Goal: Task Accomplishment & Management: Complete application form

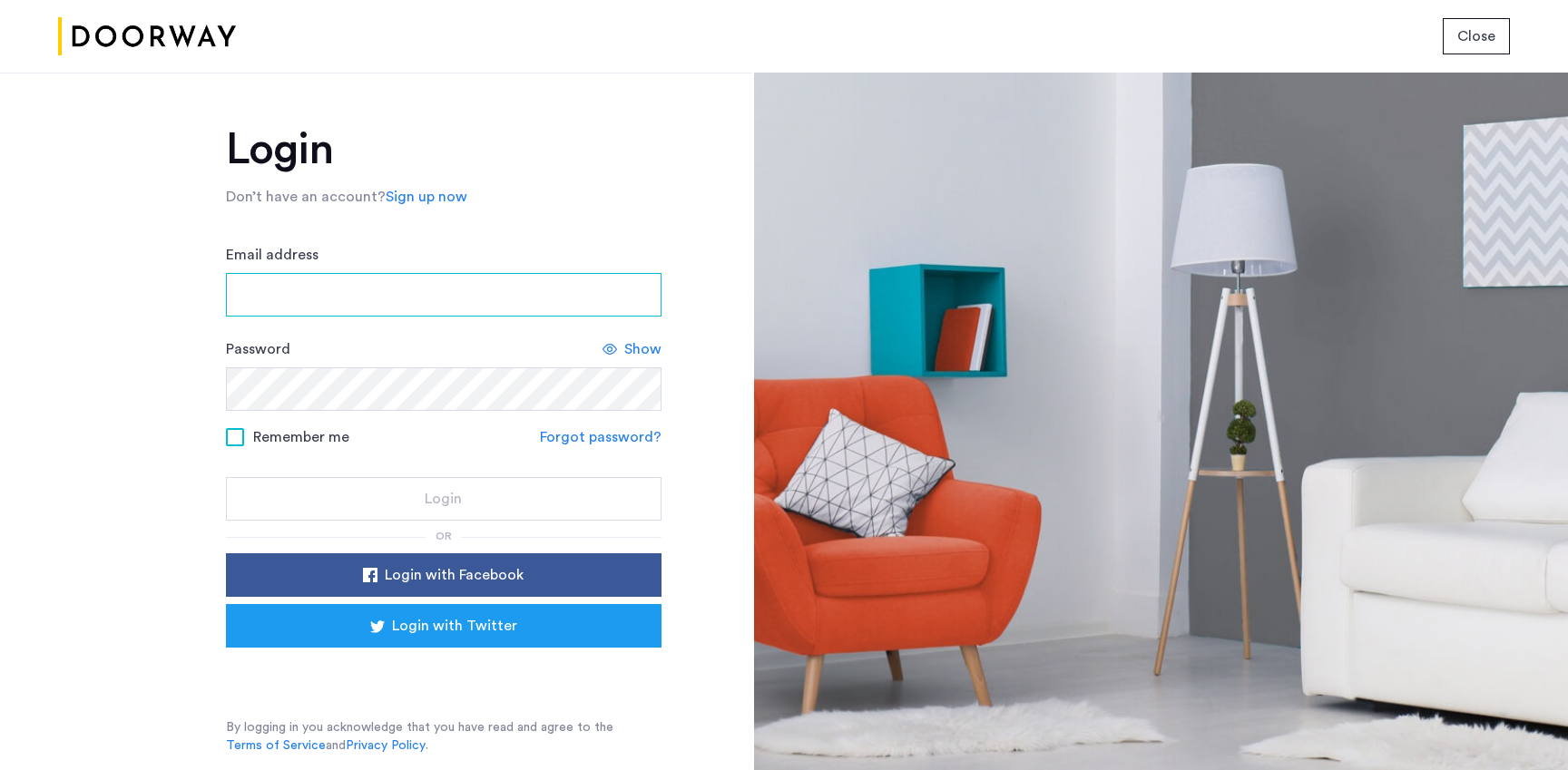
click at [285, 303] on input "Email address" at bounding box center [444, 295] width 436 height 43
type input "**********"
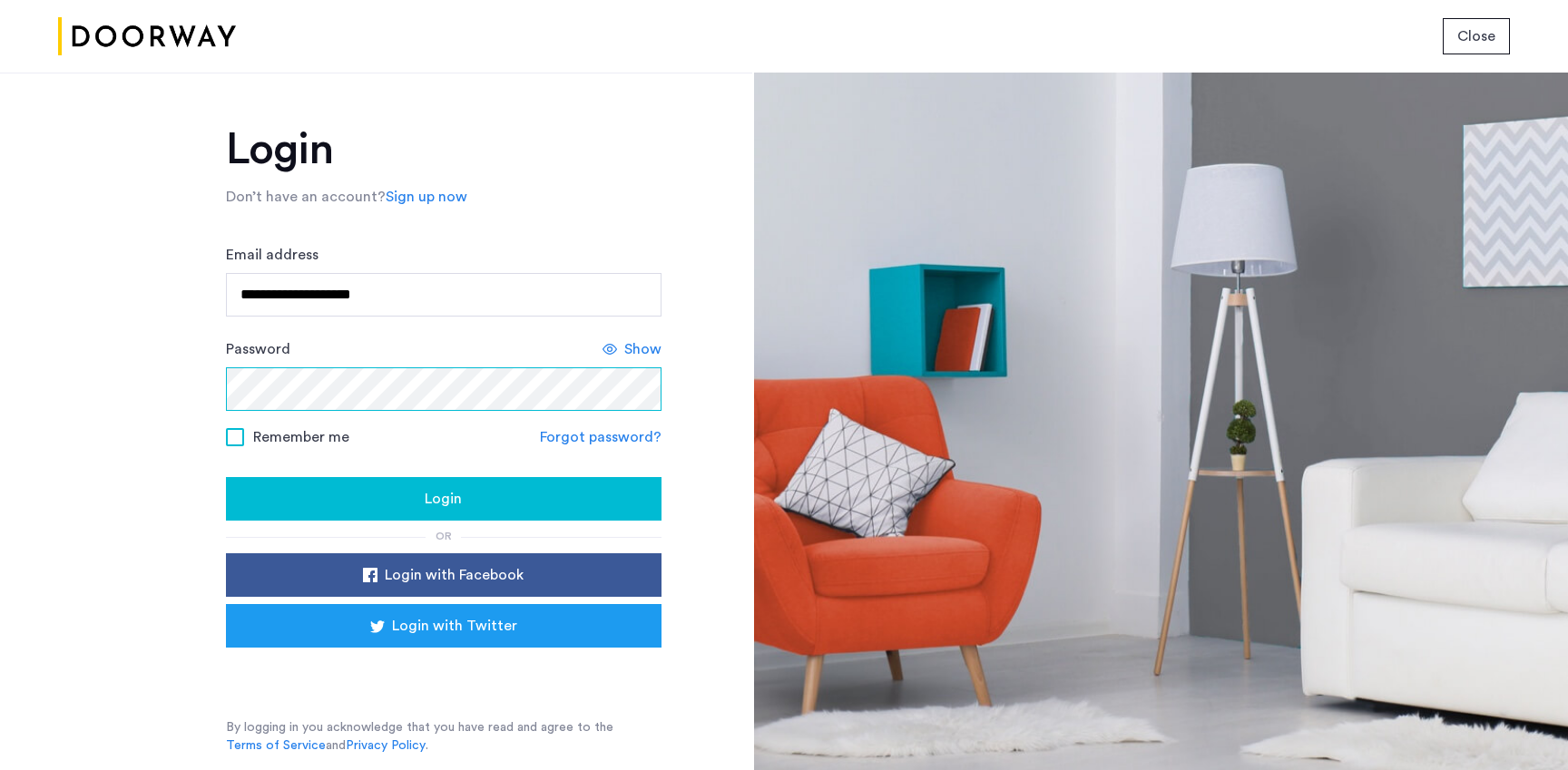
click at [226, 477] on button "Login" at bounding box center [444, 499] width 436 height 43
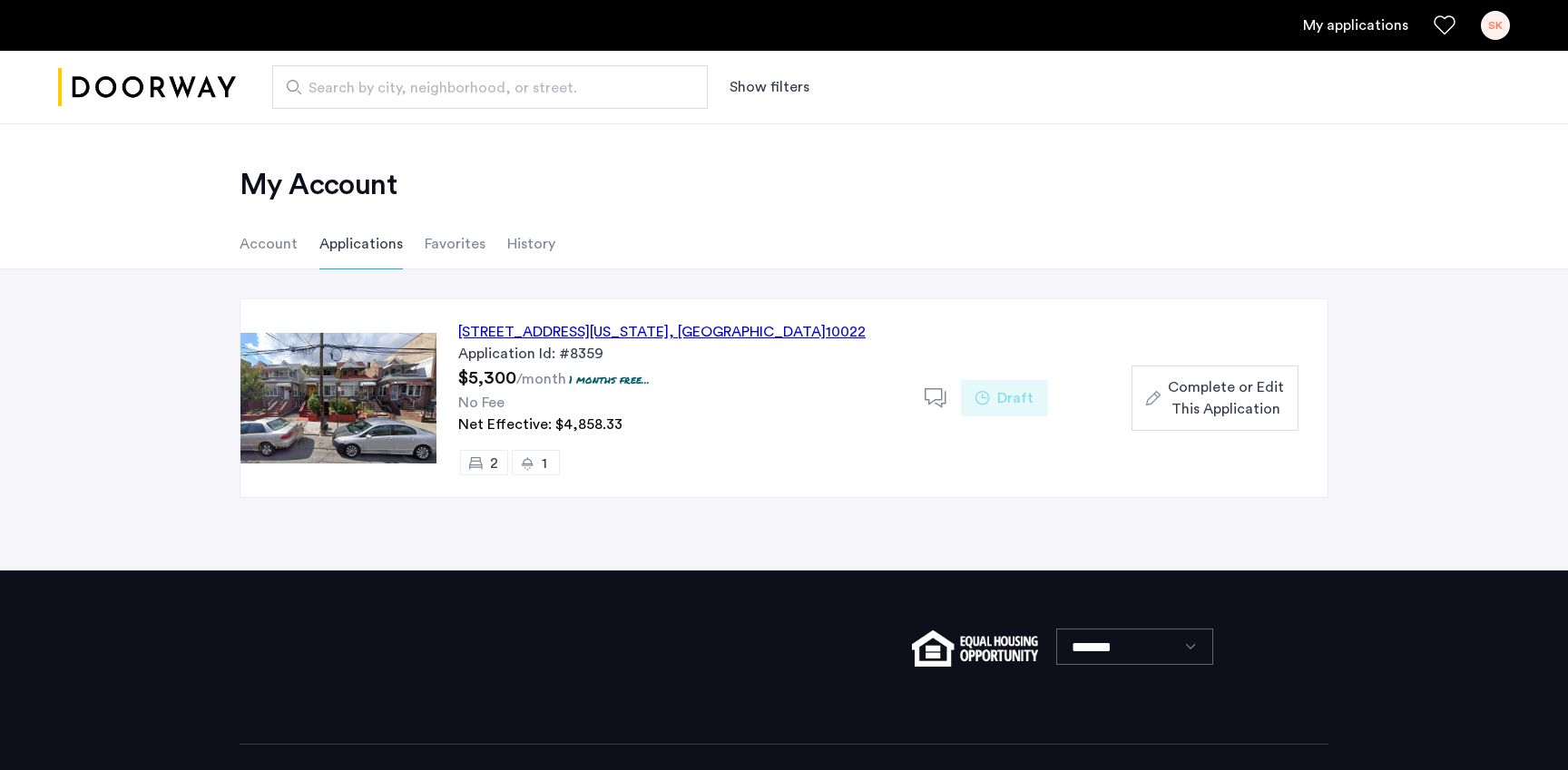
click at [671, 337] on div "329 East 52nd Street, Unit 3A, New York , NY 10022" at bounding box center [662, 331] width 407 height 22
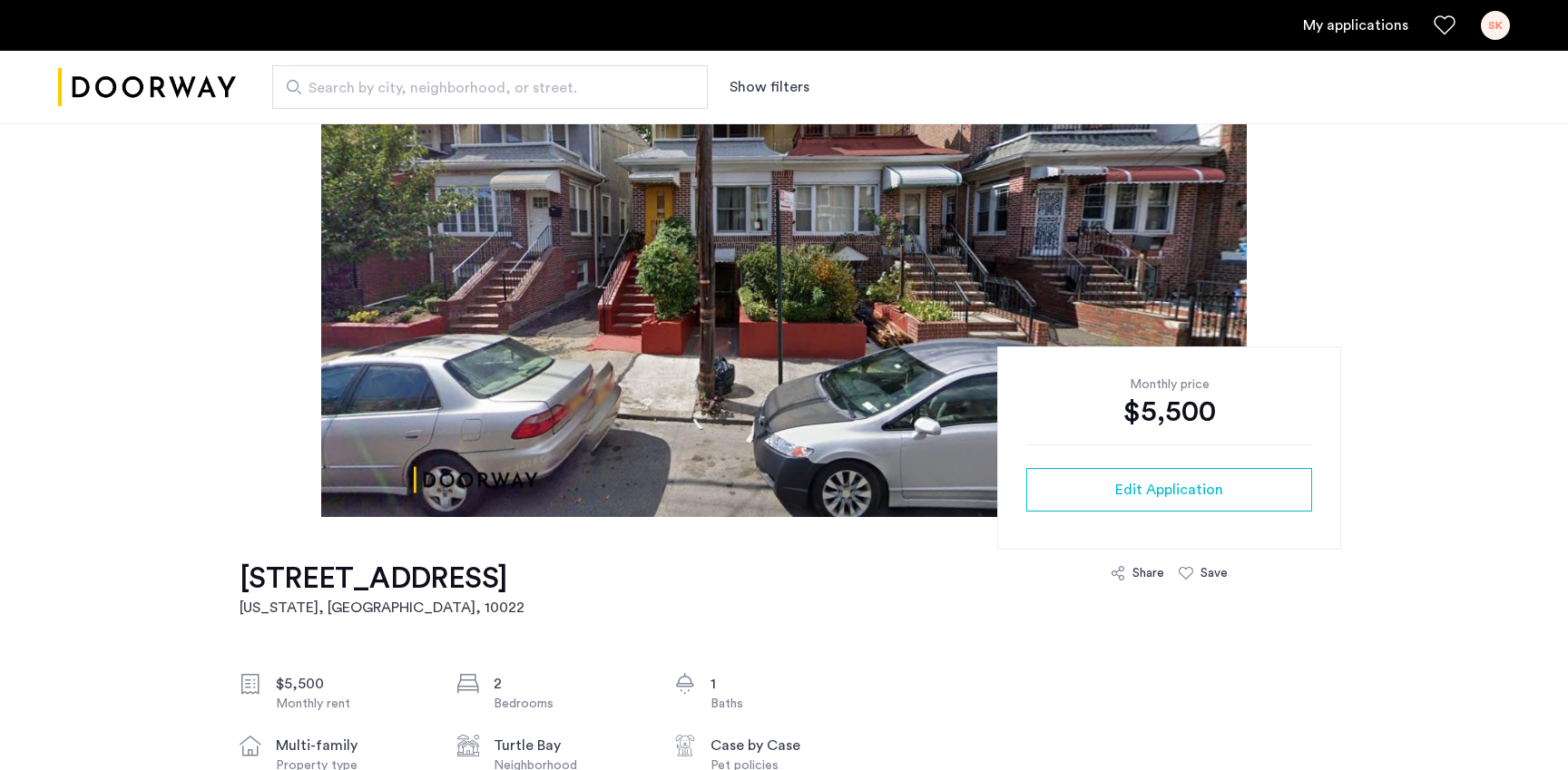
scroll to position [154, 0]
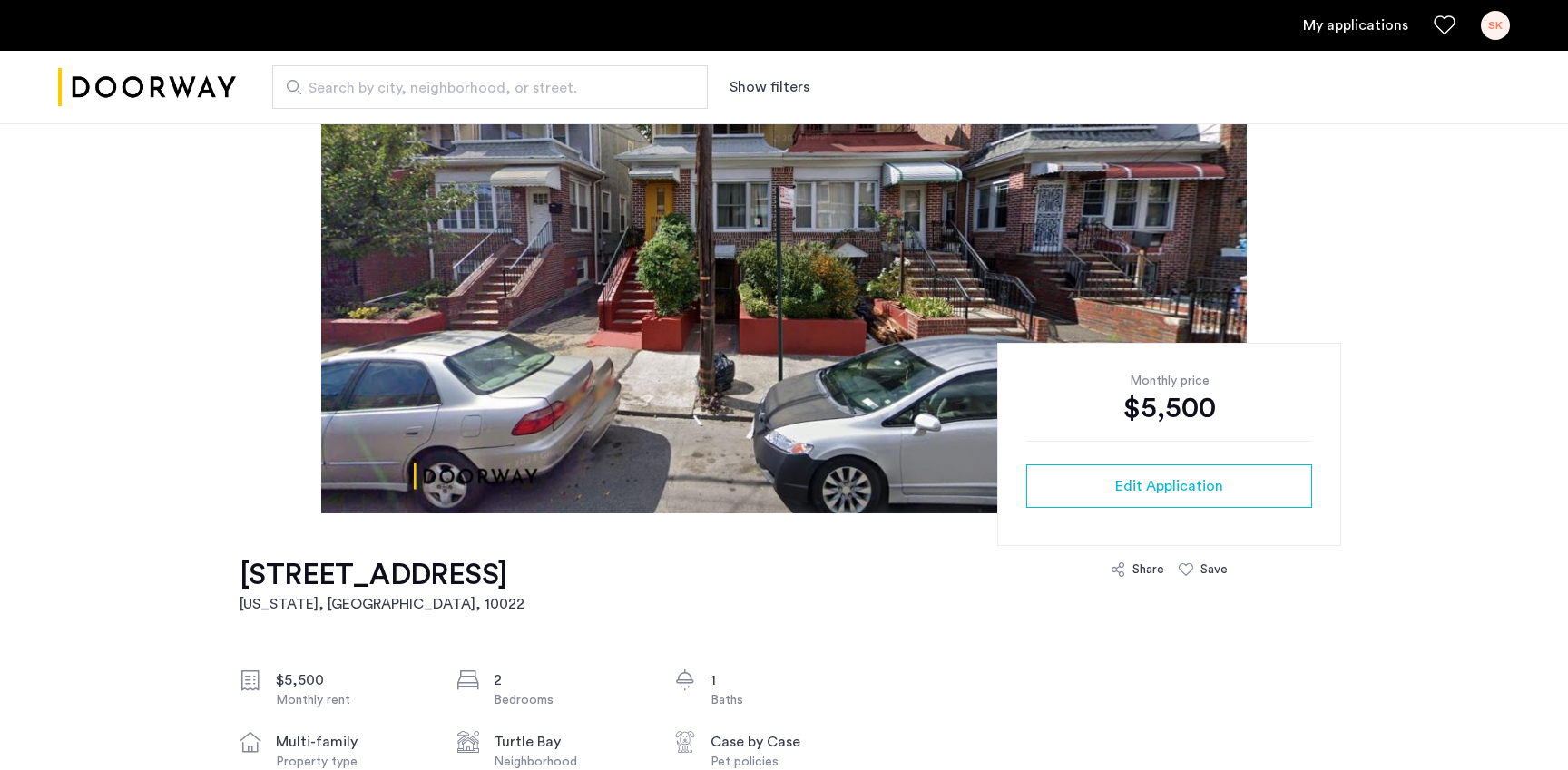
drag, startPoint x: 218, startPoint y: 569, endPoint x: 346, endPoint y: 624, distance: 139.3
copy h1 "[STREET_ADDRESS]"
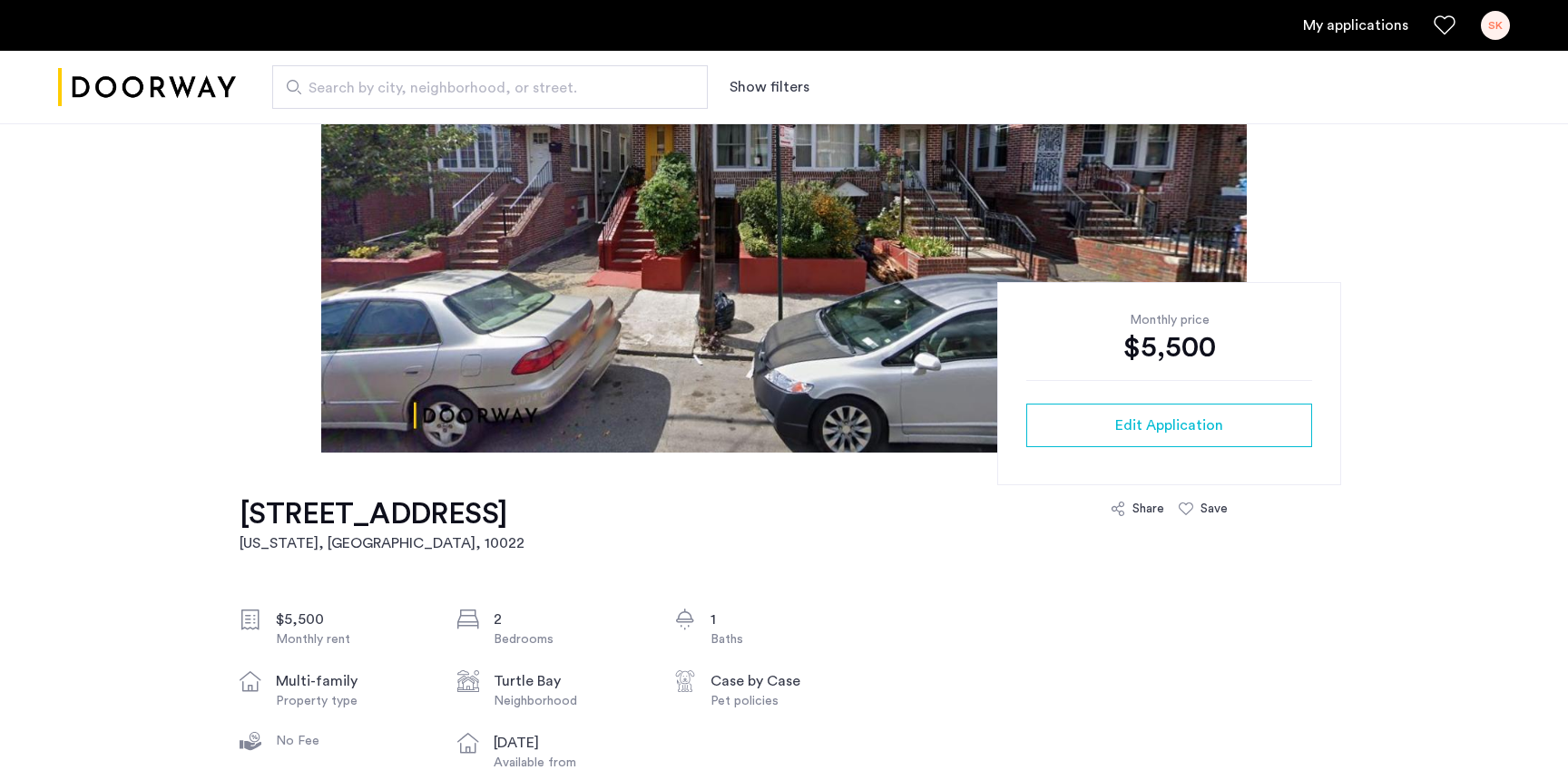
scroll to position [240, 0]
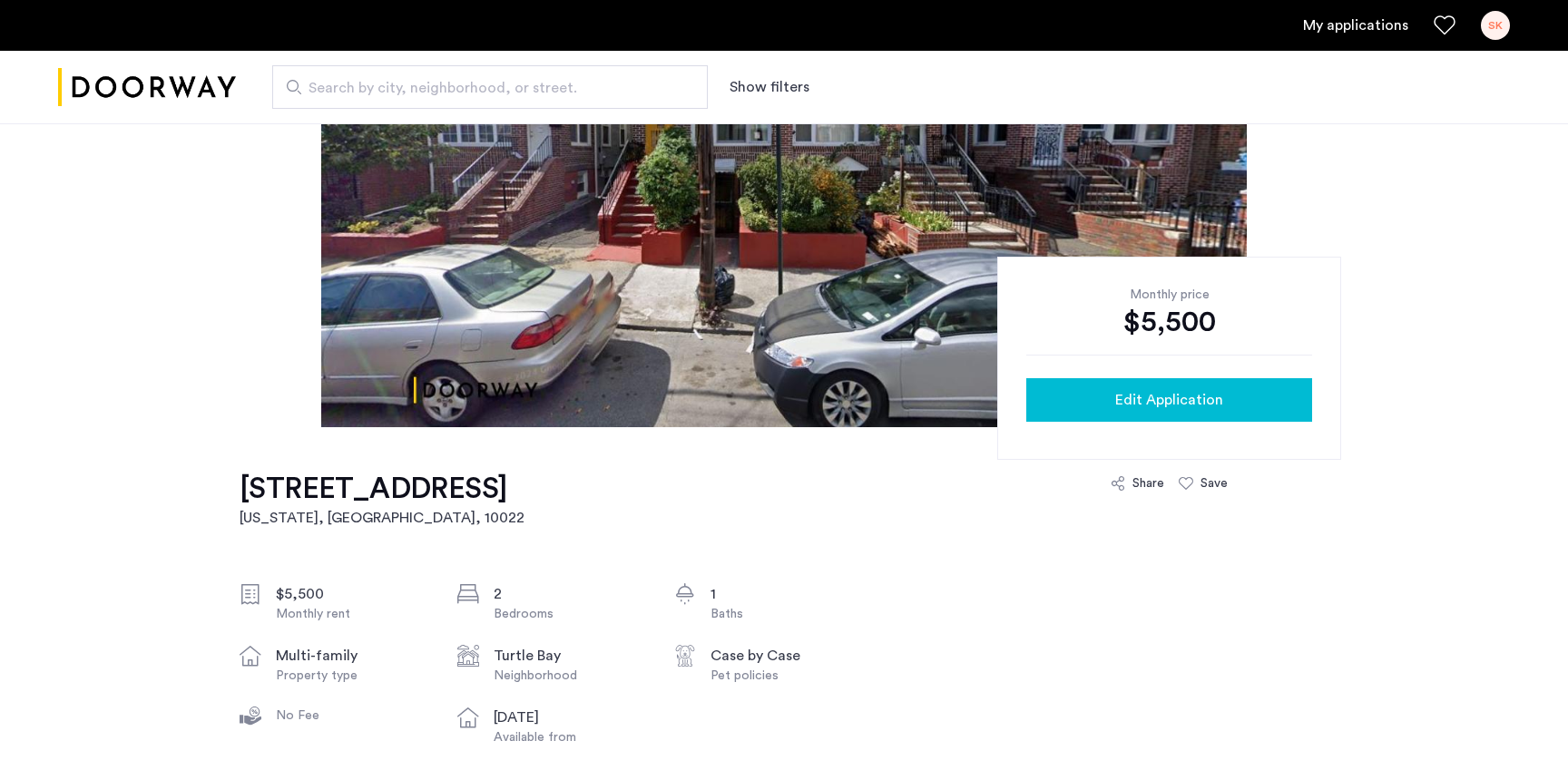
click at [1118, 395] on span "Edit Application" at bounding box center [1170, 400] width 108 height 22
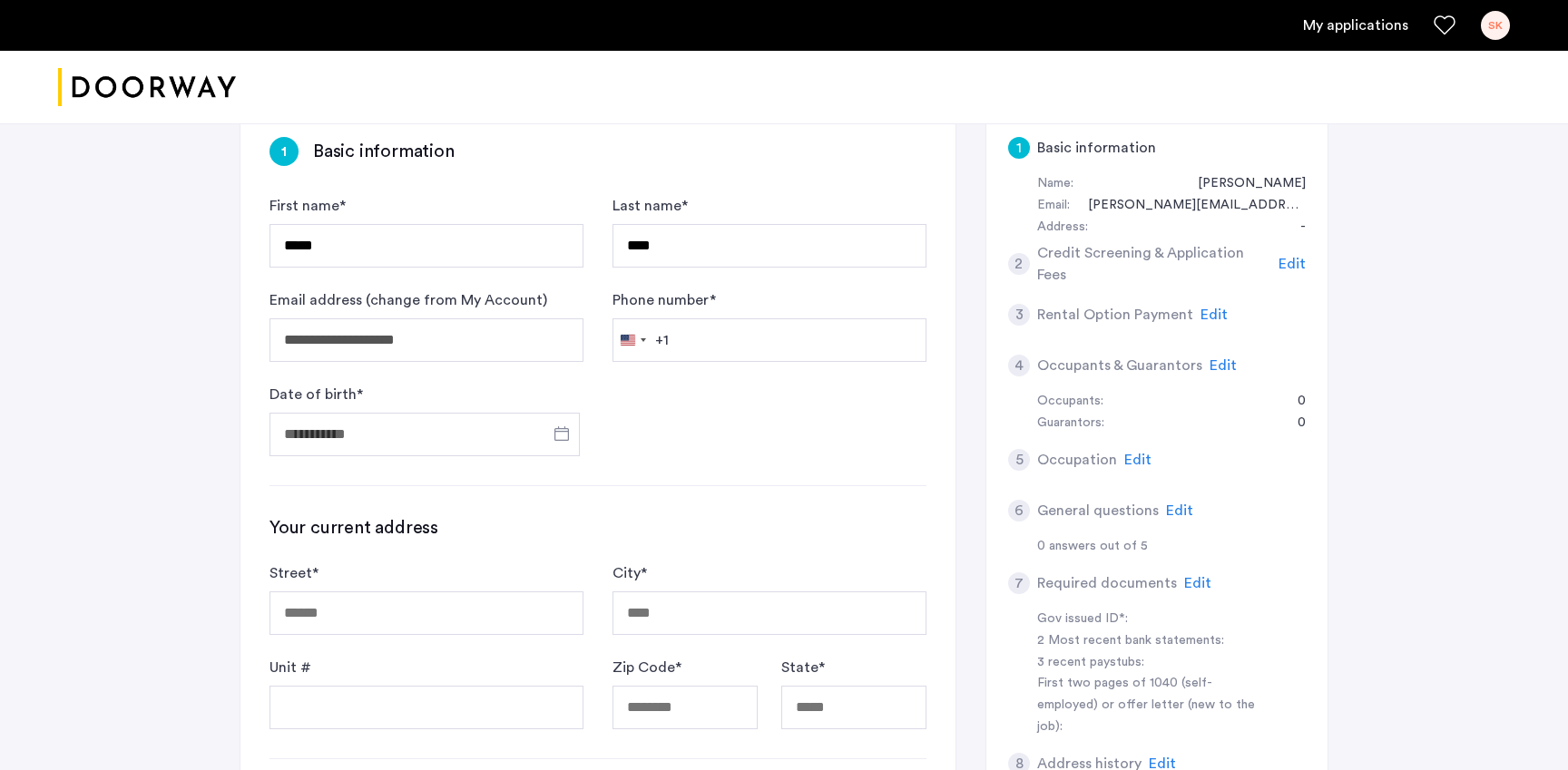
scroll to position [368, 0]
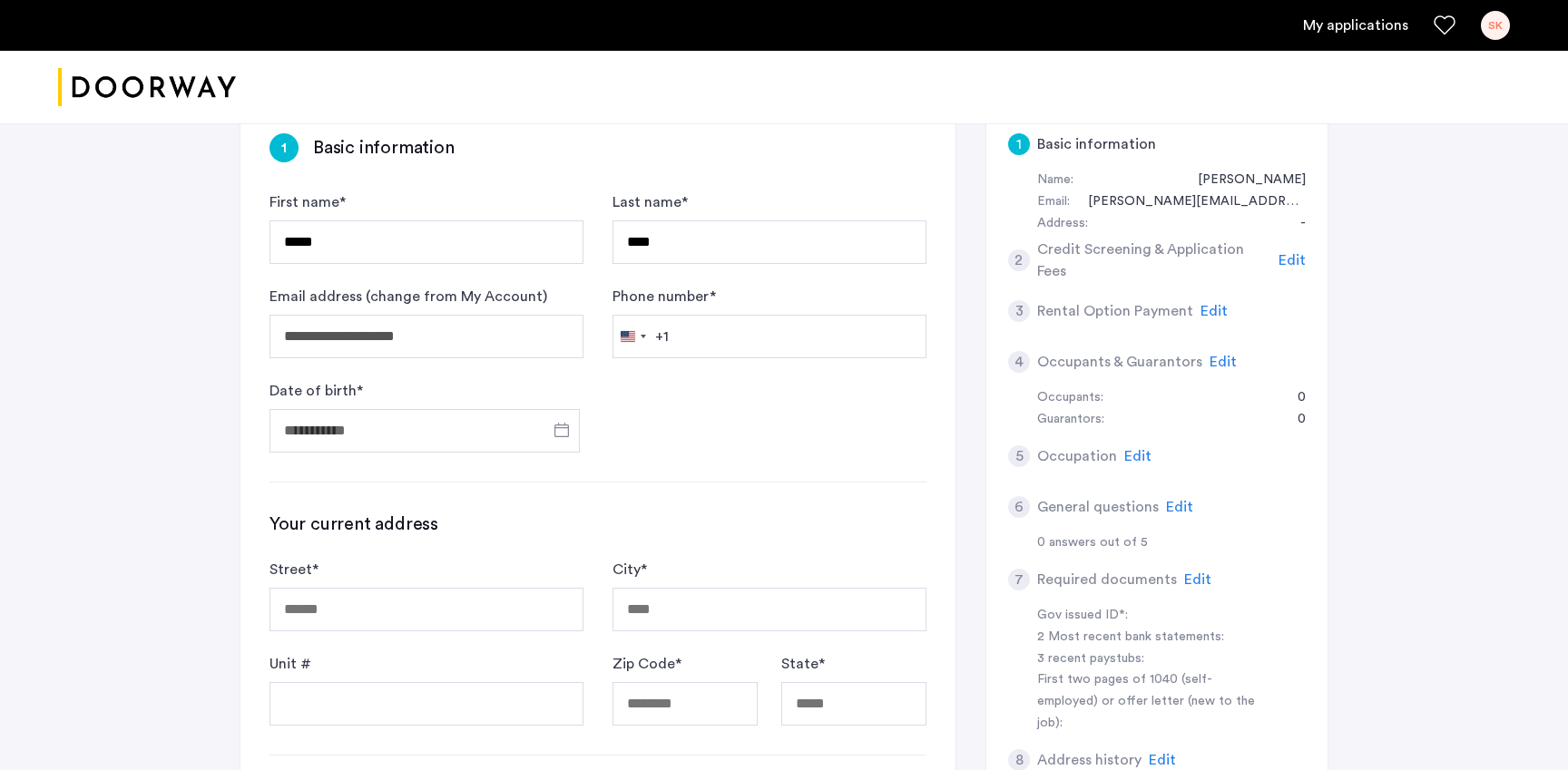
click at [711, 300] on form "**********" at bounding box center [598, 323] width 657 height 262
click at [708, 315] on input "Phone number *" at bounding box center [769, 336] width 314 height 43
type input "**********"
click at [382, 409] on input "Date of birth *" at bounding box center [424, 431] width 310 height 43
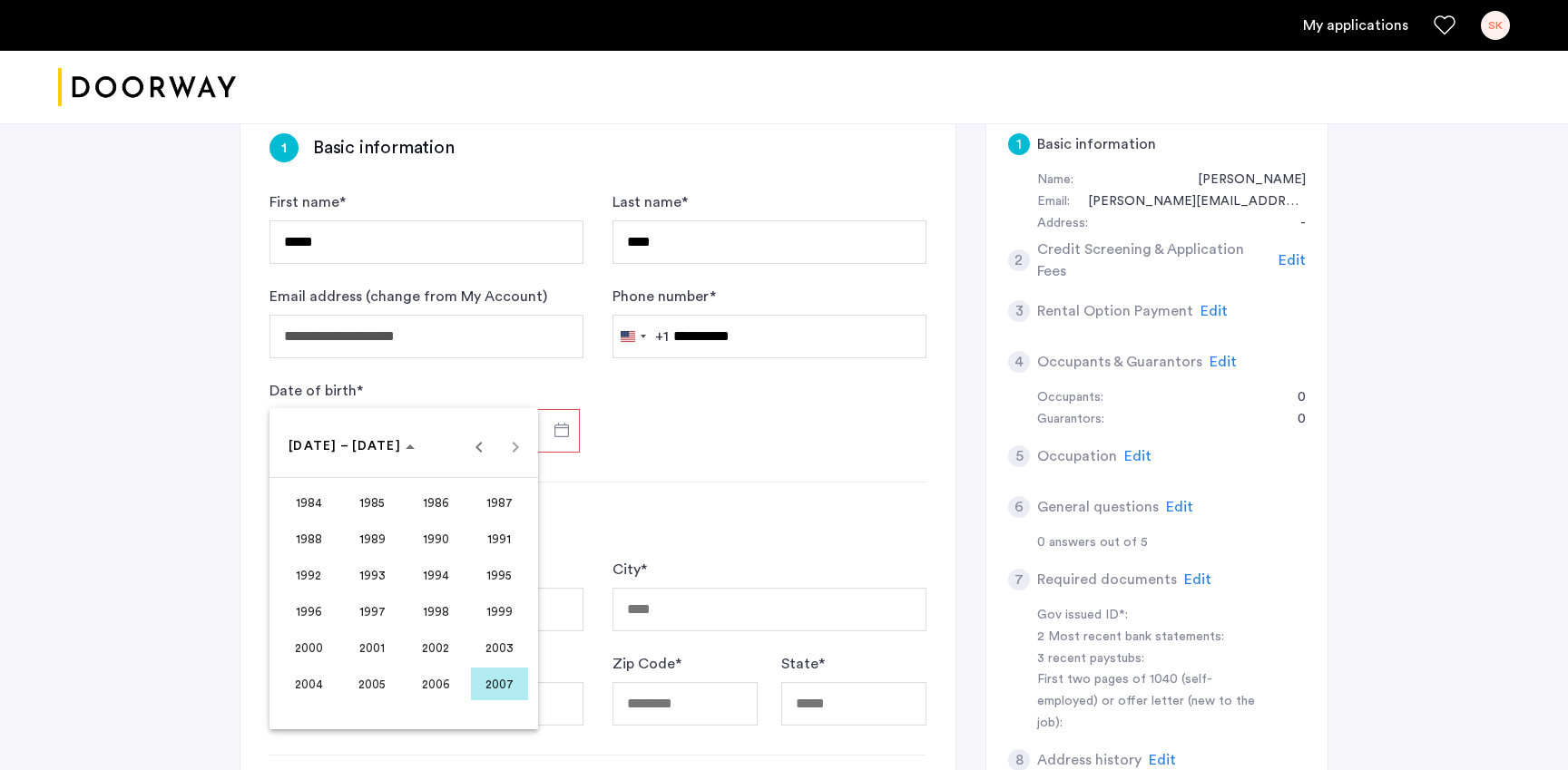
click at [351, 368] on div at bounding box center [784, 385] width 1568 height 770
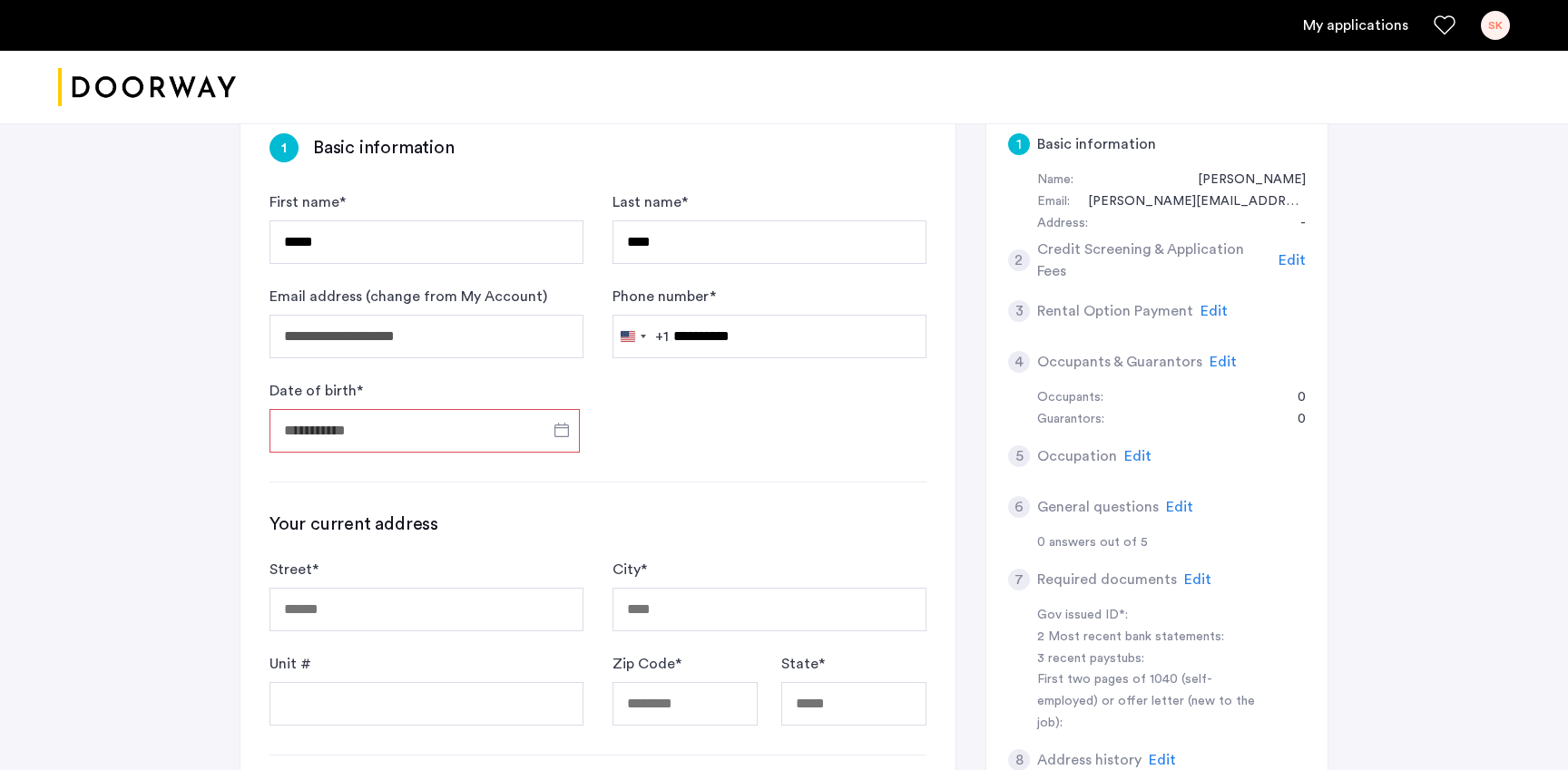
click at [351, 409] on input "Date of birth *" at bounding box center [424, 431] width 310 height 43
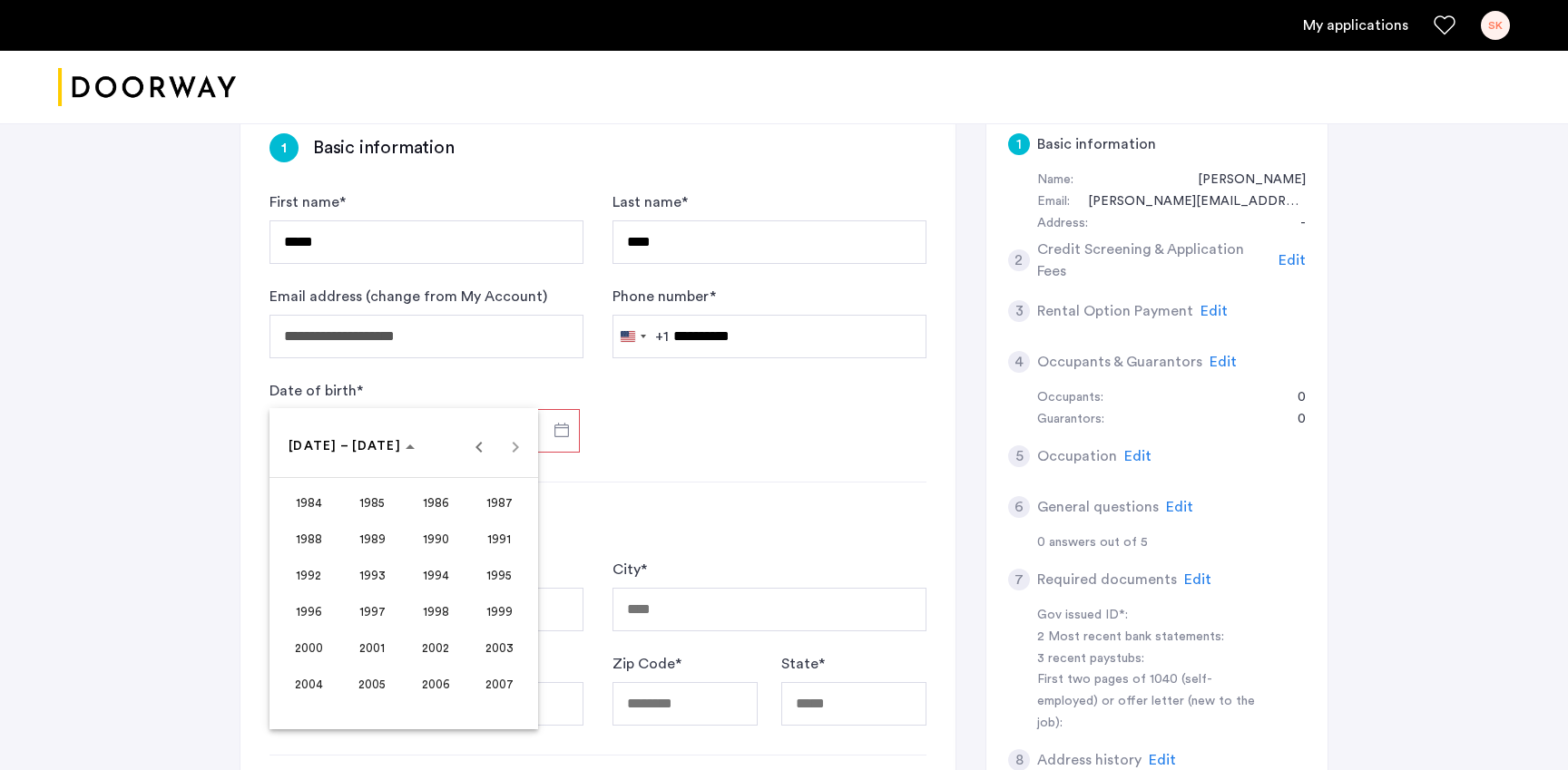
click at [446, 615] on span "1998" at bounding box center [436, 611] width 57 height 32
click at [373, 608] on span "OCT" at bounding box center [373, 611] width 57 height 32
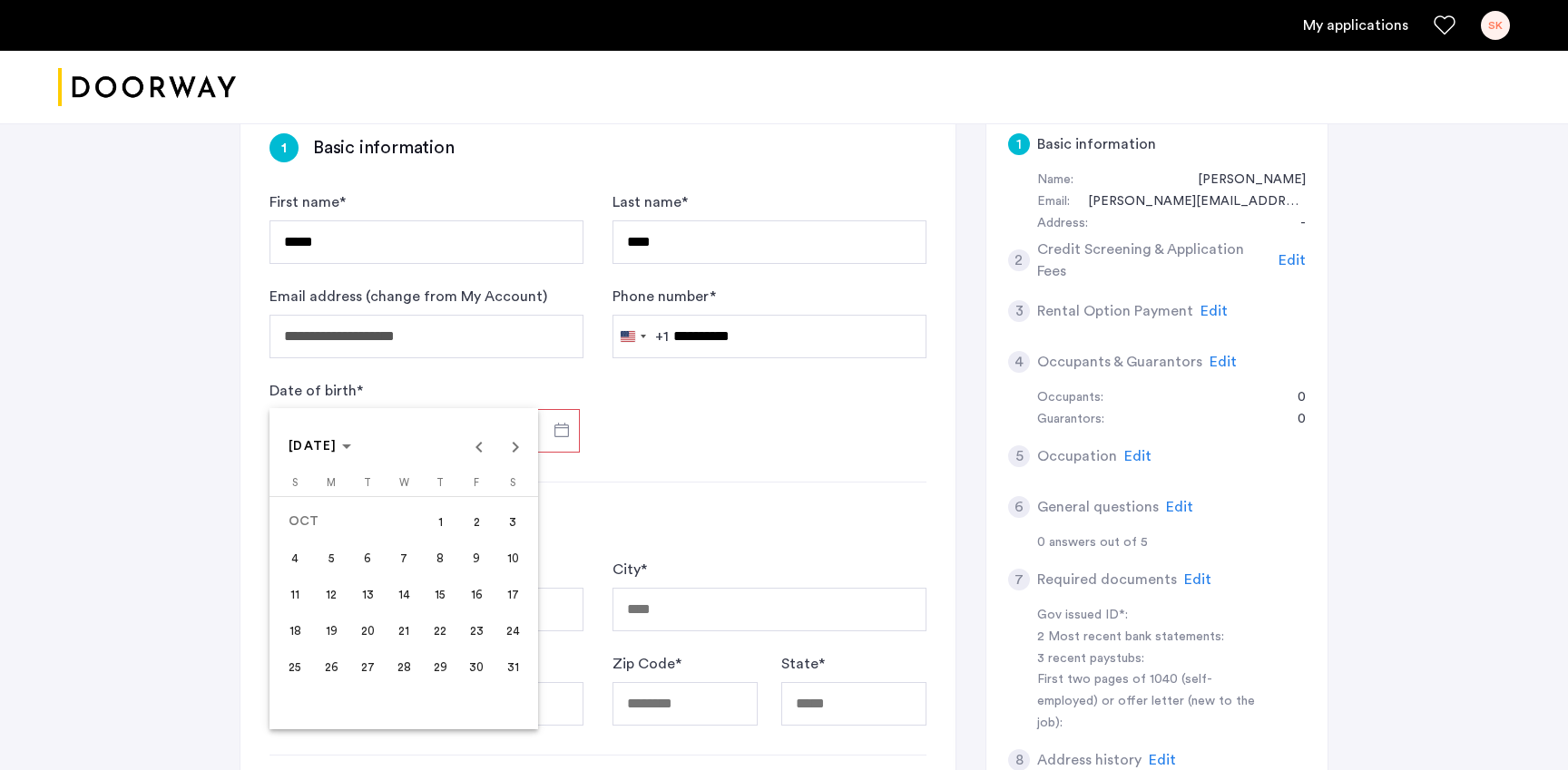
click at [295, 666] on span "25" at bounding box center [294, 666] width 32 height 32
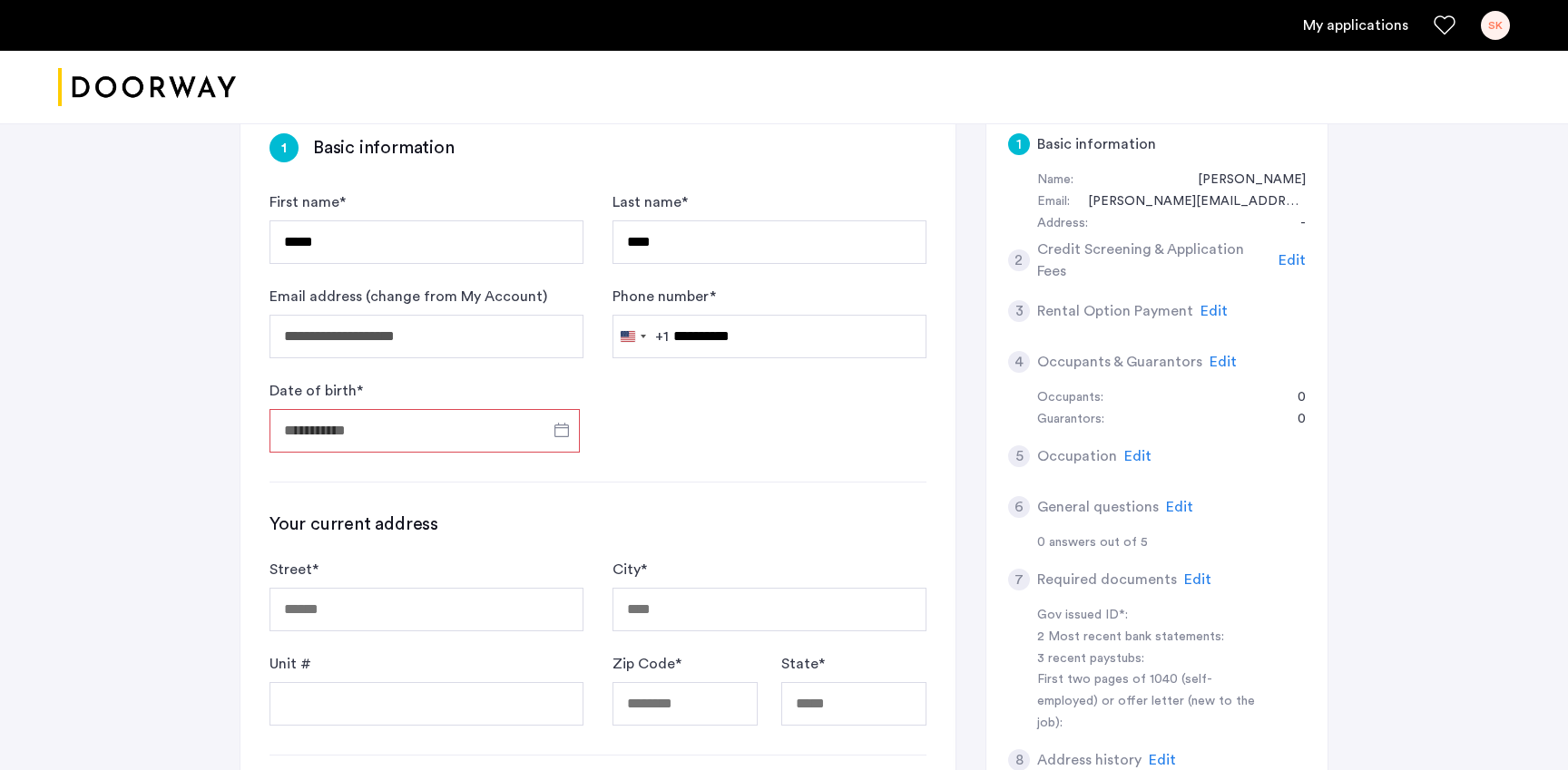
type input "**********"
click at [345, 588] on input "Street *" at bounding box center [426, 610] width 314 height 43
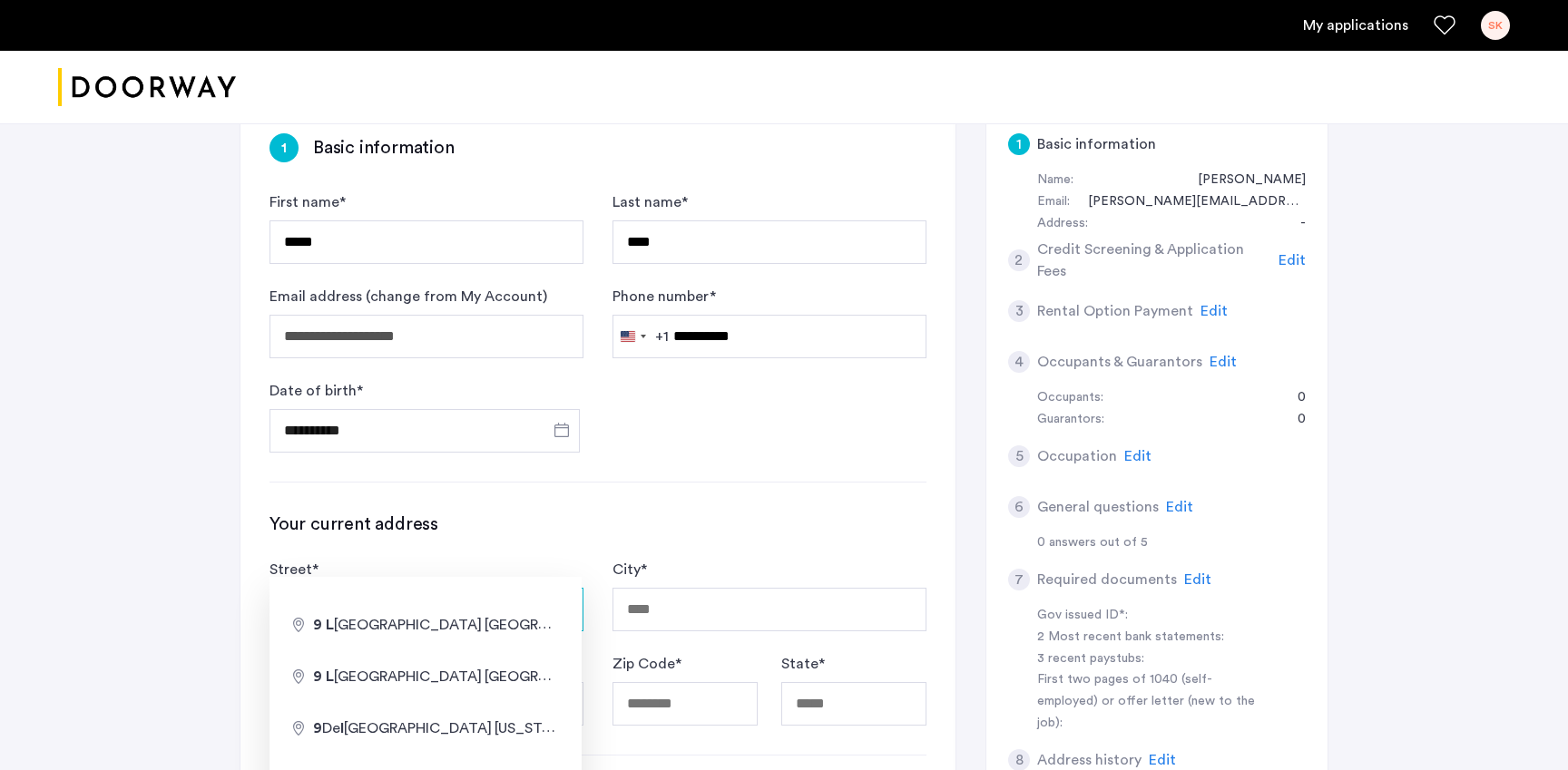
type input "*"
type input "**********"
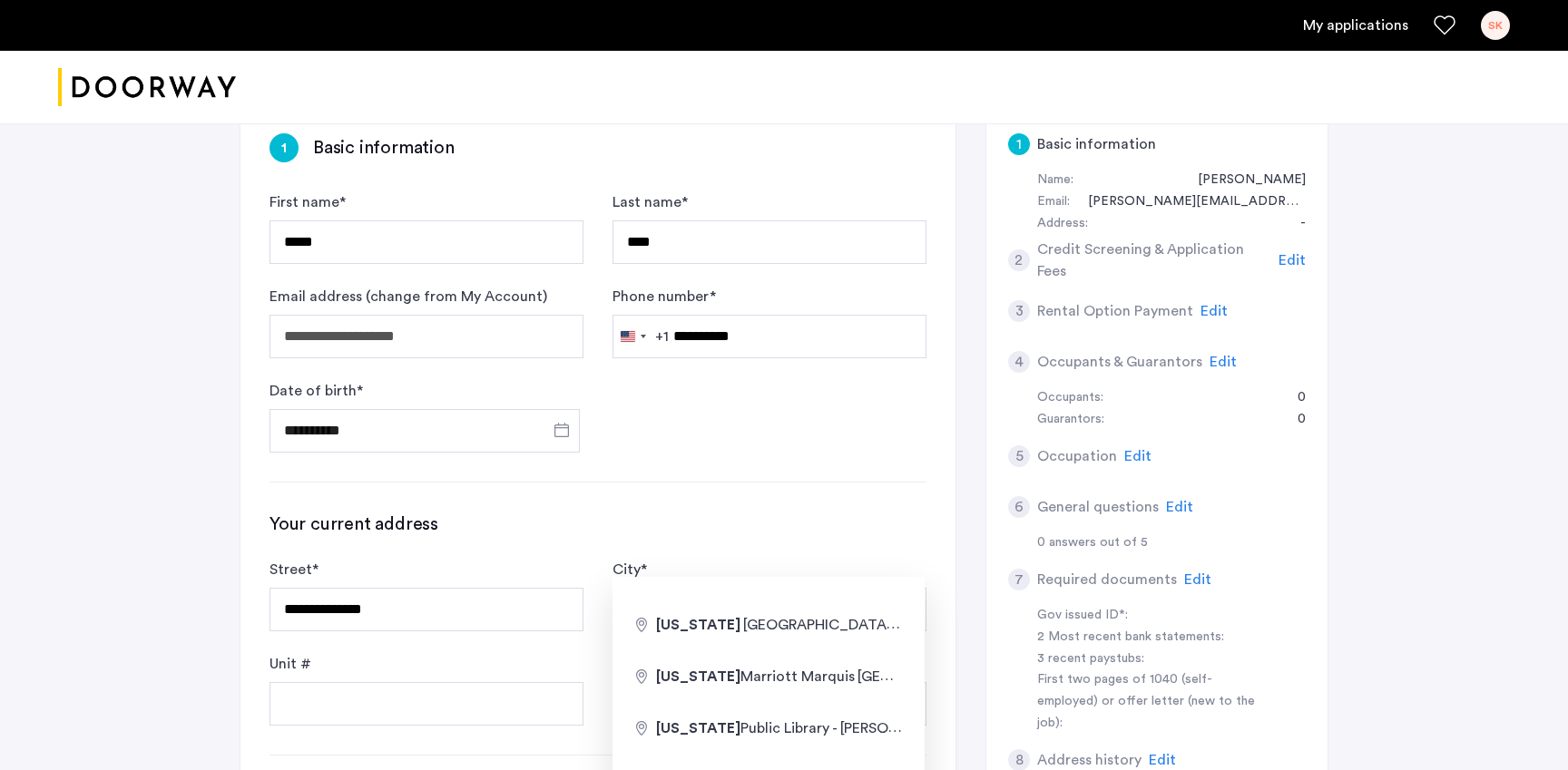
type input "**********"
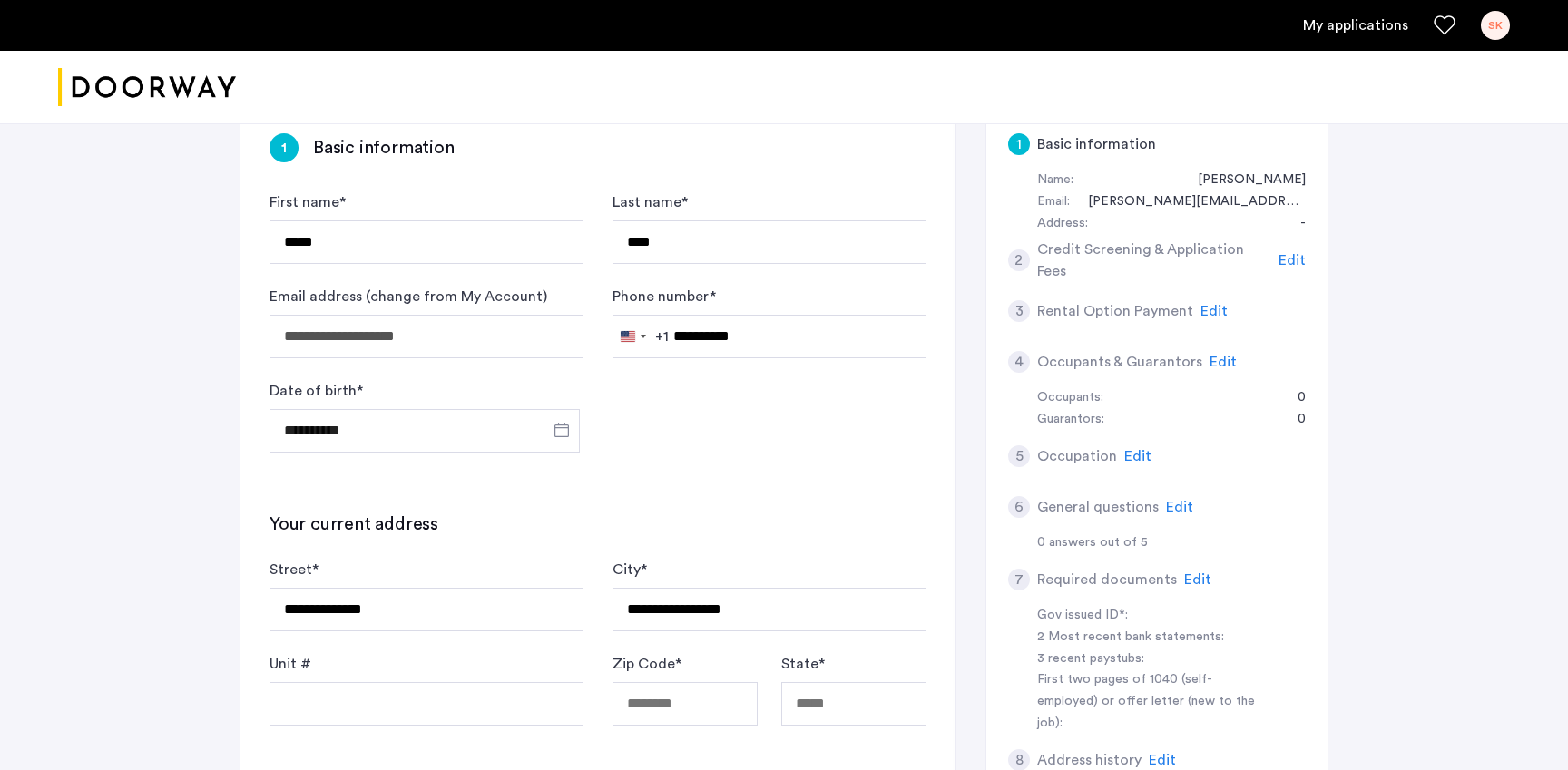
type input "********"
type input "**"
click at [376, 682] on input "Unit #" at bounding box center [426, 704] width 314 height 43
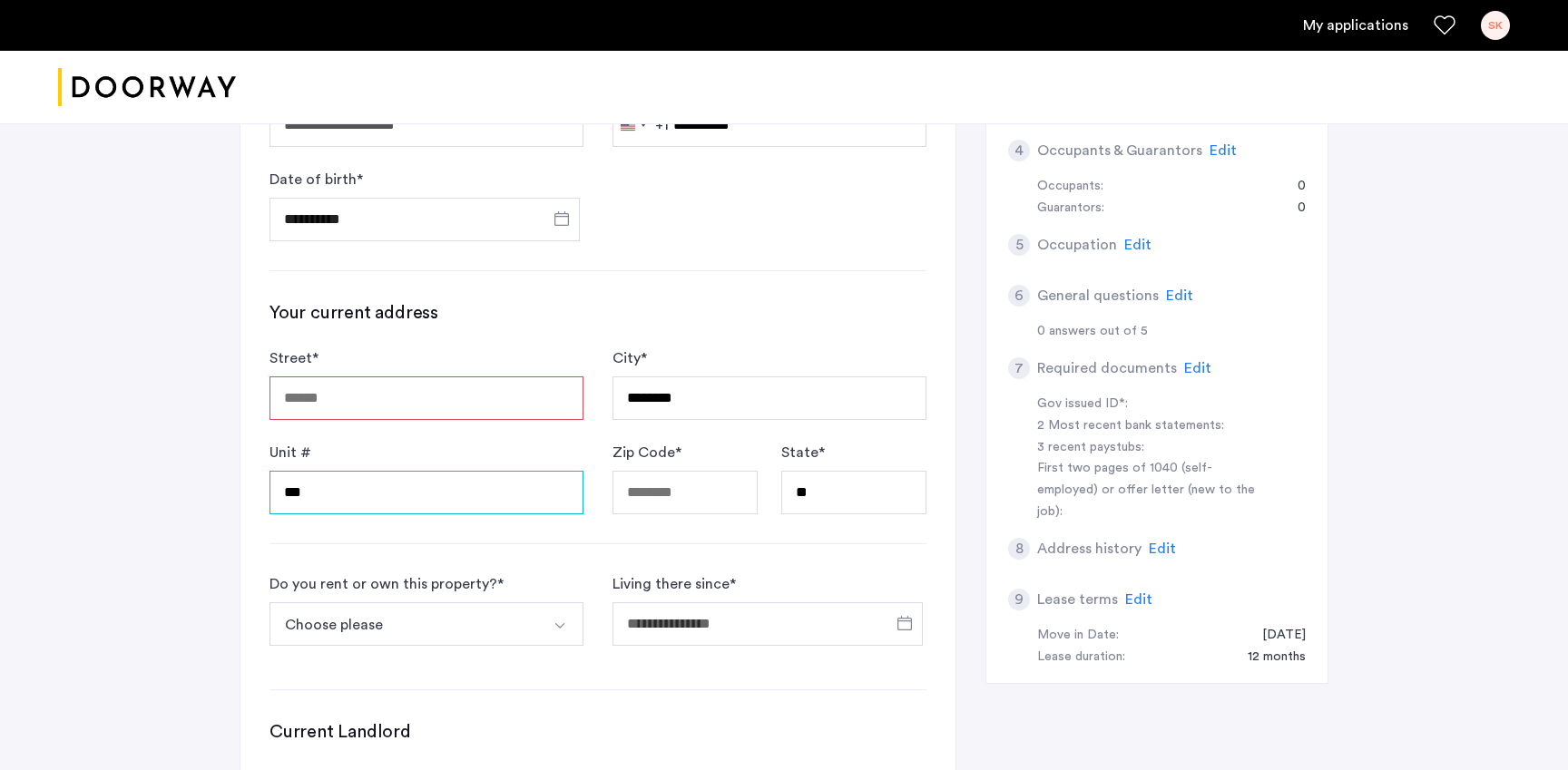
scroll to position [654, 0]
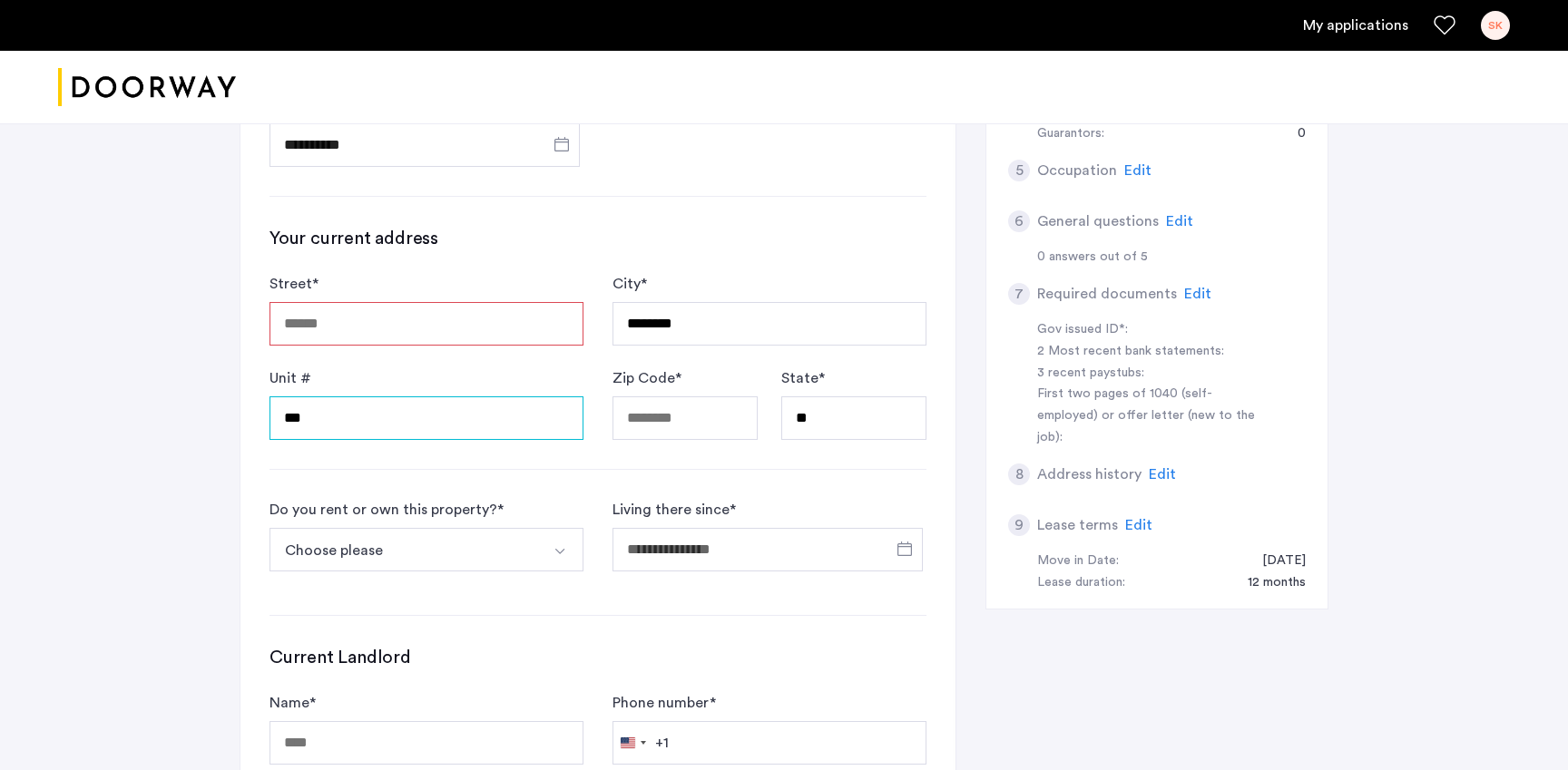
type input "***"
click at [698, 396] on input "Zip Code *" at bounding box center [686, 418] width 146 height 43
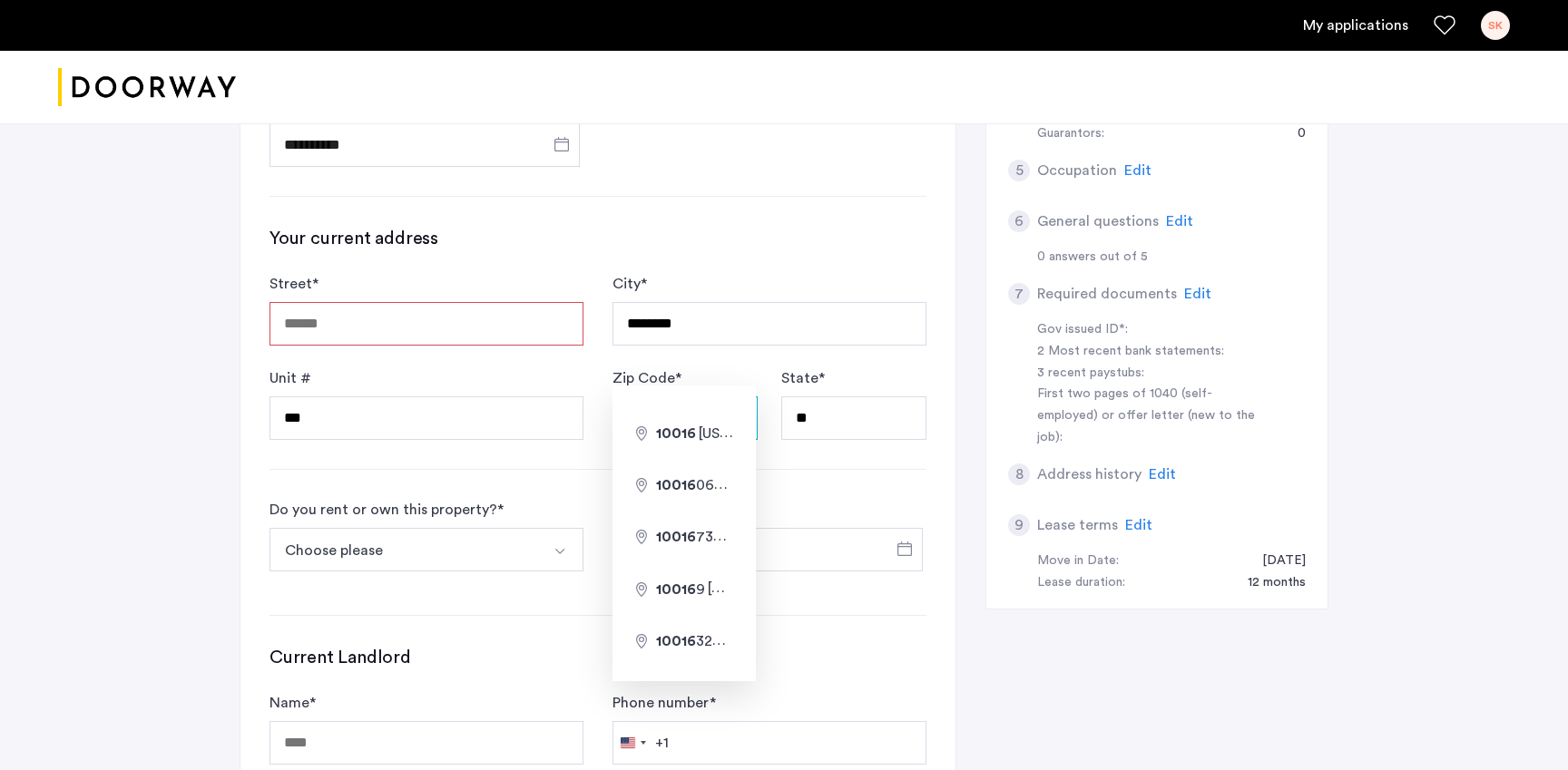
type input "*****"
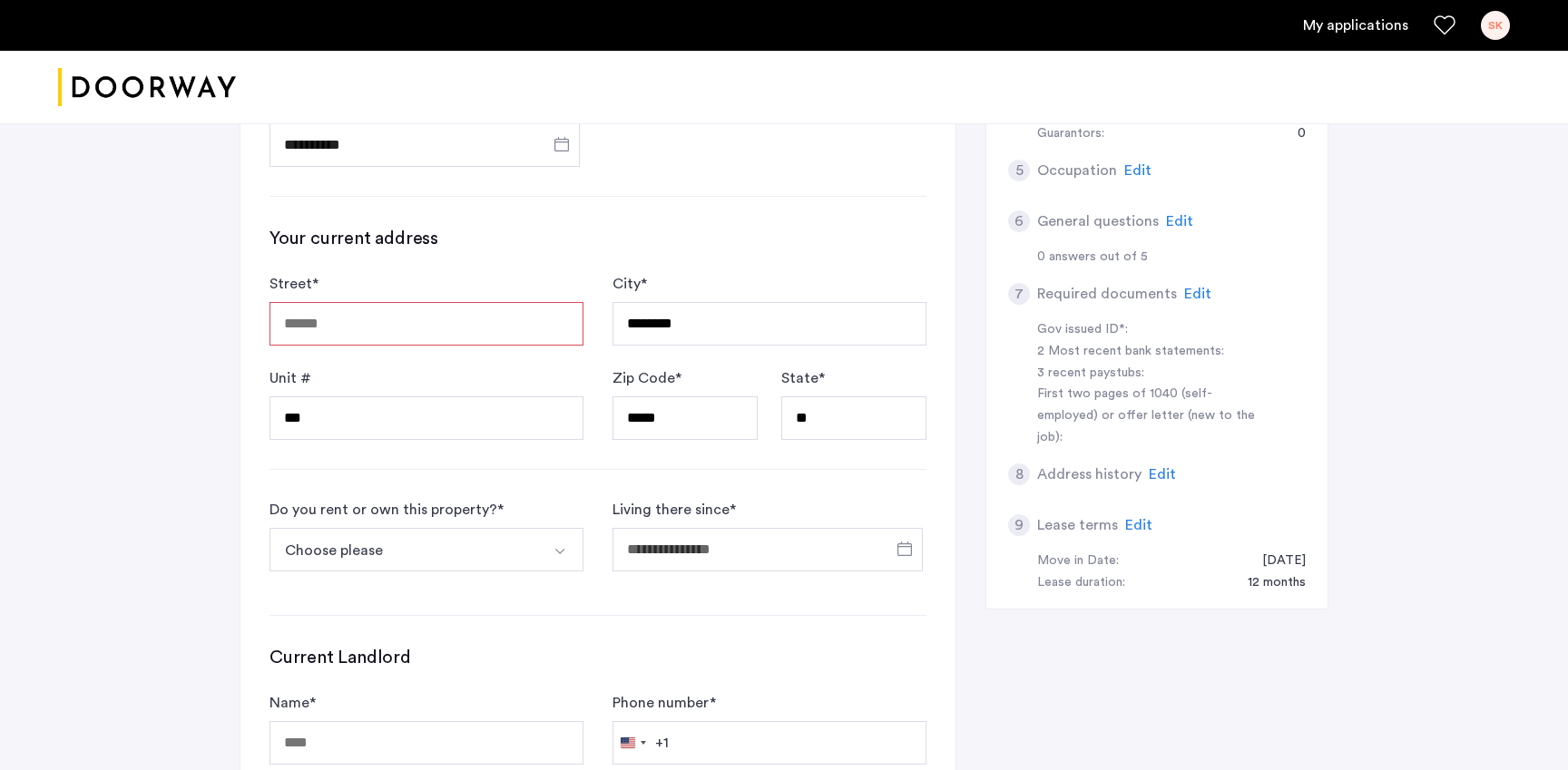
click at [105, 414] on div "**********" at bounding box center [784, 244] width 1568 height 1551
click at [426, 528] on button "Choose please" at bounding box center [405, 550] width 271 height 43
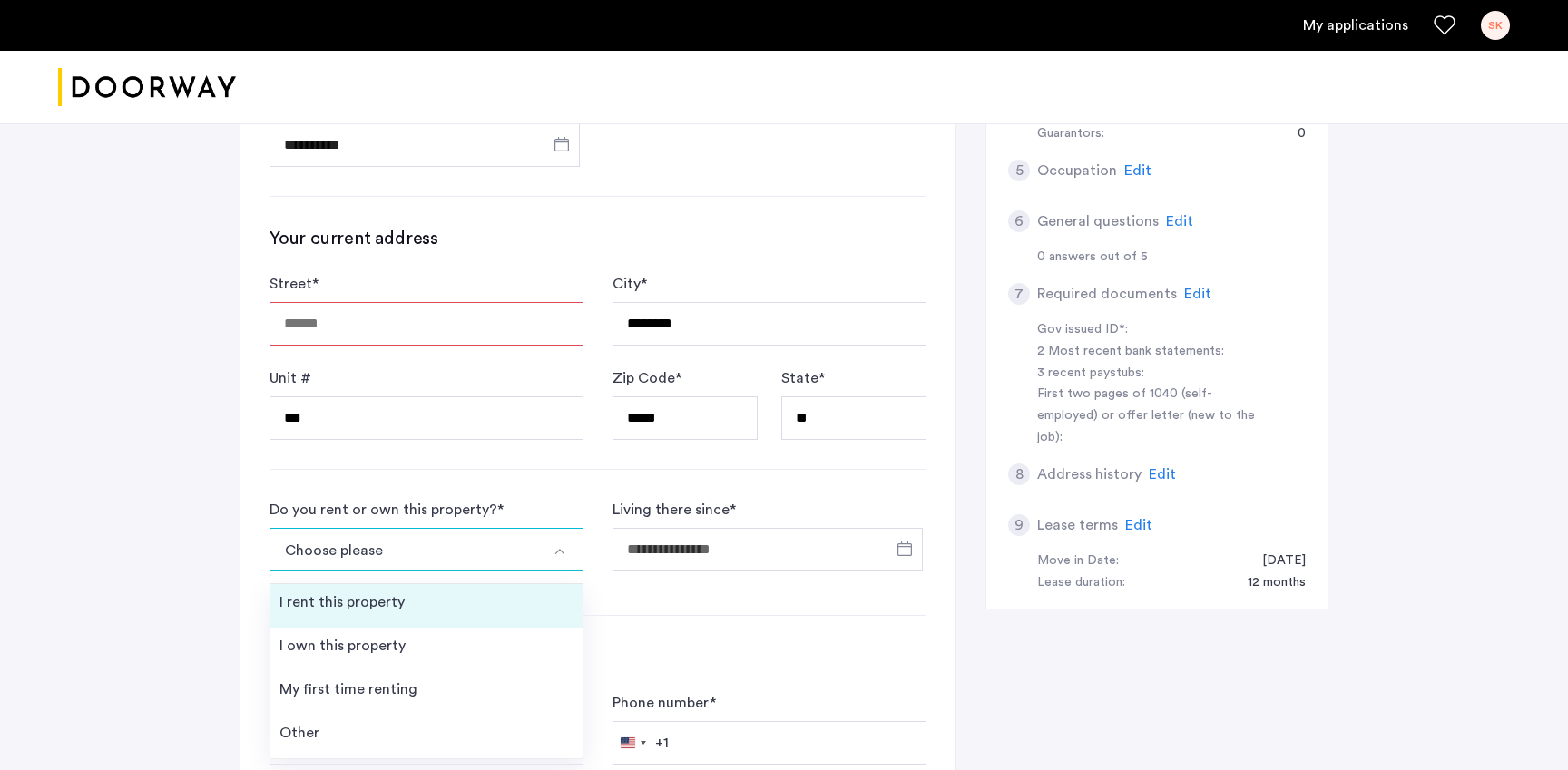
click at [368, 591] on div "I rent this property" at bounding box center [341, 602] width 125 height 22
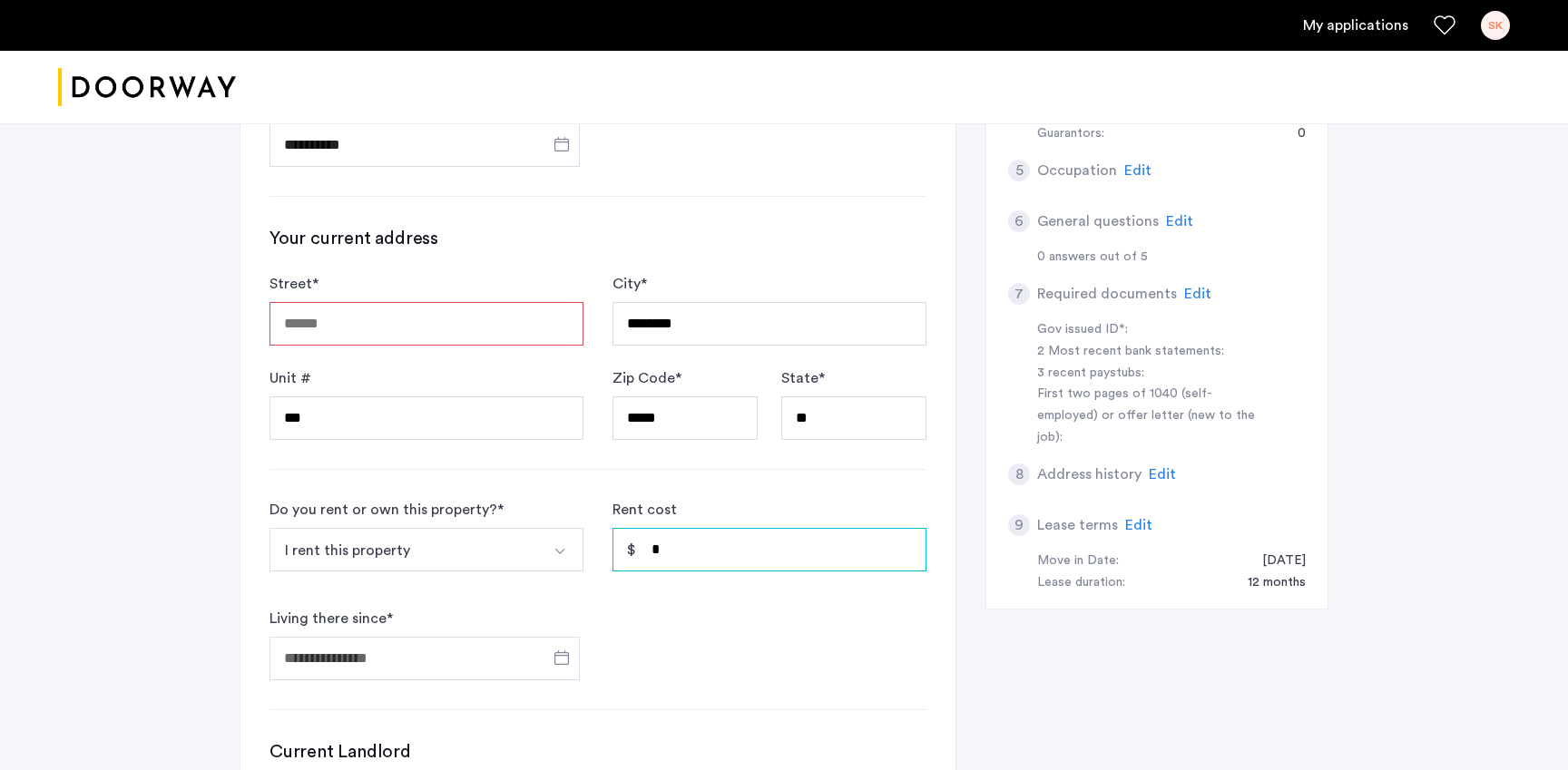
drag, startPoint x: 672, startPoint y: 487, endPoint x: 624, endPoint y: 485, distance: 48.0
click at [626, 499] on div "Rent cost *" at bounding box center [769, 542] width 314 height 88
type input "*****"
click at [452, 636] on input "Living there since *" at bounding box center [424, 658] width 310 height 43
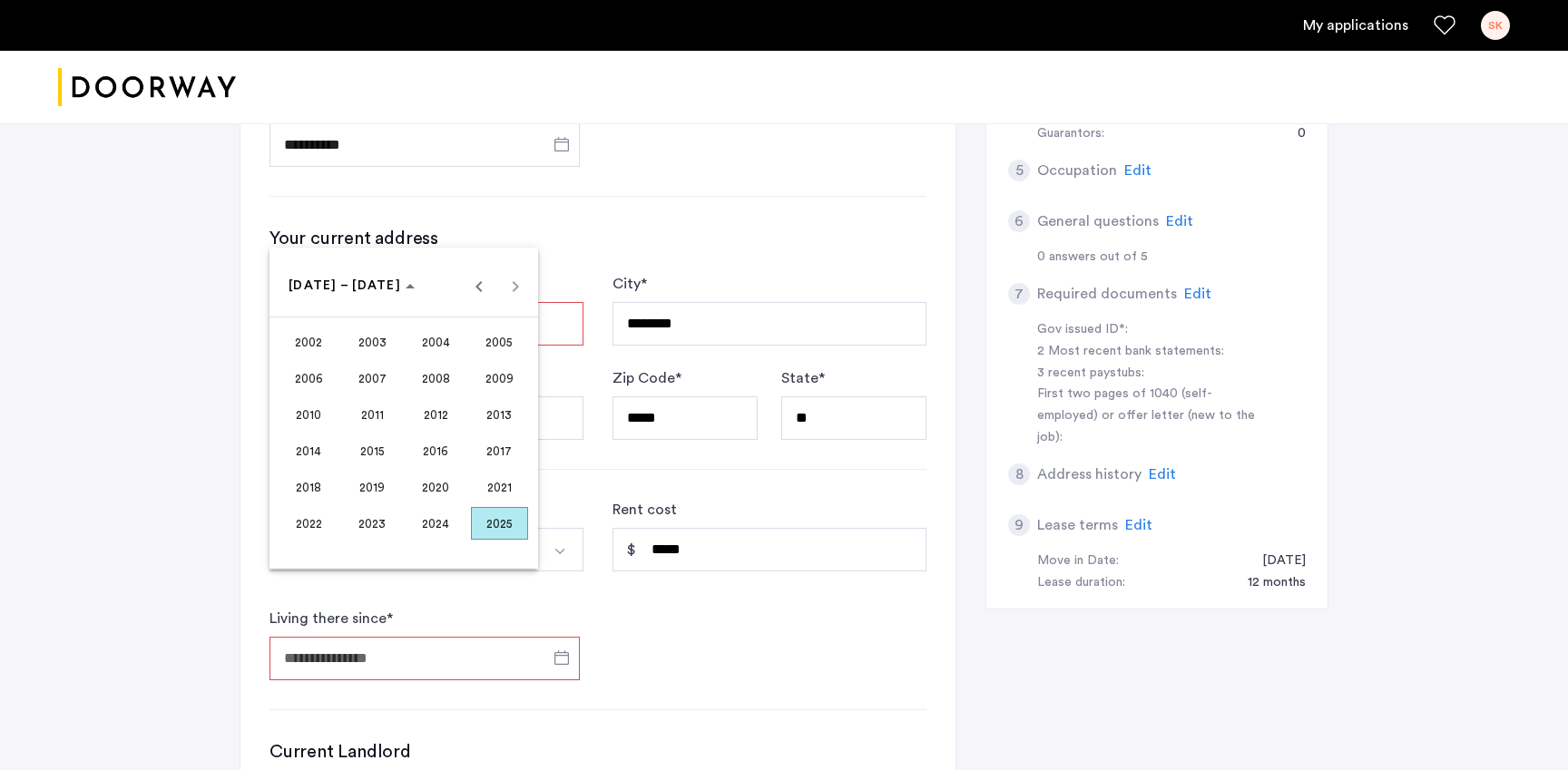
click at [199, 509] on div at bounding box center [784, 385] width 1568 height 770
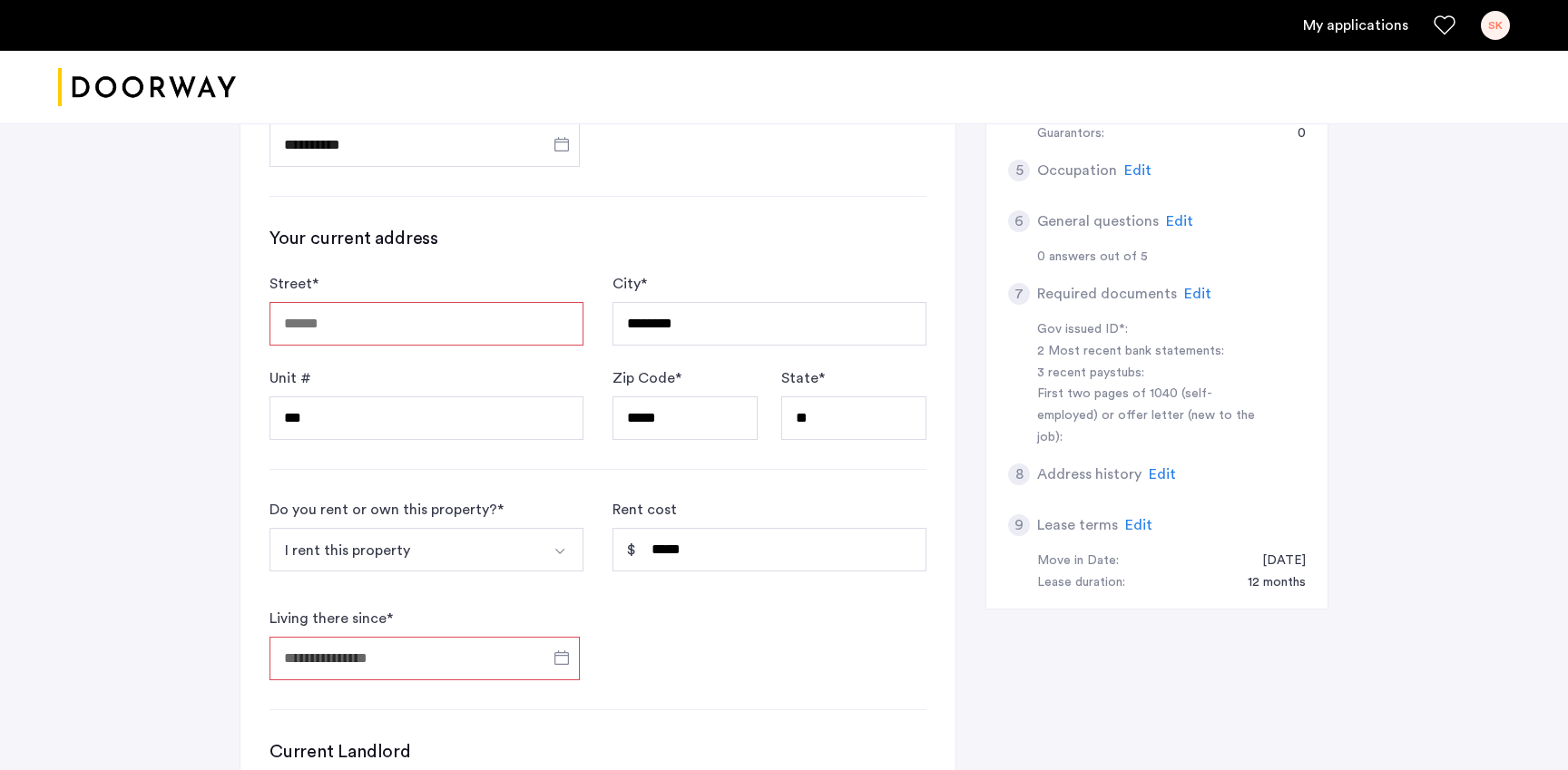
click at [332, 302] on input "Street *" at bounding box center [426, 324] width 314 height 43
type input "**********"
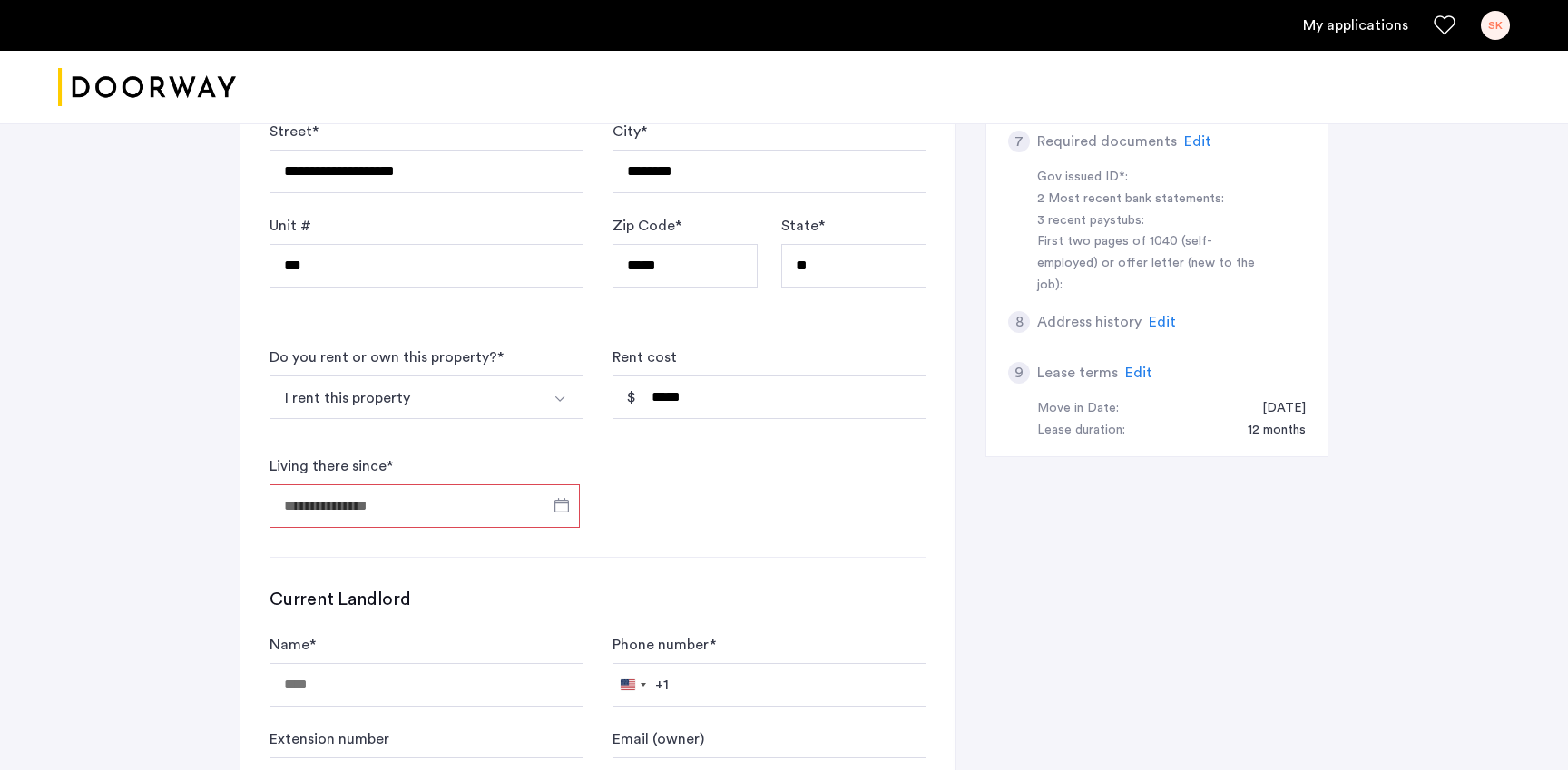
scroll to position [821, 0]
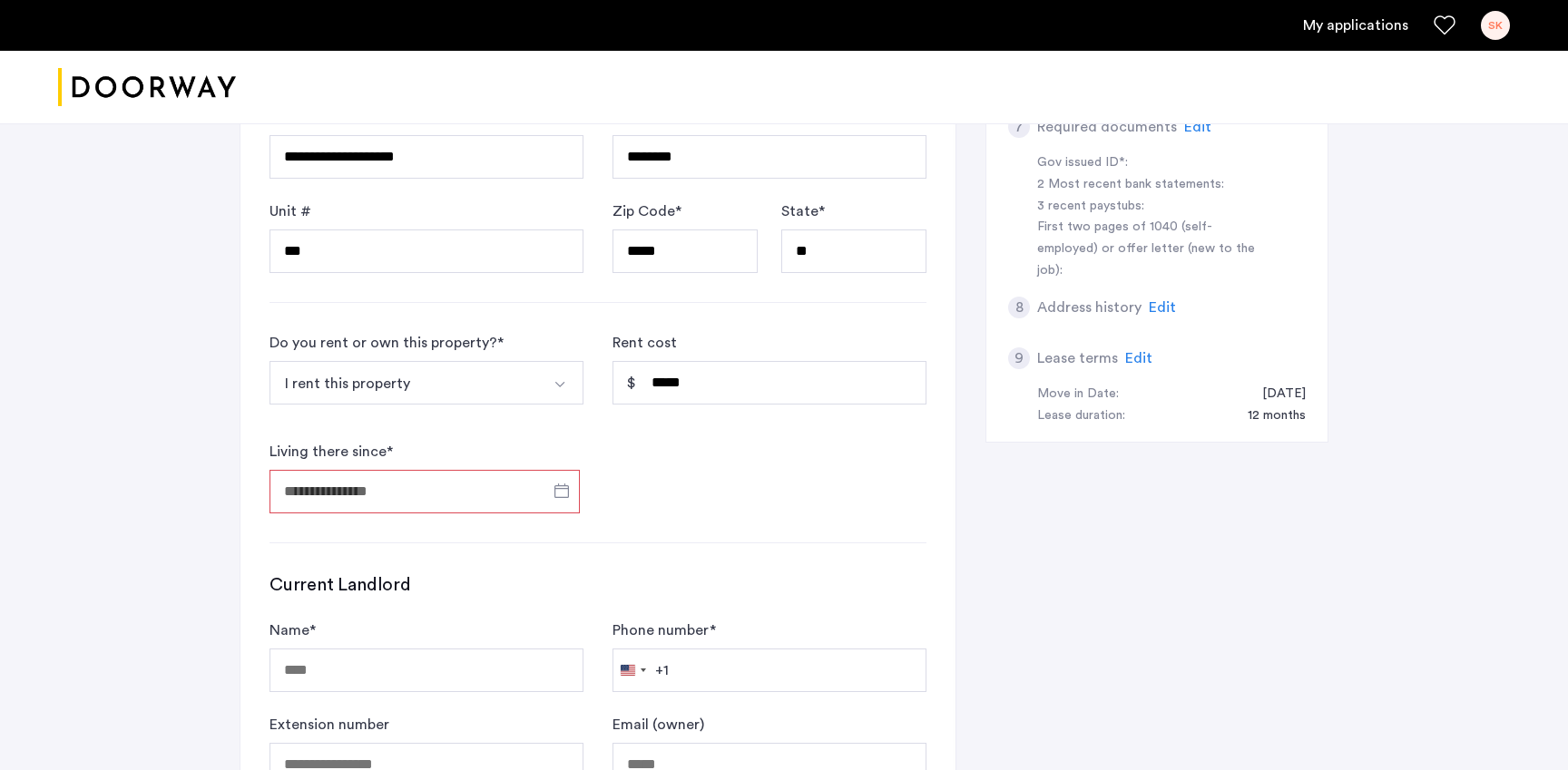
click at [412, 470] on input "Living there since *" at bounding box center [424, 492] width 310 height 43
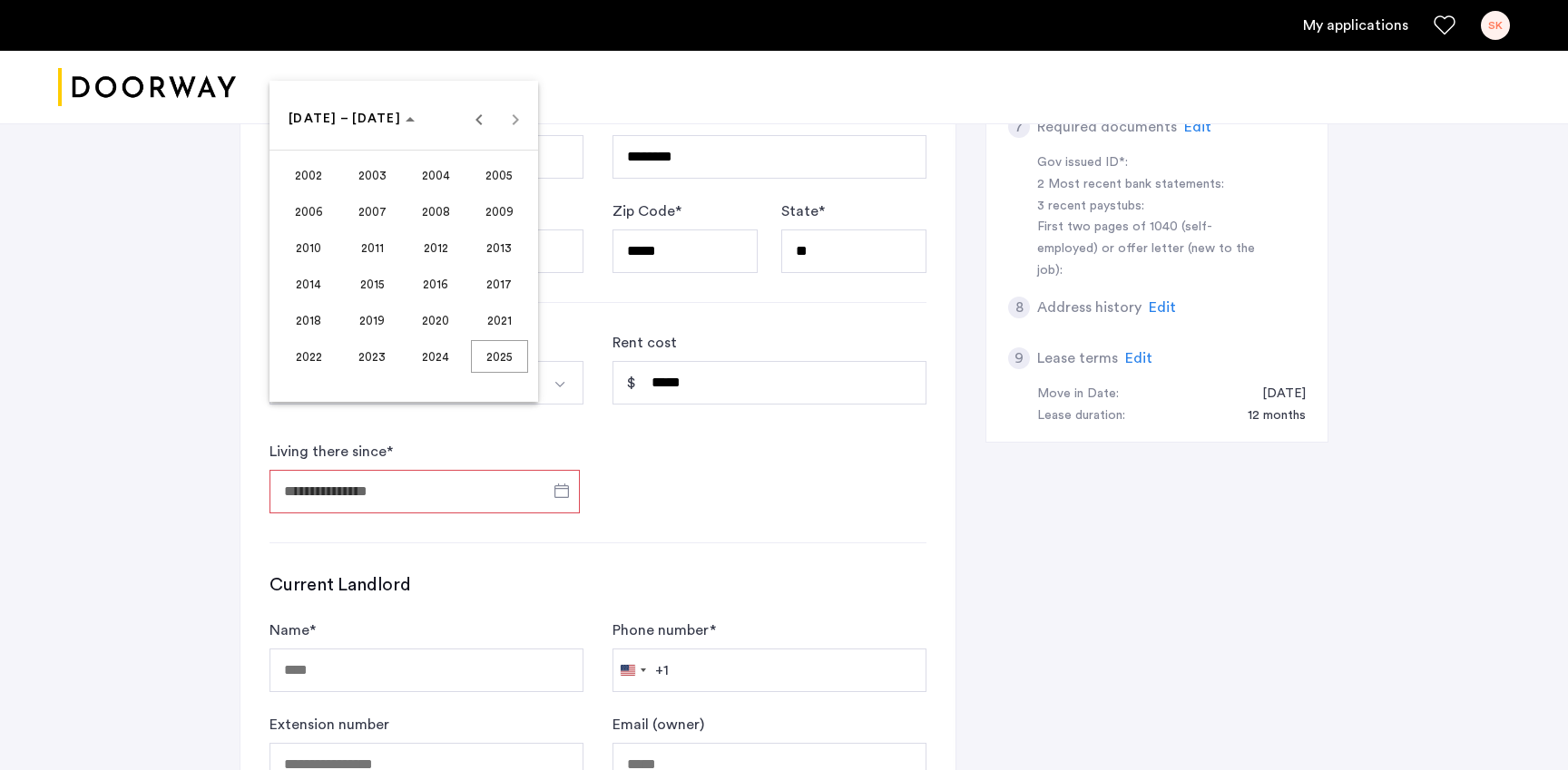
click at [373, 364] on span "2023" at bounding box center [373, 356] width 57 height 32
click at [496, 280] on span "DEC" at bounding box center [500, 283] width 57 height 32
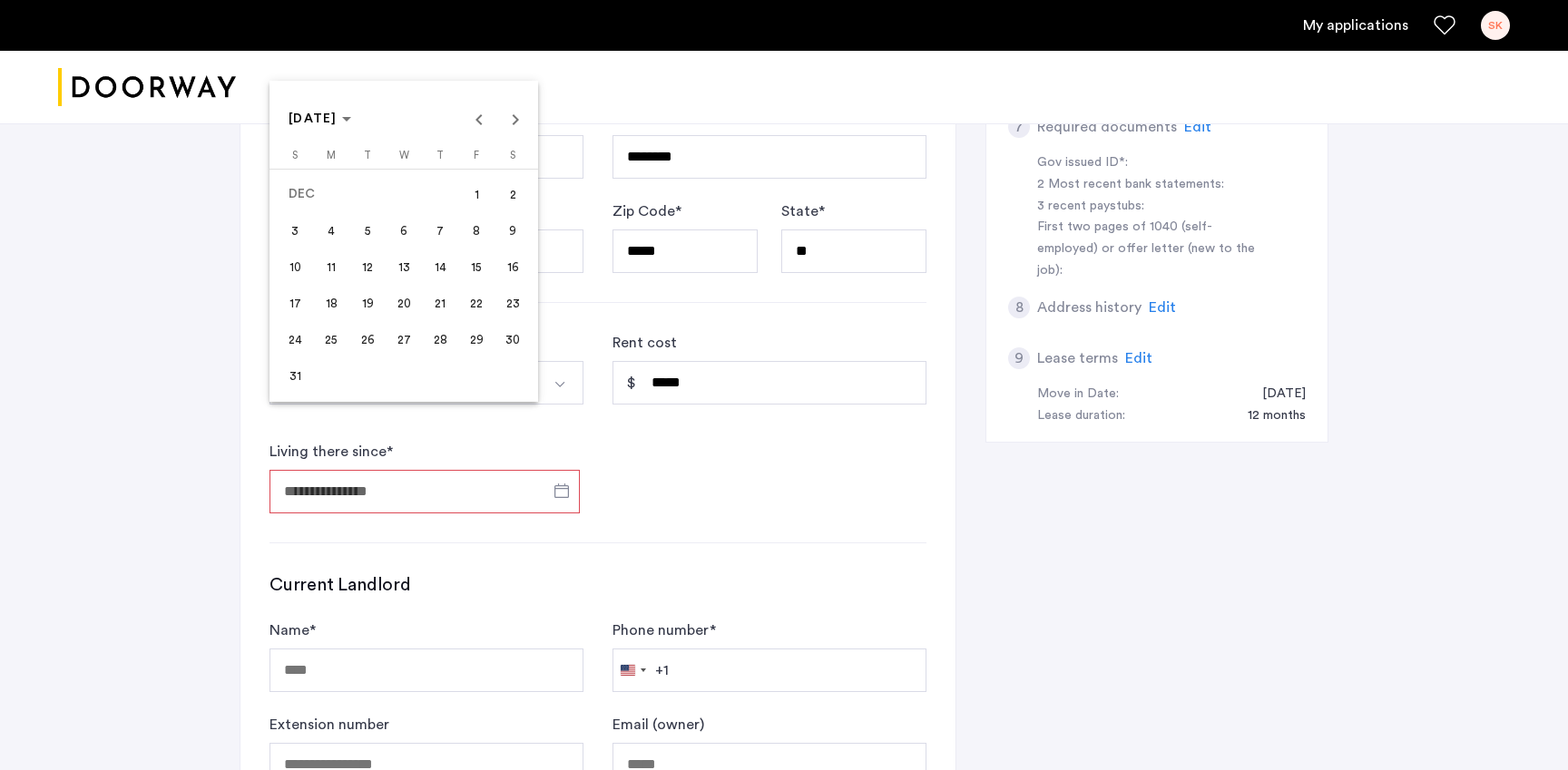
click at [476, 192] on span "1" at bounding box center [476, 194] width 32 height 32
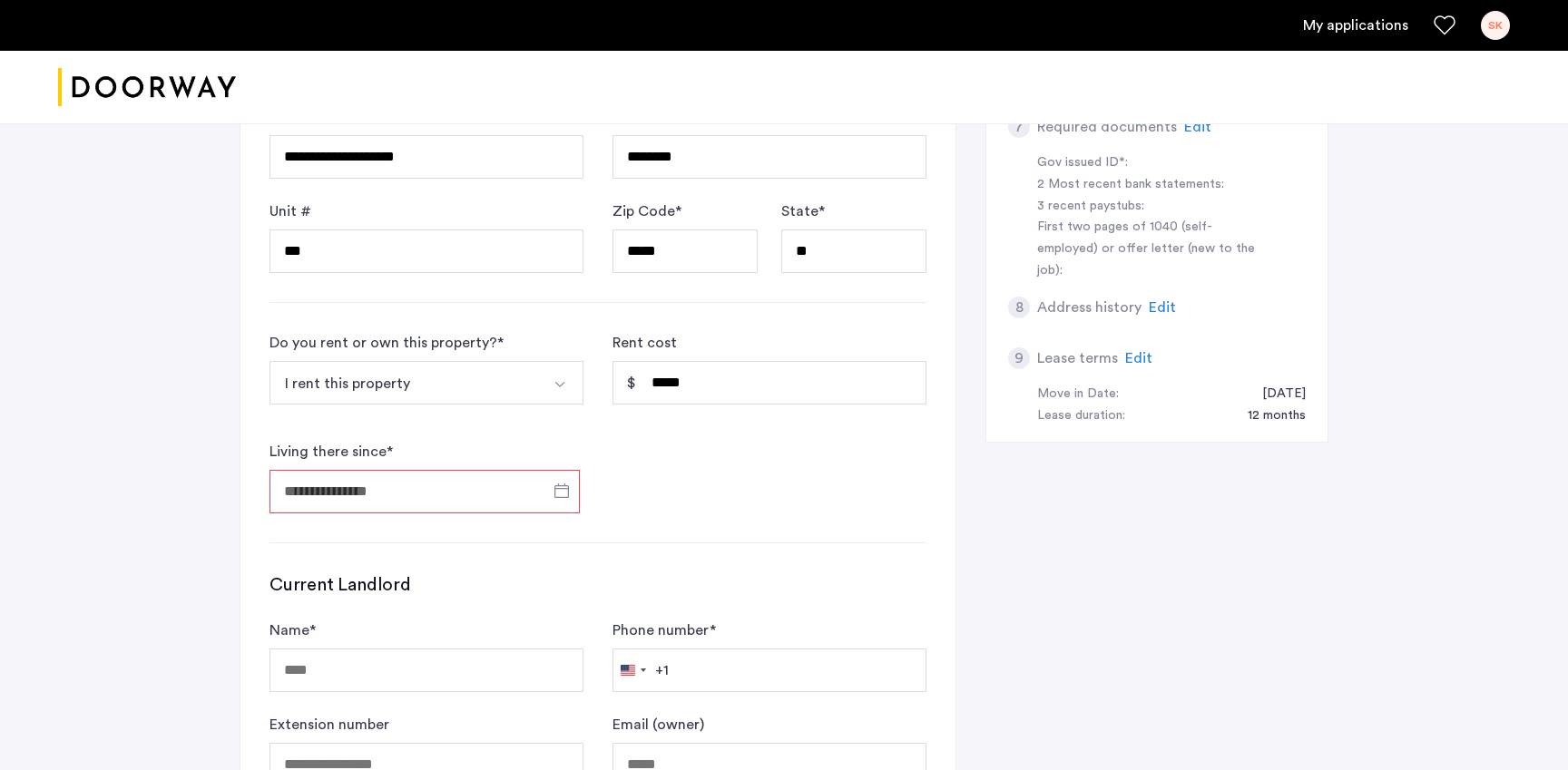
type input "**********"
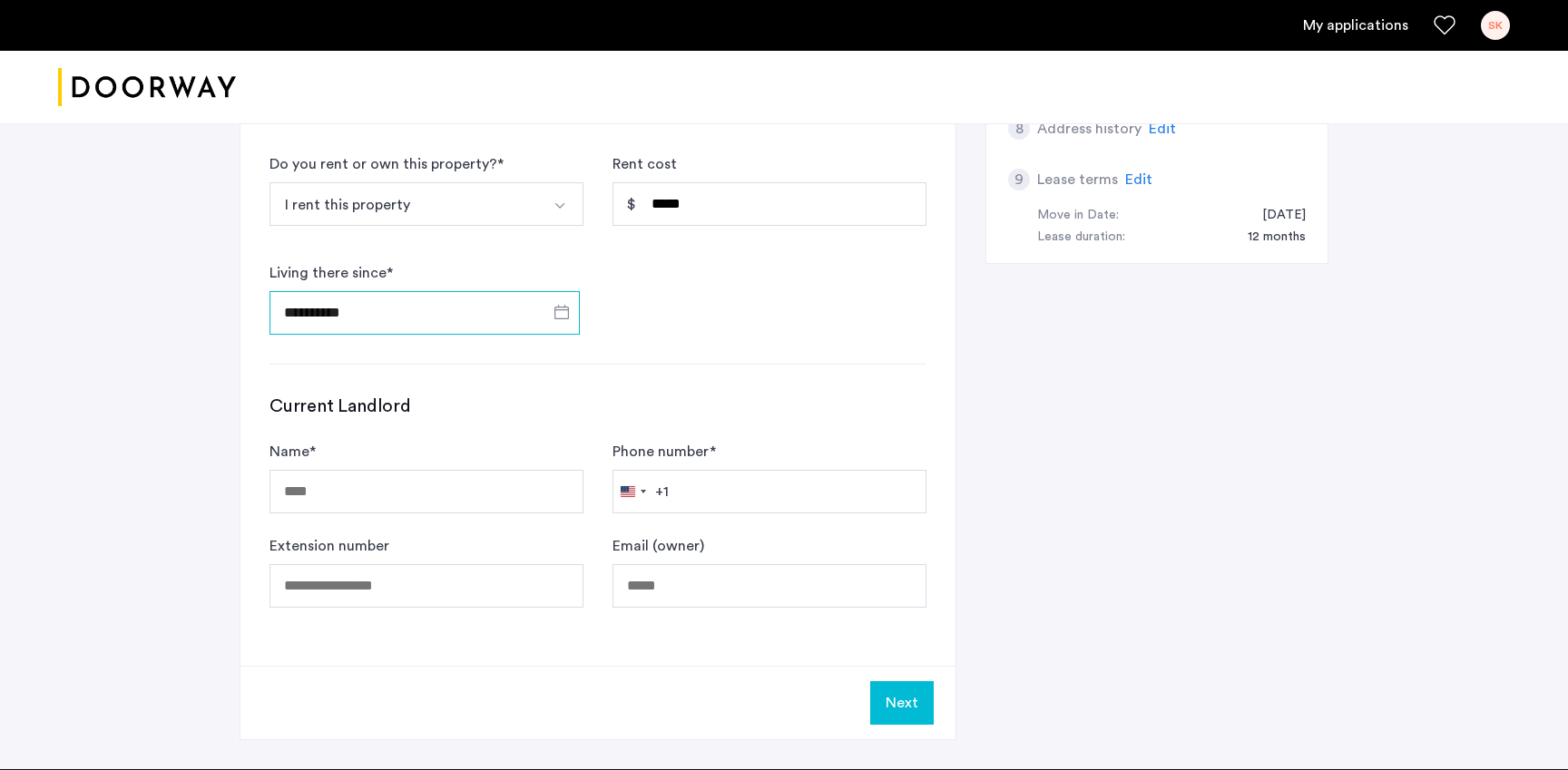
scroll to position [1041, 0]
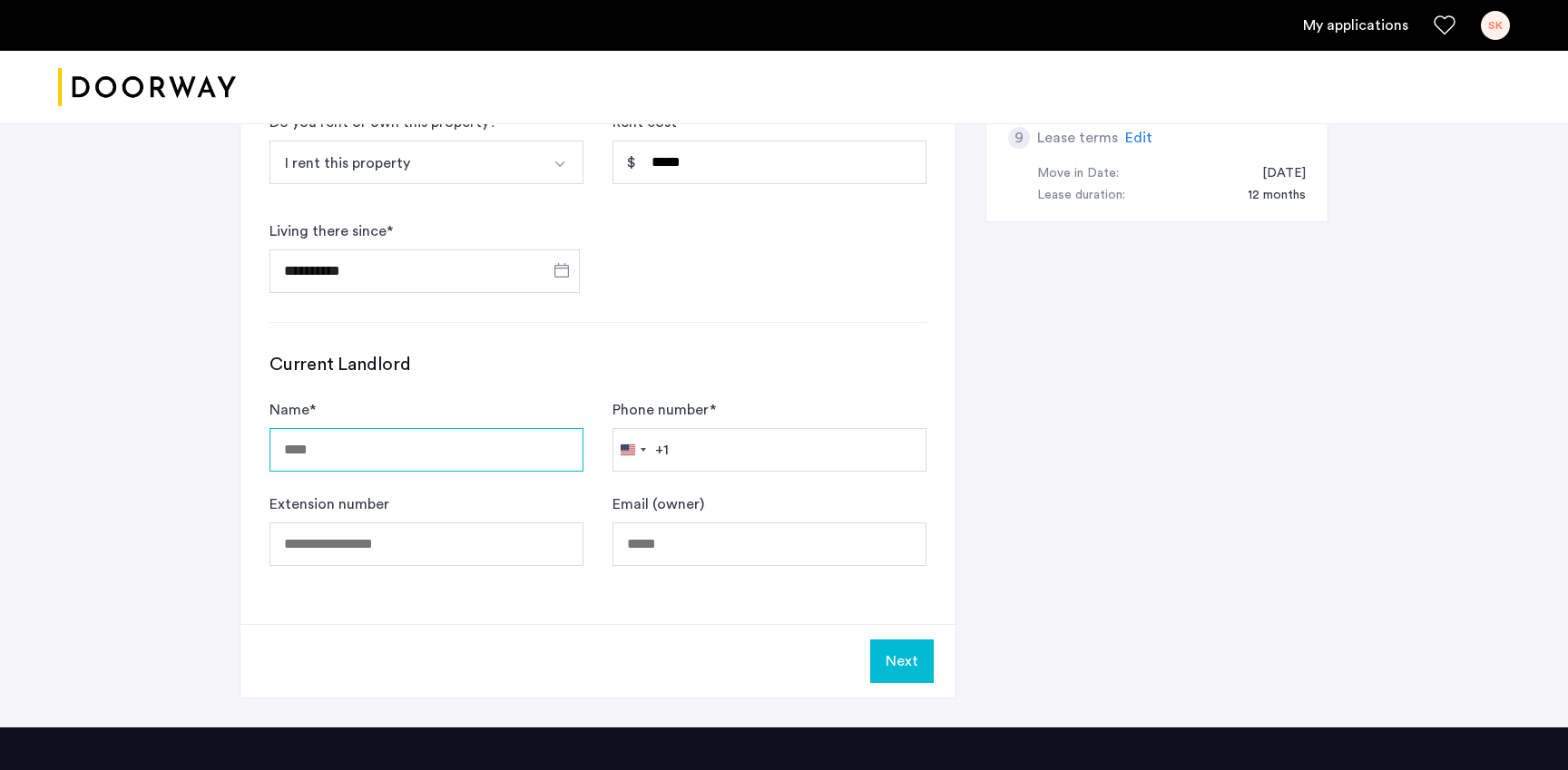
click at [350, 428] on input "Name *" at bounding box center [426, 449] width 314 height 43
type input "**********"
click at [694, 428] on input "Phone number *" at bounding box center [769, 449] width 314 height 43
paste input "**********"
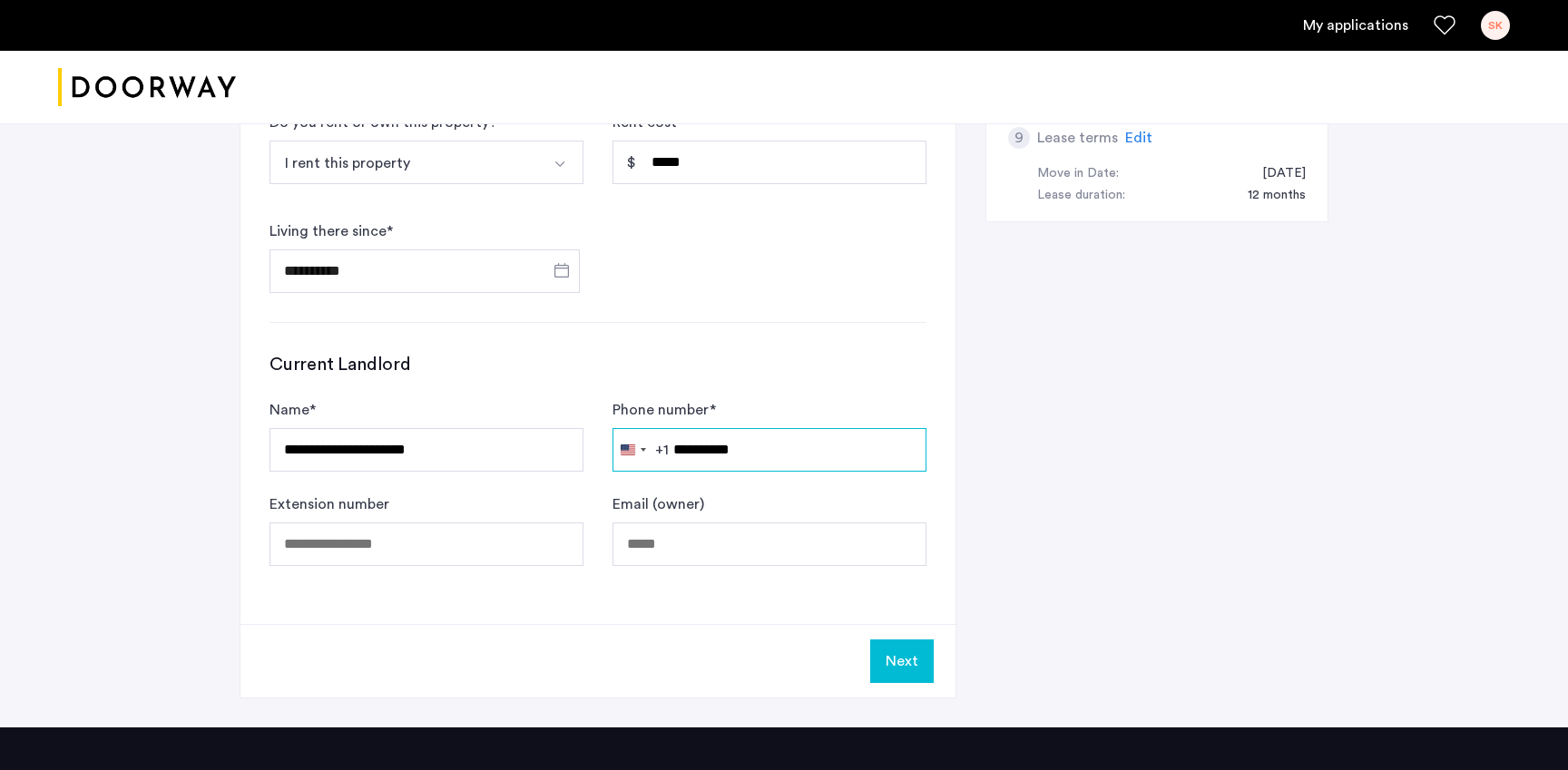
type input "**********"
click at [911, 639] on button "Next" at bounding box center [901, 661] width 64 height 43
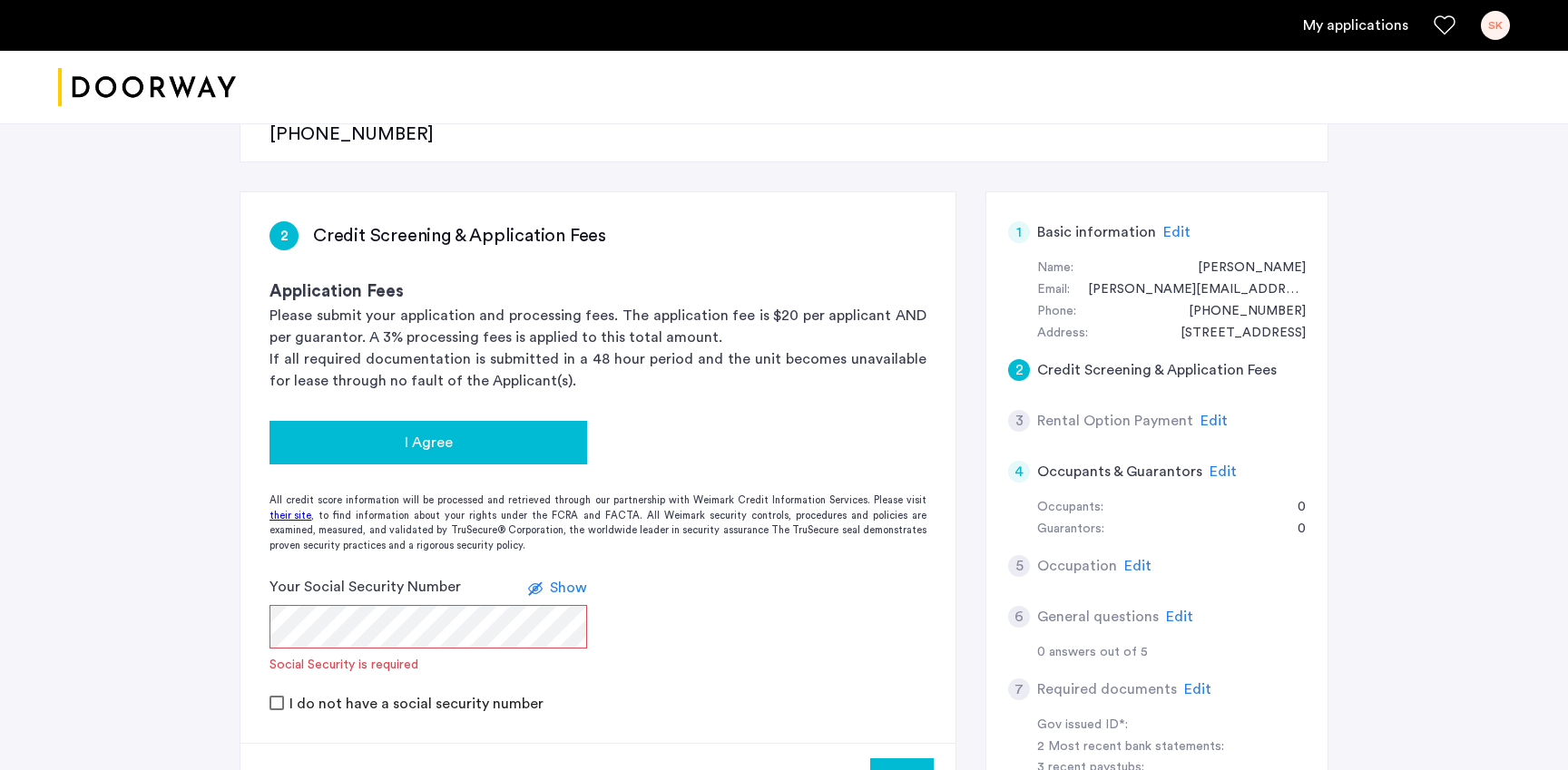
scroll to position [278, 0]
click at [437, 423] on button "I Agree" at bounding box center [428, 444] width 318 height 43
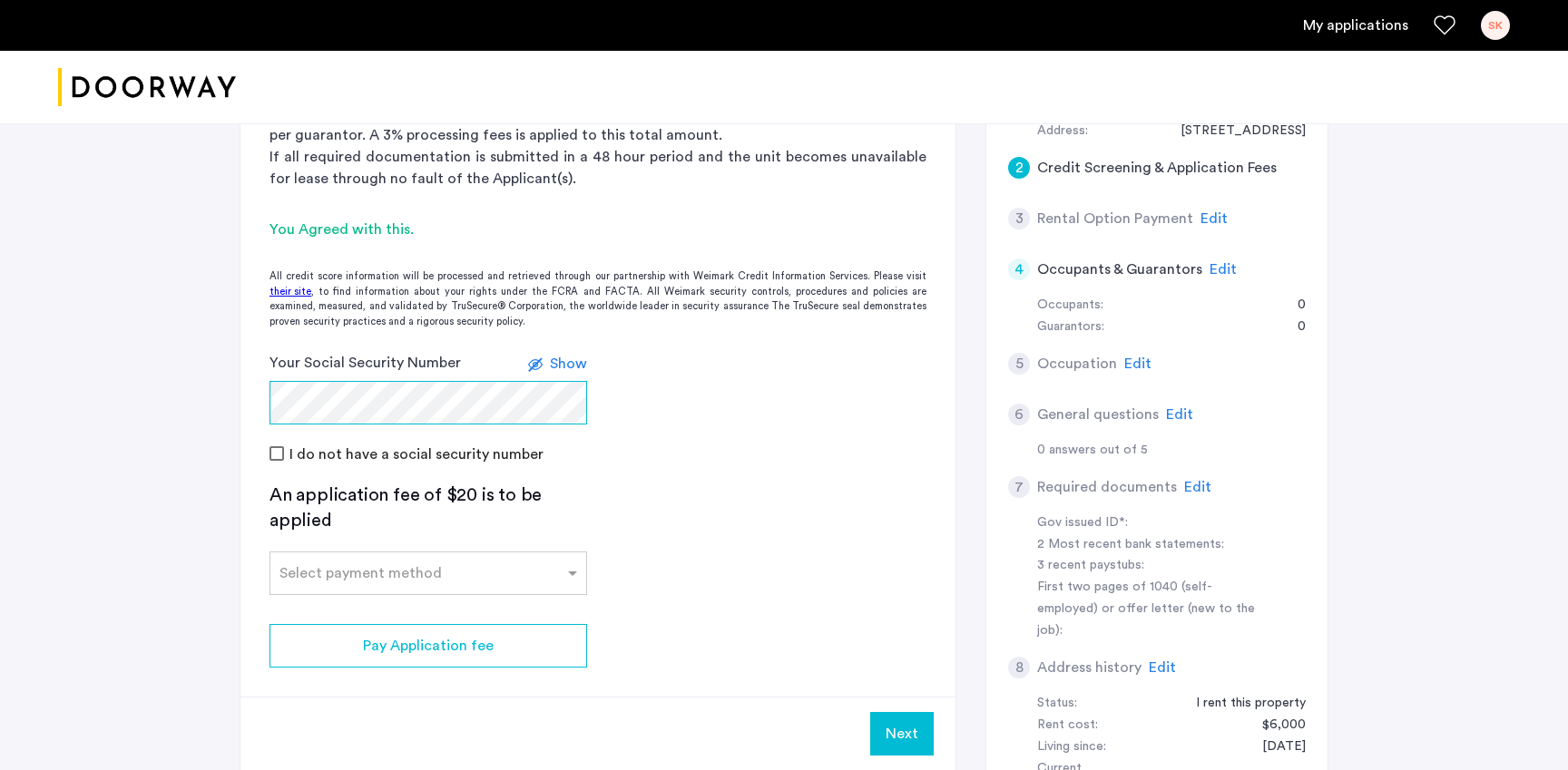
scroll to position [482, 0]
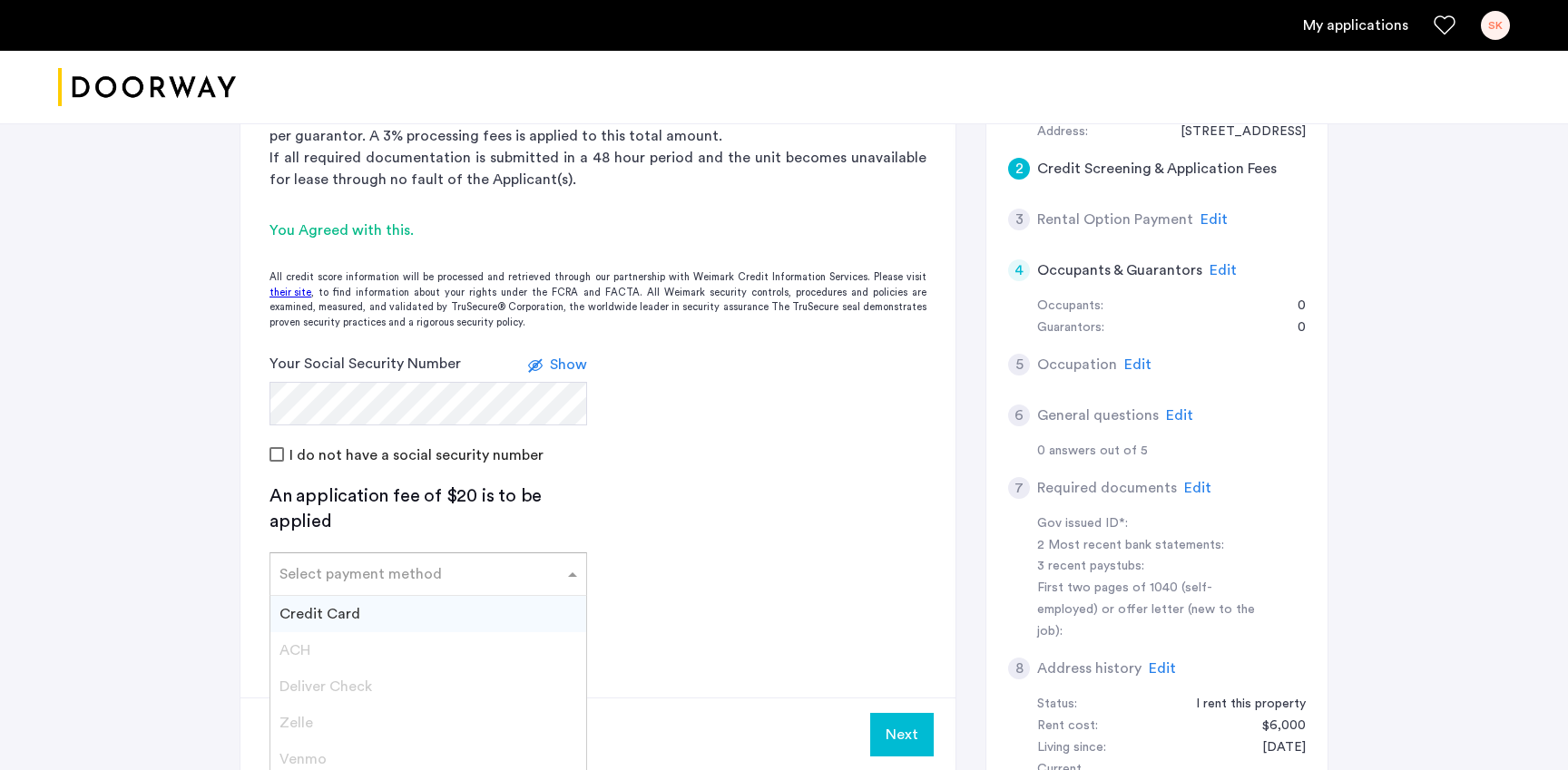
click at [411, 564] on input "text" at bounding box center [410, 570] width 262 height 13
click at [361, 596] on div "Credit Card" at bounding box center [428, 614] width 316 height 36
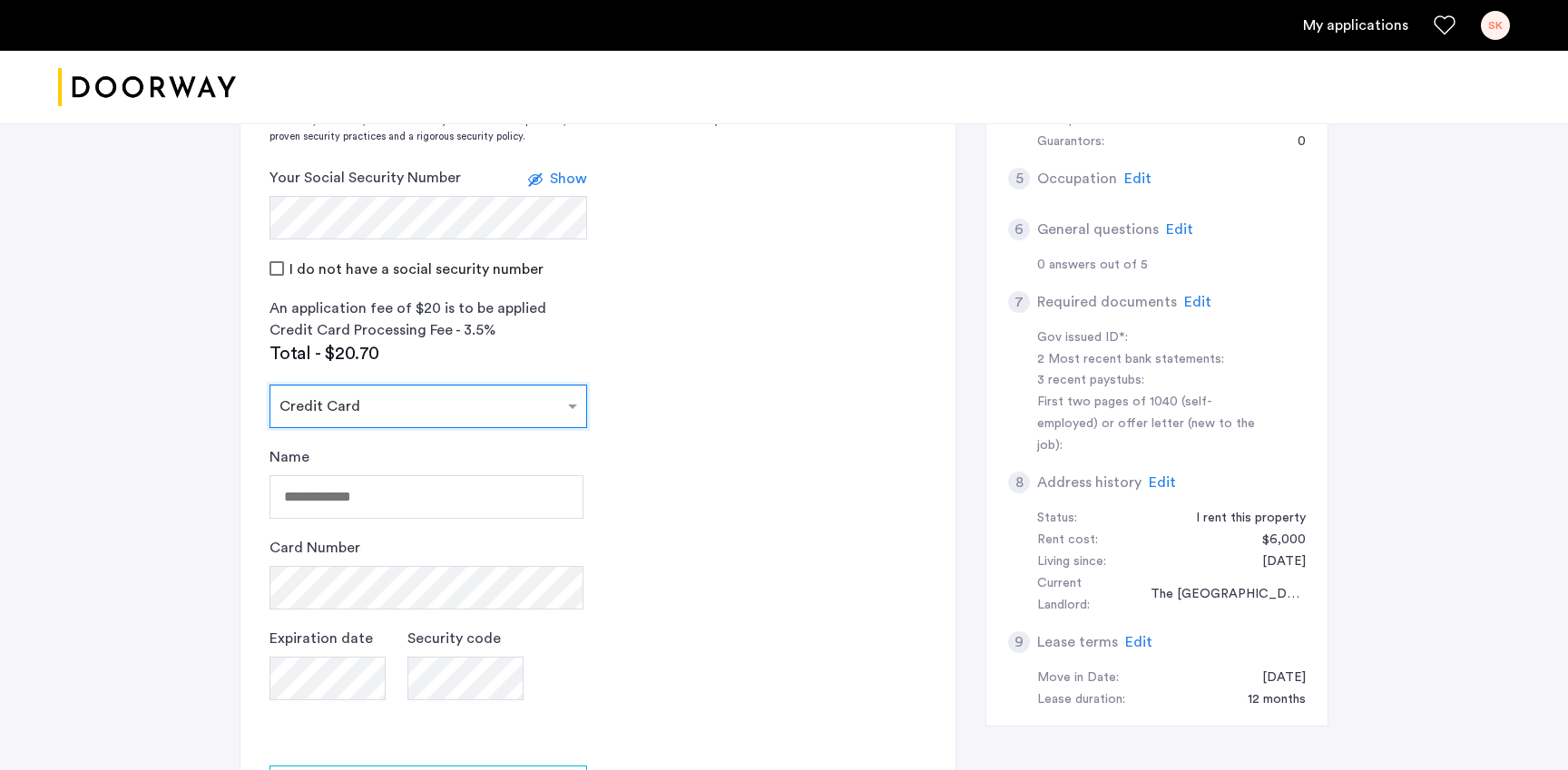
scroll to position [735, 0]
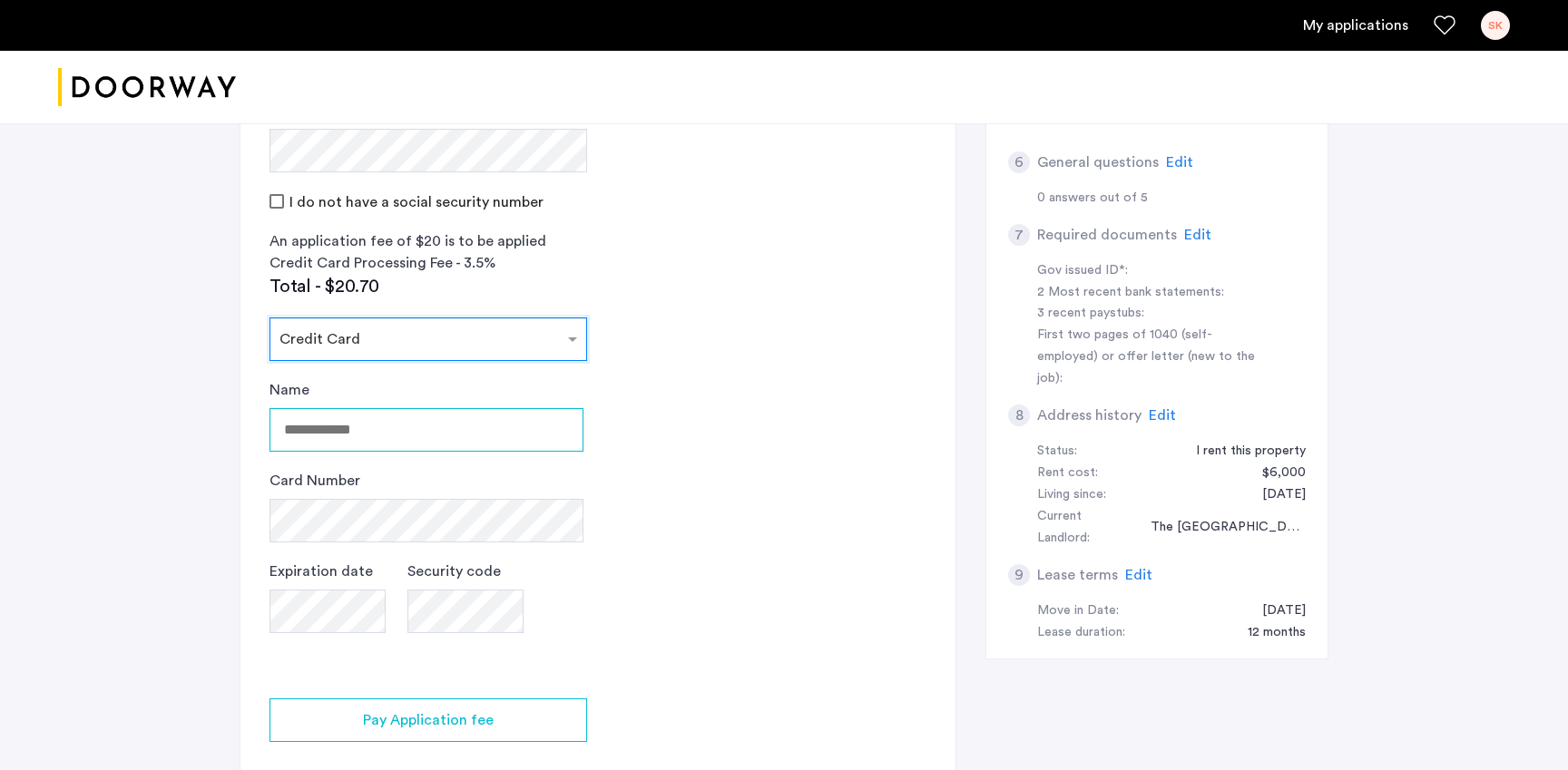
click at [334, 408] on input "Name" at bounding box center [426, 430] width 314 height 43
type input "**********"
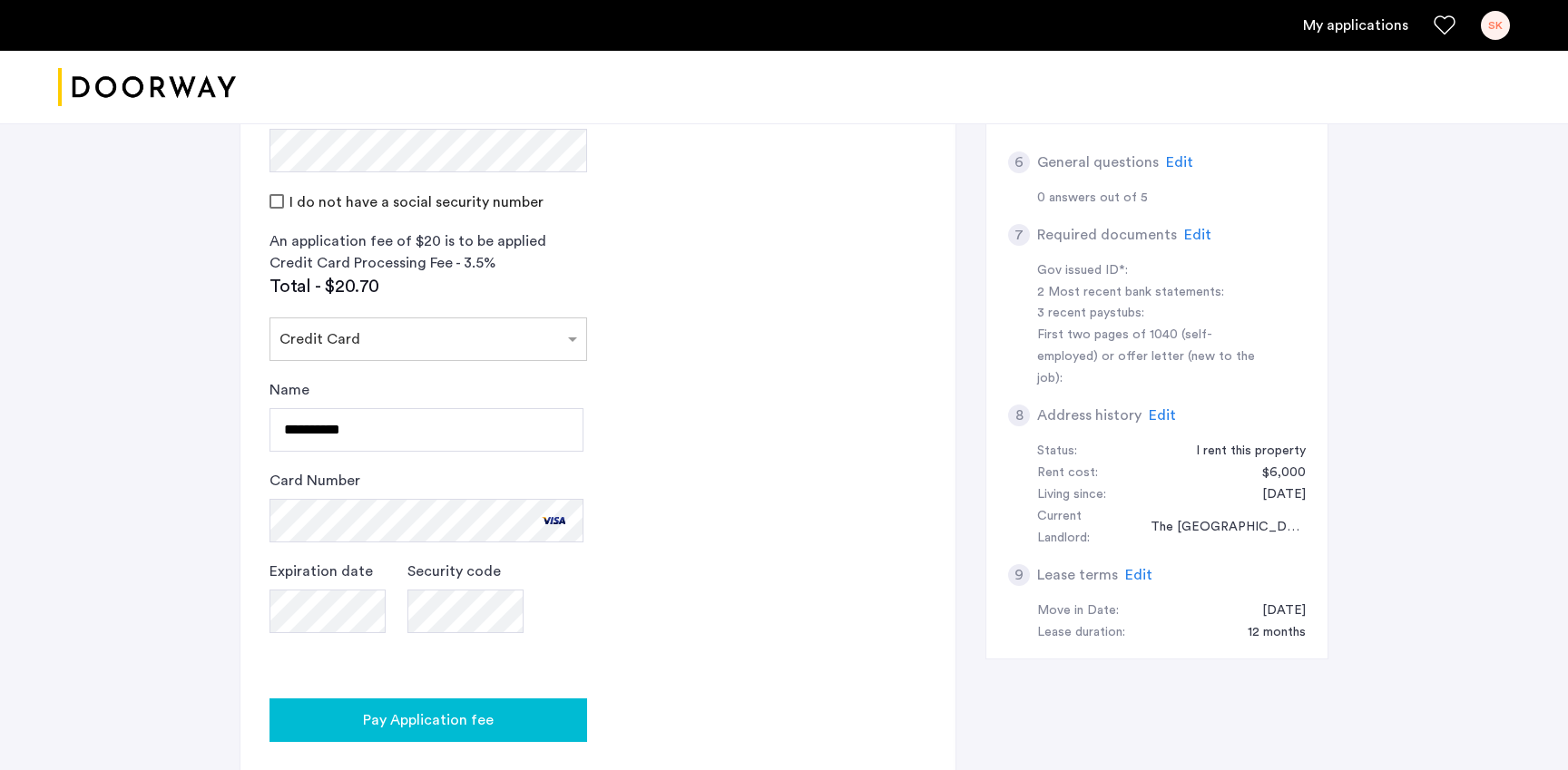
click at [504, 709] on div "Pay Application fee" at bounding box center [428, 720] width 288 height 22
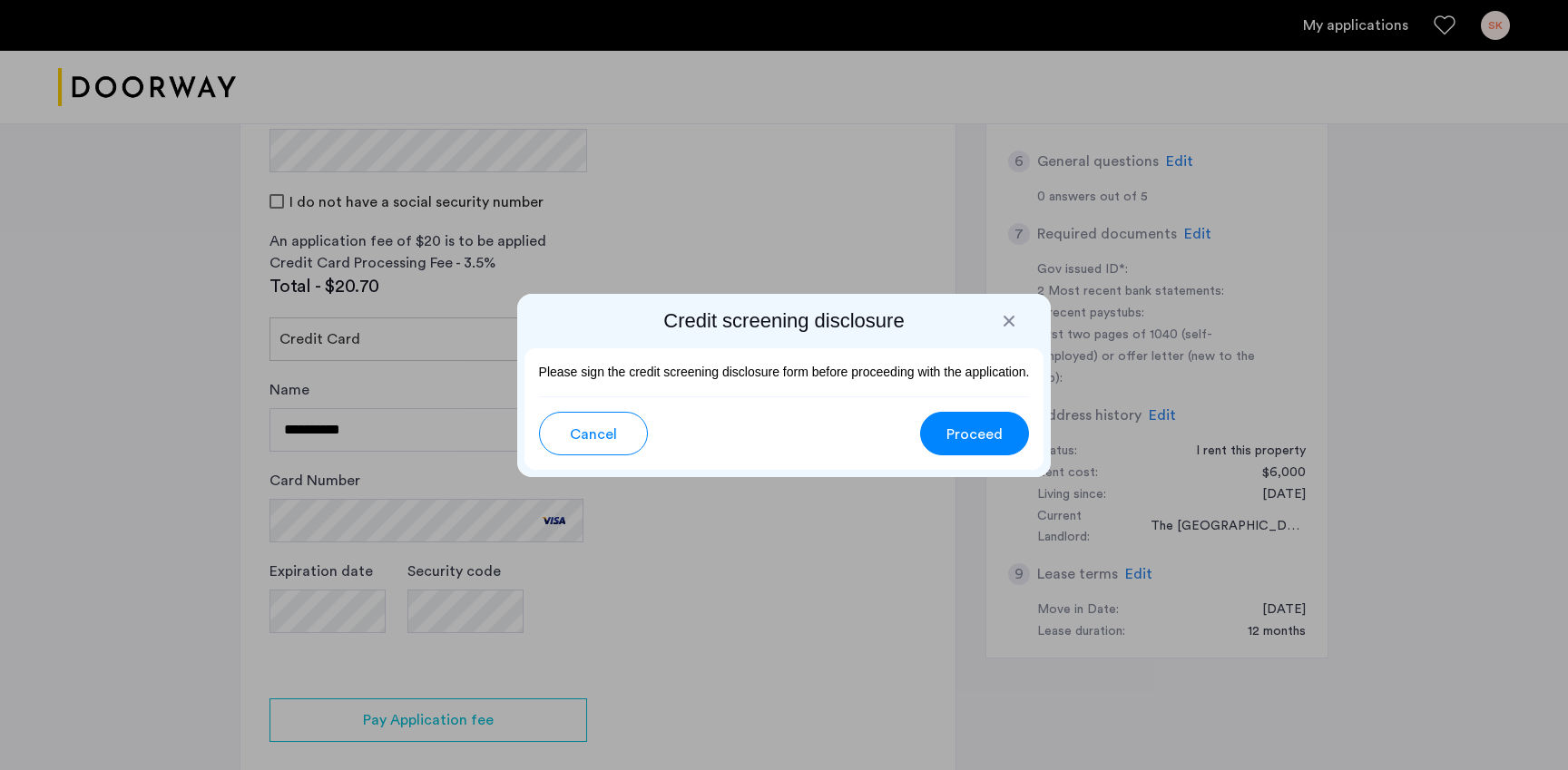
click at [983, 436] on span "Proceed" at bounding box center [974, 435] width 56 height 22
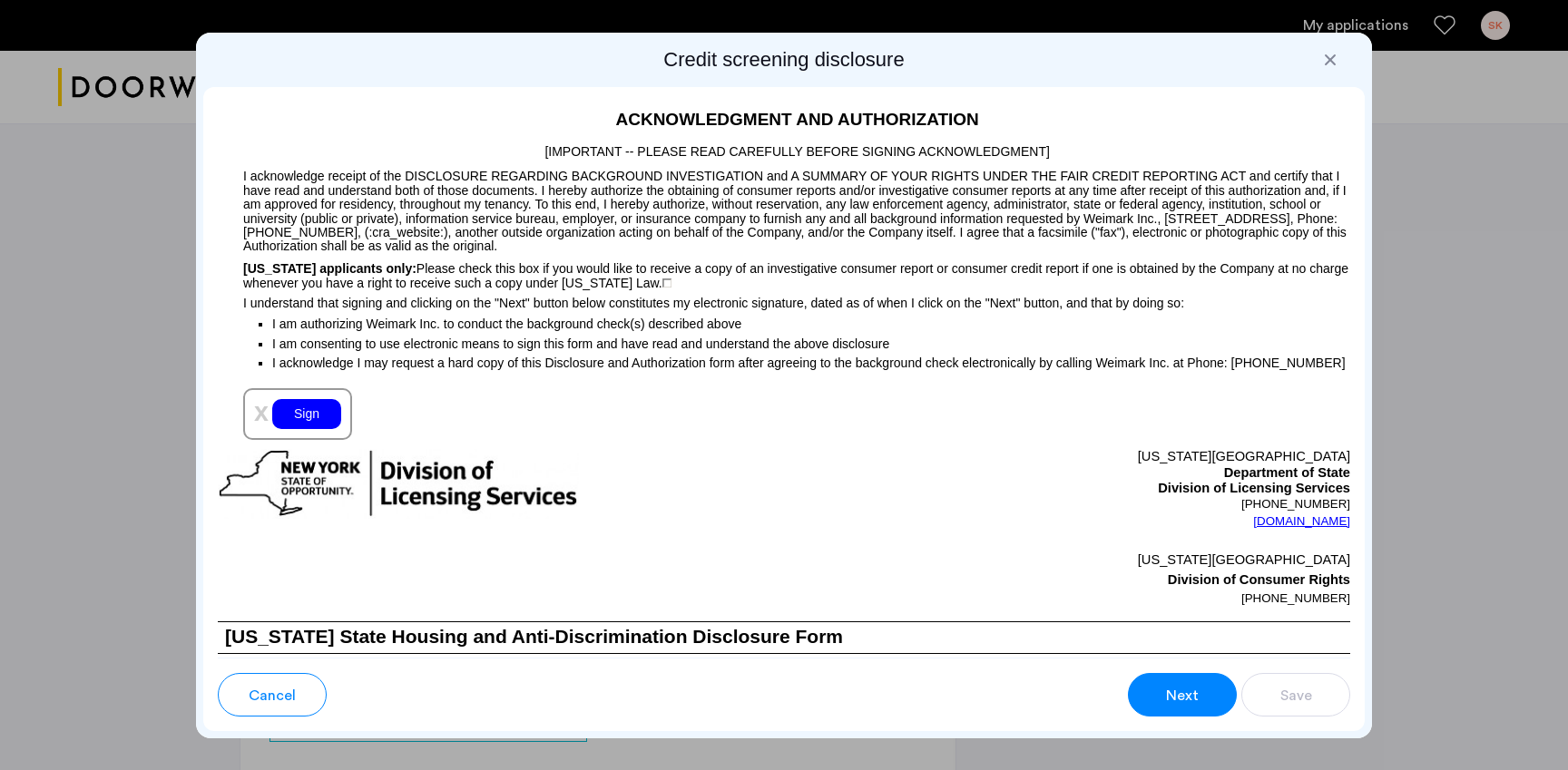
scroll to position [1770, 0]
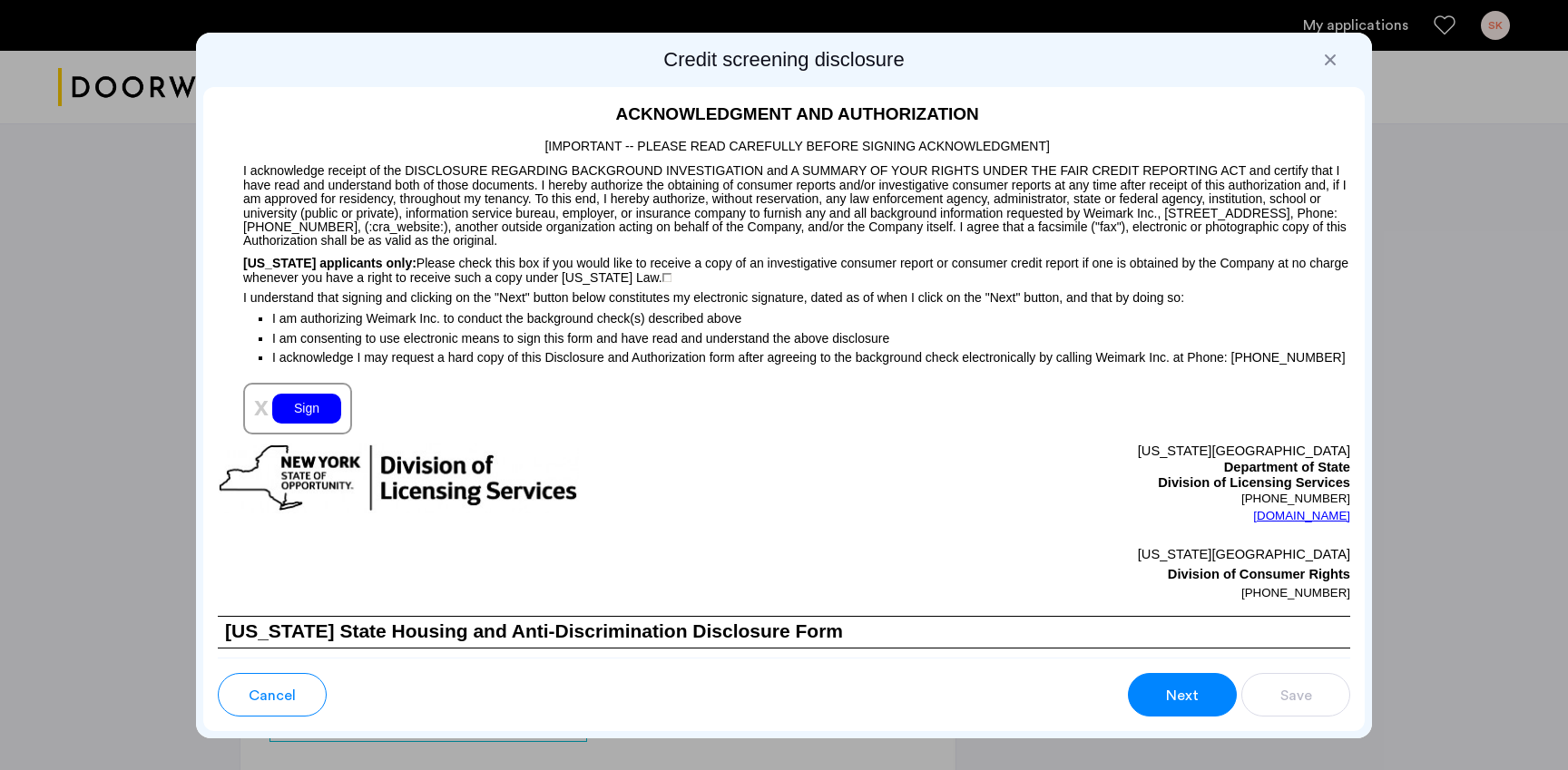
click at [303, 405] on div "Sign" at bounding box center [307, 408] width 69 height 30
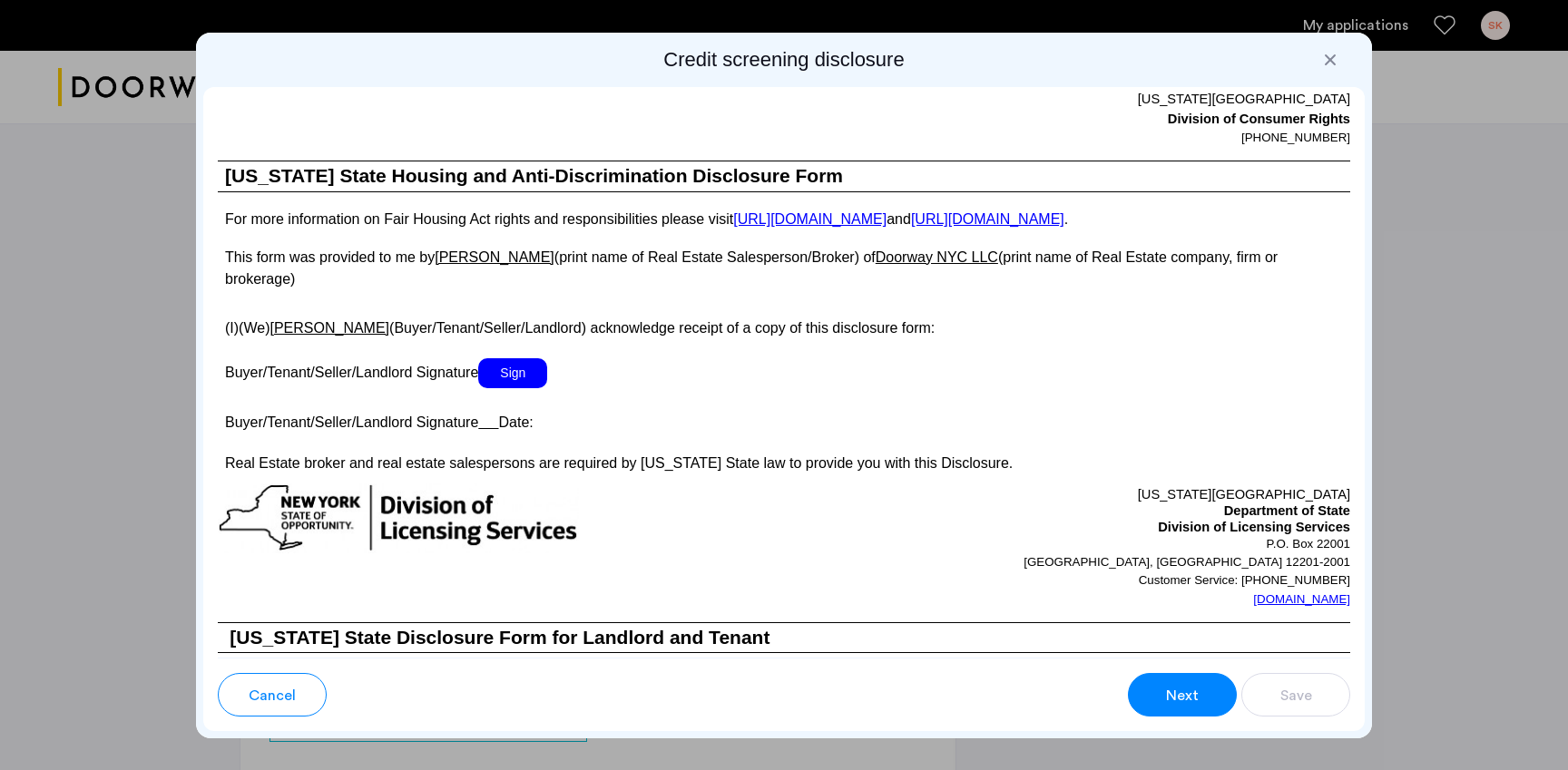
scroll to position [3057, 0]
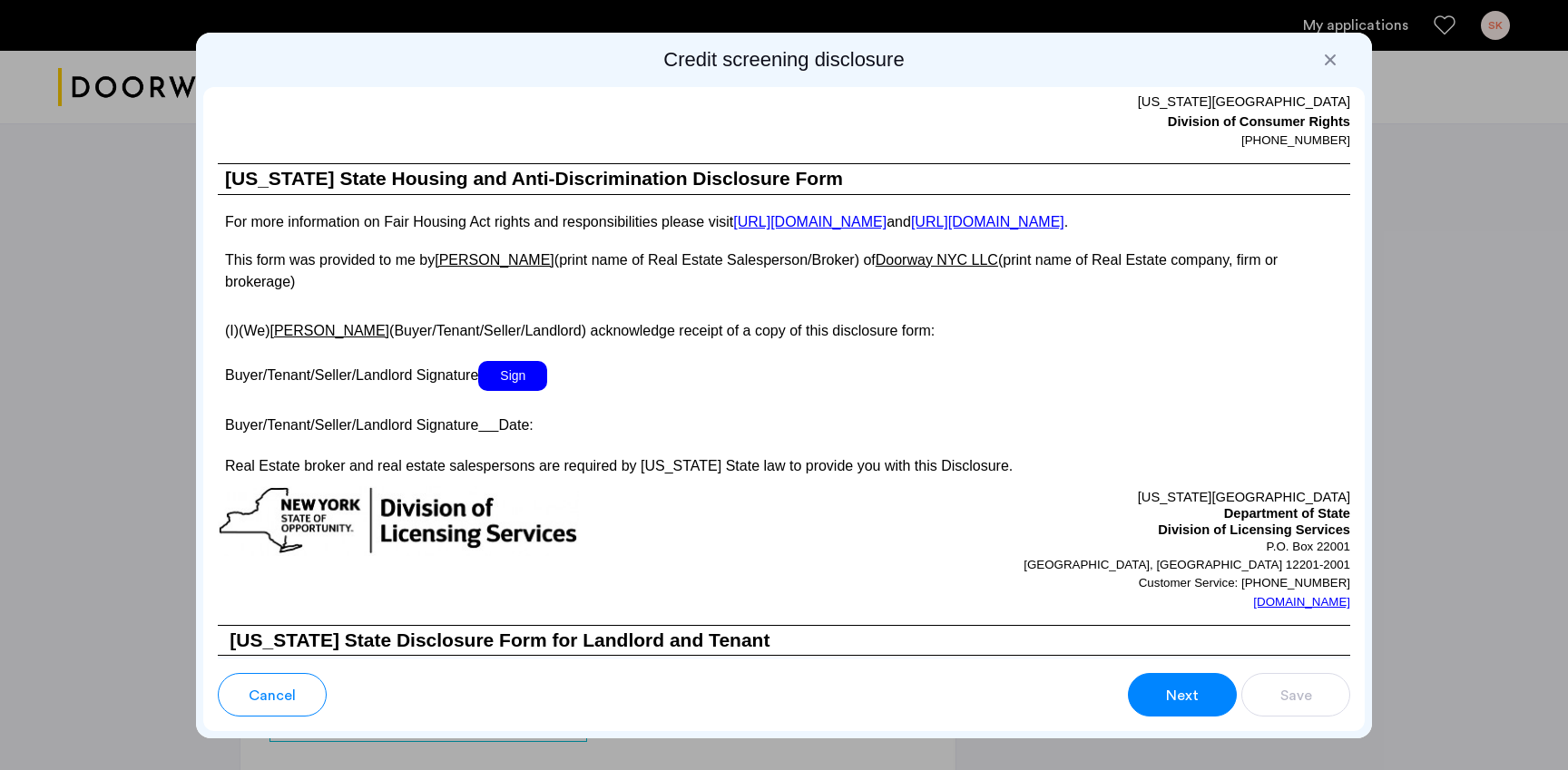
click at [502, 361] on span "Sign" at bounding box center [513, 376] width 69 height 30
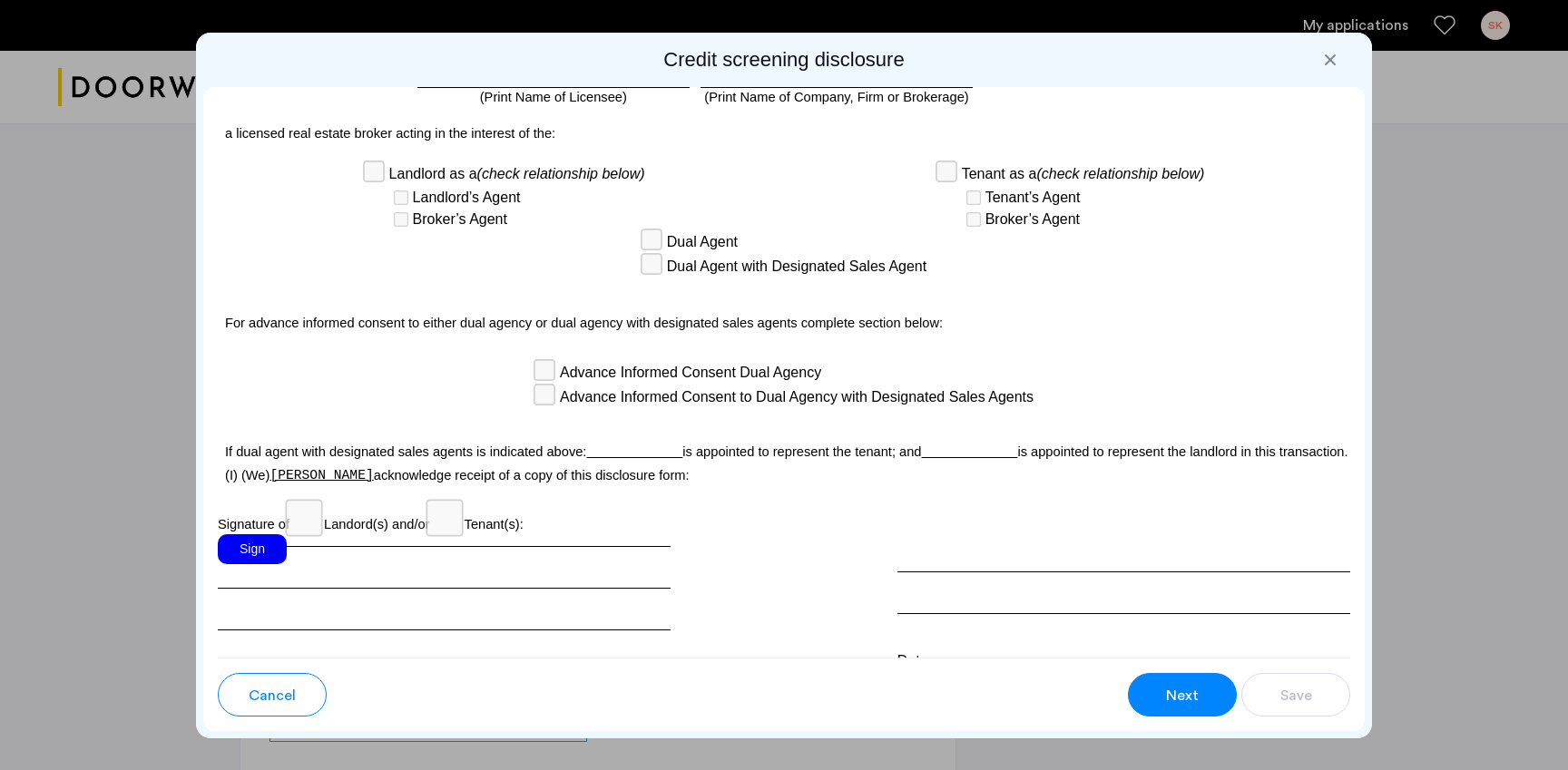
scroll to position [4812, 0]
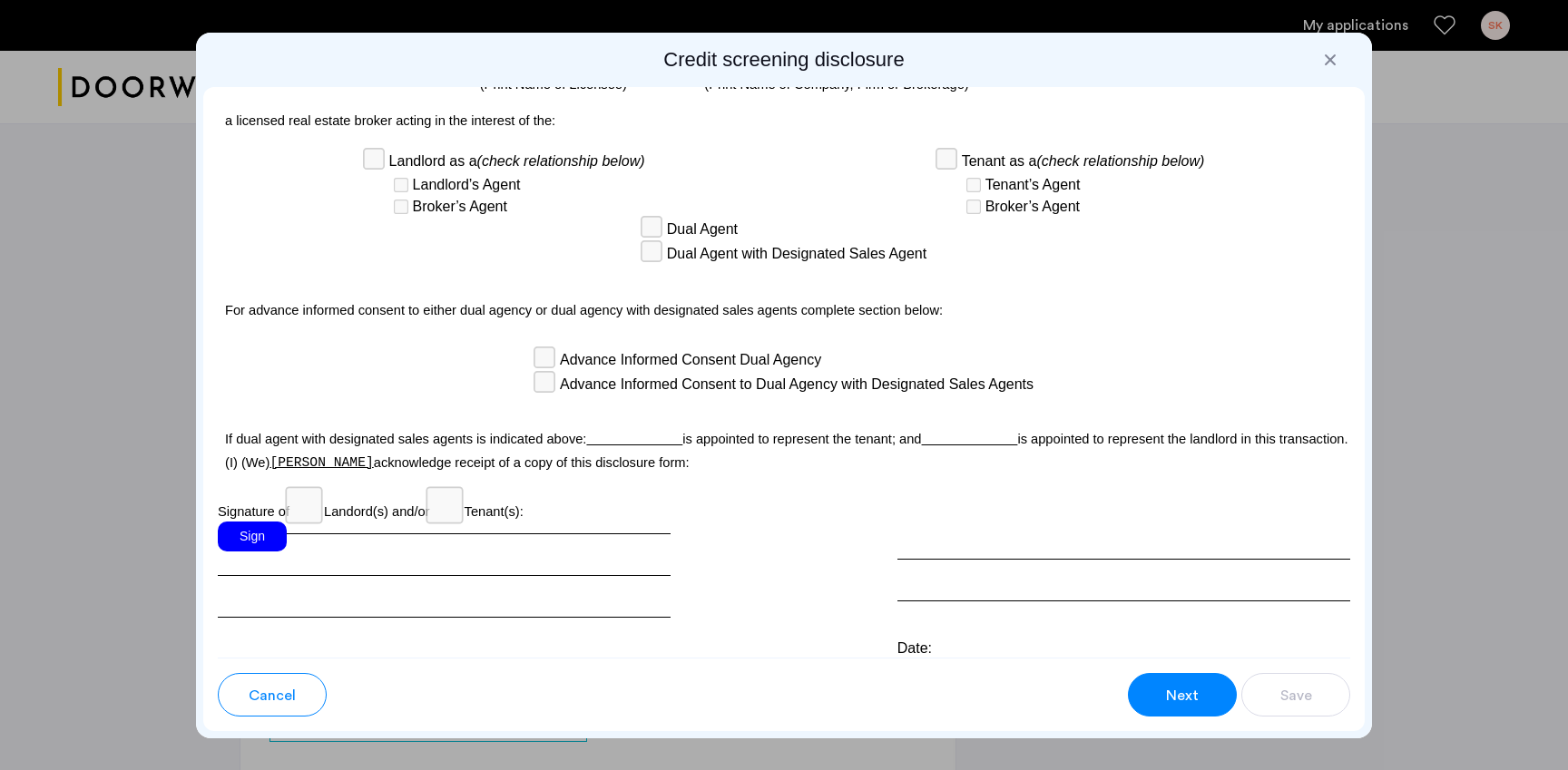
click at [249, 521] on div "Sign" at bounding box center [252, 536] width 69 height 30
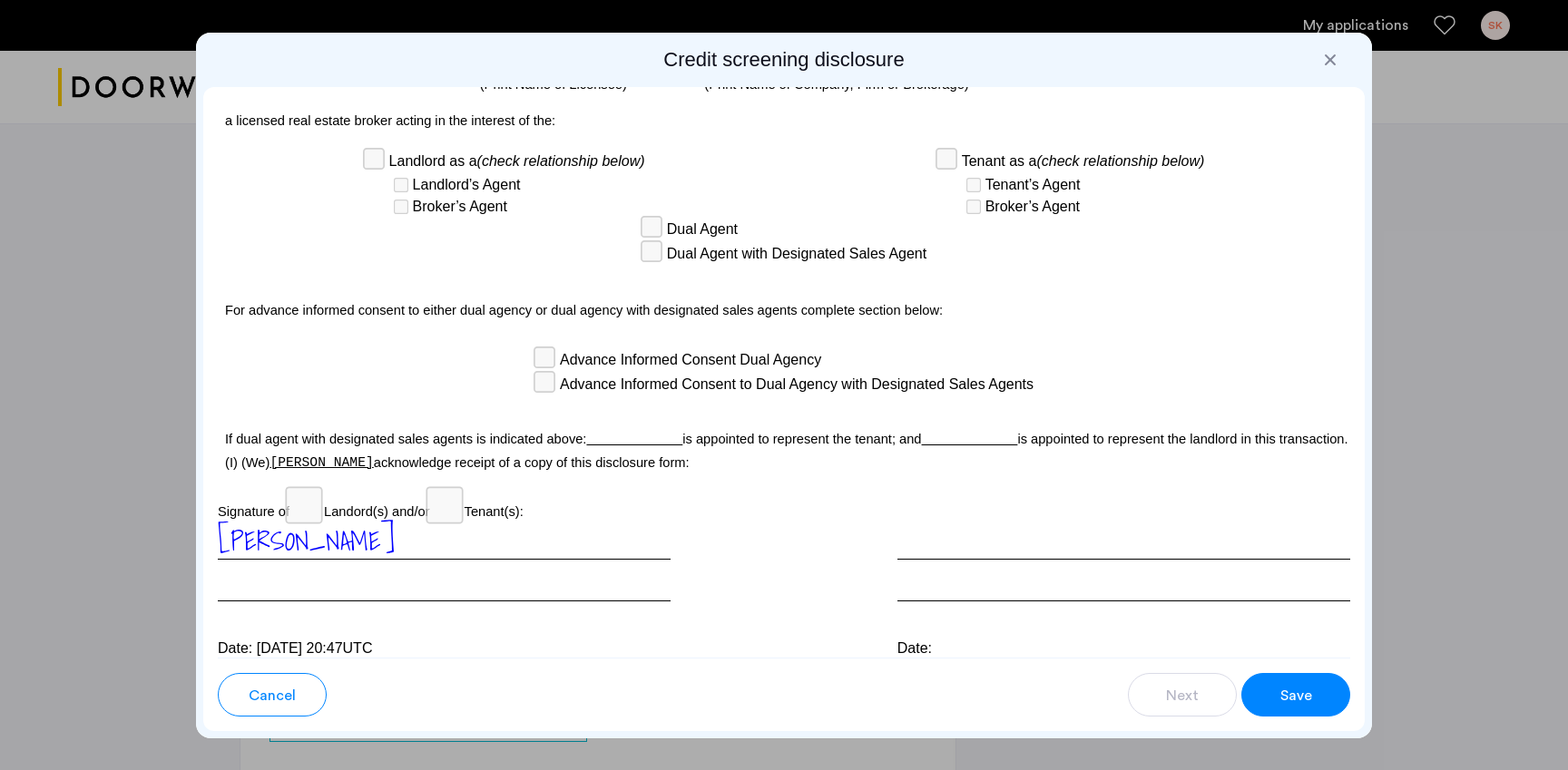
scroll to position [4869, 0]
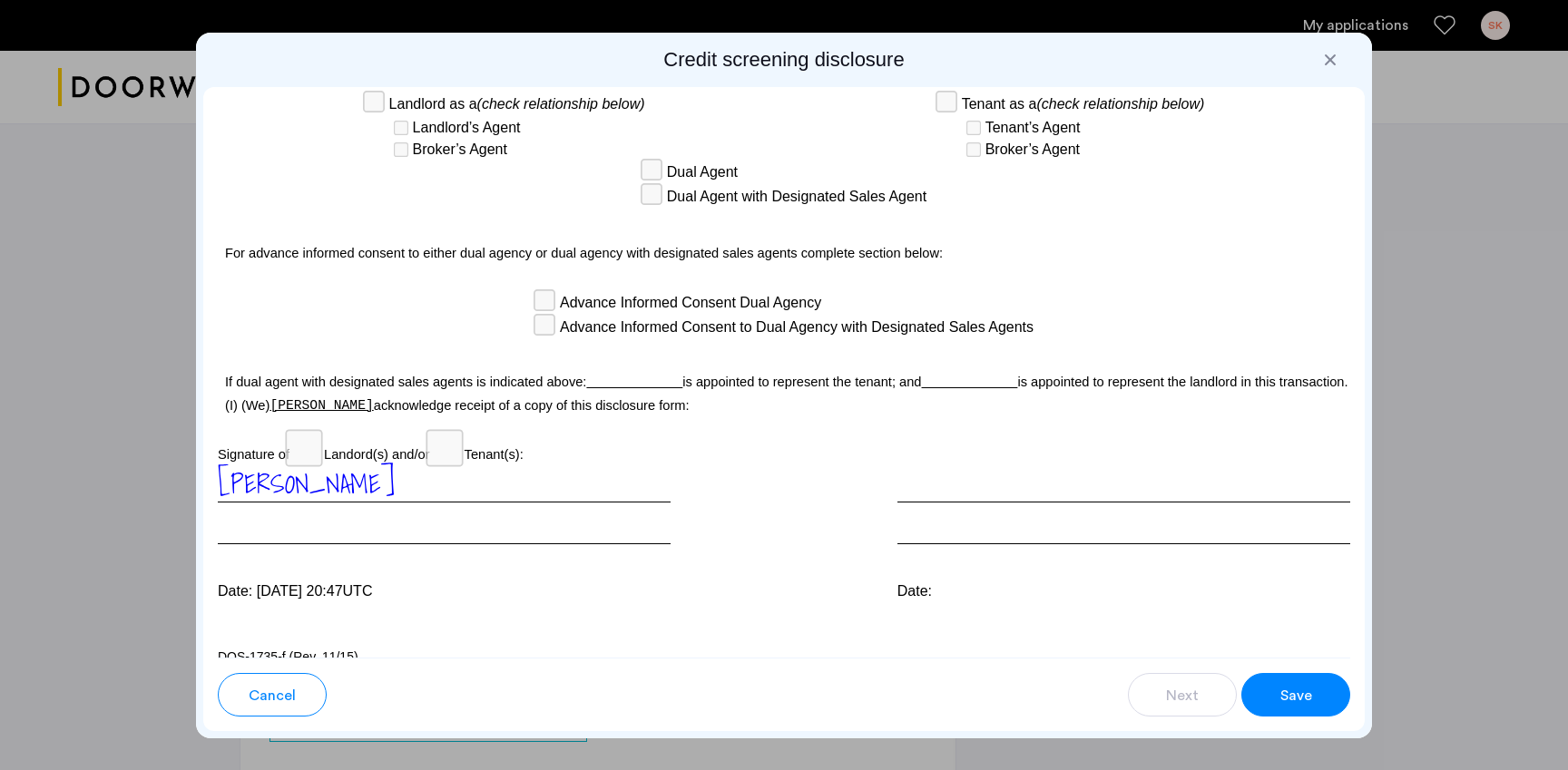
click at [1282, 687] on span "Save" at bounding box center [1296, 695] width 31 height 22
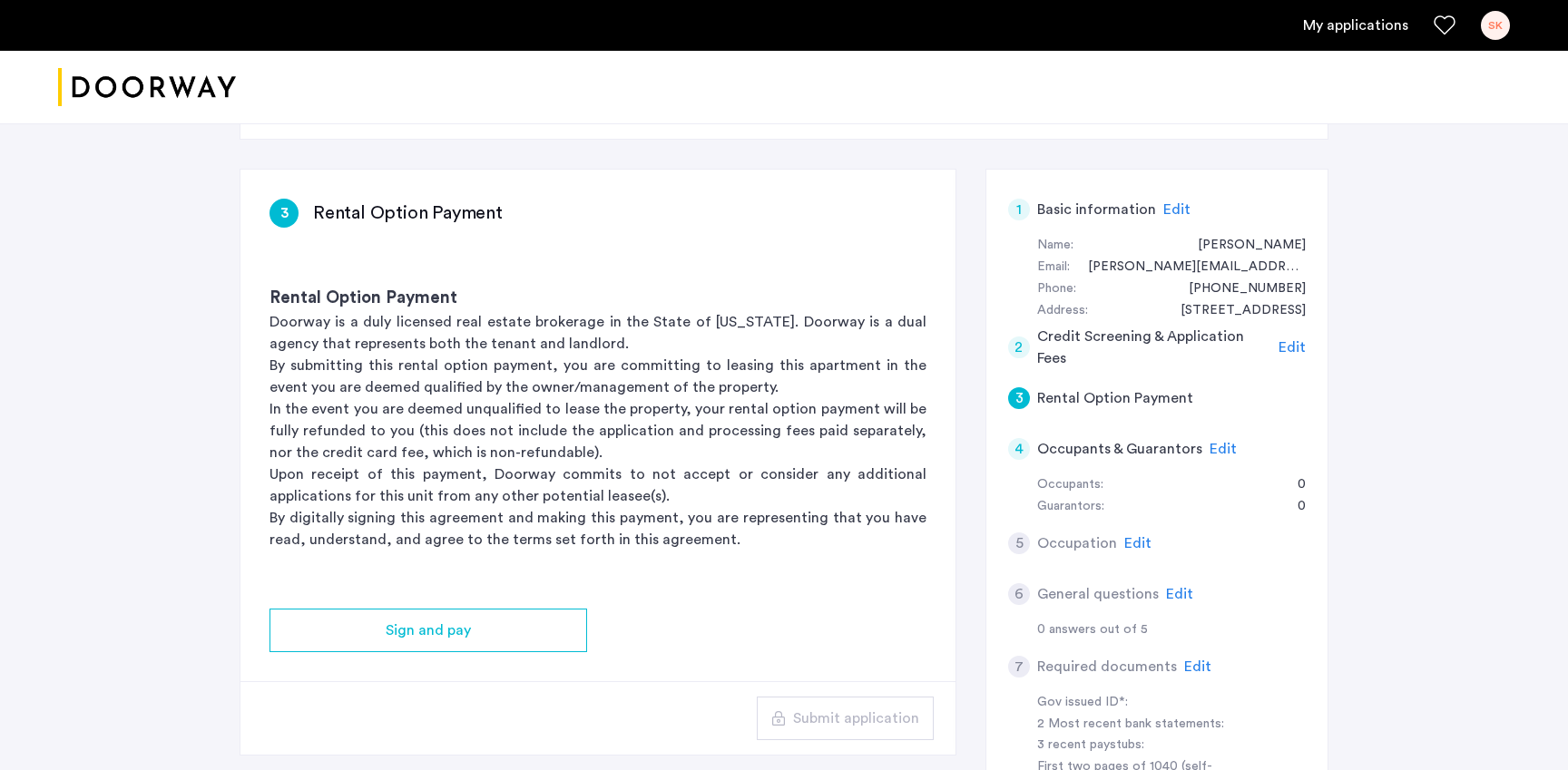
scroll to position [308, 0]
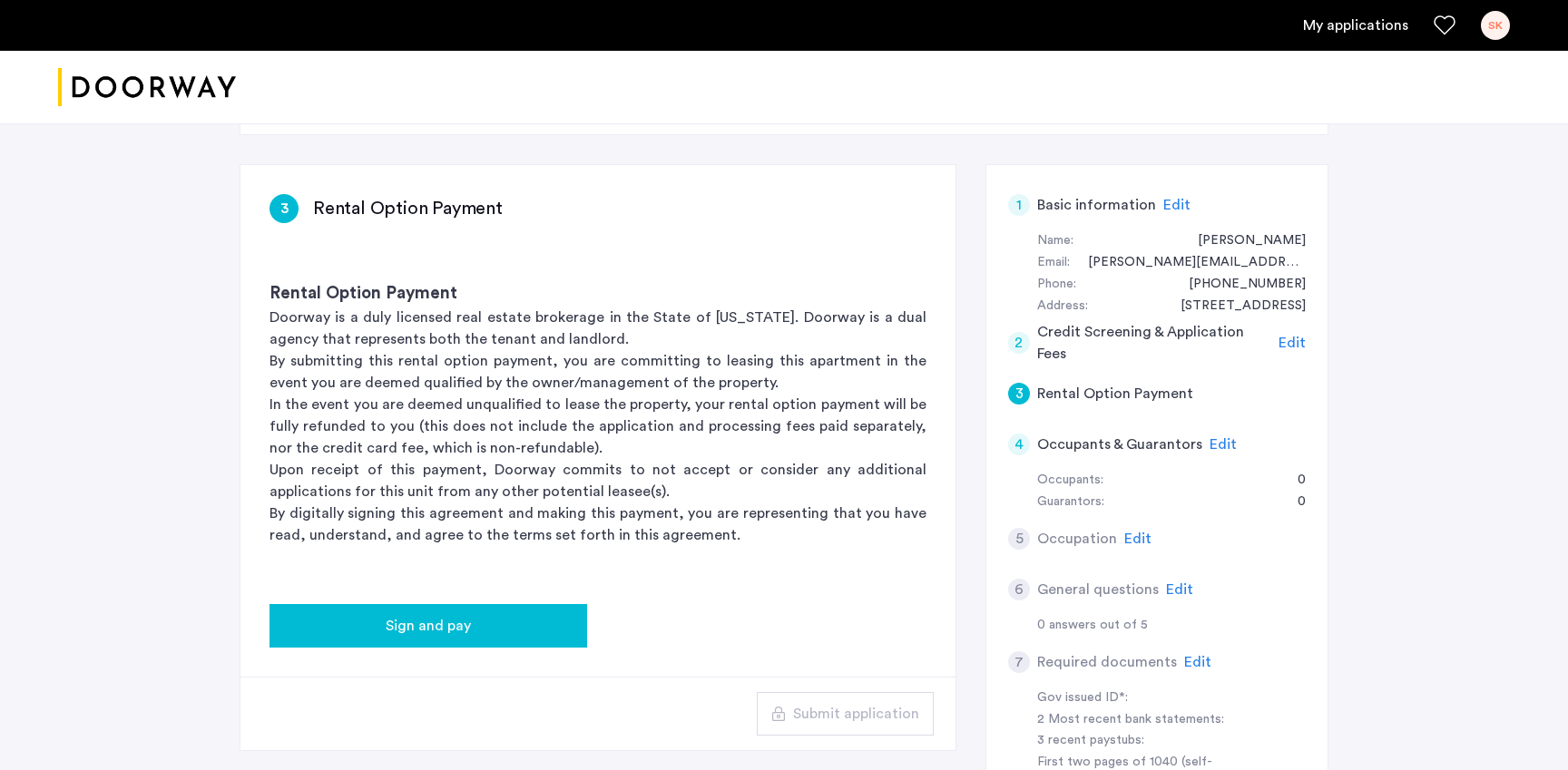
click at [452, 604] on button "Sign and pay" at bounding box center [428, 625] width 318 height 43
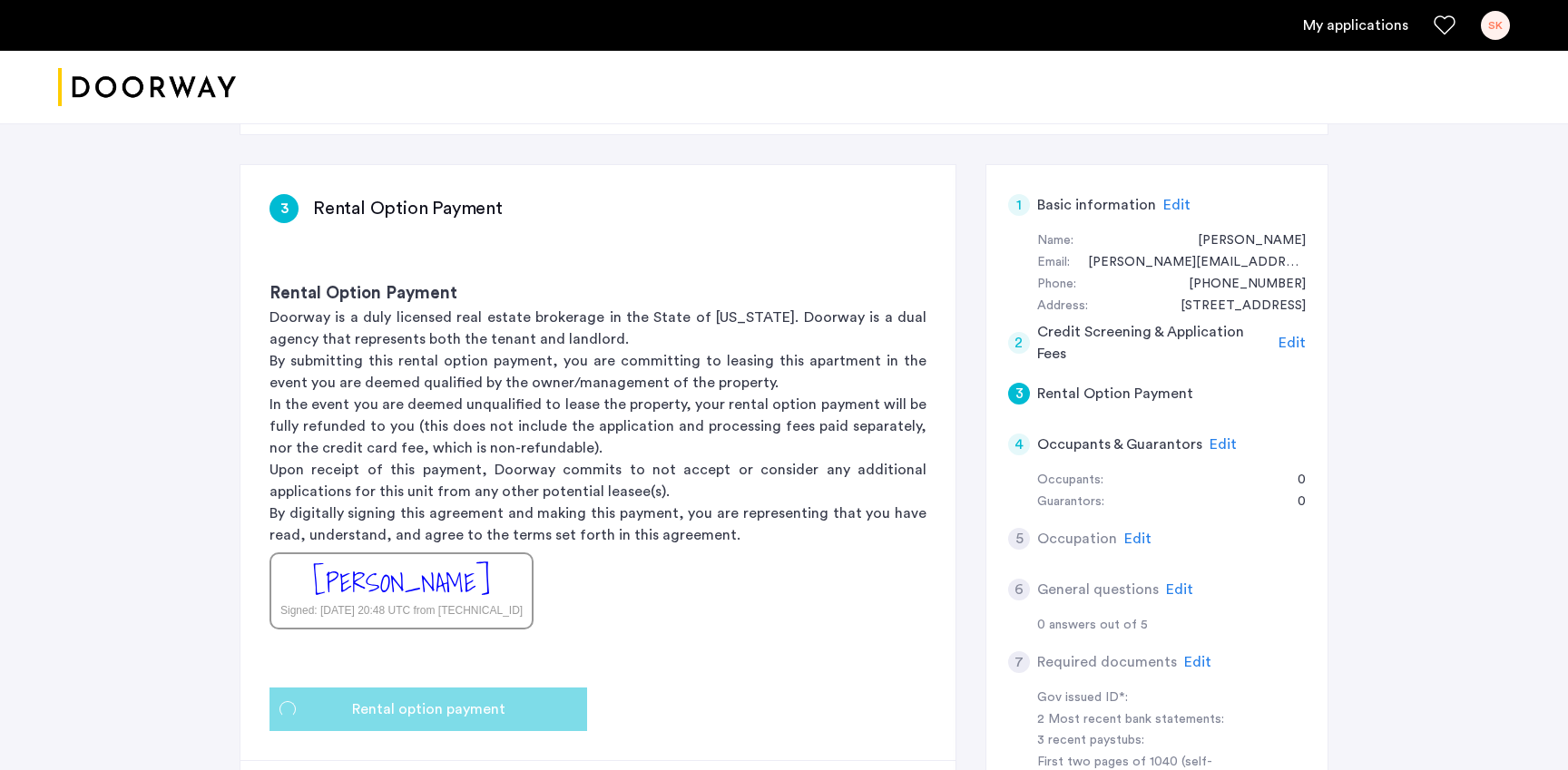
scroll to position [0, 0]
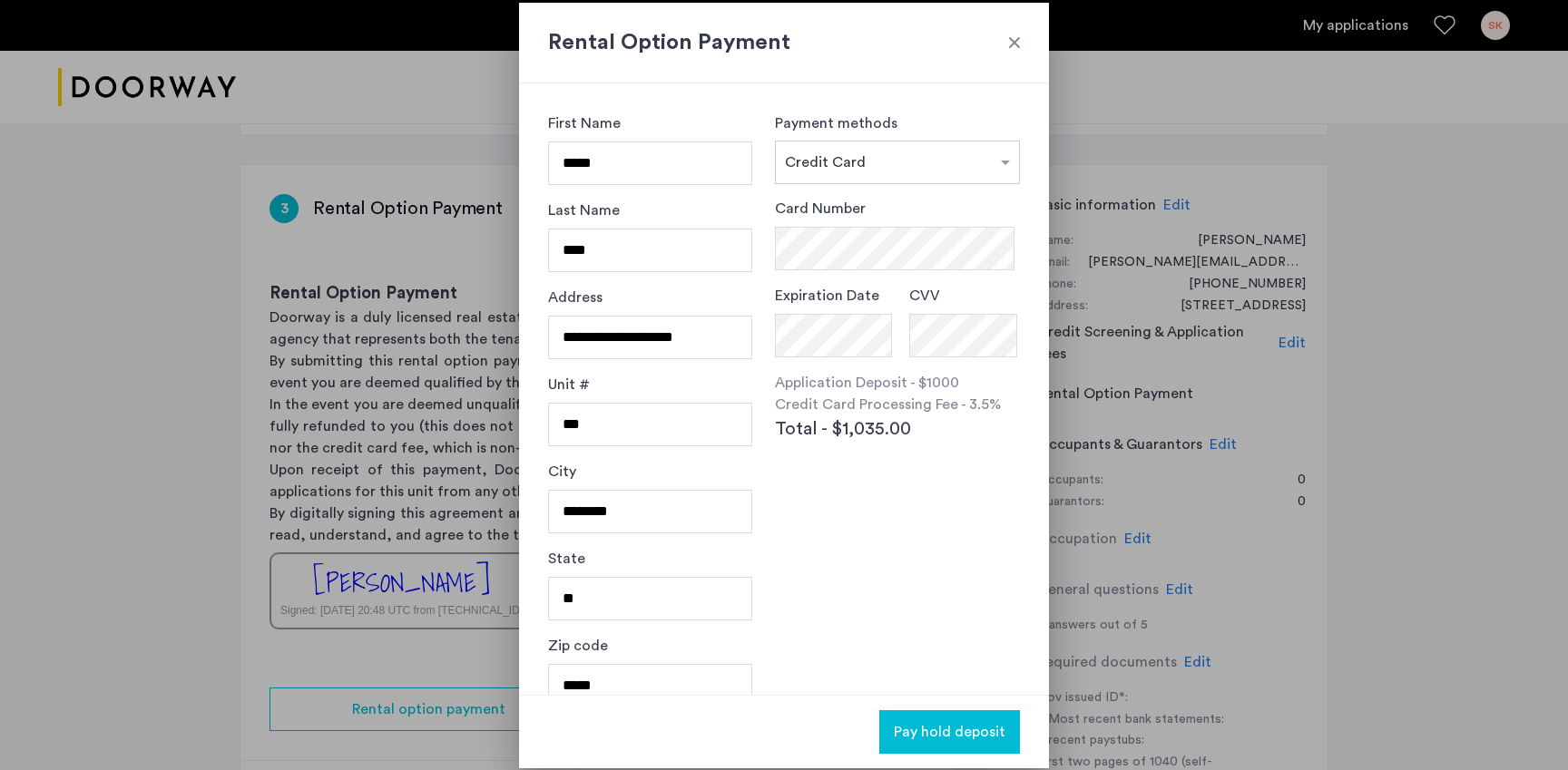
click at [1011, 41] on div at bounding box center [1014, 42] width 18 height 18
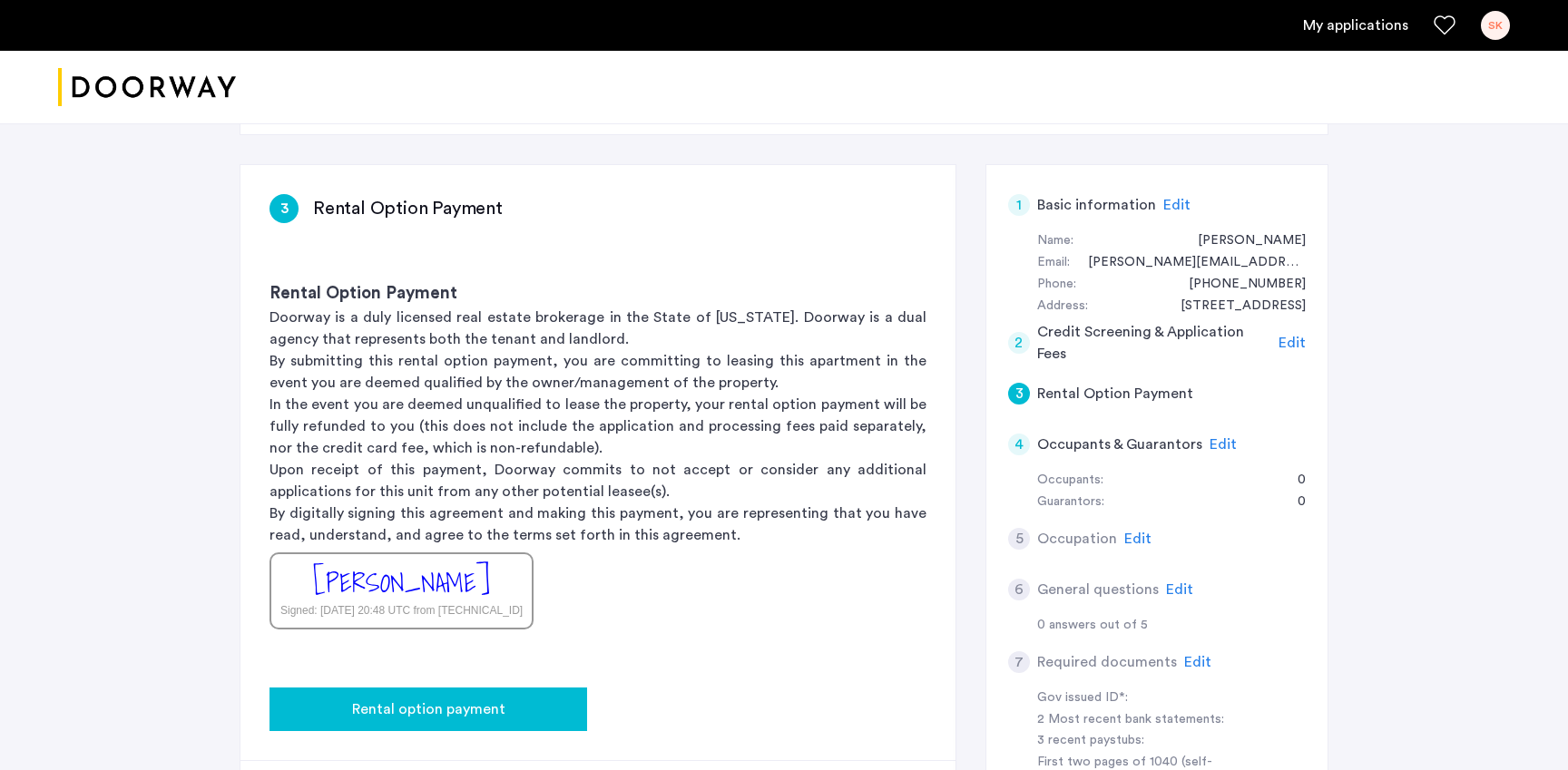
click at [427, 698] on span "Rental option payment" at bounding box center [429, 709] width 153 height 22
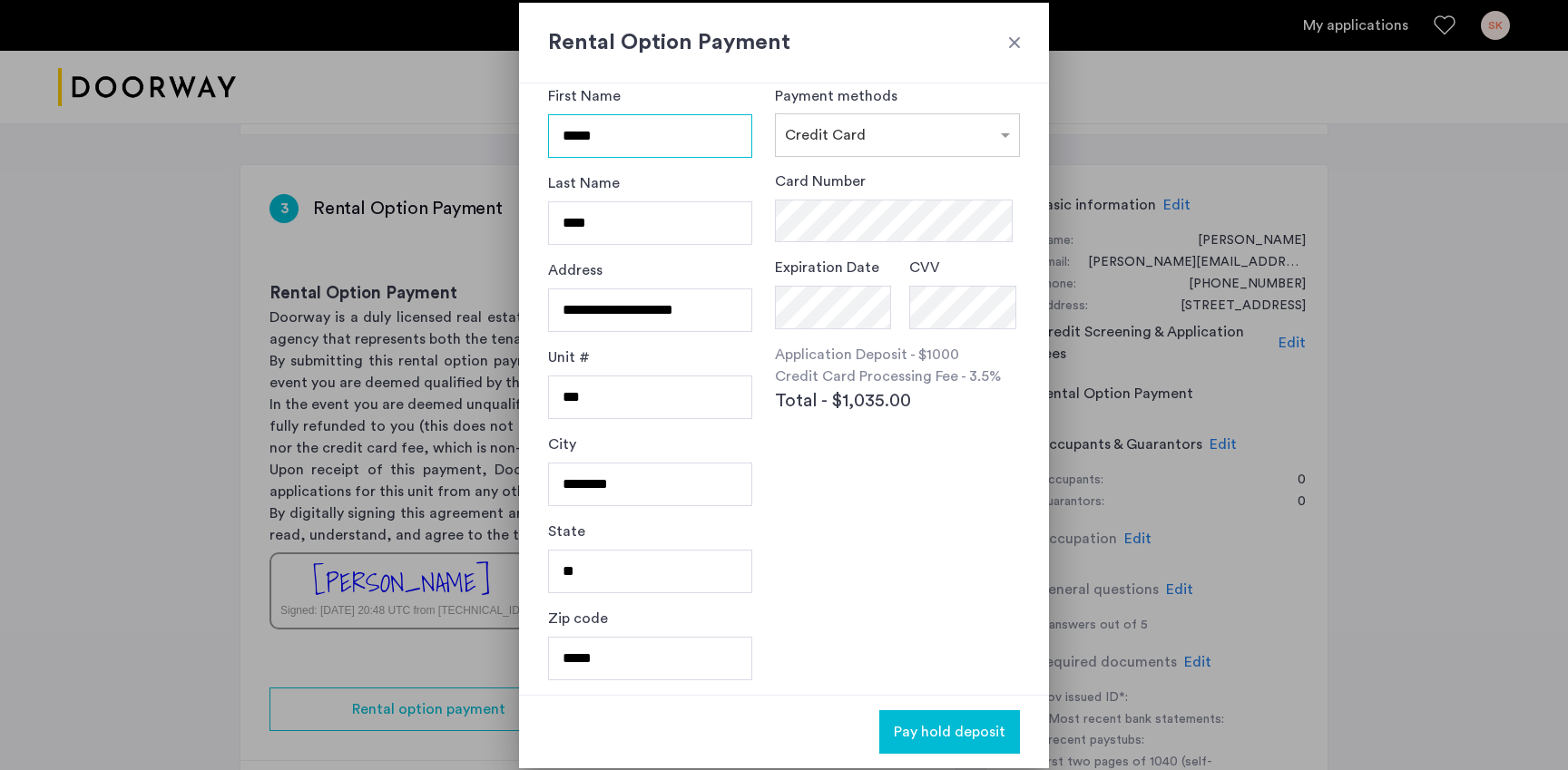
scroll to position [0, 0]
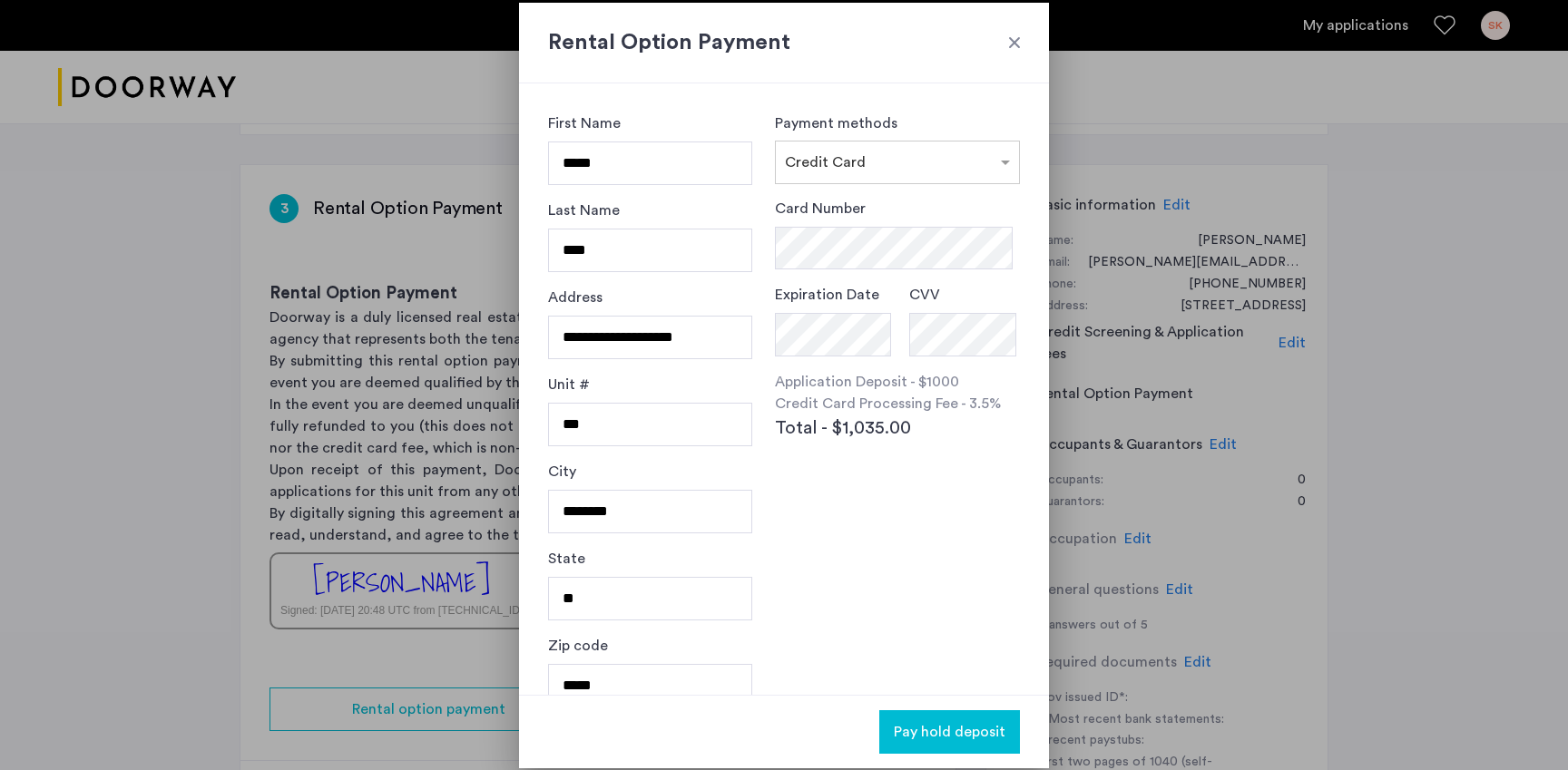
click at [1014, 43] on div at bounding box center [1014, 42] width 18 height 18
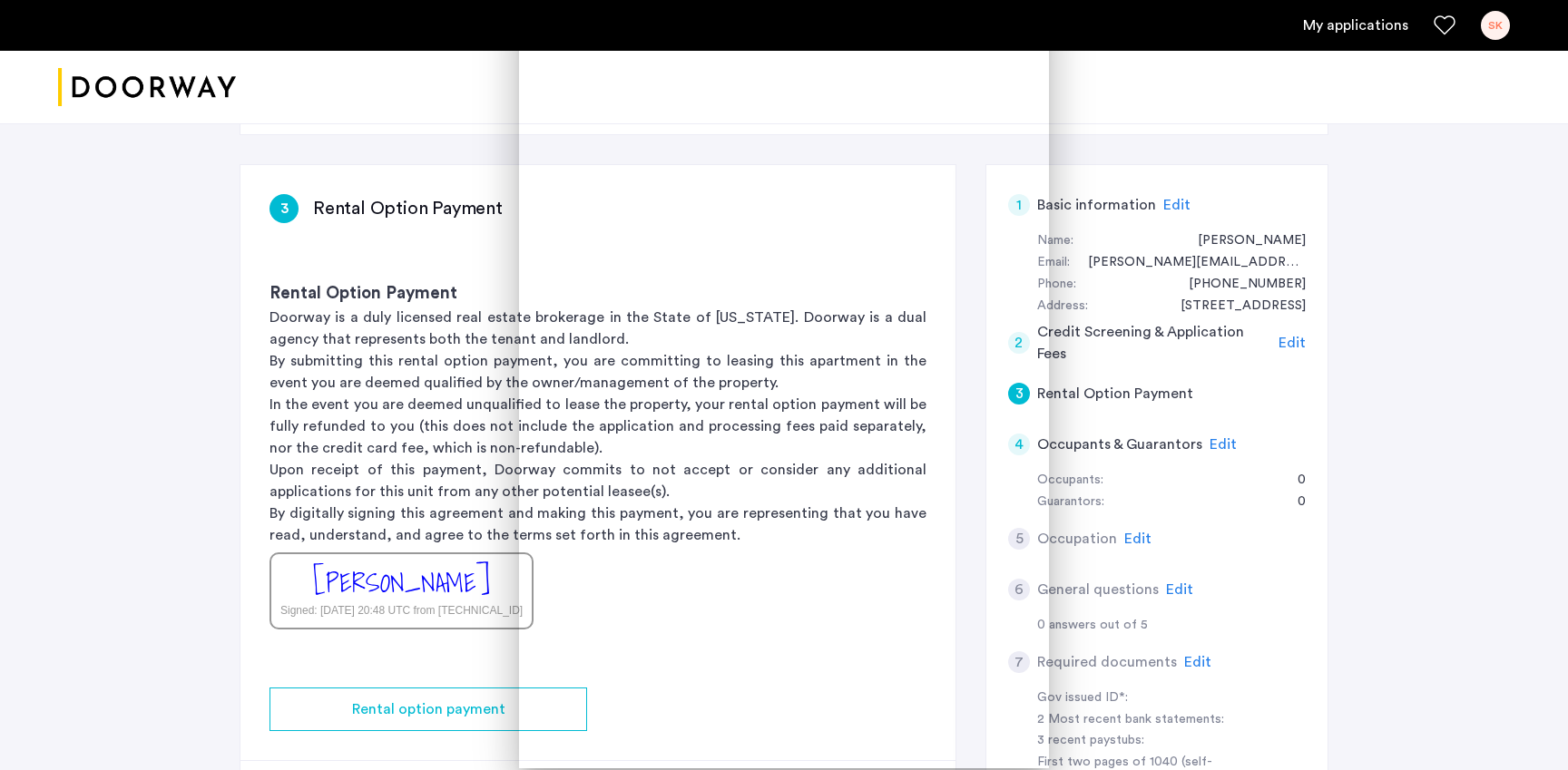
scroll to position [308, 0]
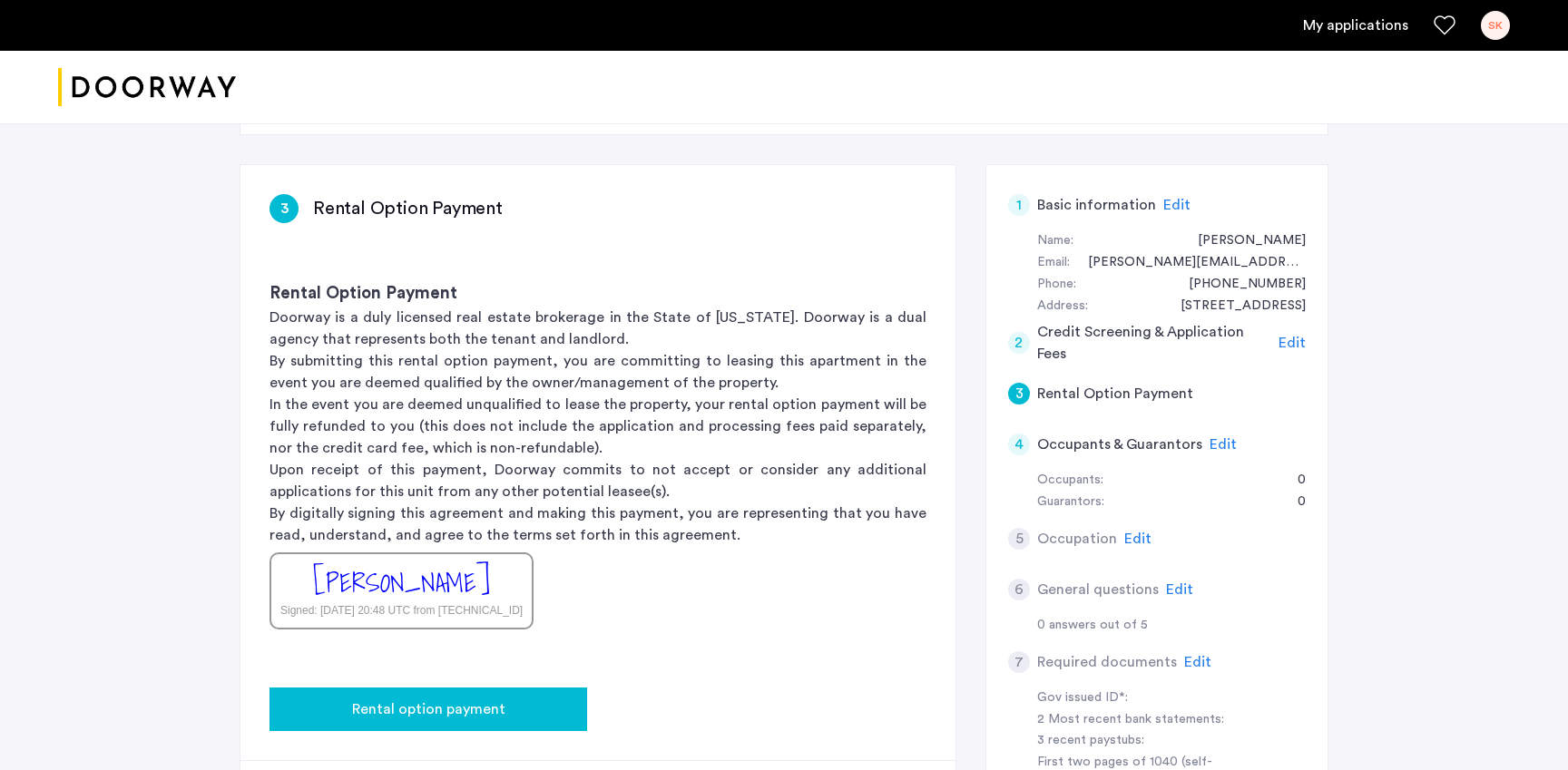
click at [446, 698] on span "Rental option payment" at bounding box center [429, 709] width 153 height 22
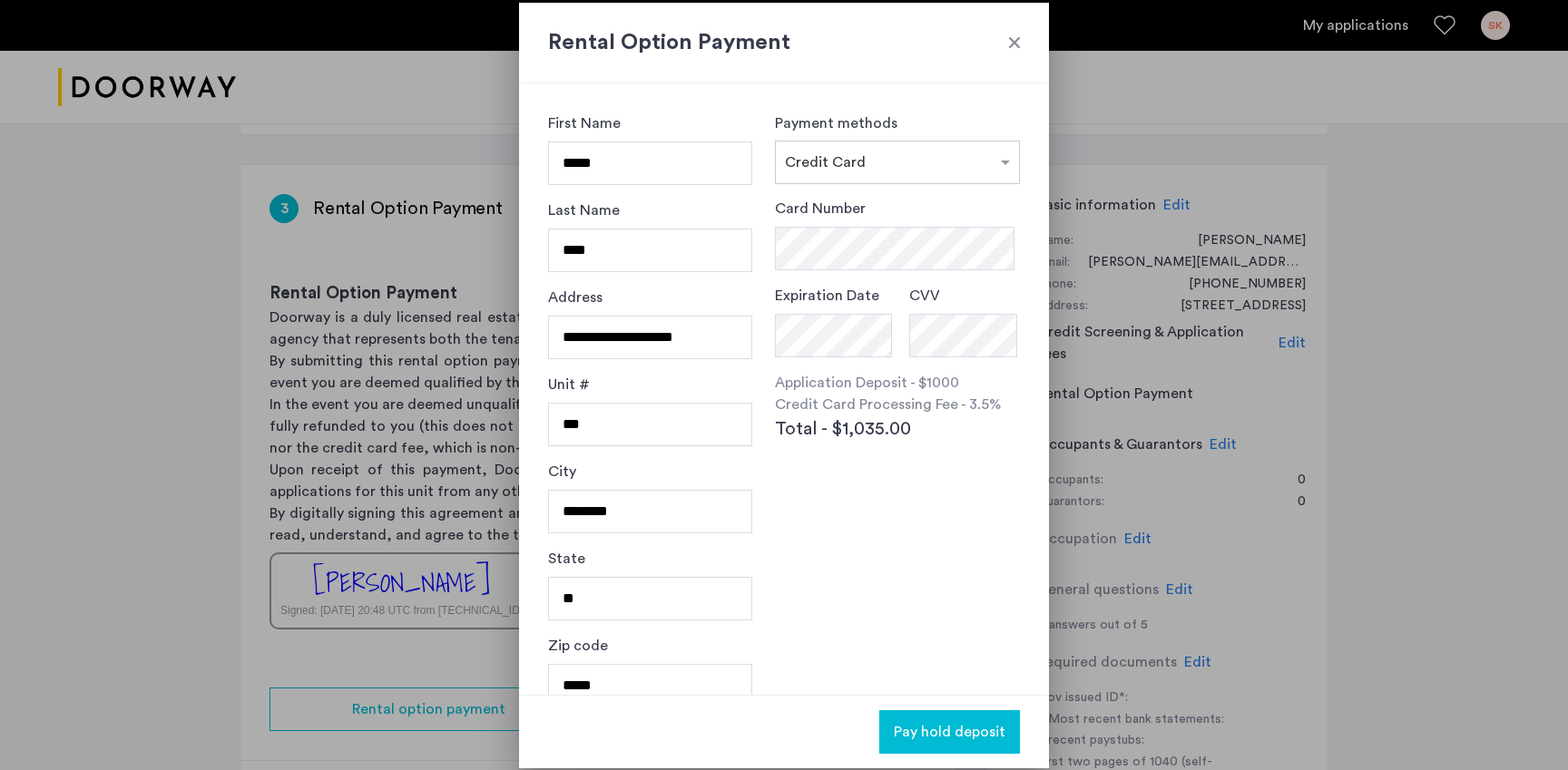
click at [213, 426] on div at bounding box center [784, 385] width 1568 height 770
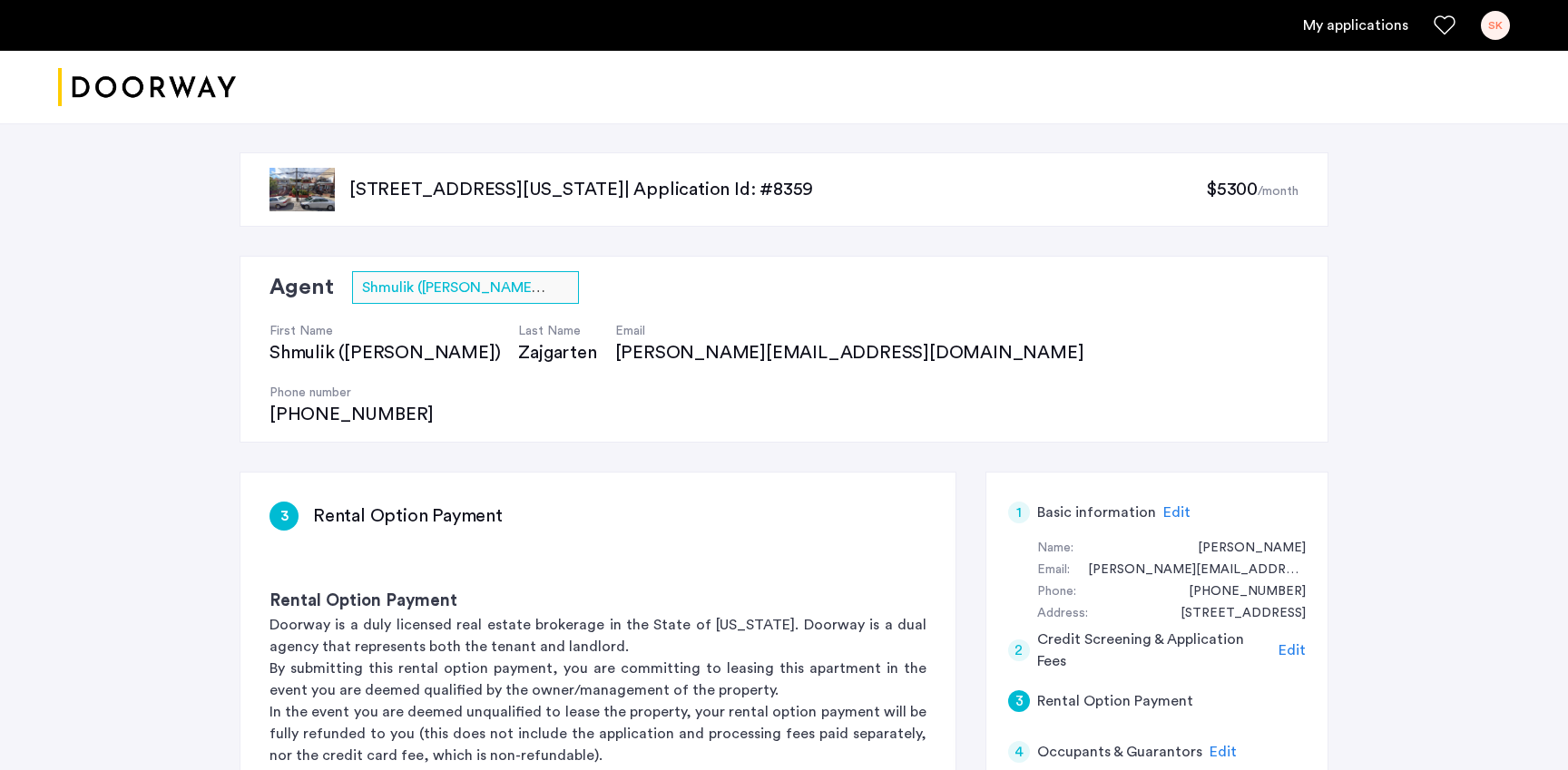
scroll to position [308, 0]
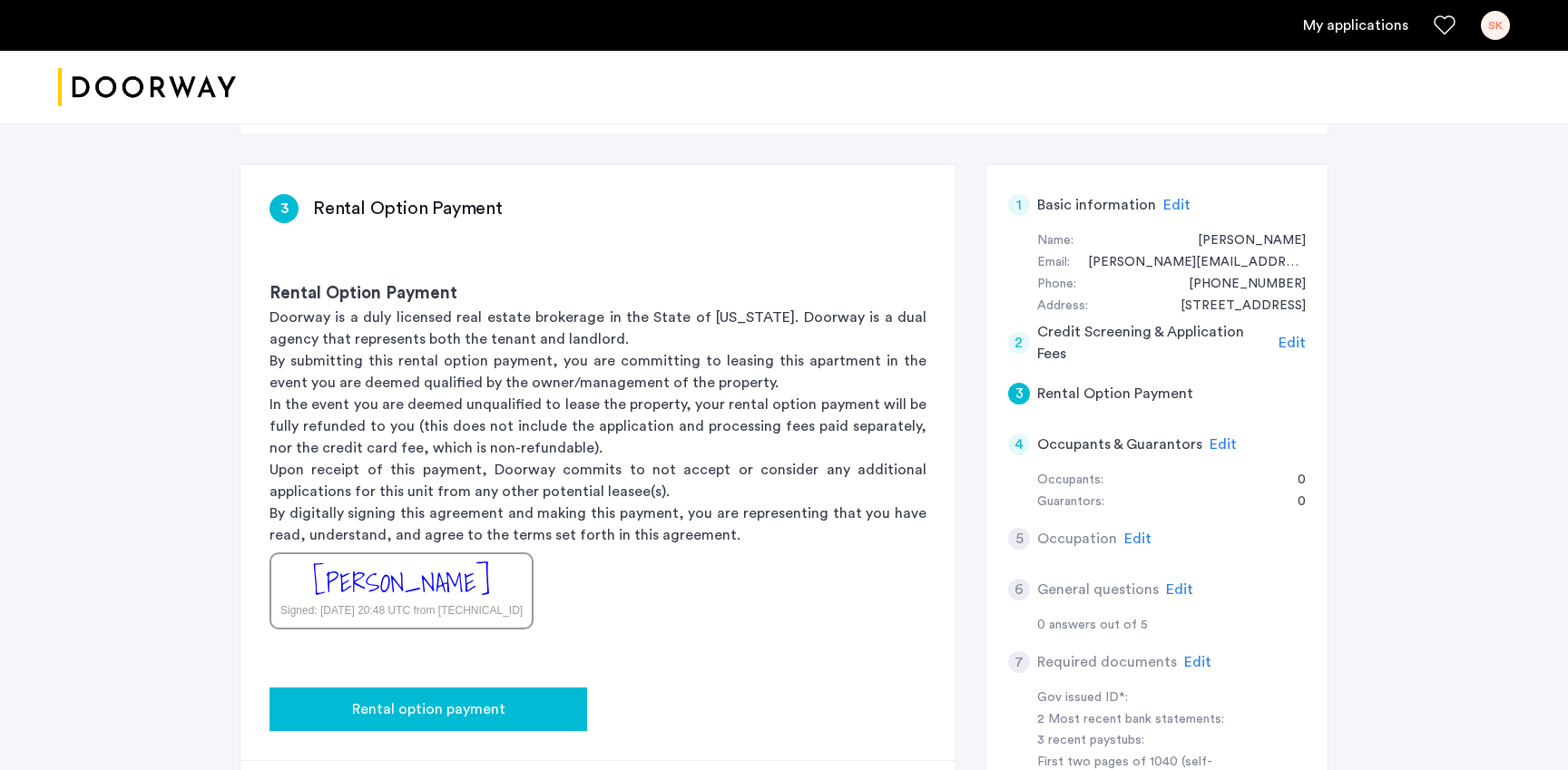
click at [428, 698] on span "Rental option payment" at bounding box center [429, 709] width 153 height 22
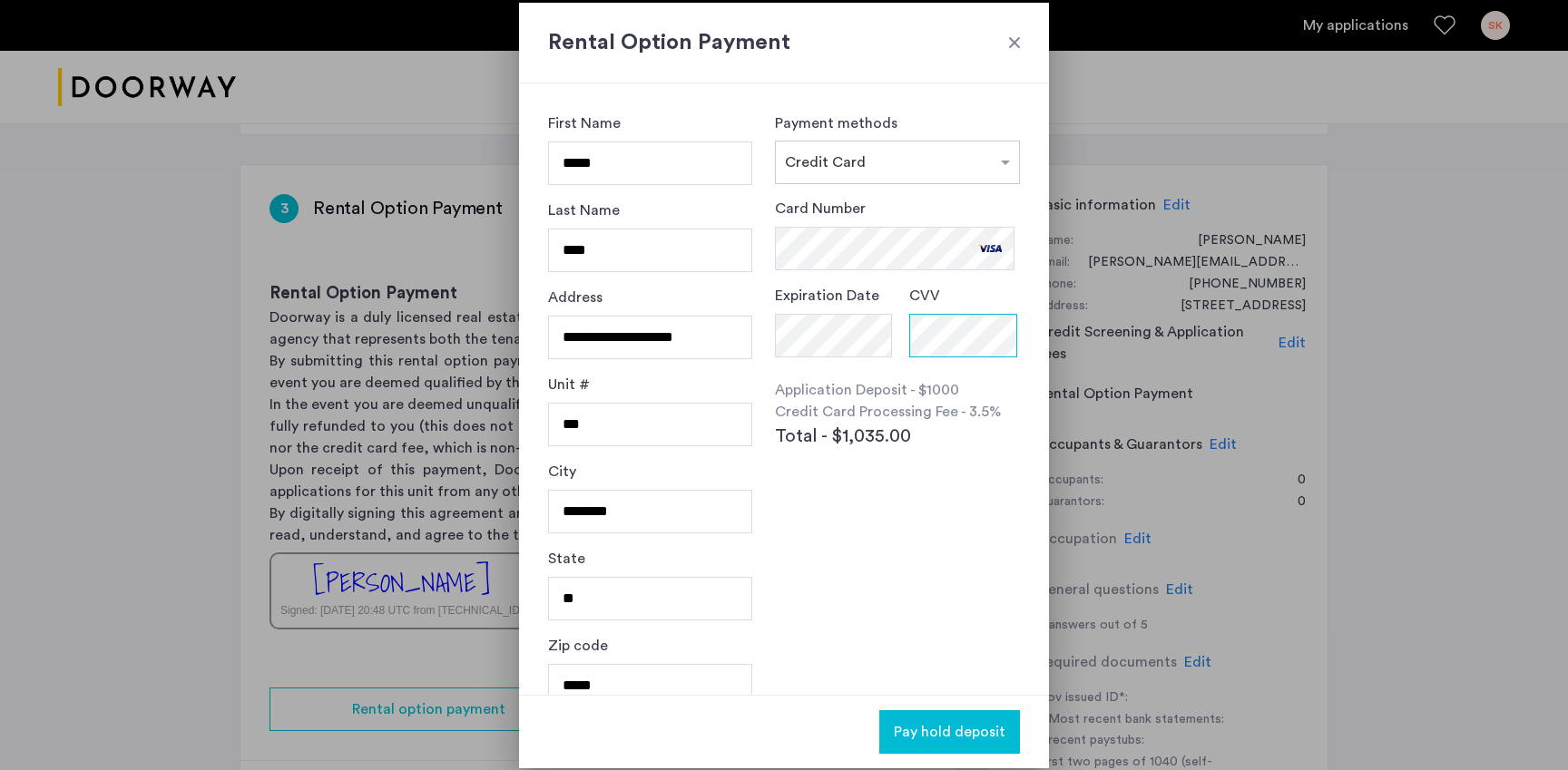
scroll to position [28, 0]
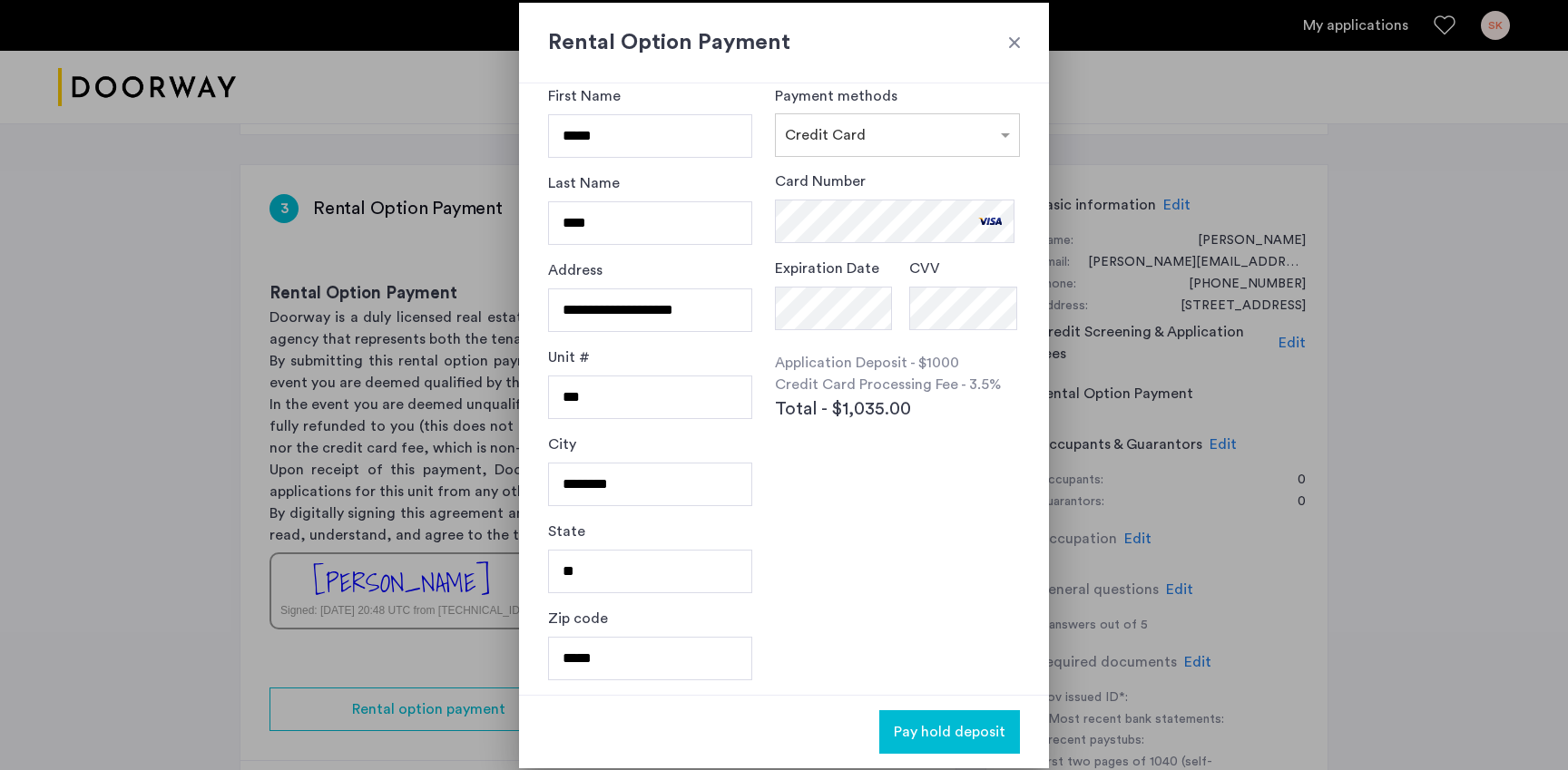
click at [964, 730] on span "Pay hold deposit" at bounding box center [948, 732] width 111 height 22
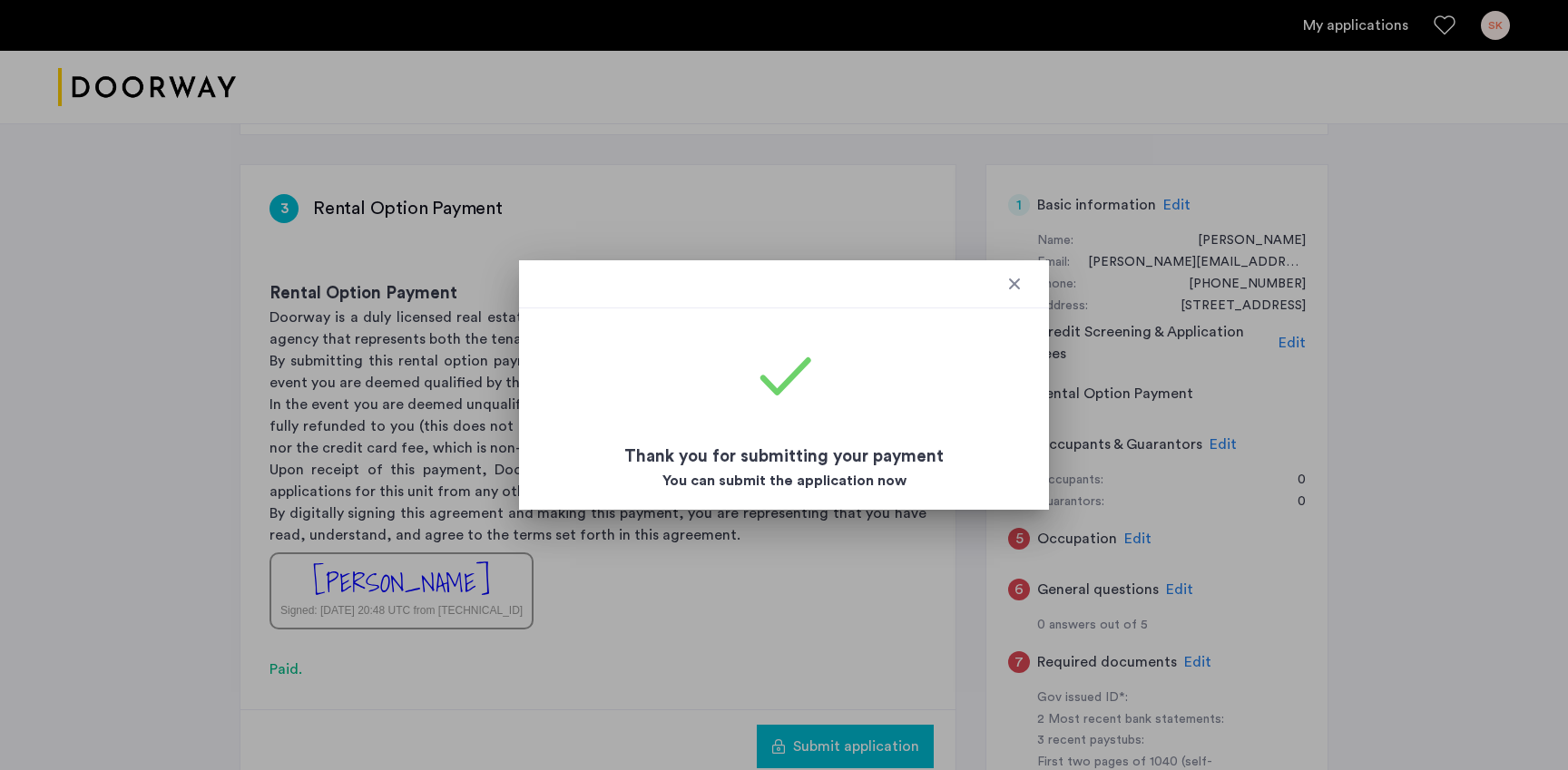
click at [1017, 279] on div at bounding box center [1014, 283] width 18 height 18
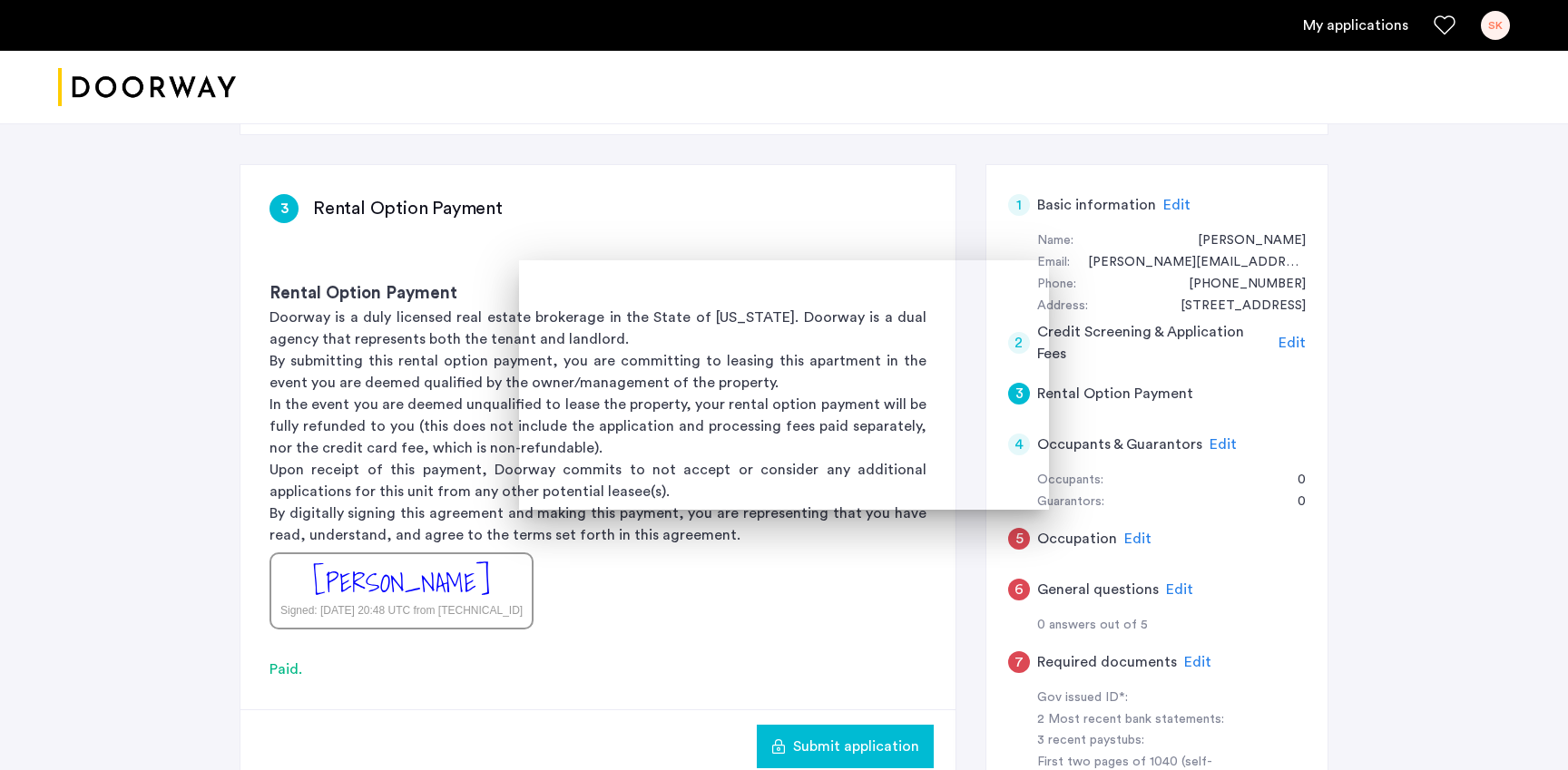
scroll to position [308, 0]
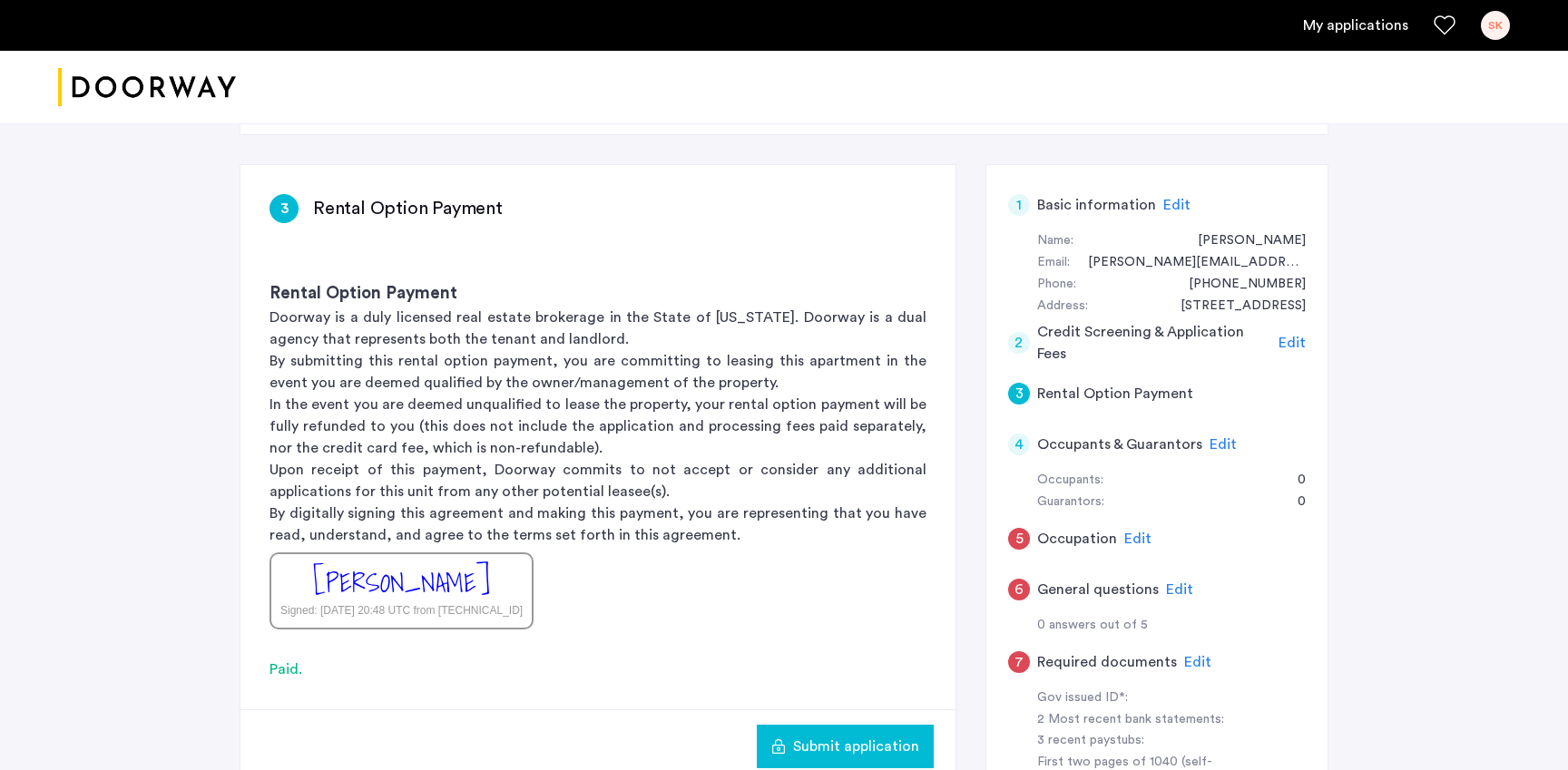
click at [823, 736] on span "Submit application" at bounding box center [856, 746] width 126 height 22
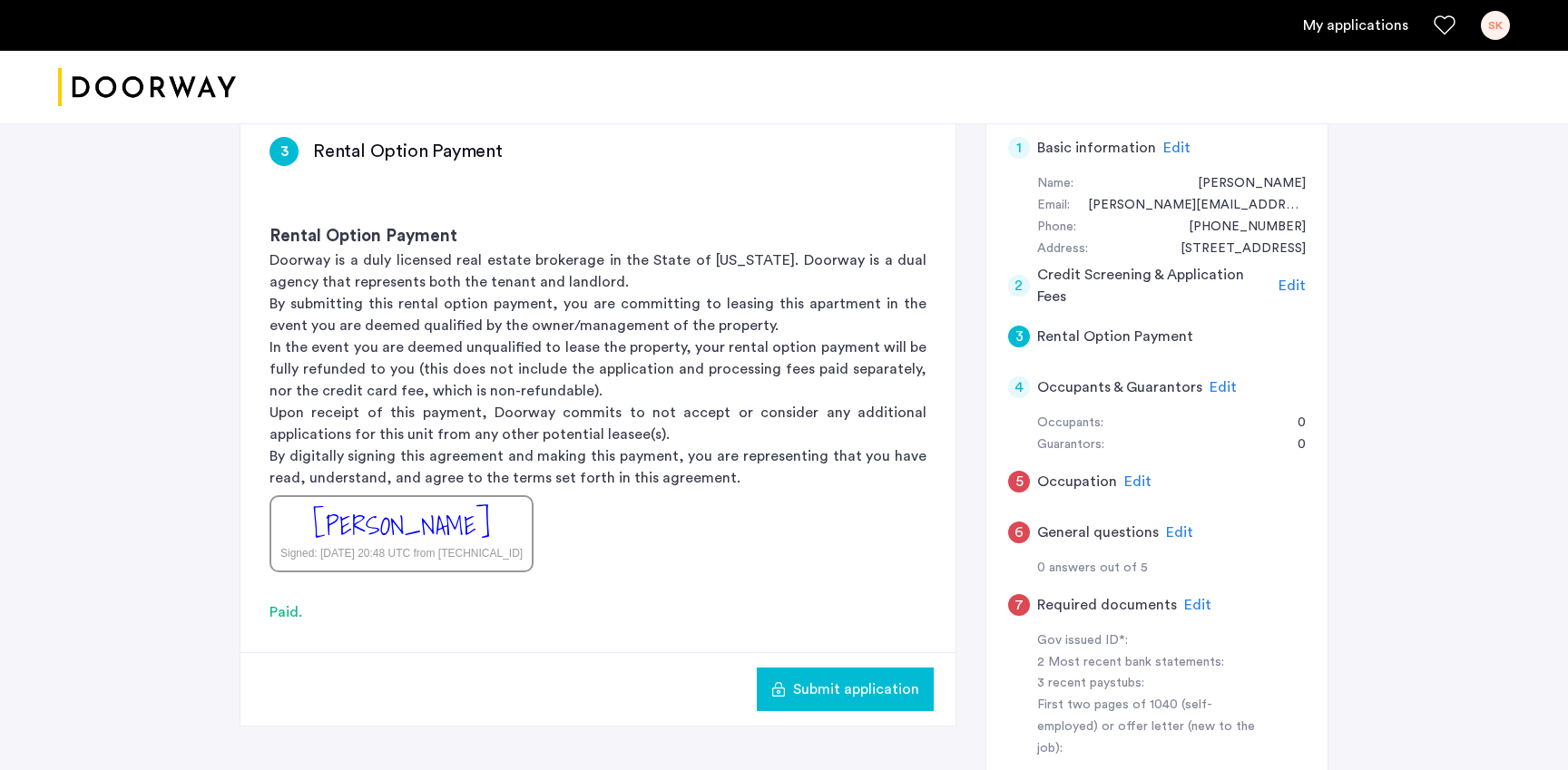
scroll to position [392, 0]
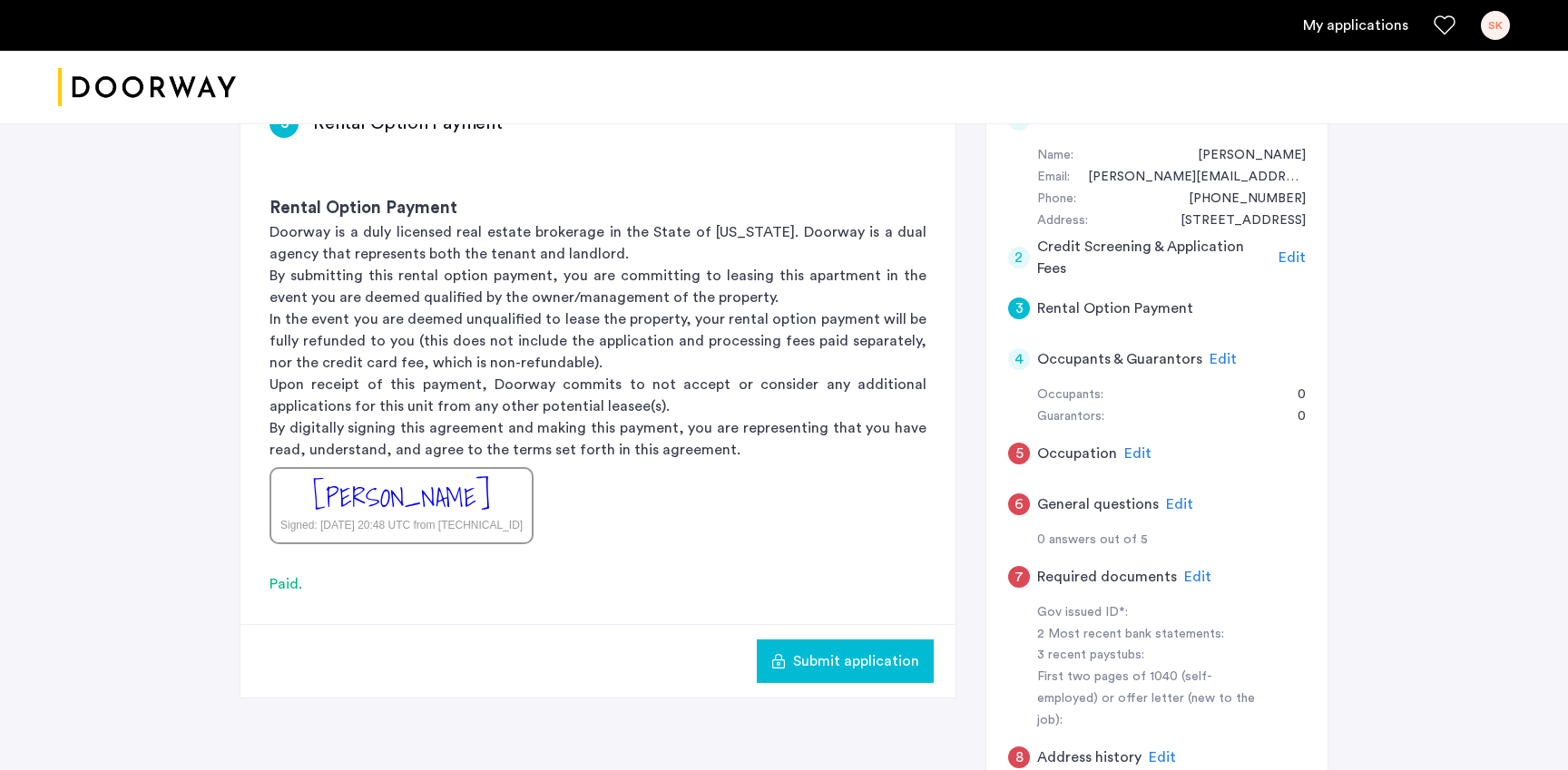
click at [1134, 446] on span "Edit" at bounding box center [1138, 453] width 28 height 15
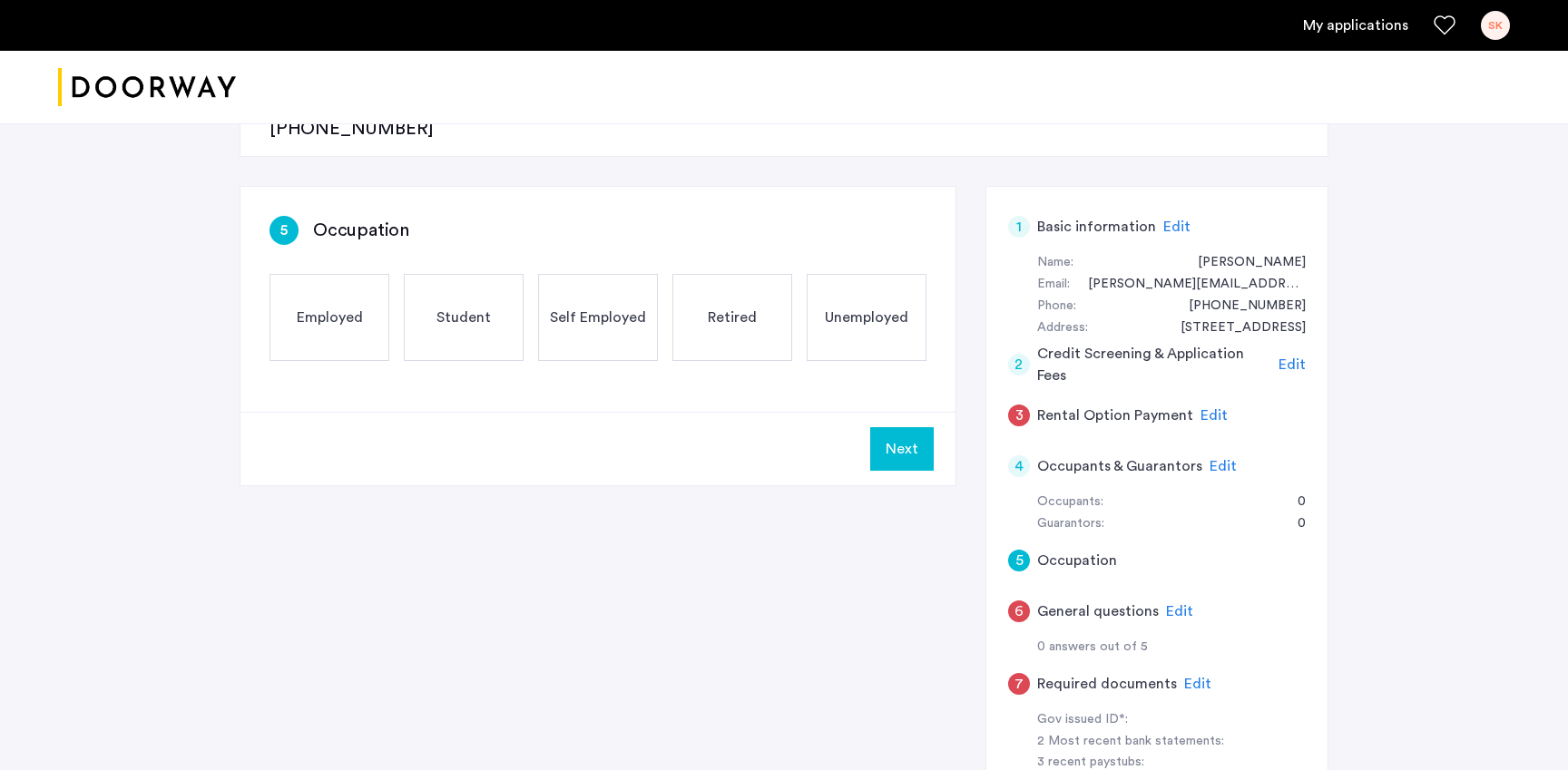
scroll to position [255, 0]
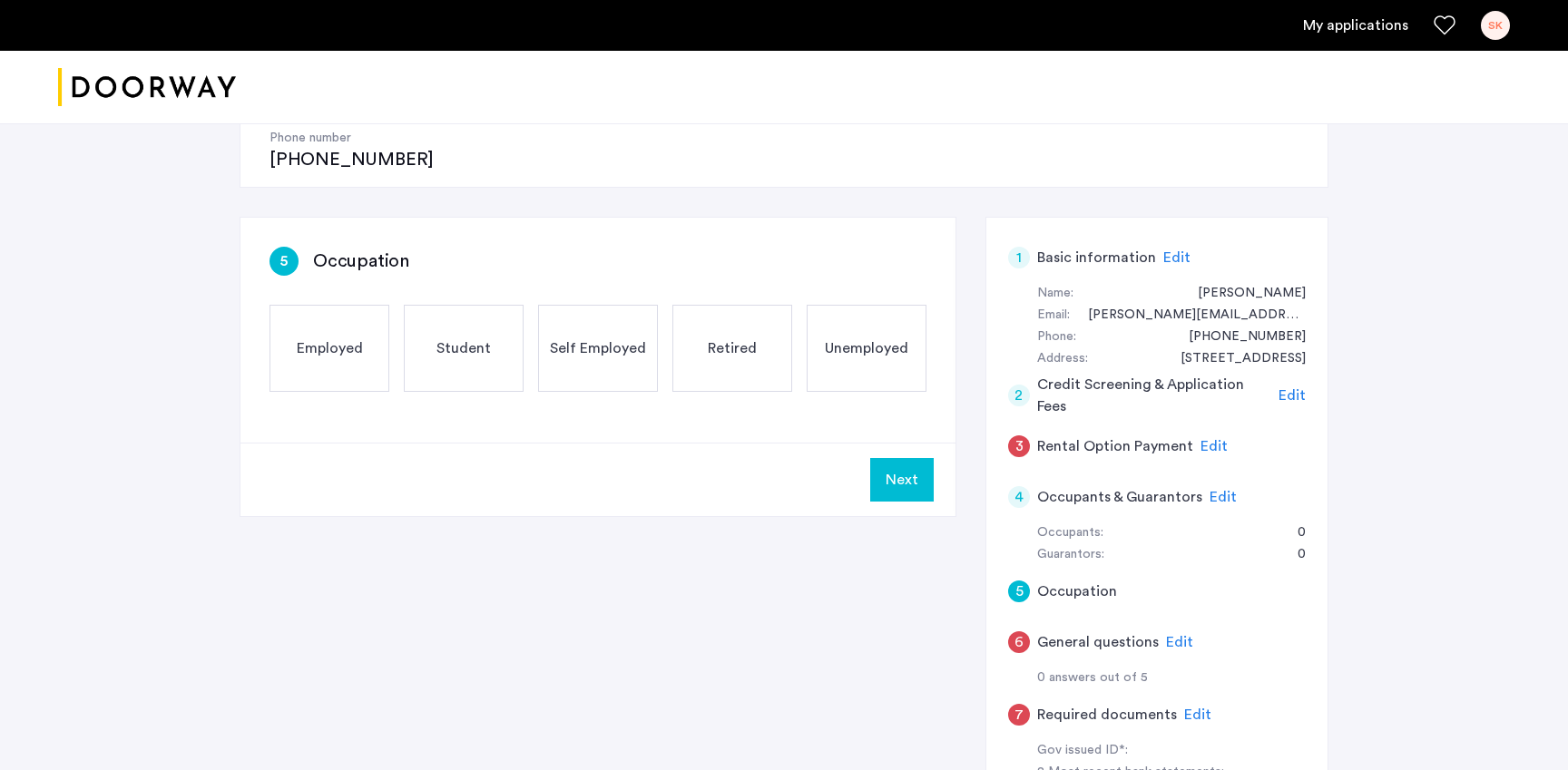
click at [1212, 490] on span "Edit" at bounding box center [1223, 497] width 28 height 15
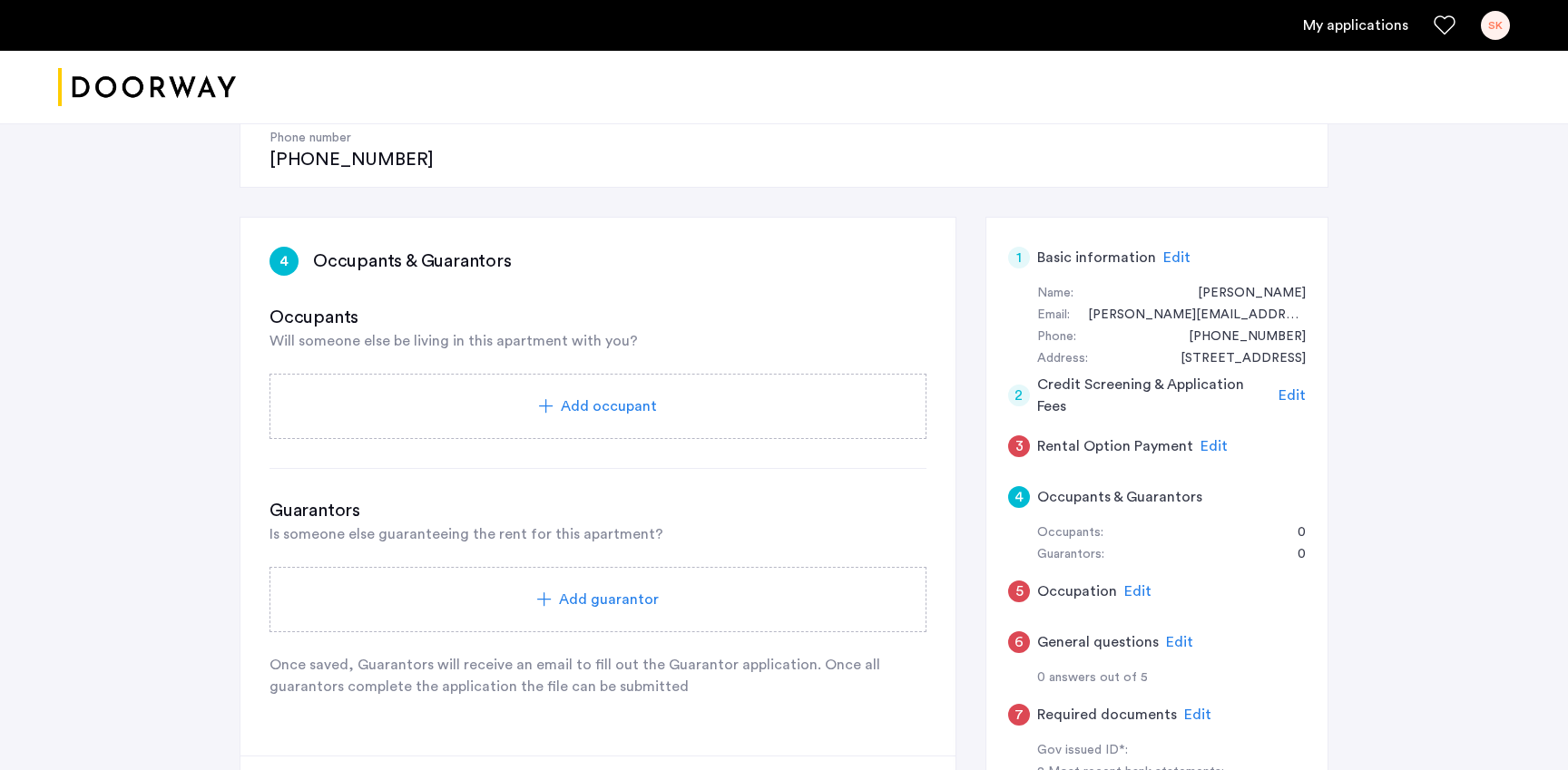
click at [622, 395] on span "Add occupant" at bounding box center [609, 406] width 96 height 22
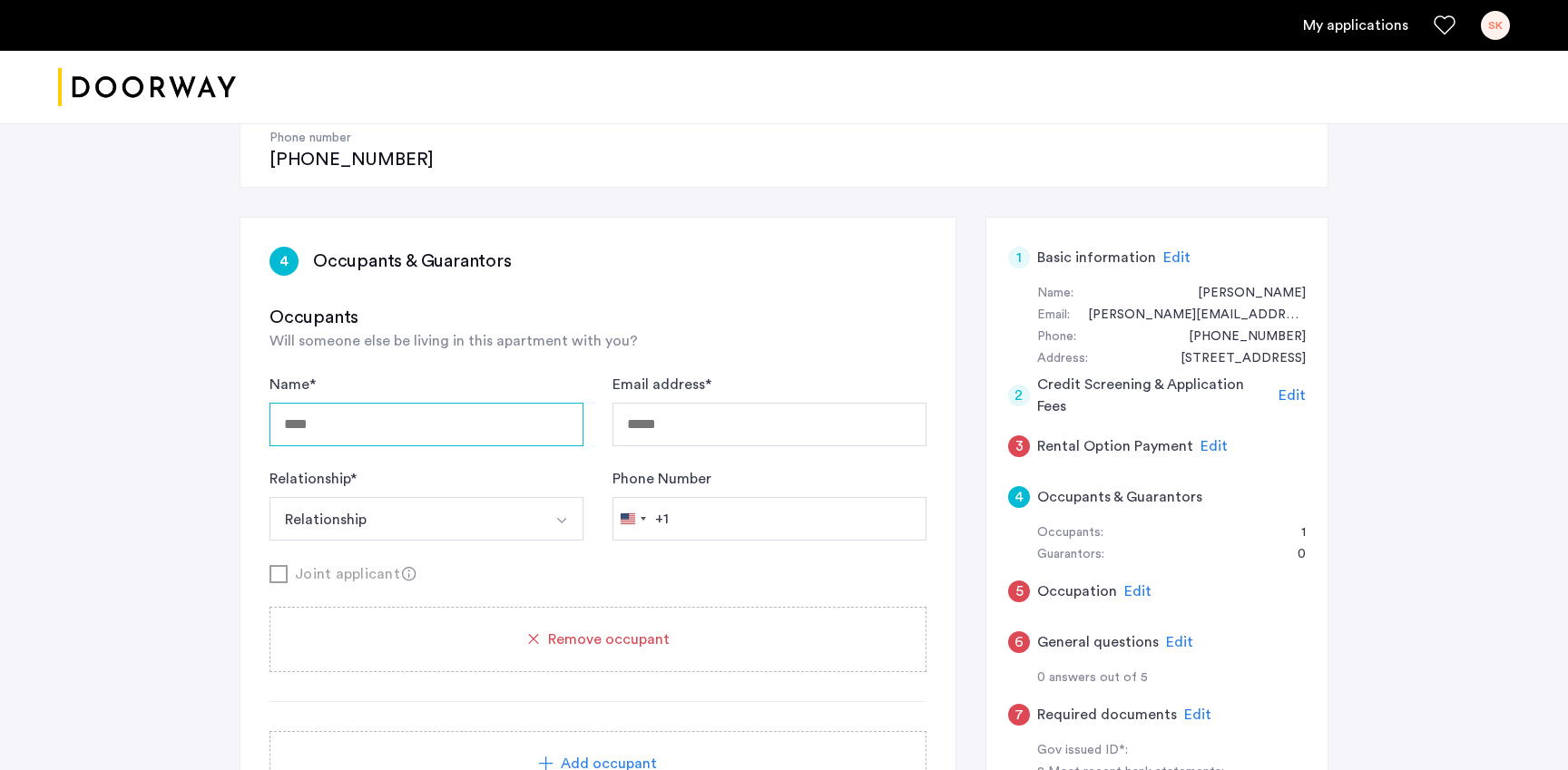
click at [349, 403] on input "Name *" at bounding box center [426, 425] width 314 height 43
type input "*********"
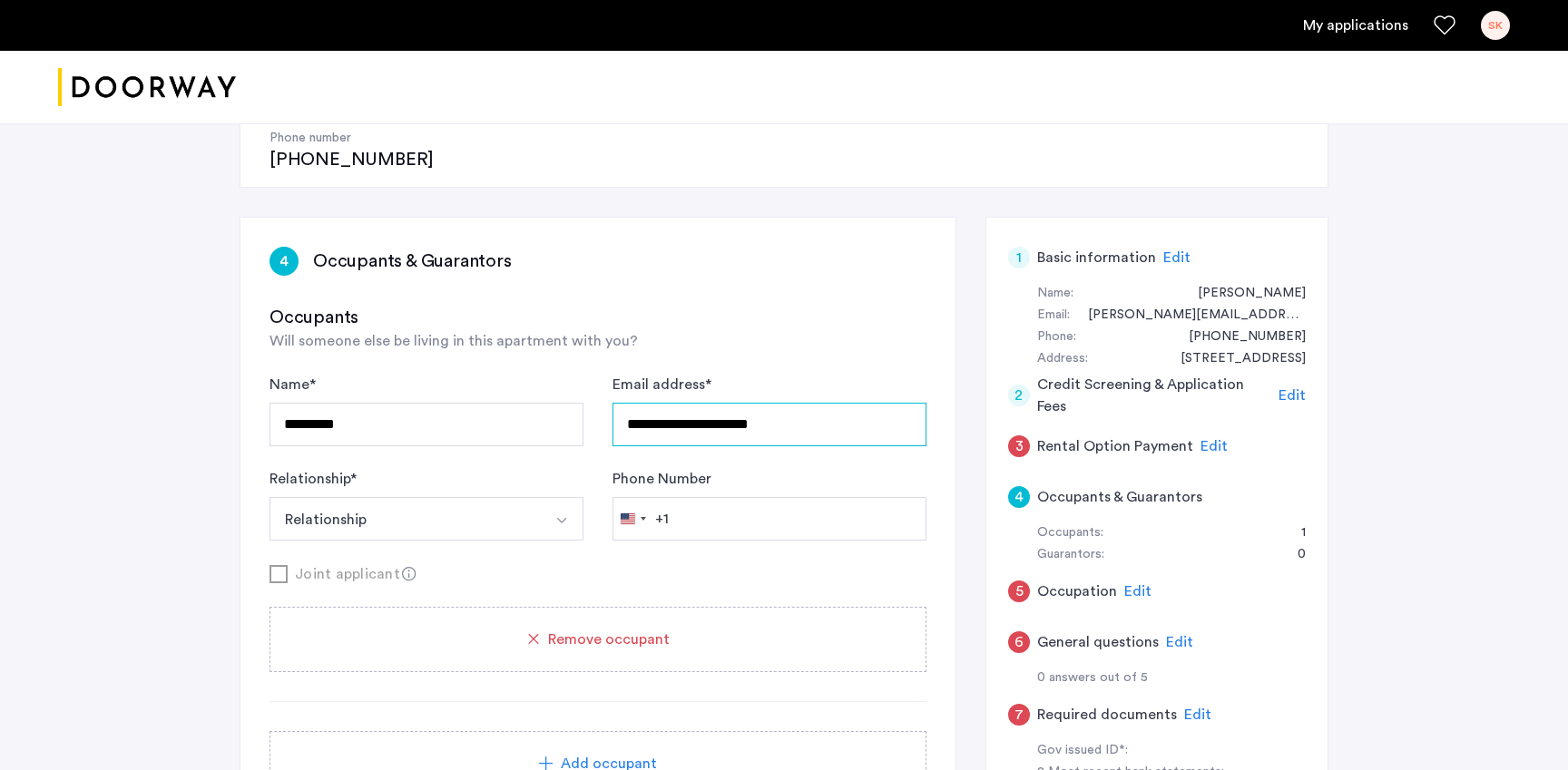
click at [689, 403] on input "**********" at bounding box center [769, 425] width 314 height 43
type input "**********"
click at [373, 497] on button "Relationship" at bounding box center [405, 518] width 271 height 43
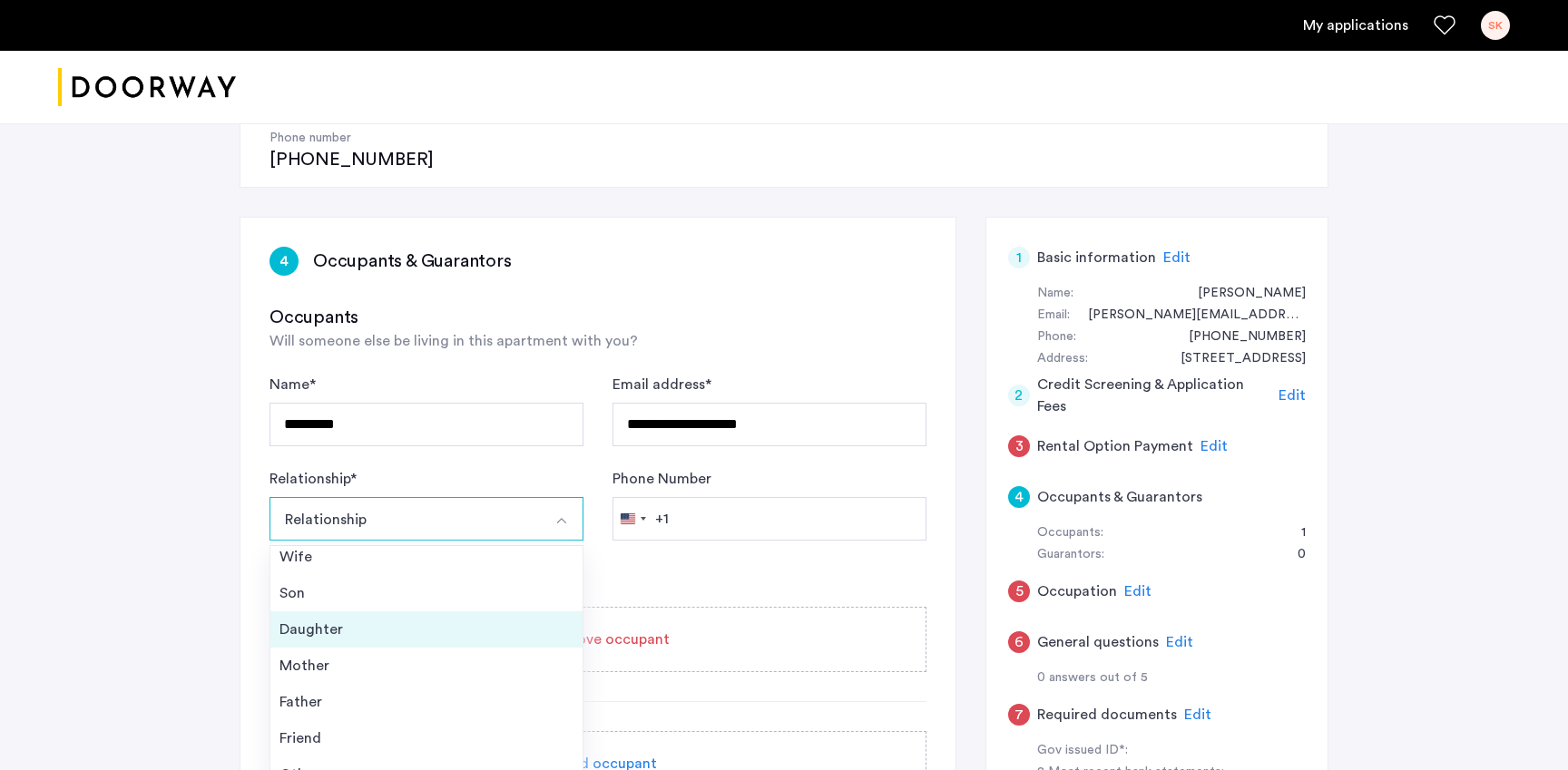
scroll to position [65, 0]
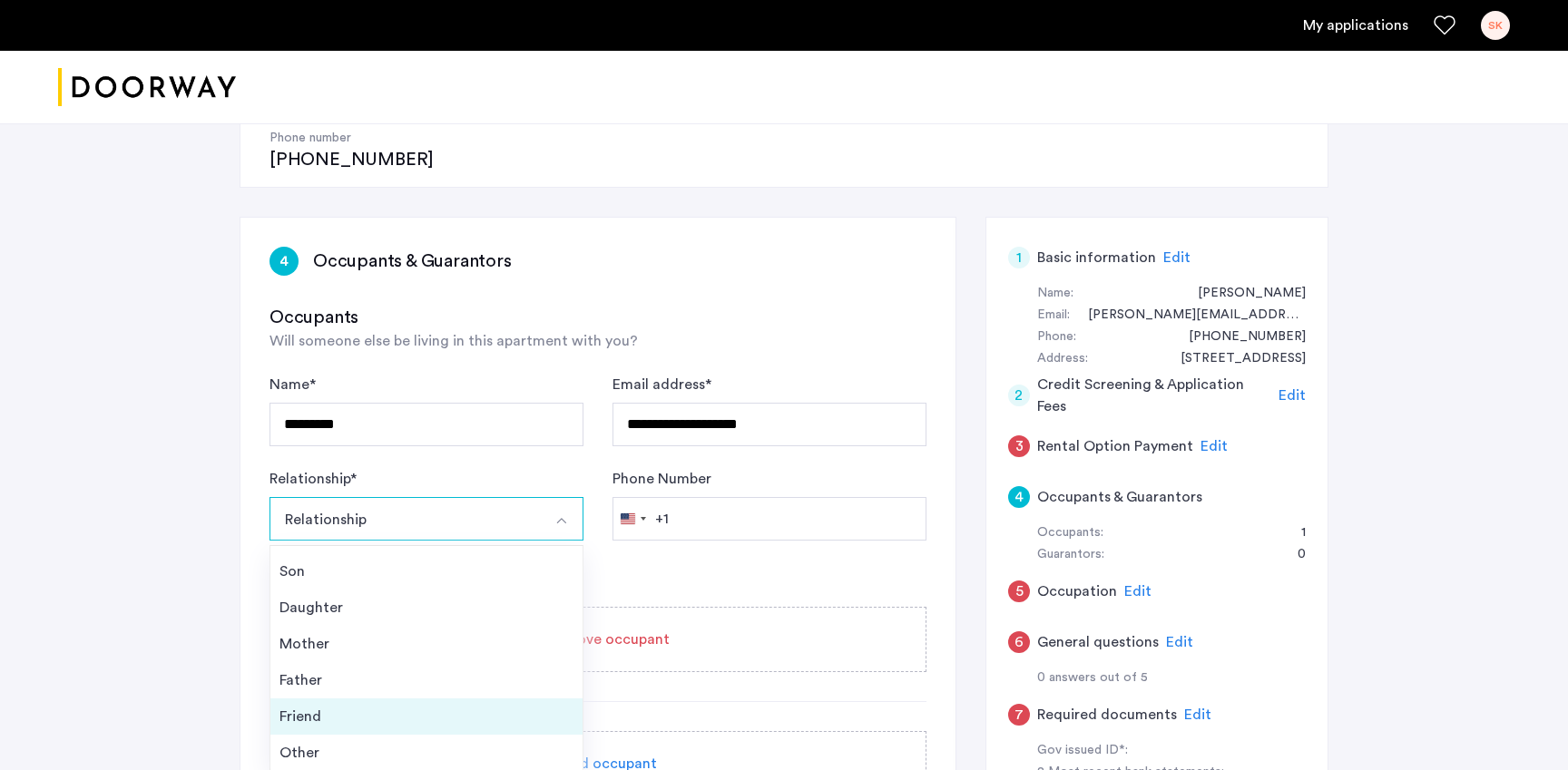
click at [315, 706] on div "Friend" at bounding box center [426, 717] width 294 height 22
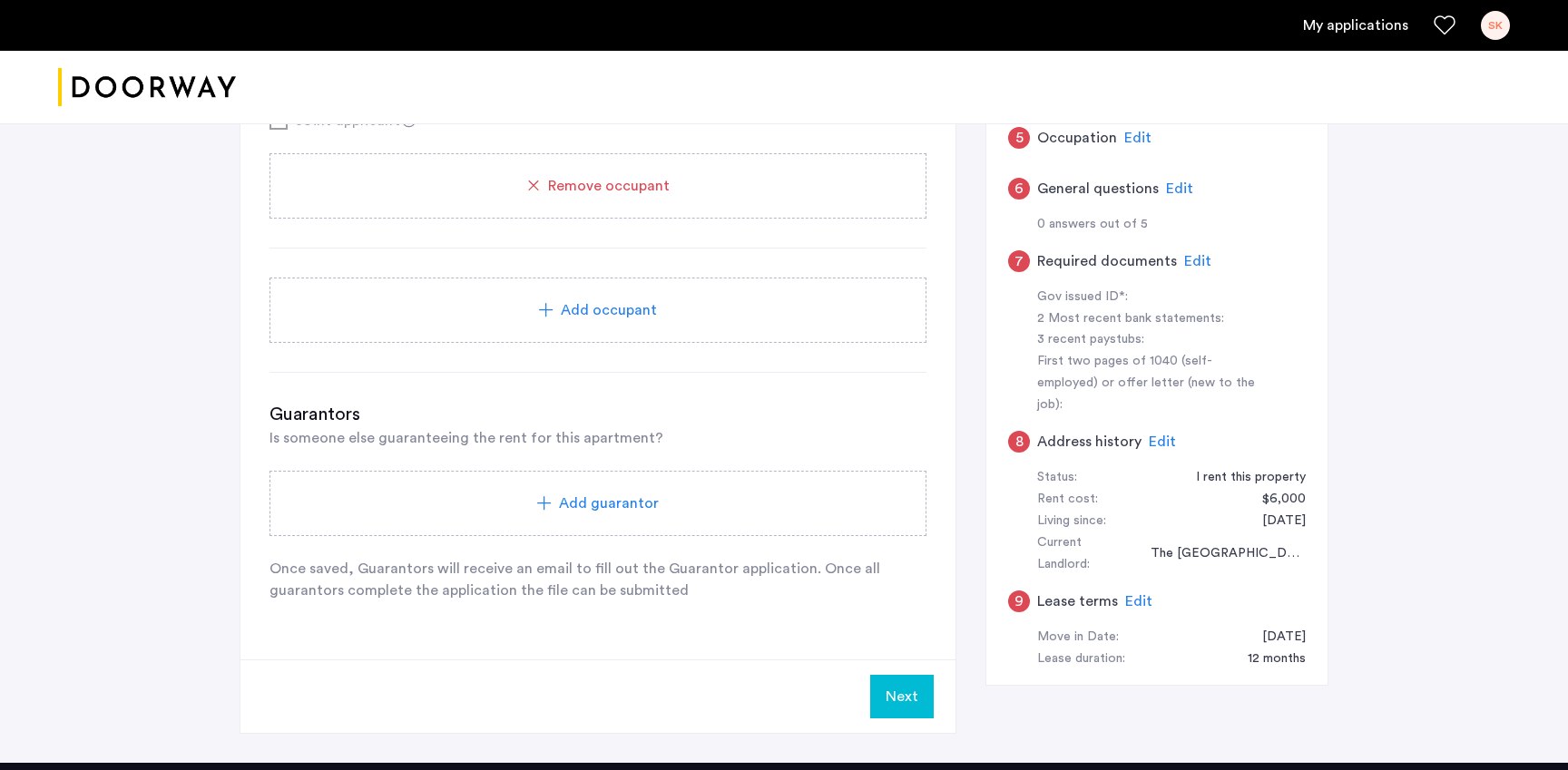
scroll to position [711, 0]
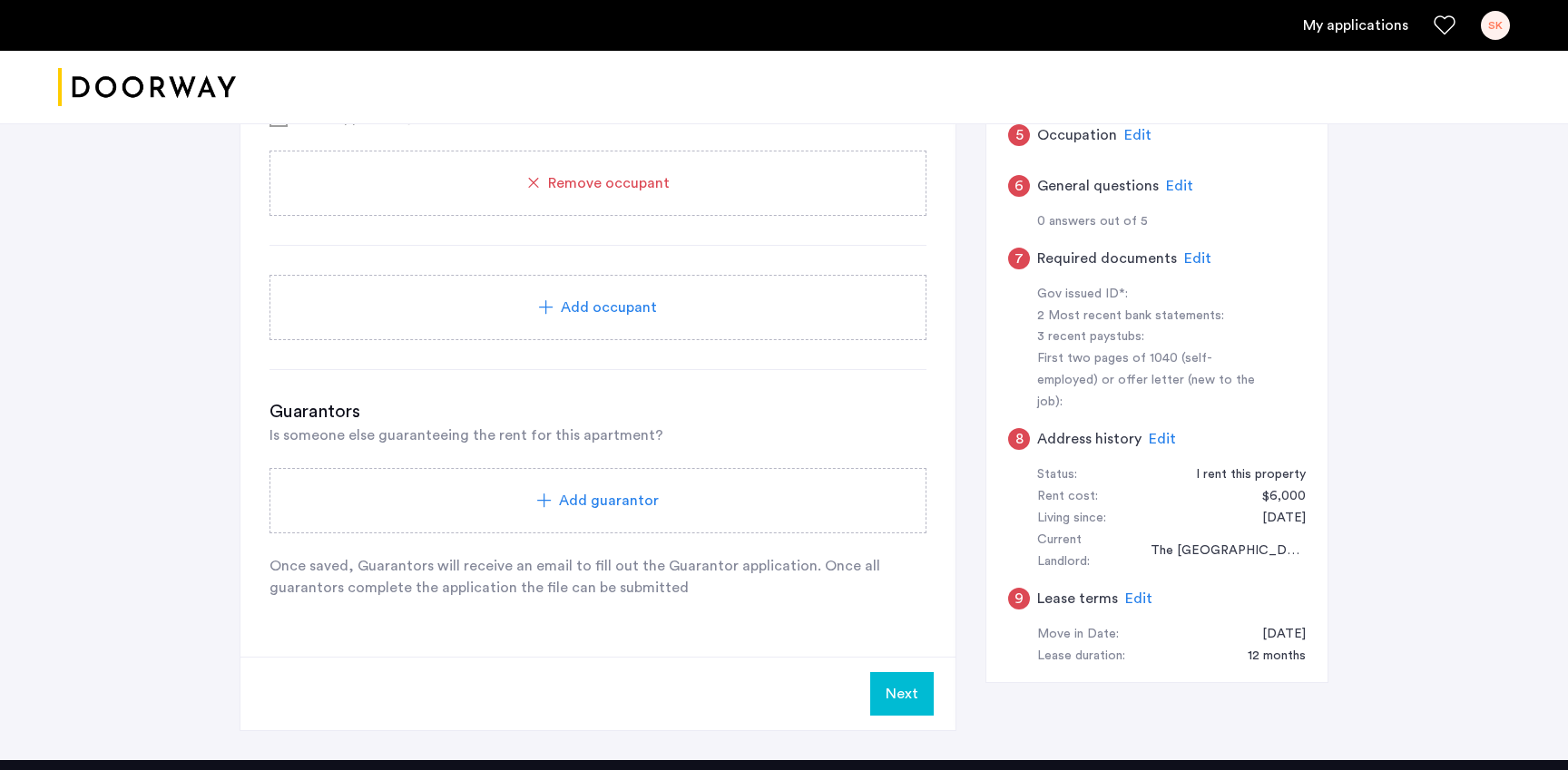
click at [893, 672] on button "Next" at bounding box center [901, 693] width 64 height 43
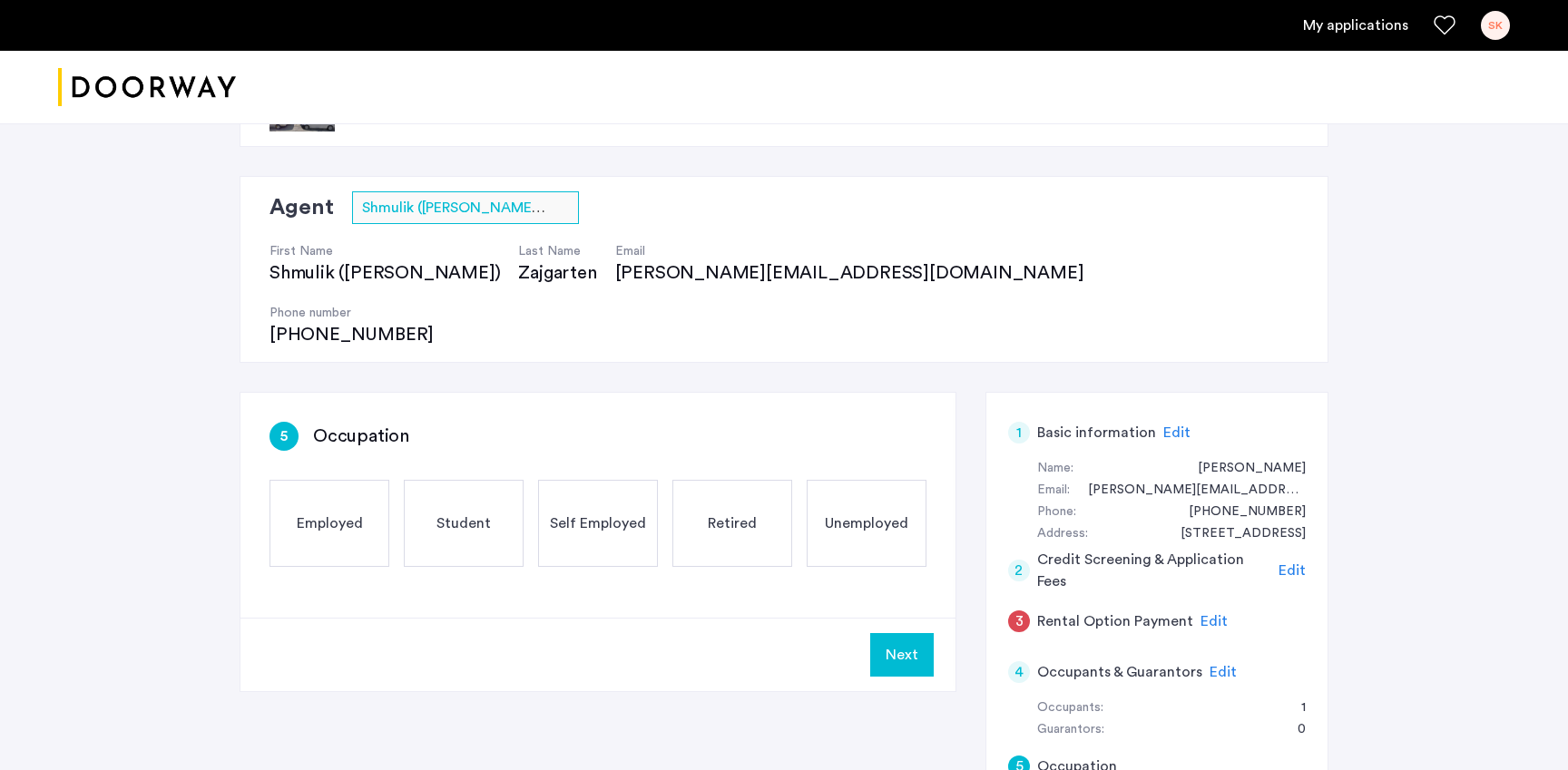
click at [321, 512] on span "Employed" at bounding box center [330, 523] width 66 height 22
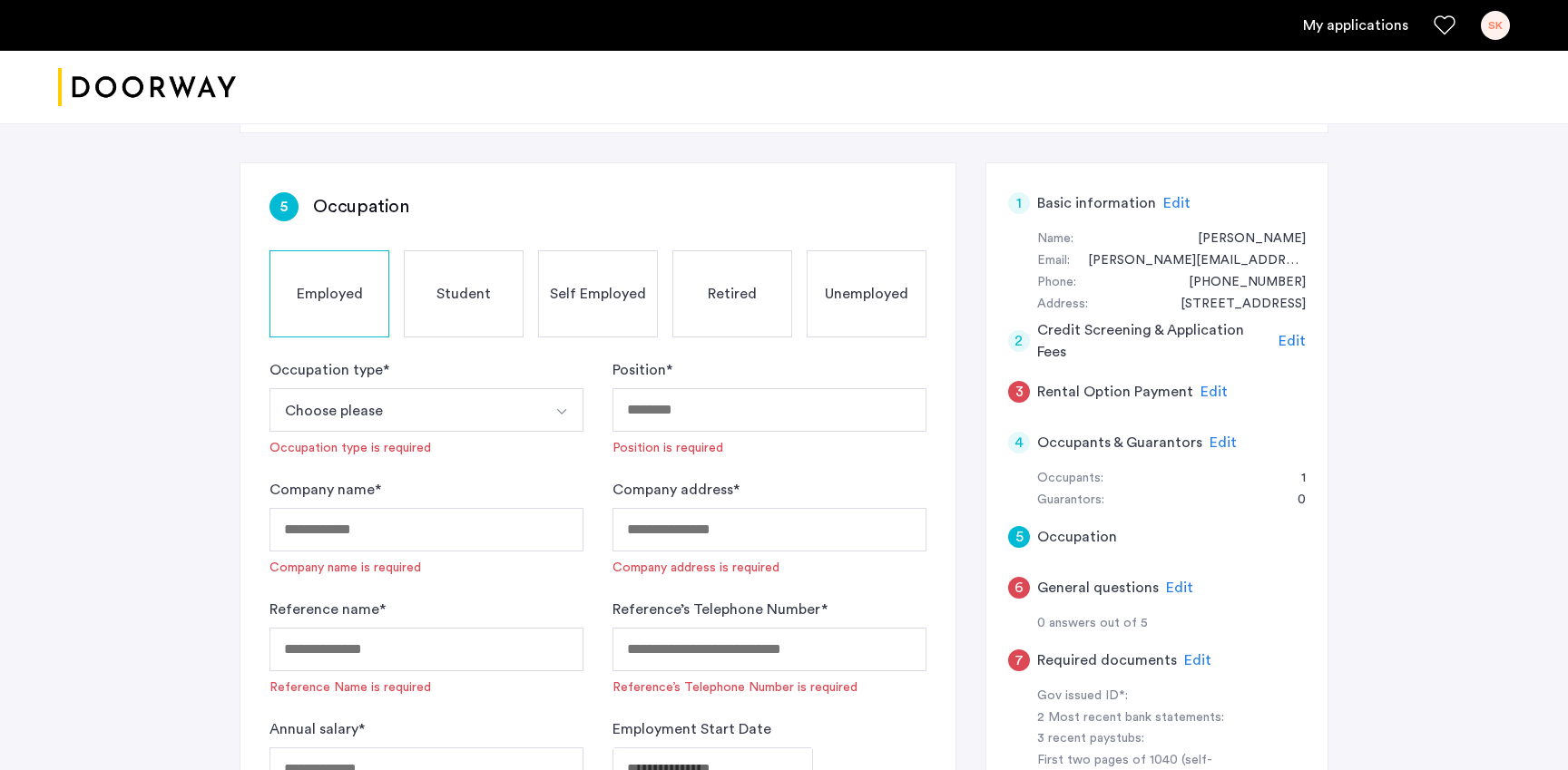
scroll to position [273, 0]
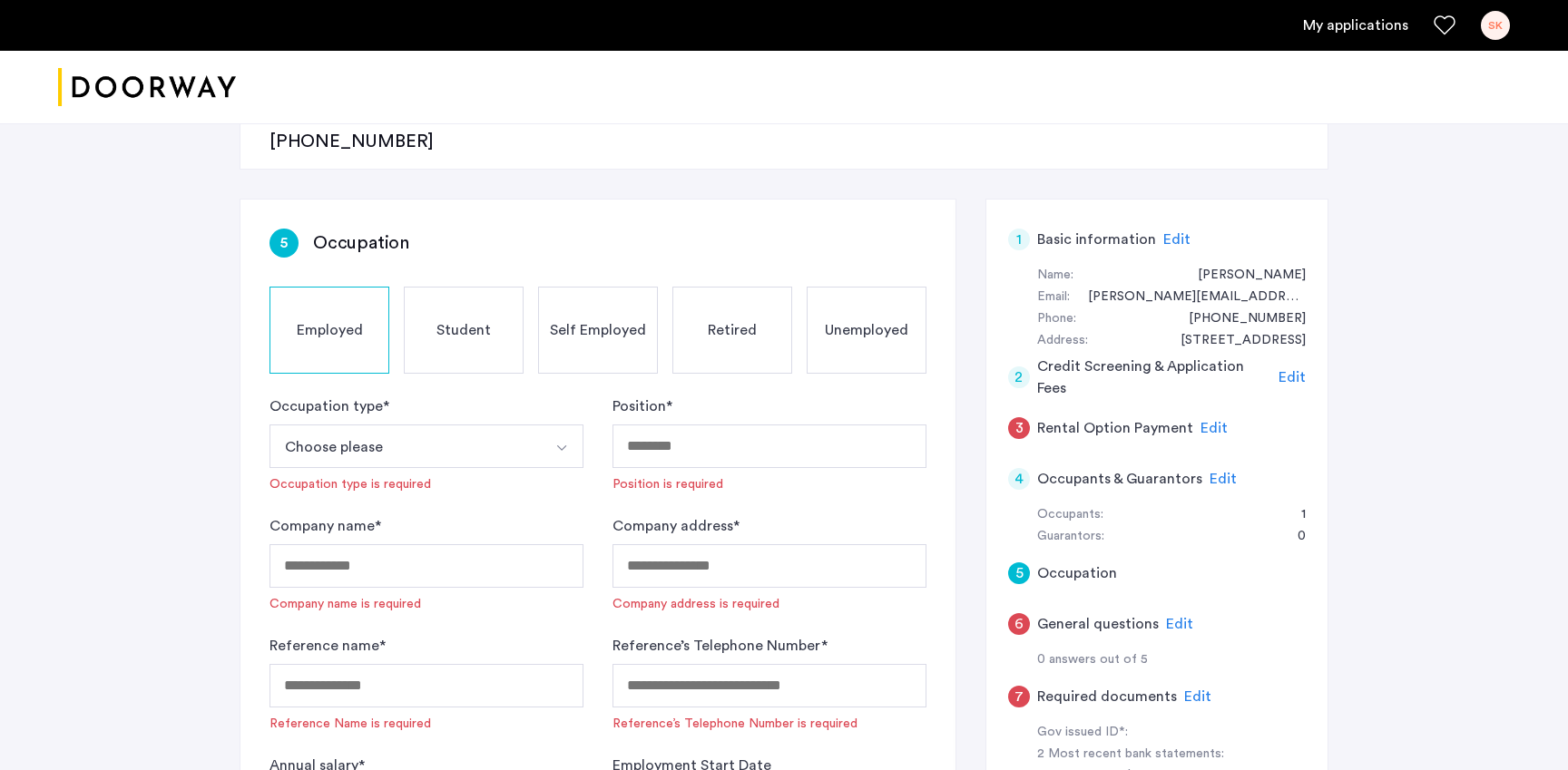
click at [428, 425] on button "Choose please" at bounding box center [405, 446] width 271 height 43
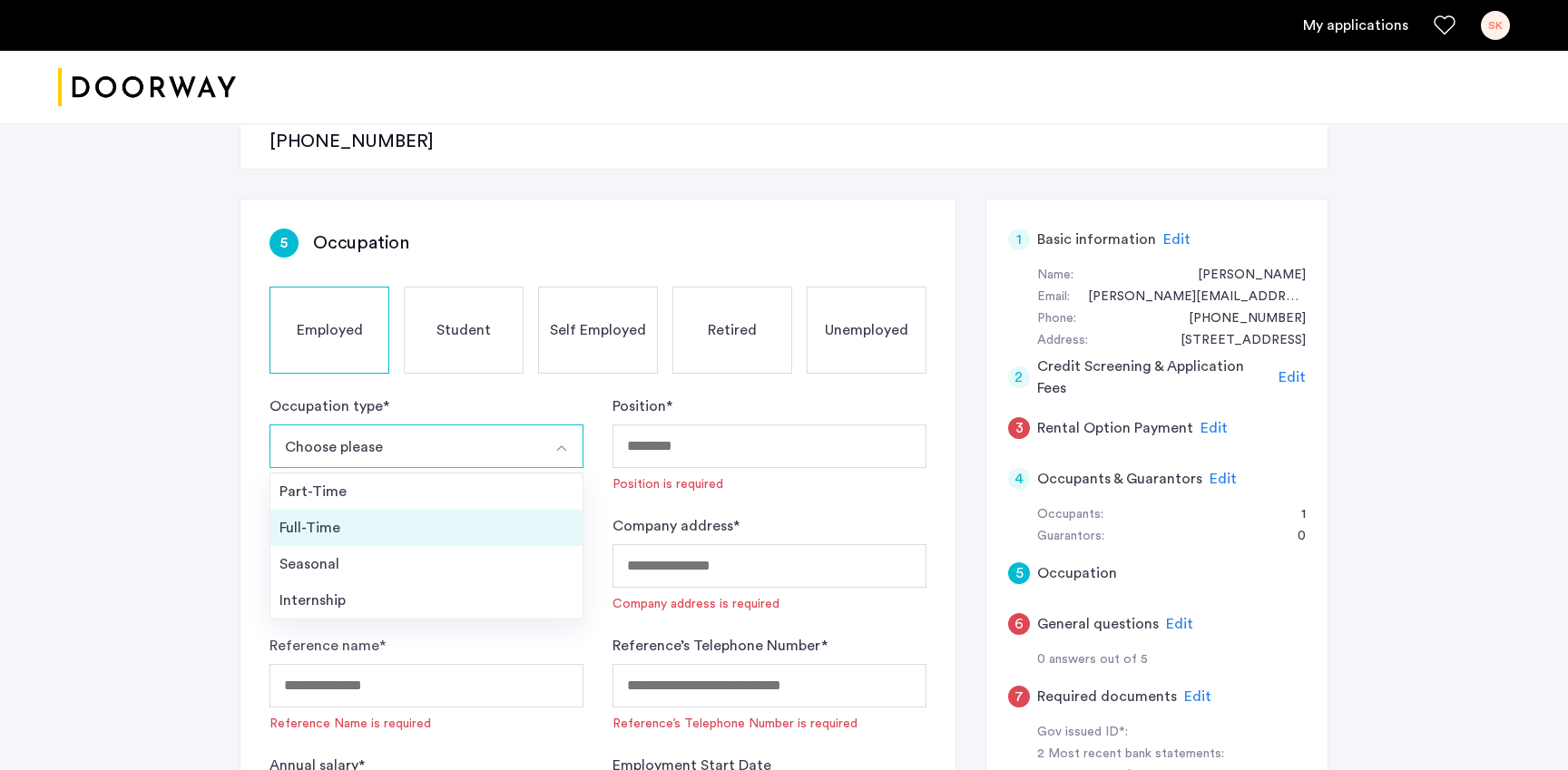
click at [352, 517] on div "Full-Time" at bounding box center [426, 528] width 294 height 22
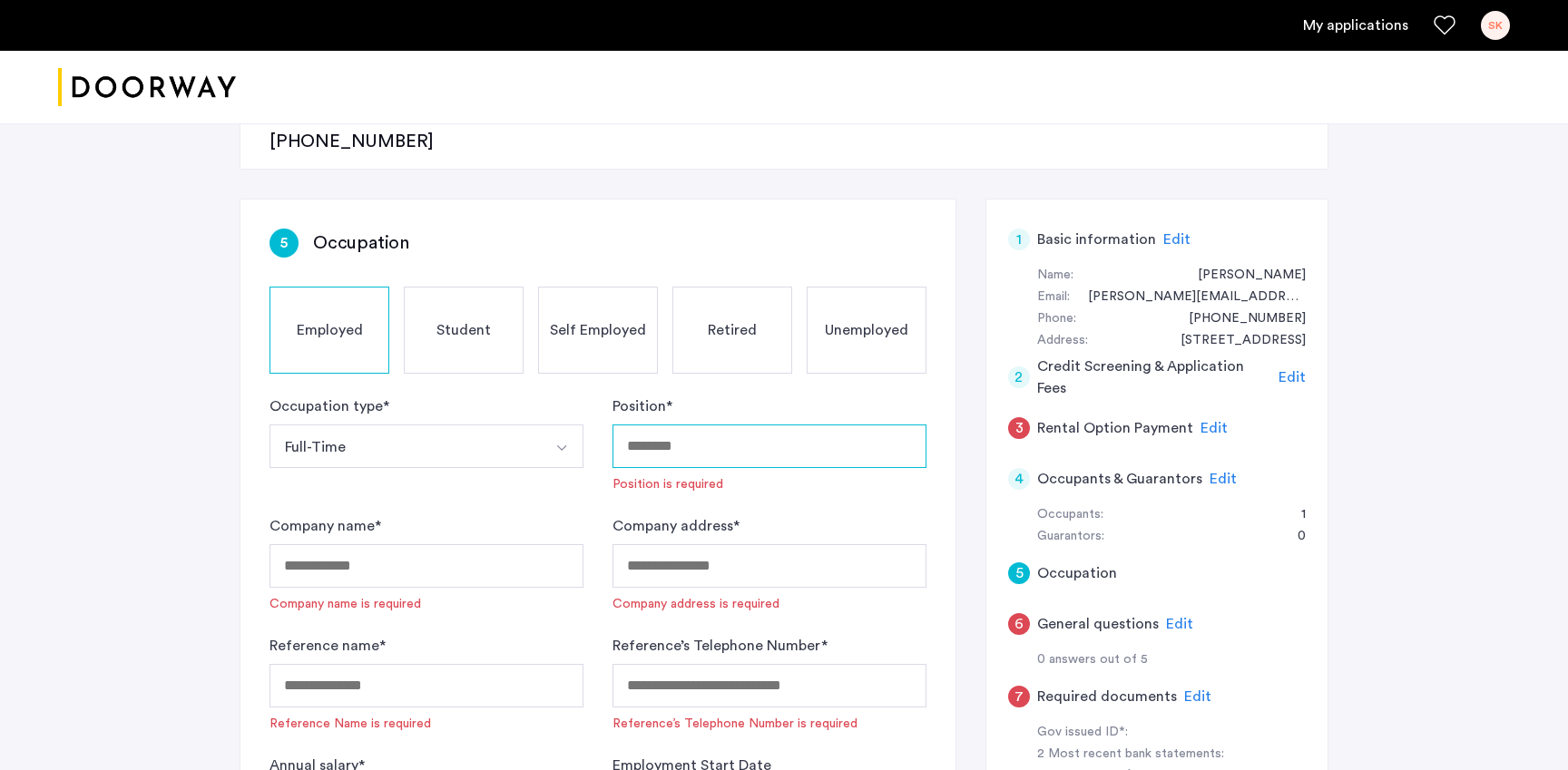
click at [705, 425] on input "Position *" at bounding box center [769, 446] width 314 height 43
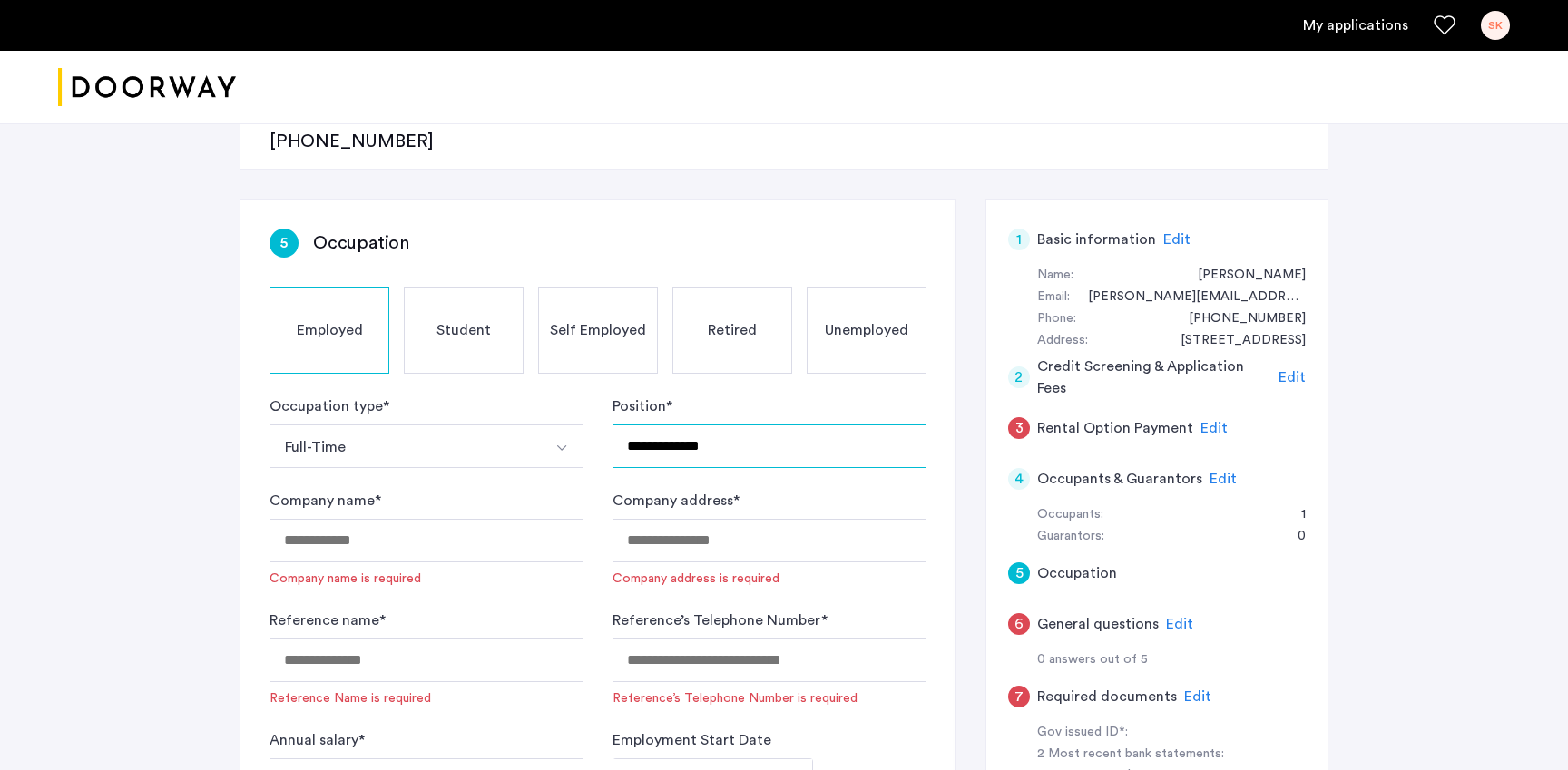
type input "**********"
click at [340, 519] on input "Company name *" at bounding box center [426, 541] width 314 height 43
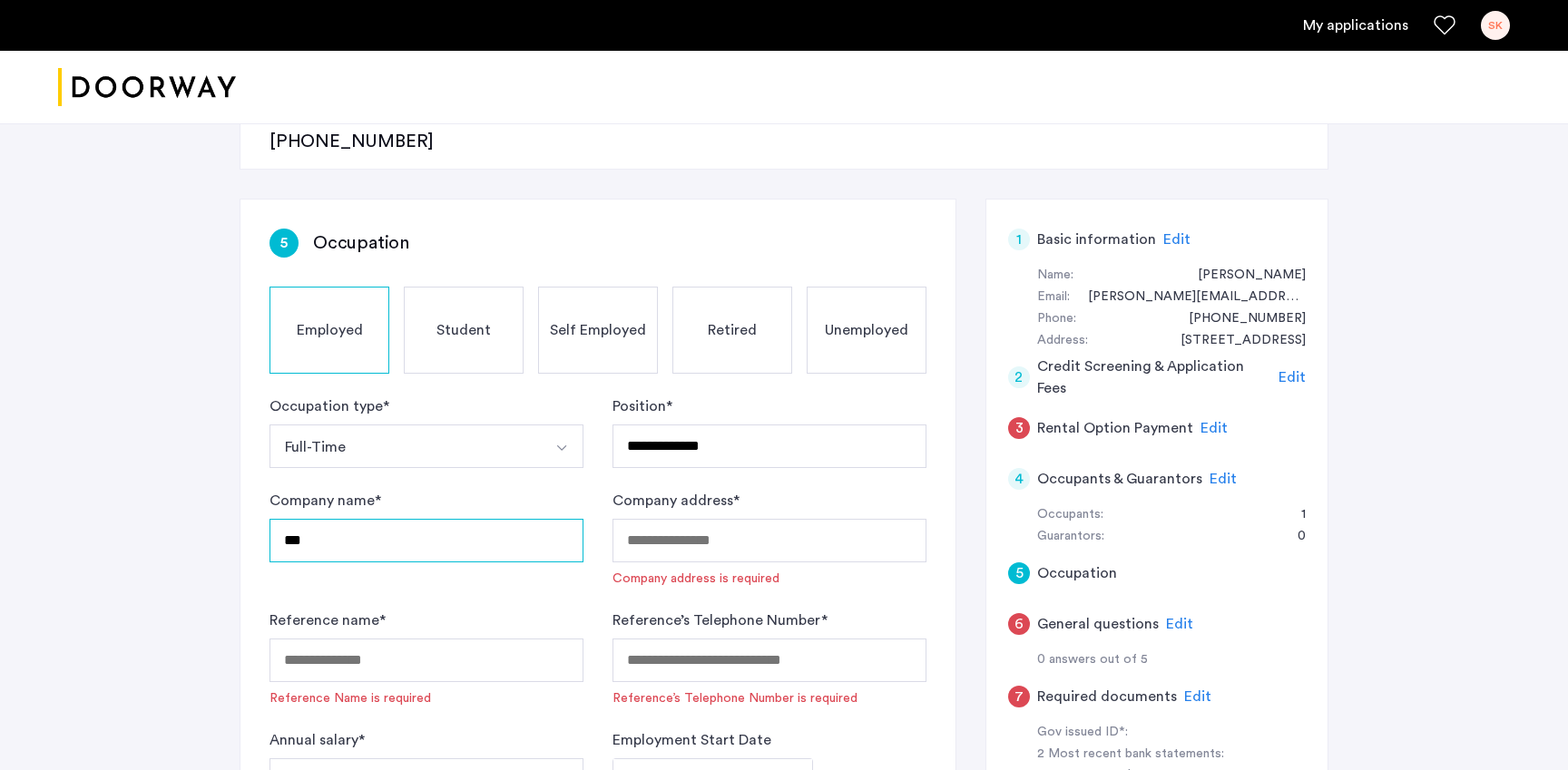
type input "***"
click at [689, 519] on input "Company address *" at bounding box center [769, 541] width 314 height 43
click at [670, 519] on input "Company address *" at bounding box center [769, 541] width 314 height 43
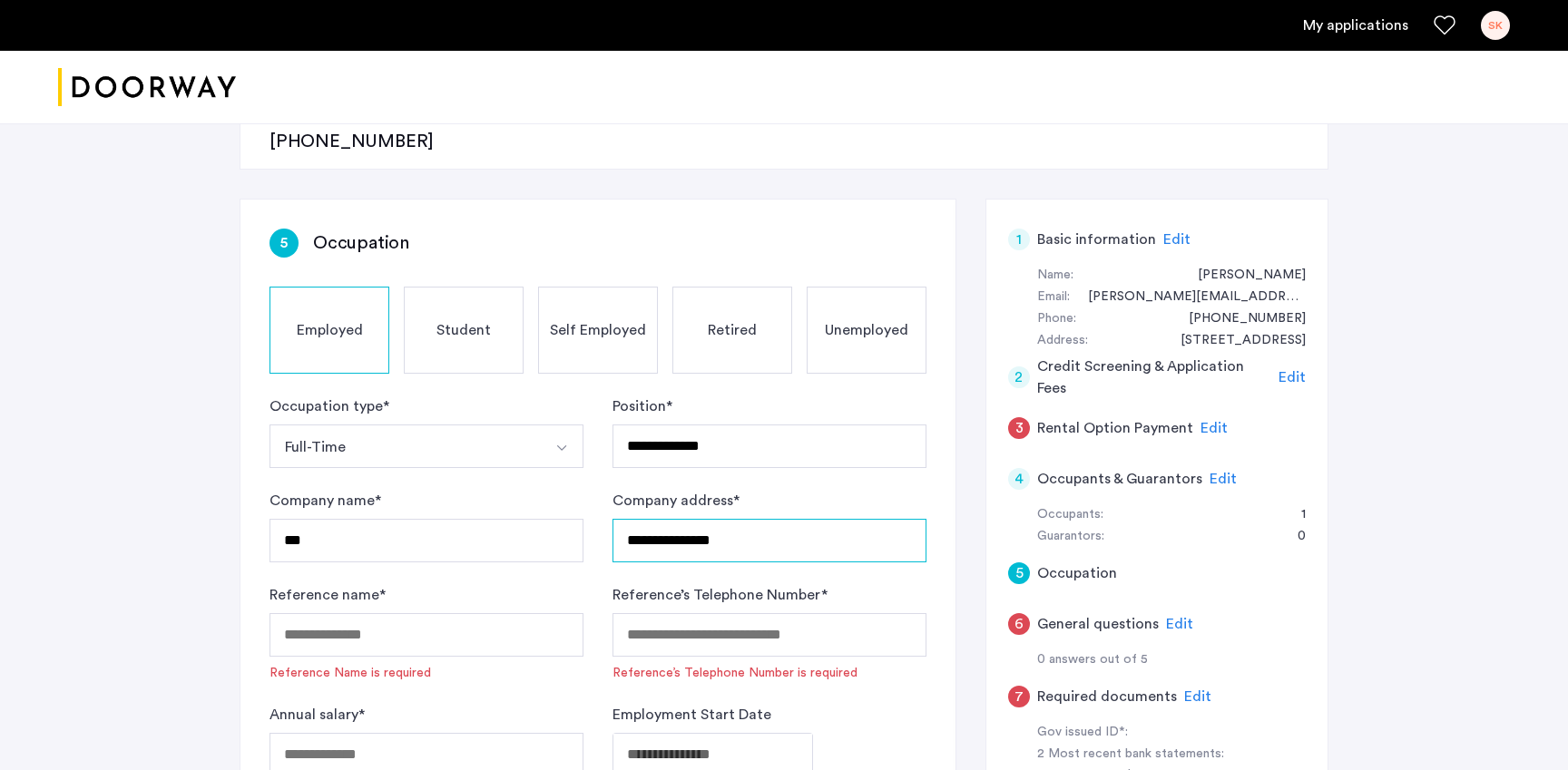
type input "**********"
click at [420, 613] on input "Reference name *" at bounding box center [426, 634] width 314 height 43
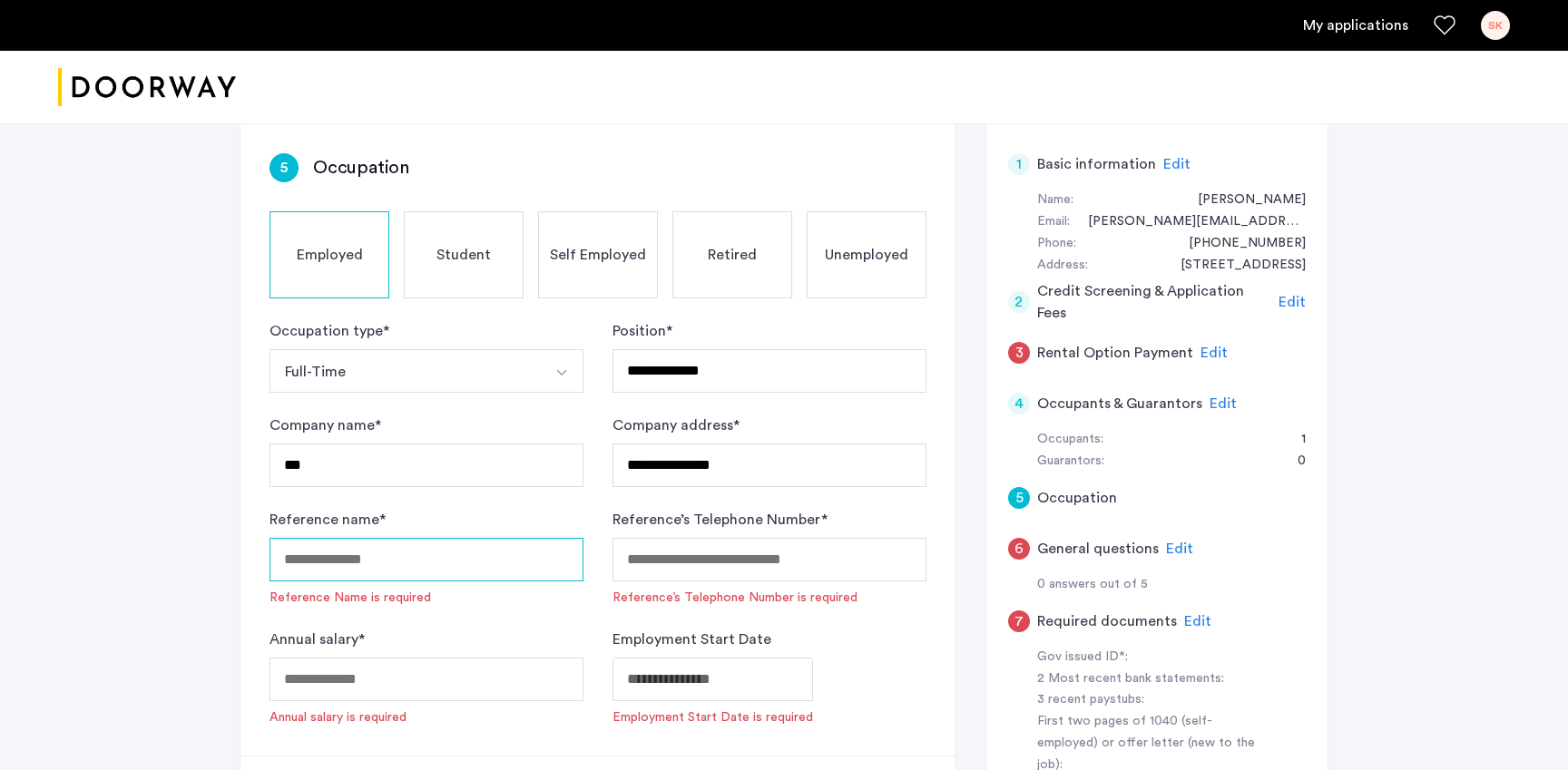
scroll to position [383, 0]
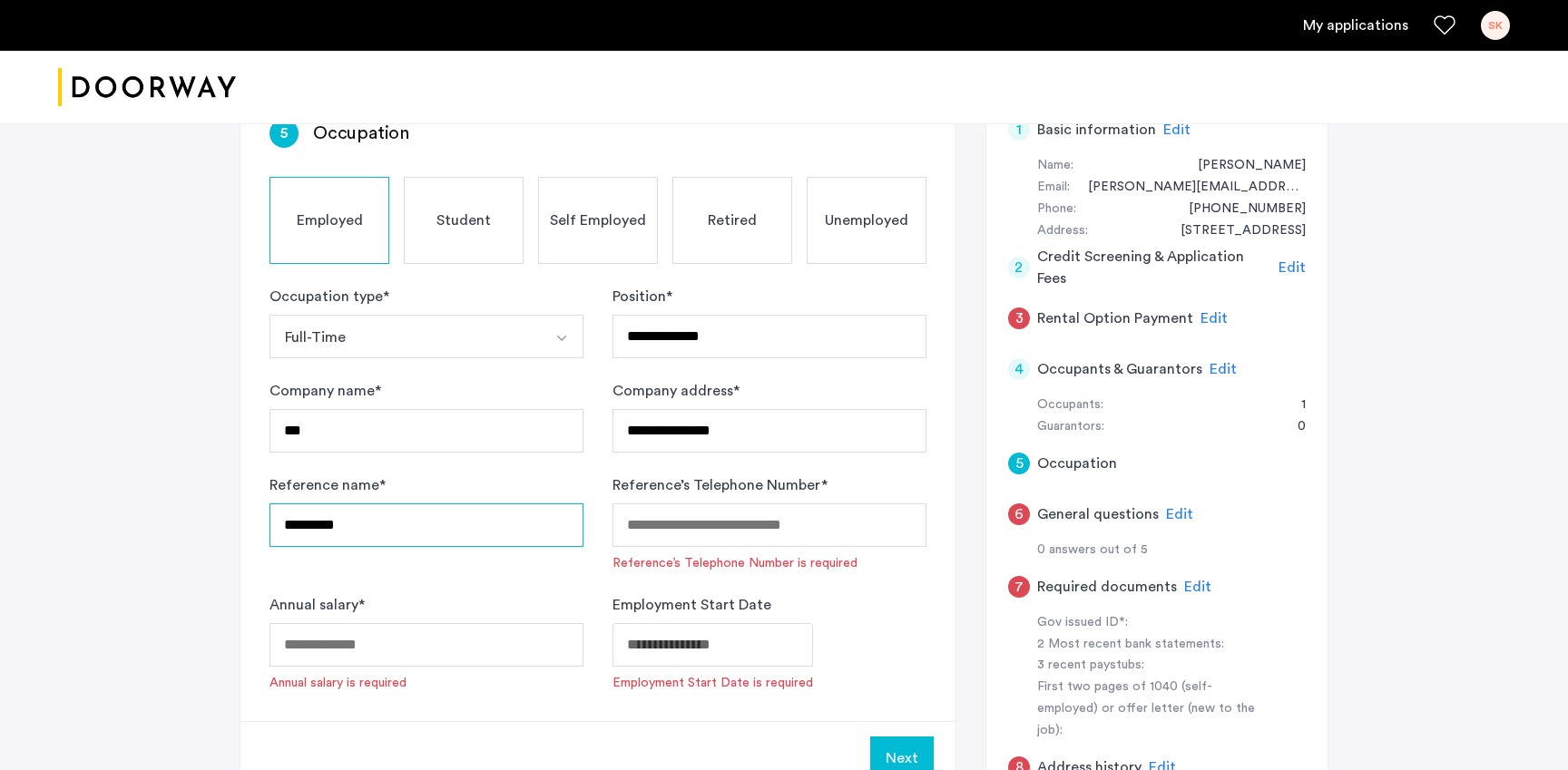
type input "*********"
click at [735, 503] on input "Reference’s Telephone Number *" at bounding box center [769, 525] width 314 height 43
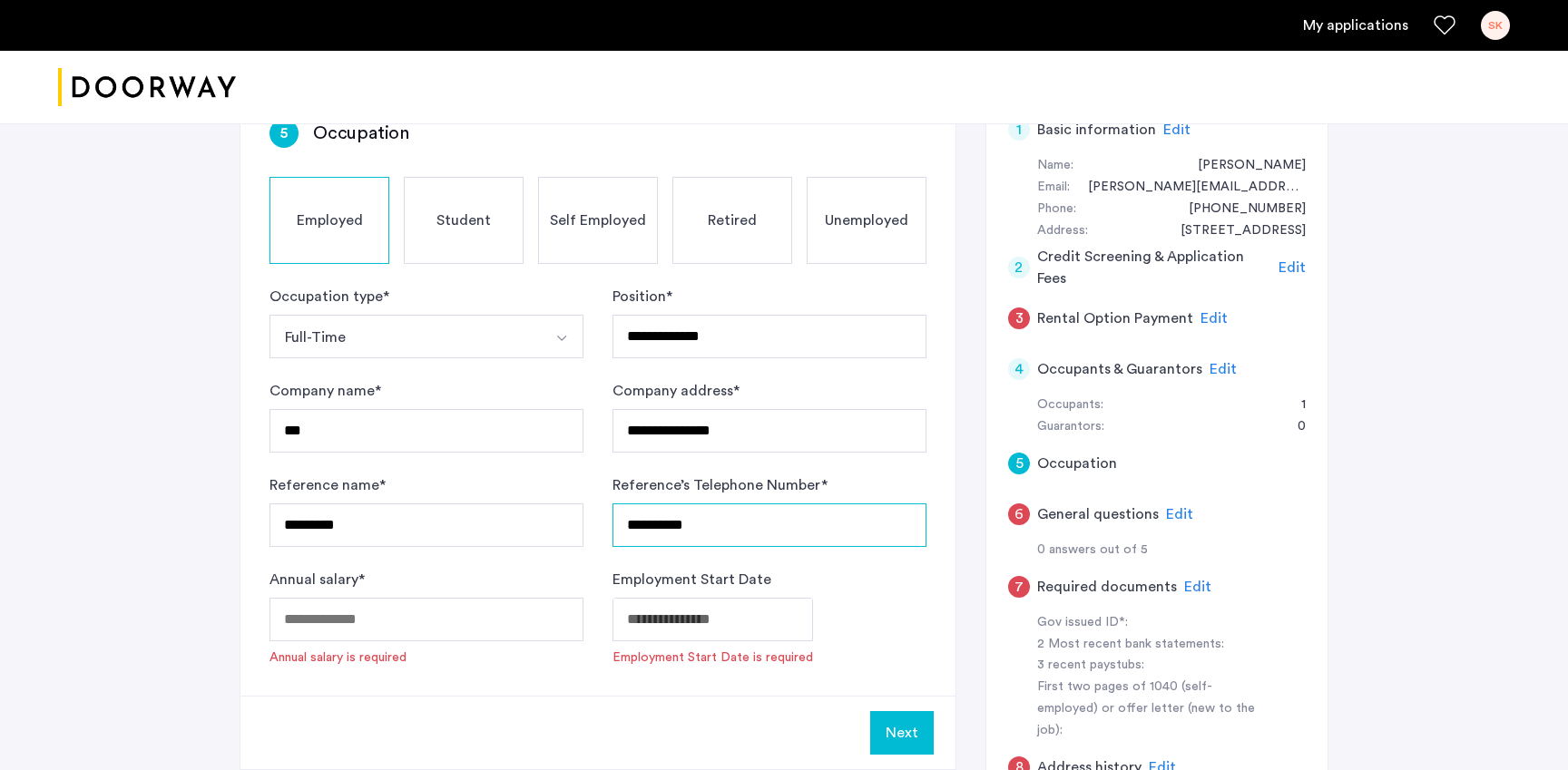
type input "**********"
click at [312, 598] on input "Annual salary *" at bounding box center [426, 620] width 314 height 43
click at [703, 387] on body "**********" at bounding box center [784, 2] width 1568 height 770
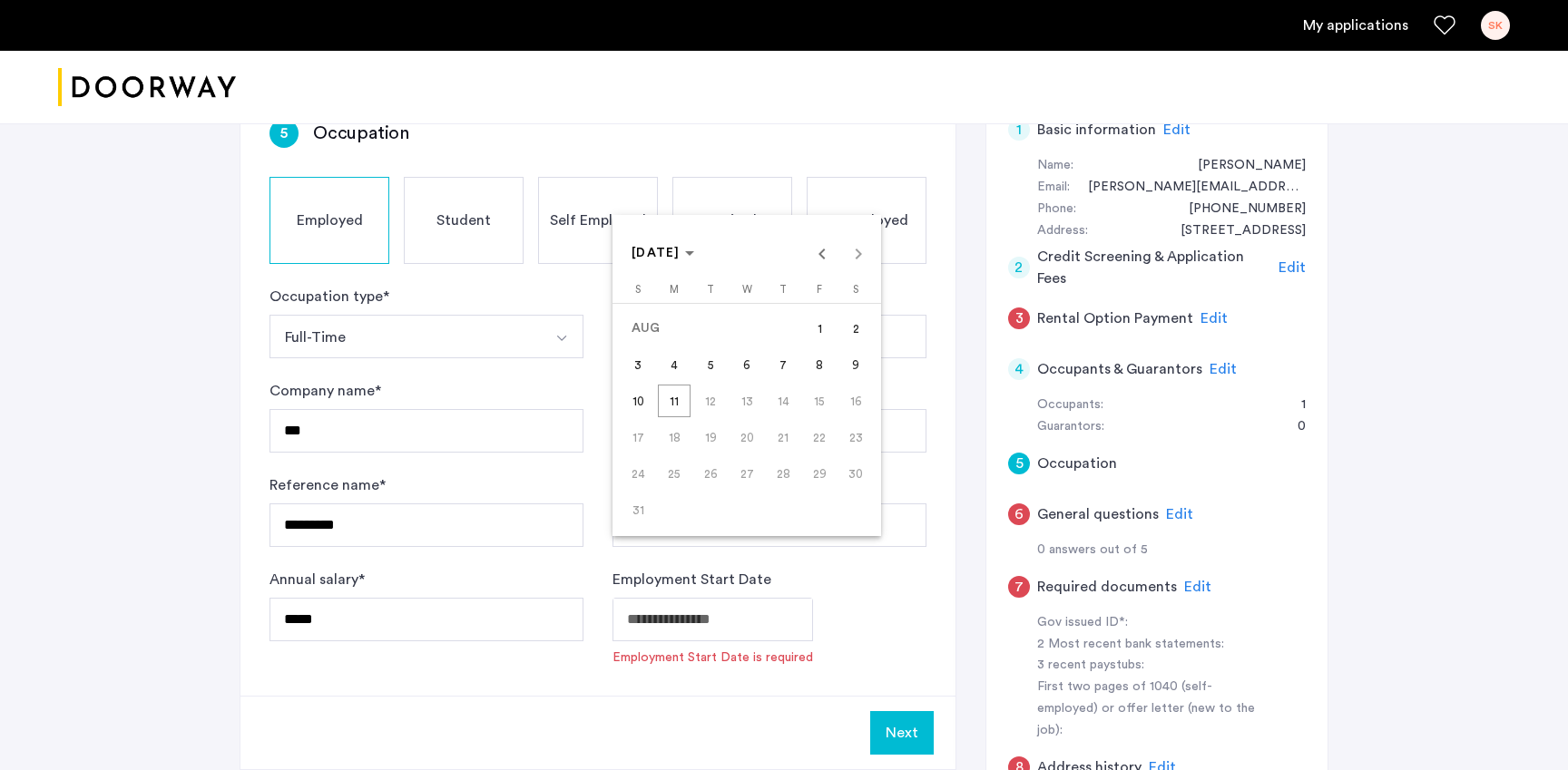
click at [298, 555] on div at bounding box center [784, 385] width 1568 height 770
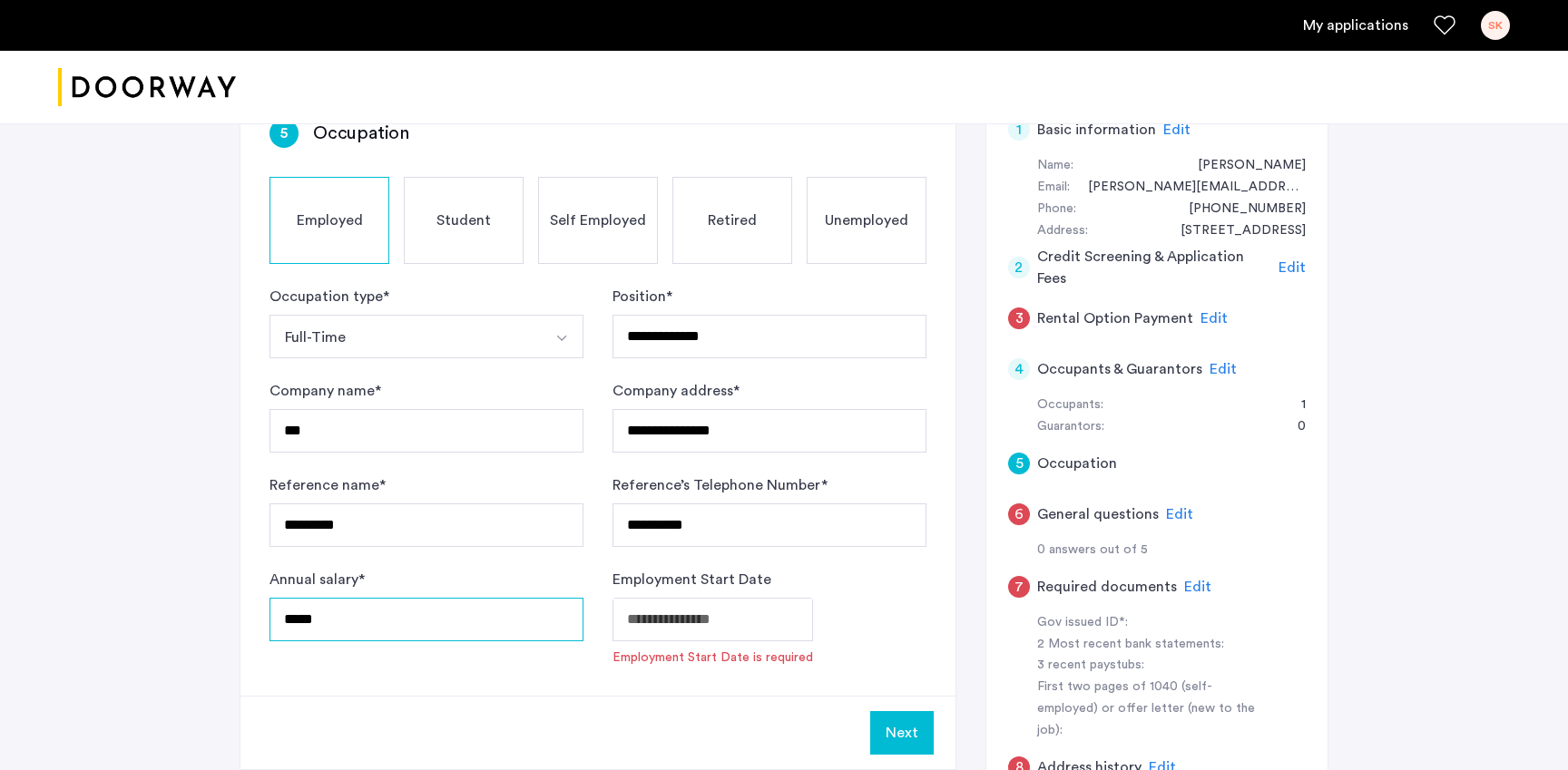
click at [302, 598] on input "*****" at bounding box center [426, 620] width 314 height 43
type input "*****"
click at [643, 387] on body "**********" at bounding box center [784, 2] width 1568 height 770
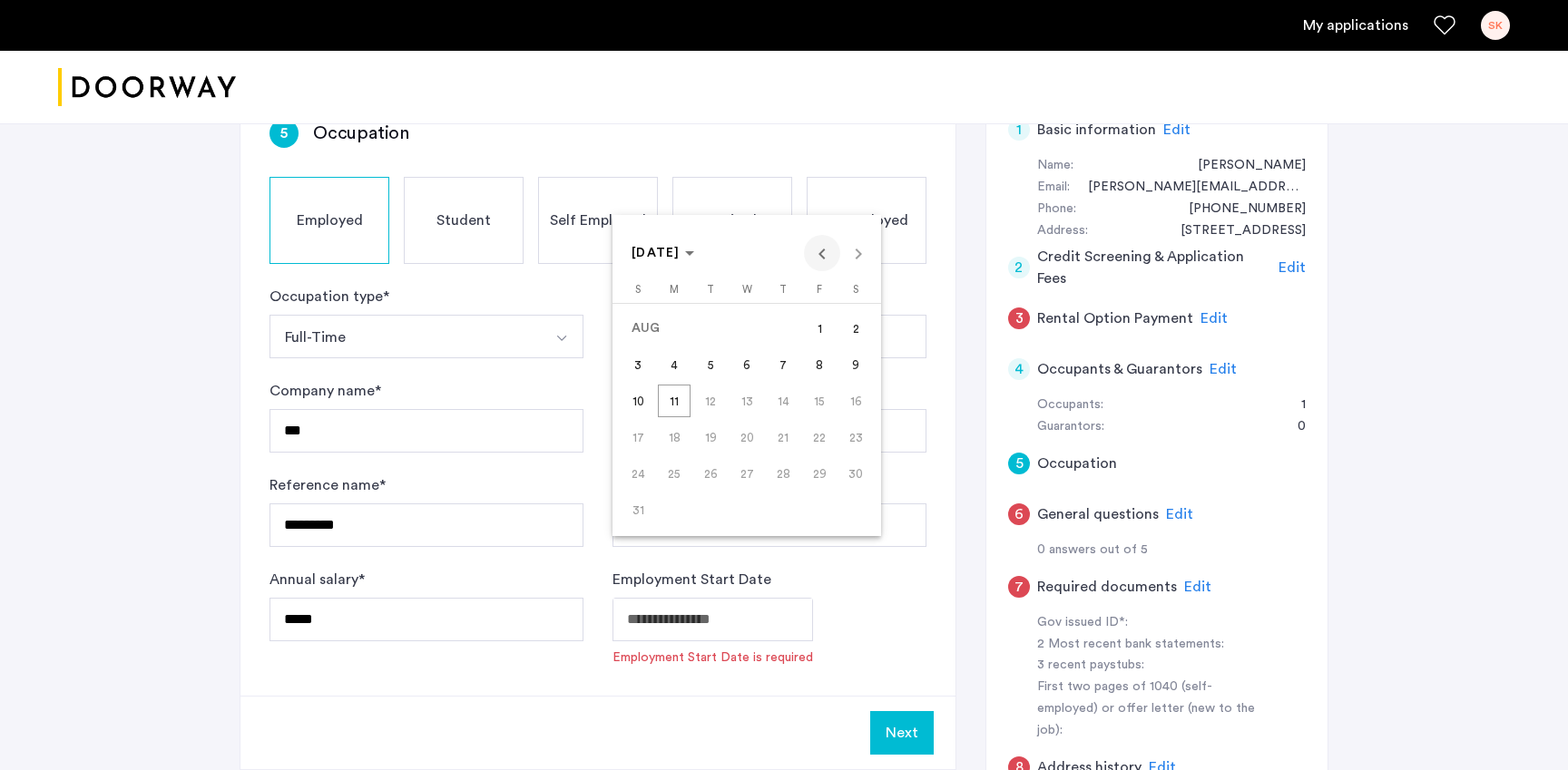
click at [826, 251] on span "Previous month" at bounding box center [821, 253] width 36 height 36
click at [681, 439] on span "19" at bounding box center [674, 437] width 32 height 32
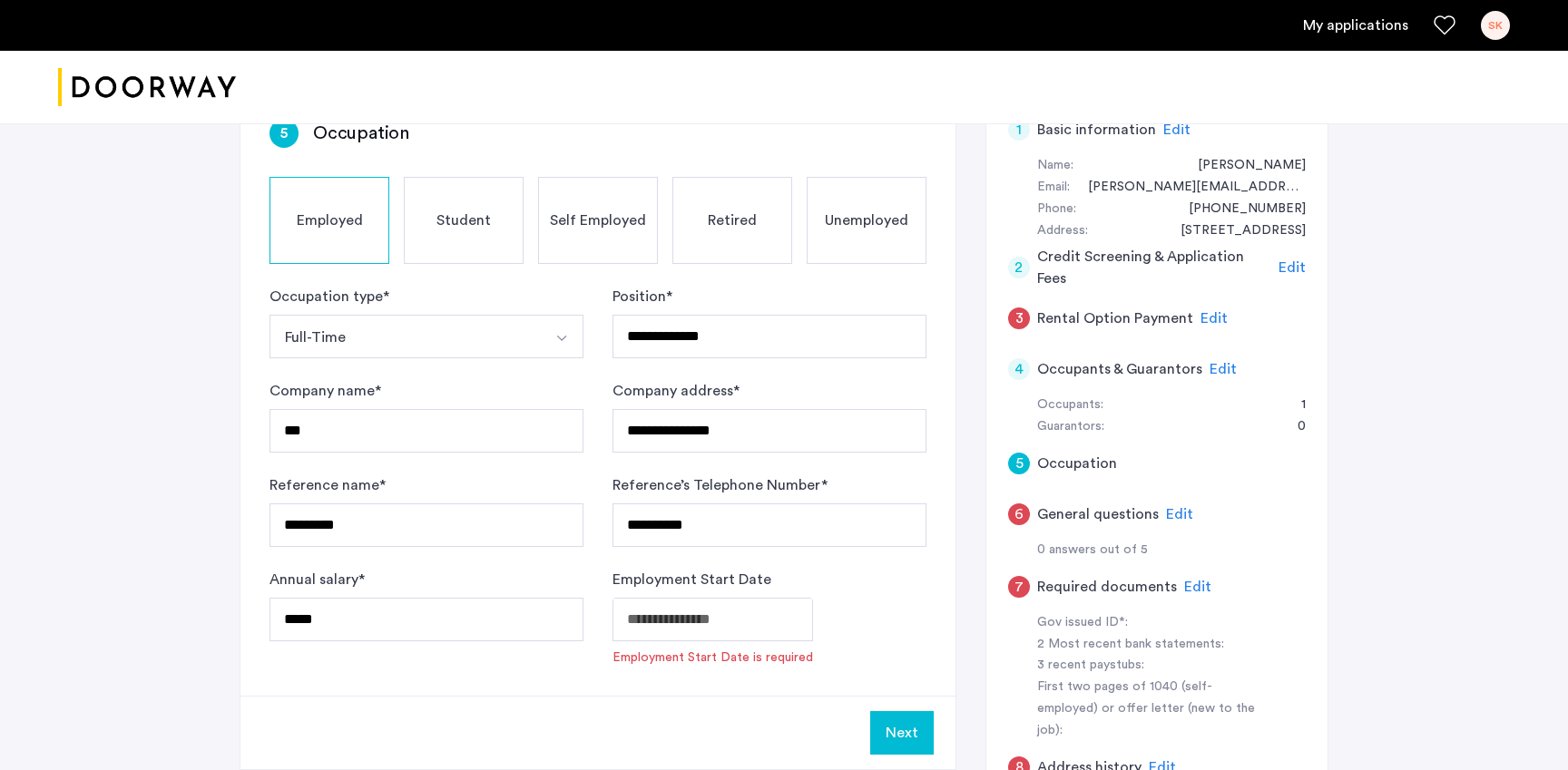
type input "**********"
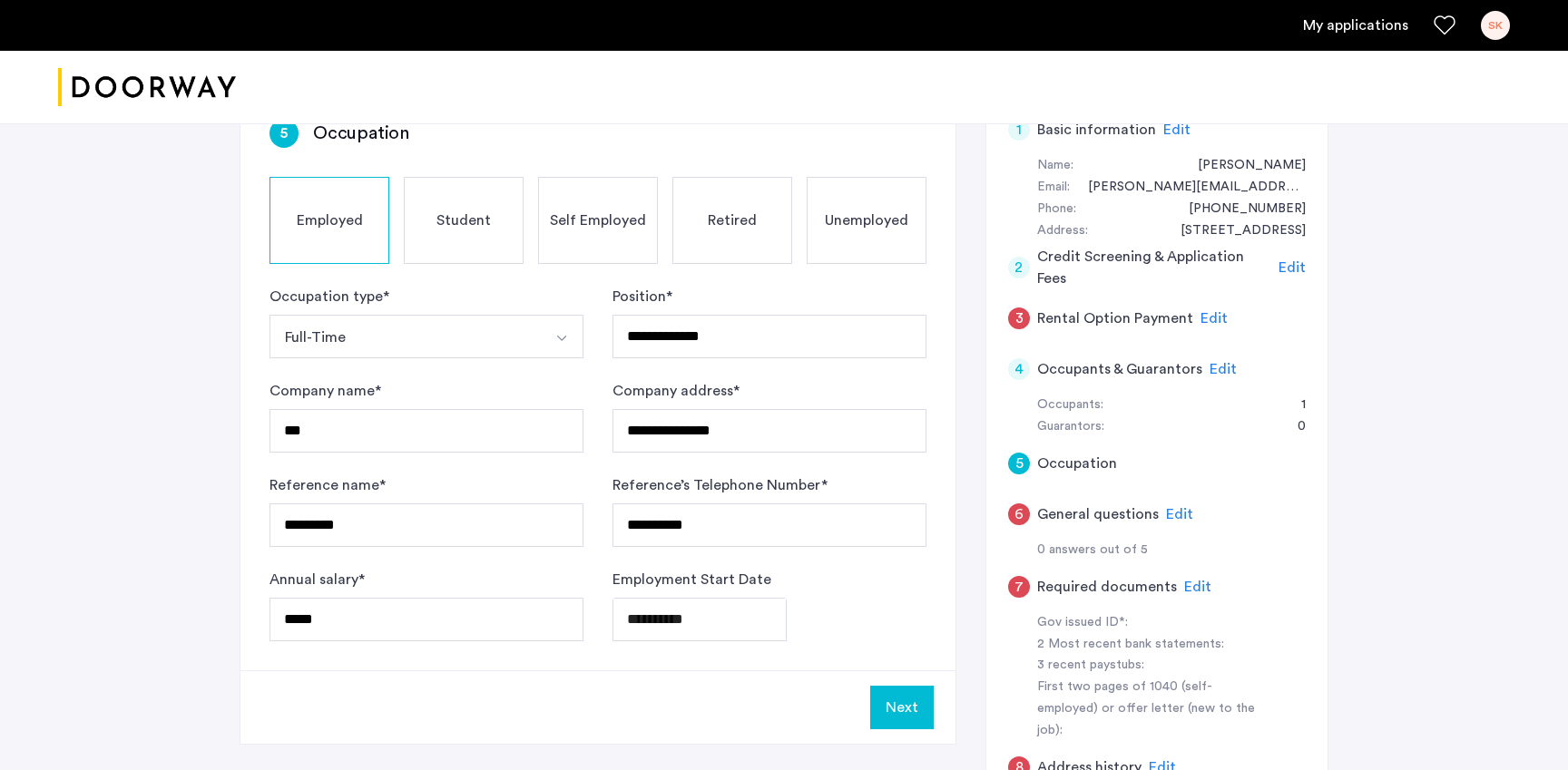
click at [909, 685] on button "Next" at bounding box center [901, 707] width 64 height 43
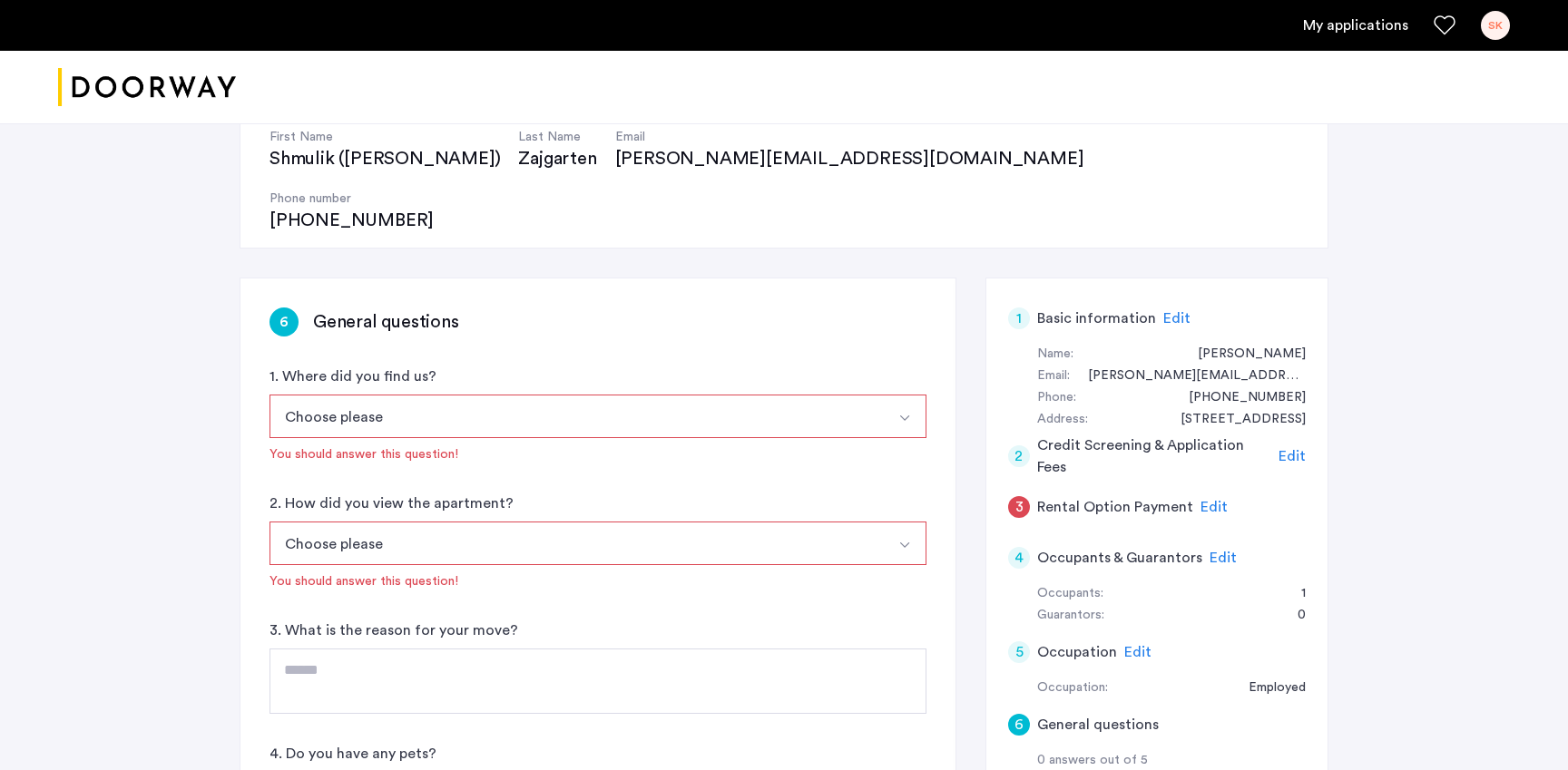
scroll to position [250, 0]
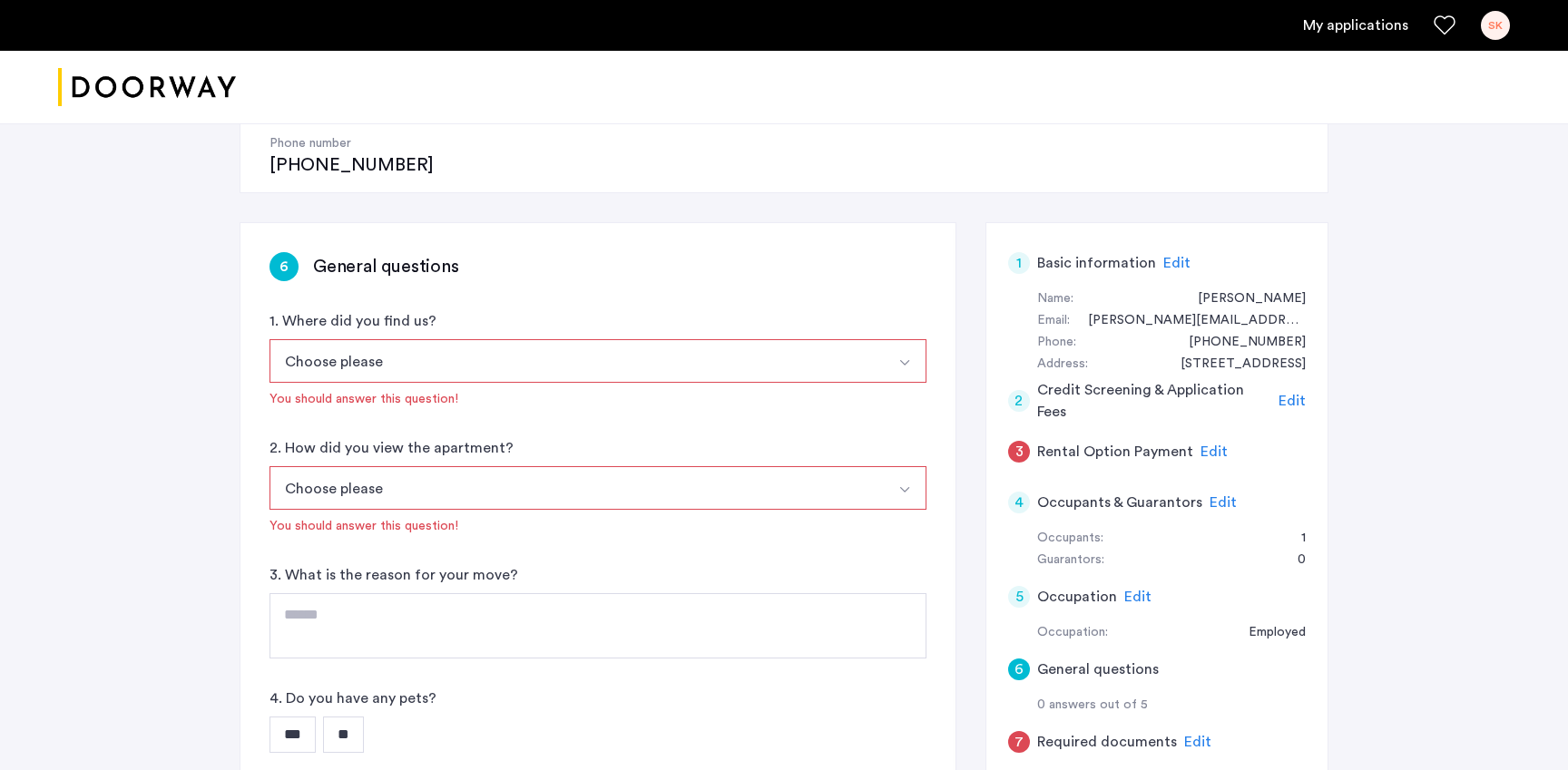
click at [451, 339] on button "Choose please" at bounding box center [576, 361] width 614 height 43
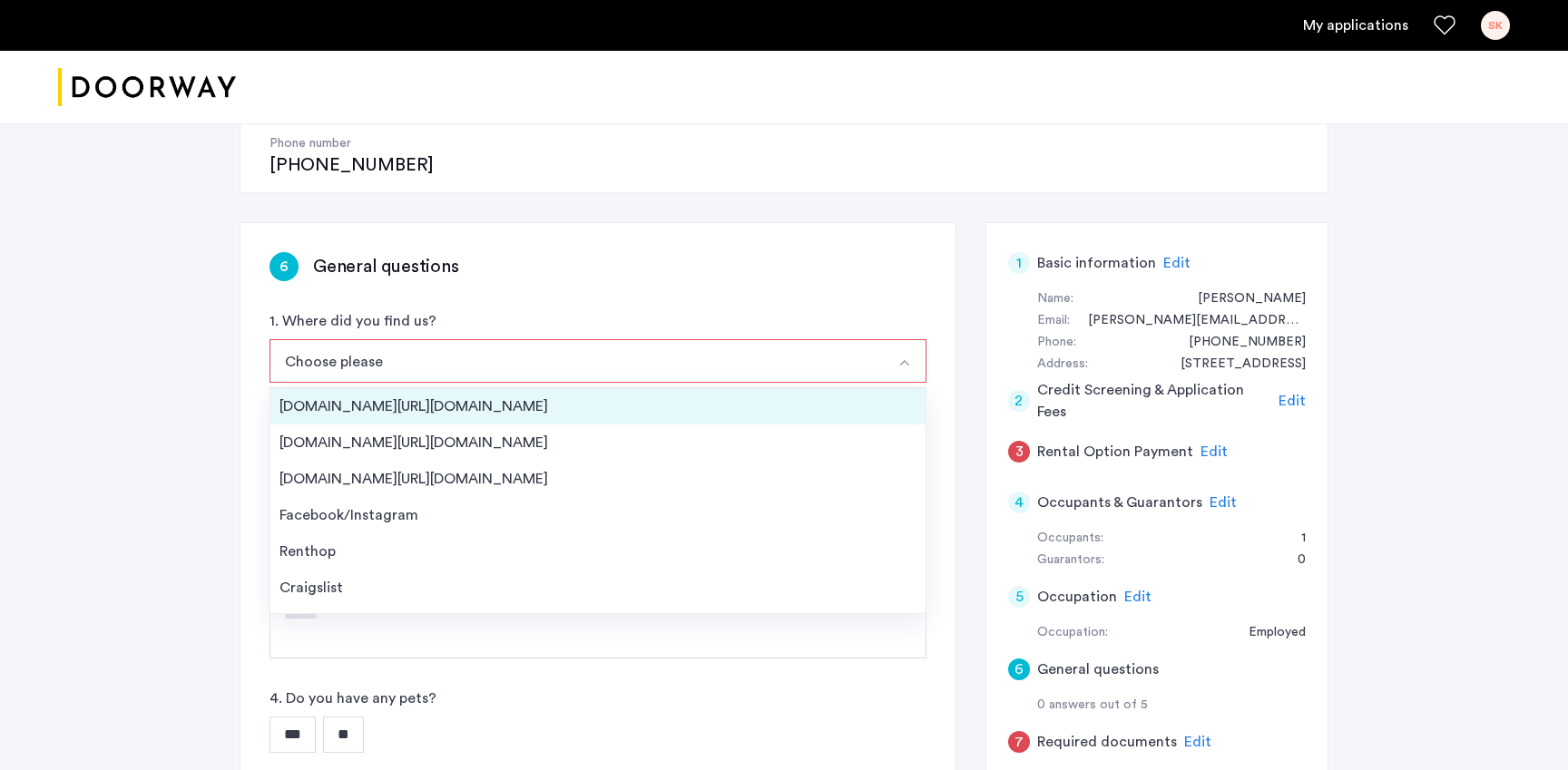
click at [426, 395] on div "[DOMAIN_NAME][URL][DOMAIN_NAME]" at bounding box center [597, 406] width 636 height 22
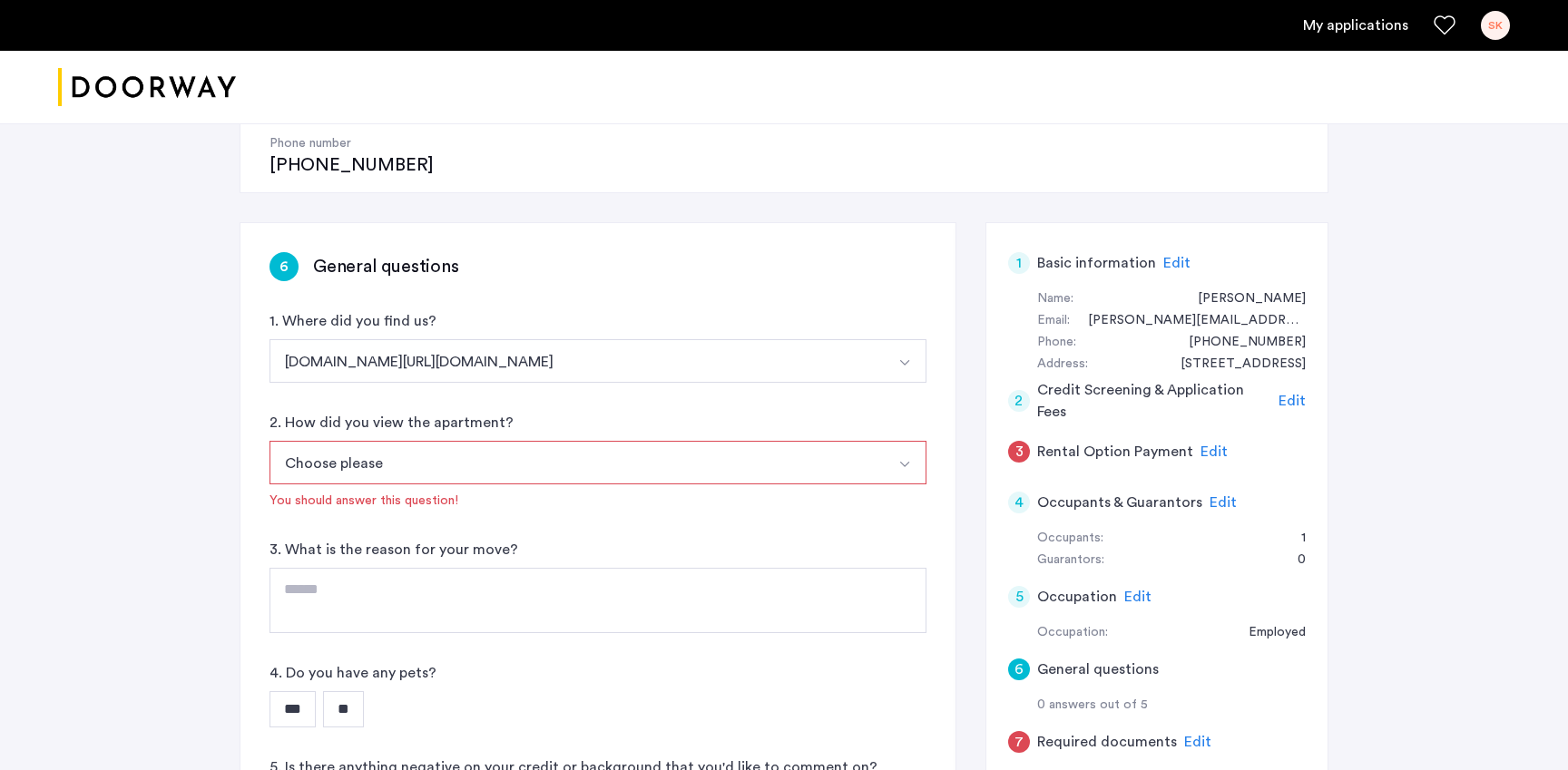
click at [410, 441] on button "Choose please" at bounding box center [576, 462] width 614 height 43
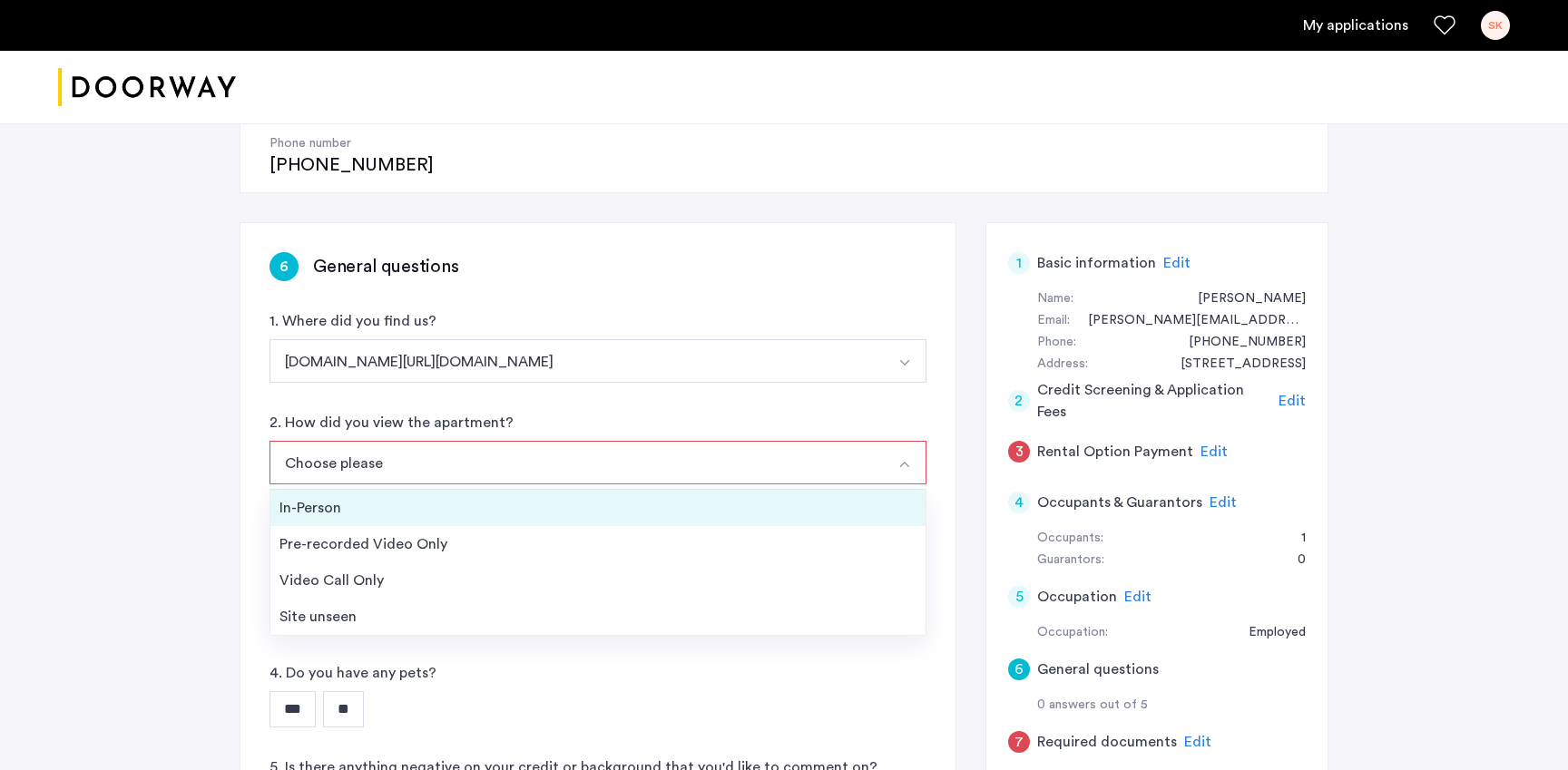
click at [385, 497] on div "In-Person" at bounding box center [597, 507] width 636 height 22
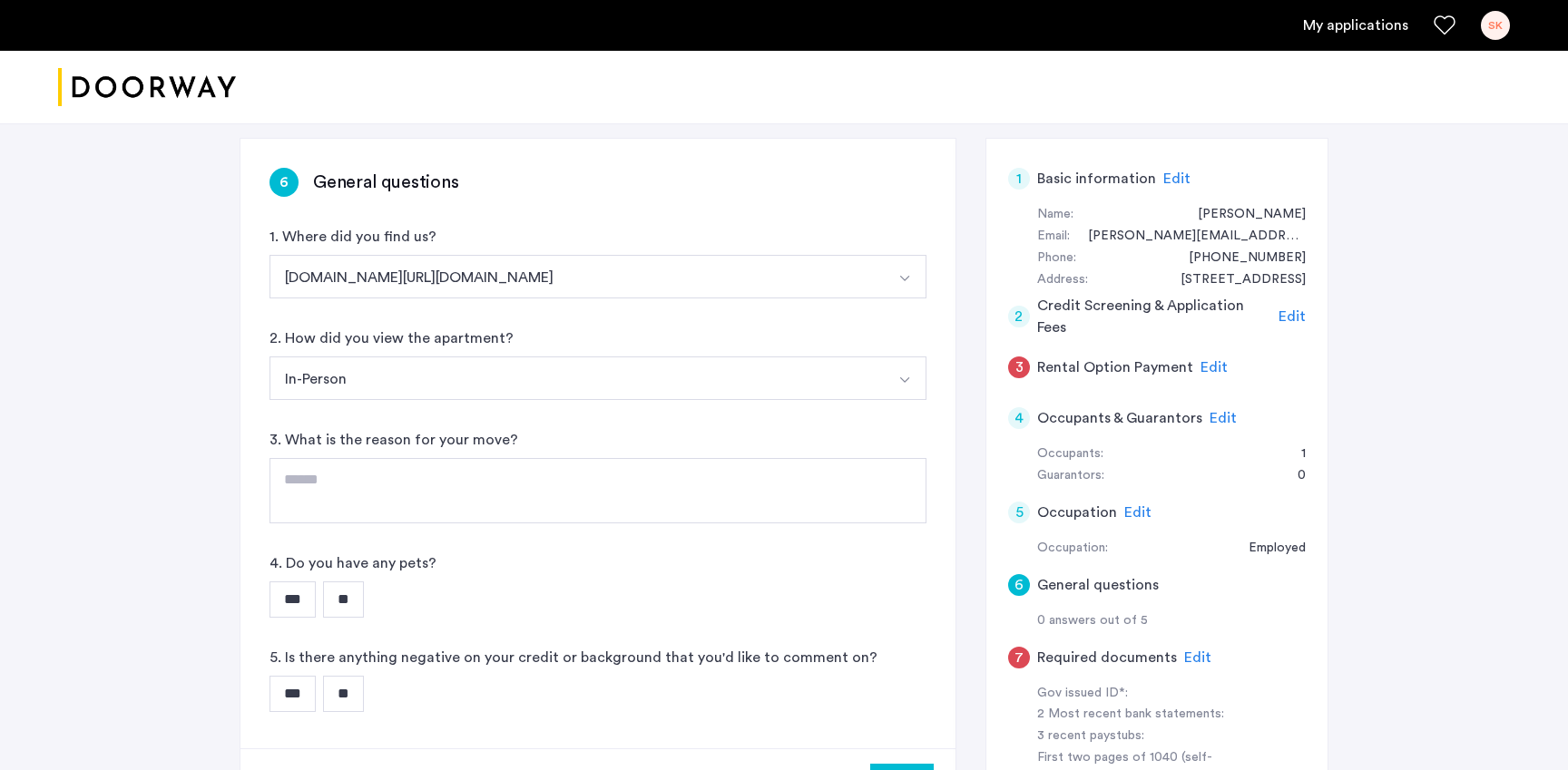
scroll to position [354, 0]
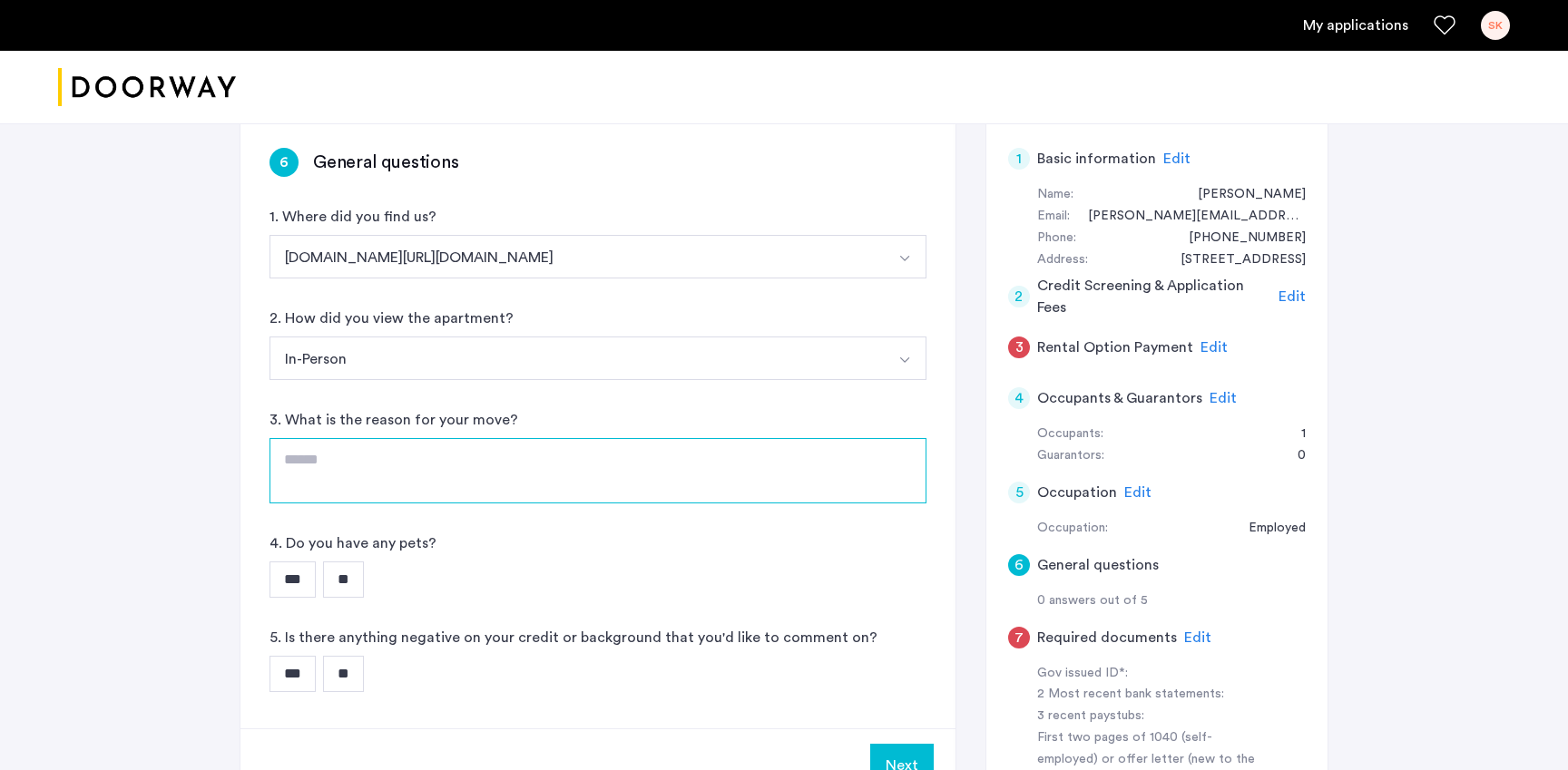
click at [389, 438] on textarea at bounding box center [598, 470] width 657 height 65
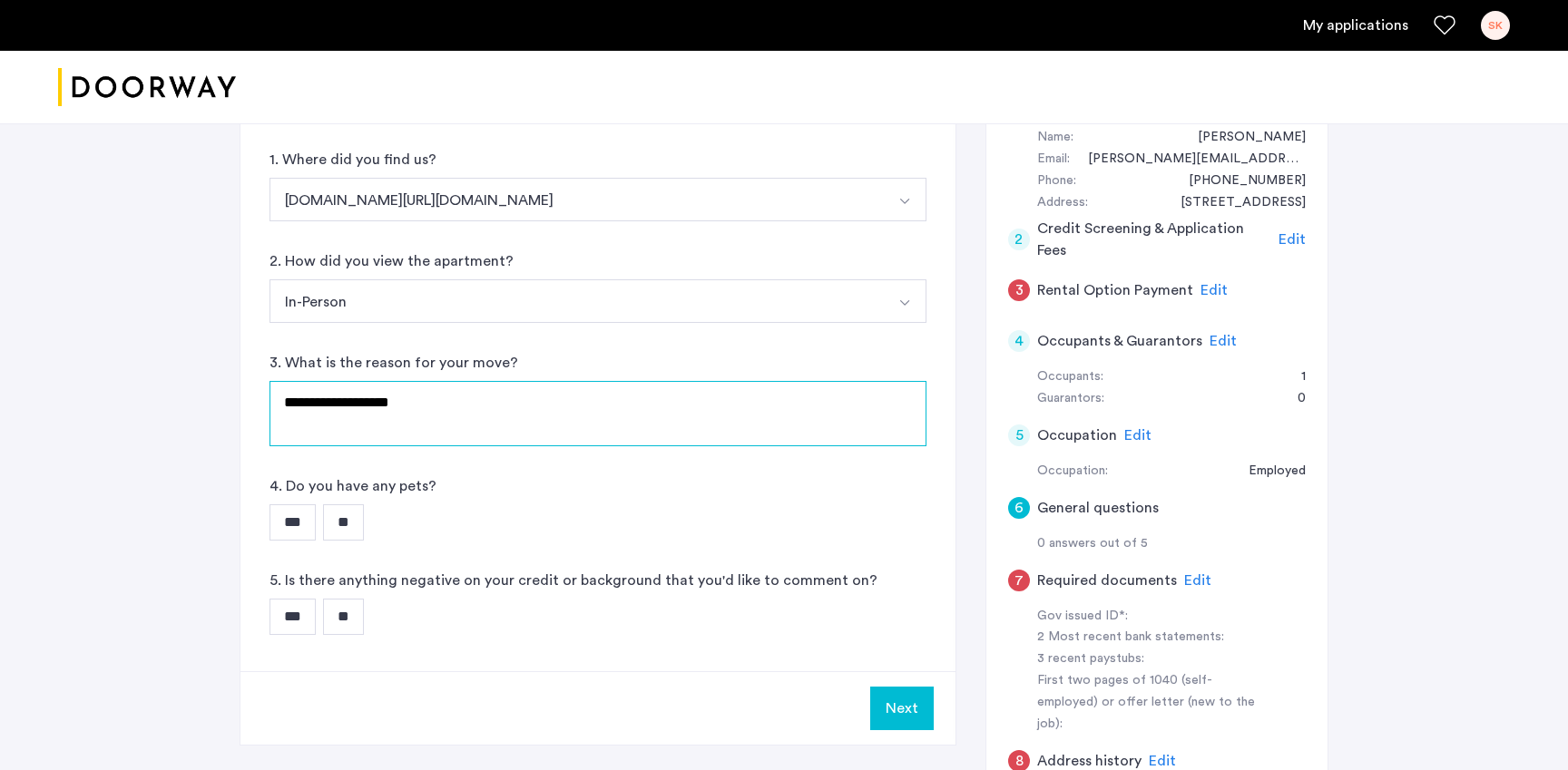
scroll to position [459, 0]
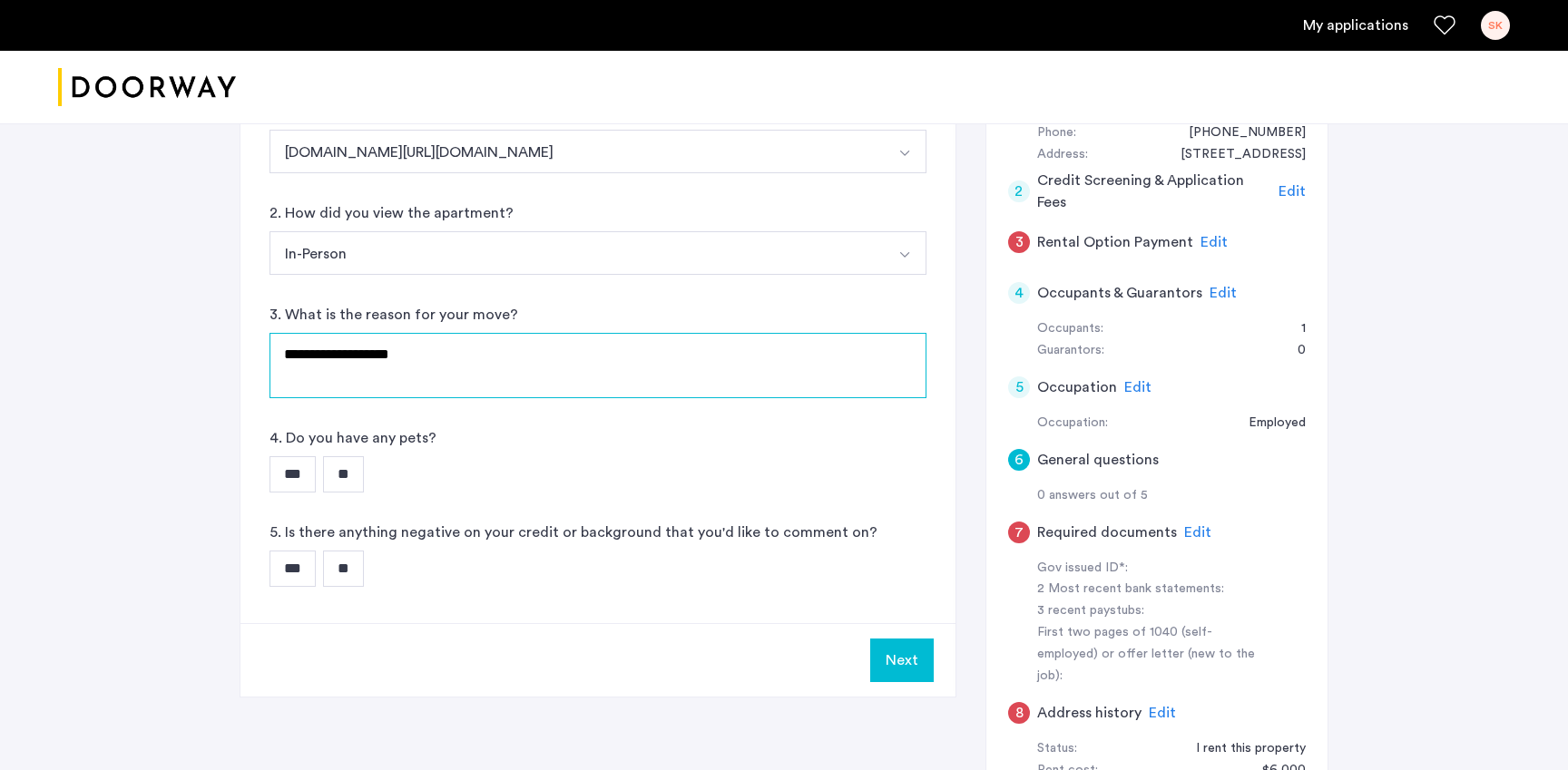
drag, startPoint x: 431, startPoint y: 295, endPoint x: 358, endPoint y: 297, distance: 73.0
click at [358, 332] on textarea "**********" at bounding box center [598, 365] width 657 height 65
click at [453, 332] on textarea "**********" at bounding box center [598, 365] width 657 height 65
type textarea "**********"
click at [358, 456] on input "**" at bounding box center [343, 474] width 41 height 36
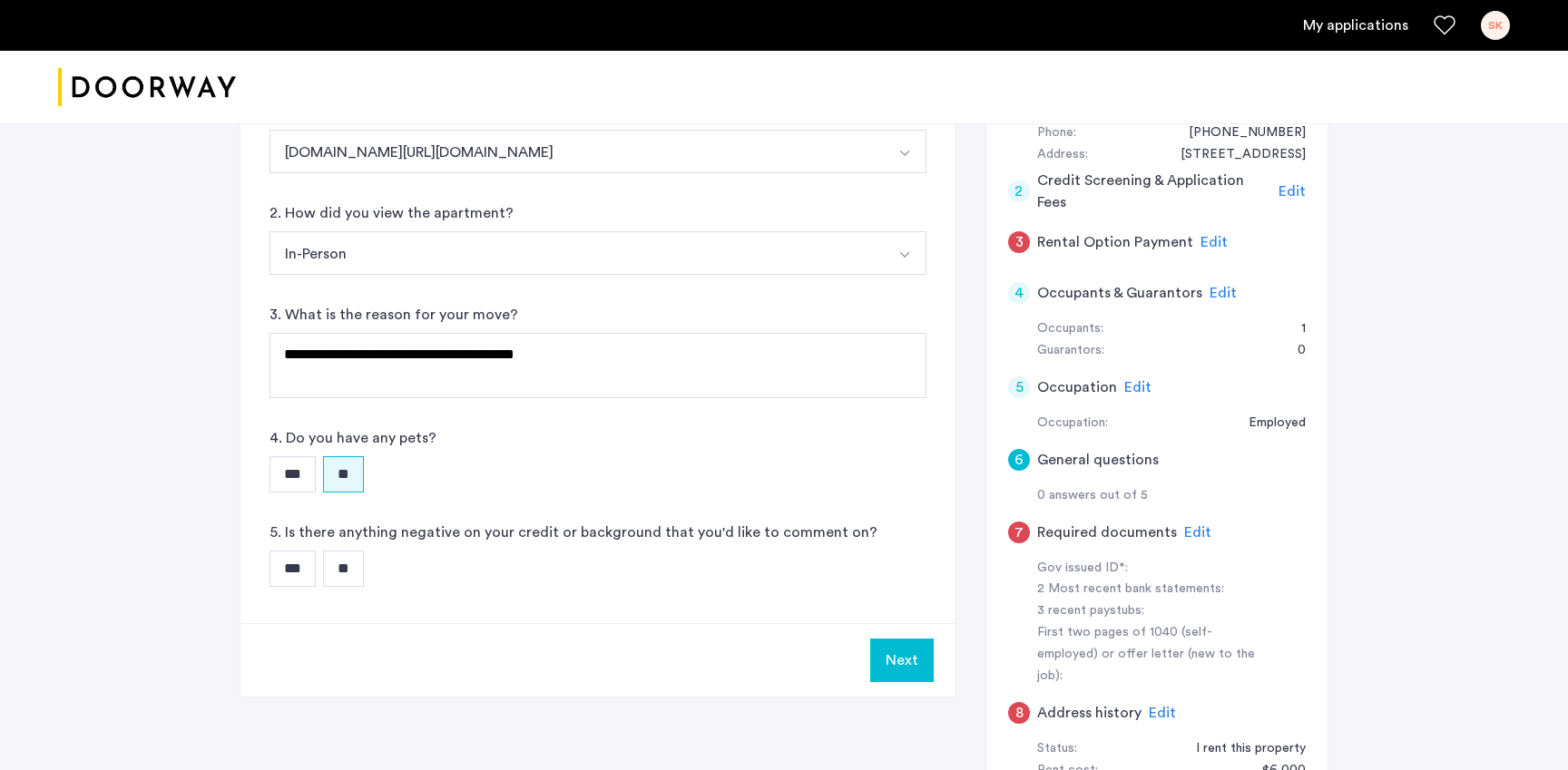
click at [348, 551] on input "**" at bounding box center [343, 568] width 41 height 36
click at [900, 638] on button "Next" at bounding box center [901, 660] width 64 height 43
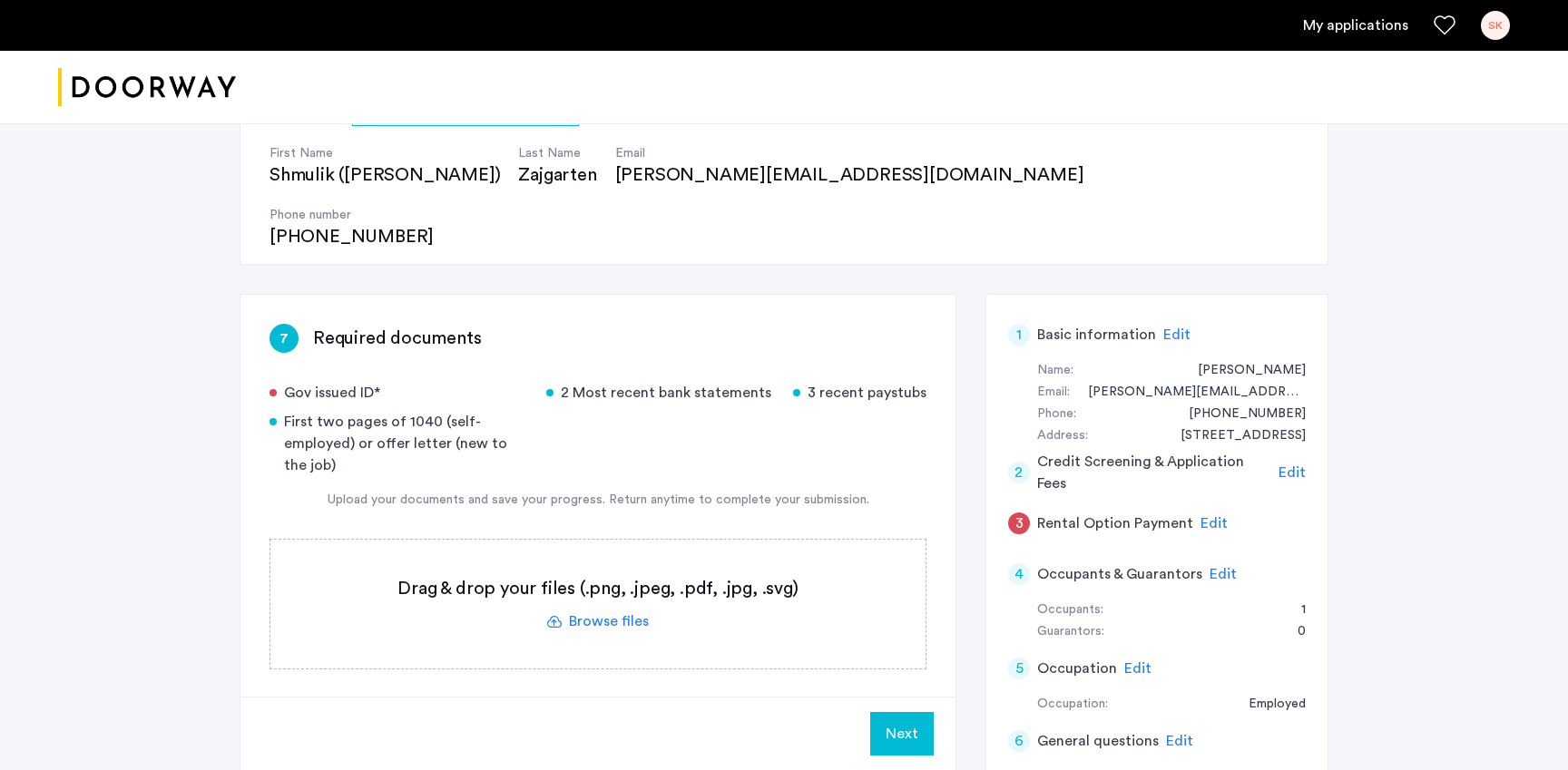
scroll to position [274, 0]
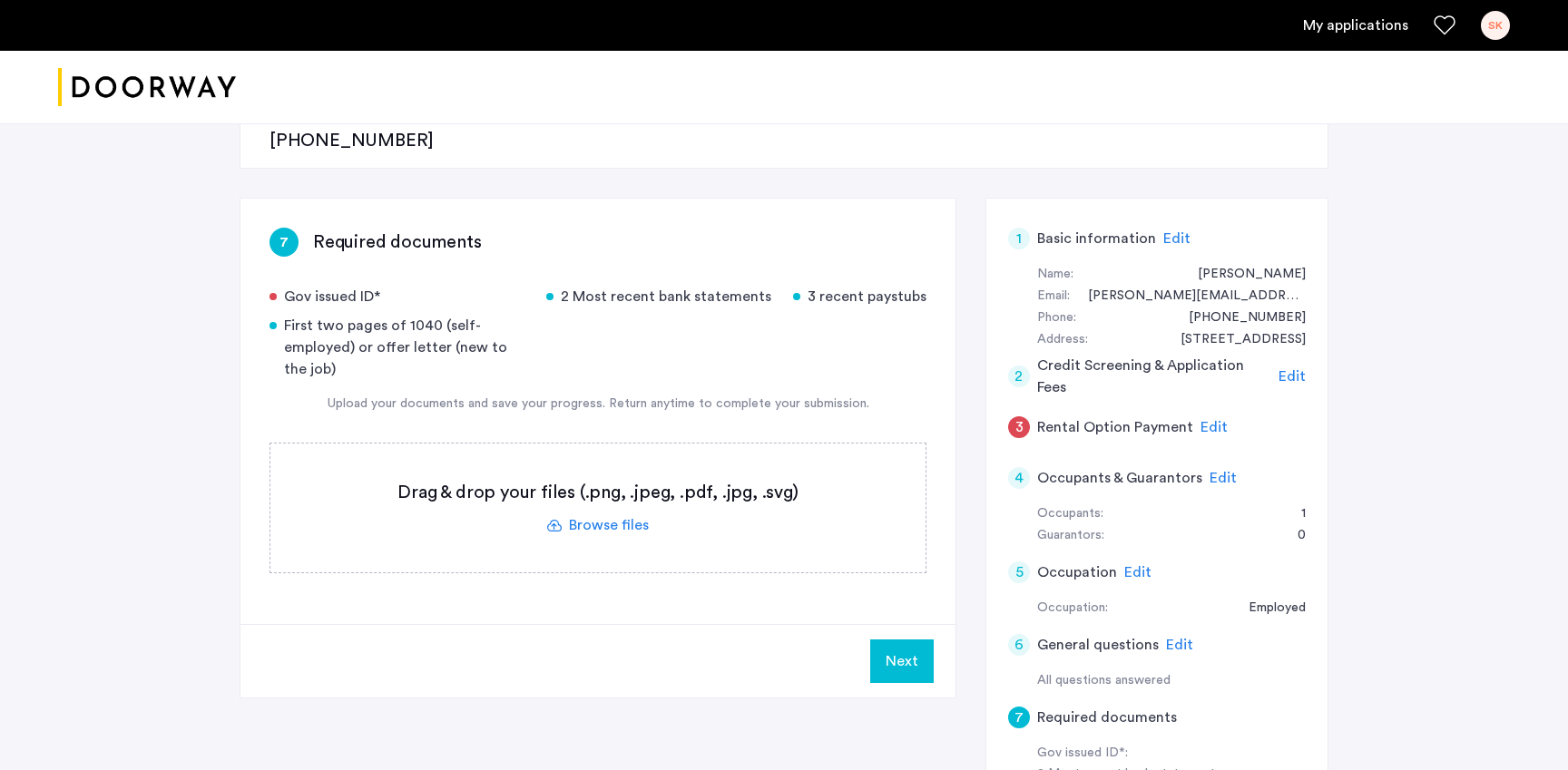
click at [613, 470] on label at bounding box center [598, 507] width 655 height 129
click at [0, 0] on input "file" at bounding box center [0, 0] width 0 height 0
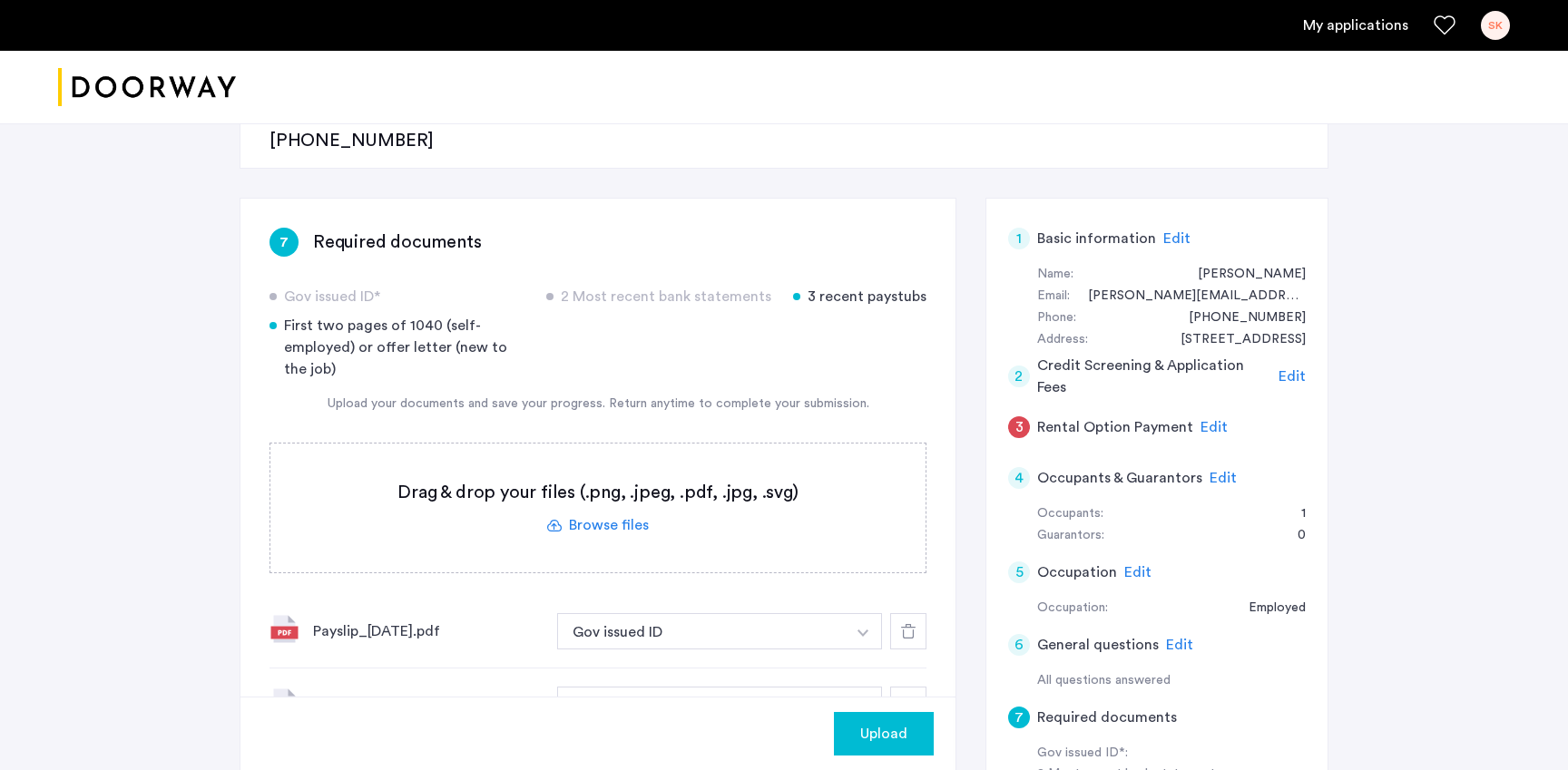
click at [609, 461] on label at bounding box center [598, 507] width 655 height 129
click at [0, 0] on input "file" at bounding box center [0, 0] width 0 height 0
click at [593, 457] on label at bounding box center [598, 507] width 655 height 129
click at [0, 0] on input "file" at bounding box center [0, 0] width 0 height 0
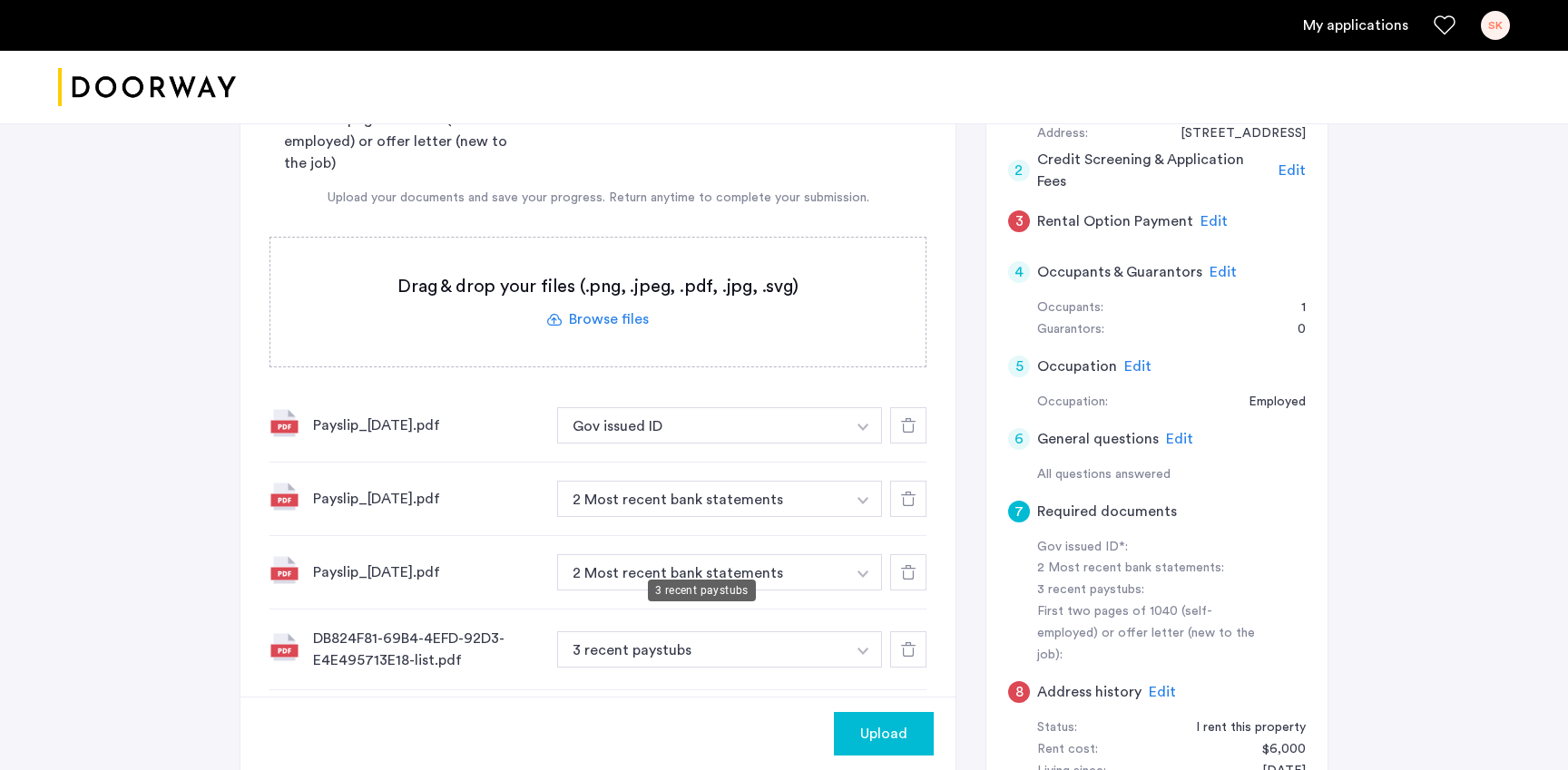
scroll to position [514, 0]
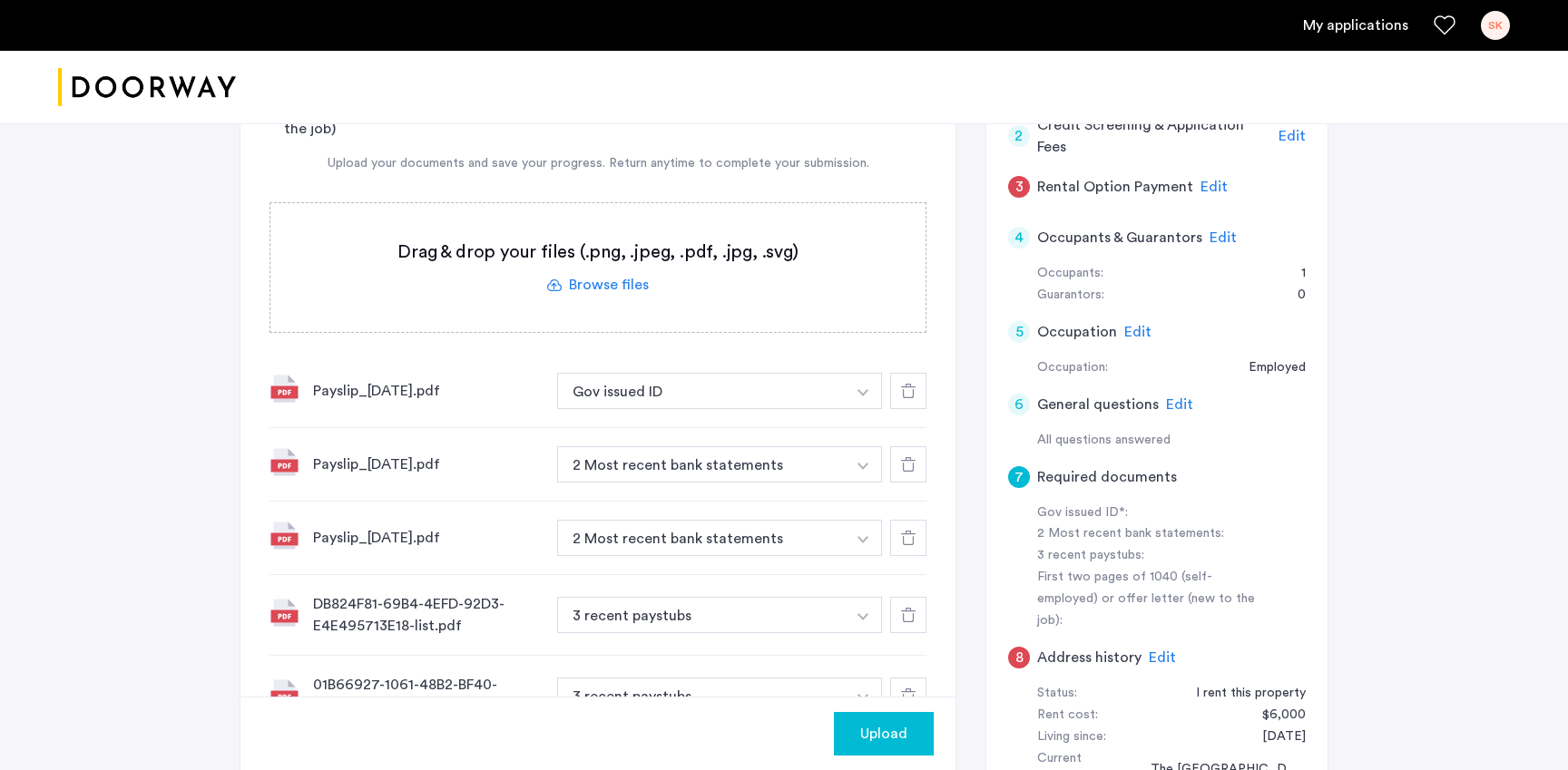
click at [893, 740] on span "Upload" at bounding box center [883, 734] width 47 height 22
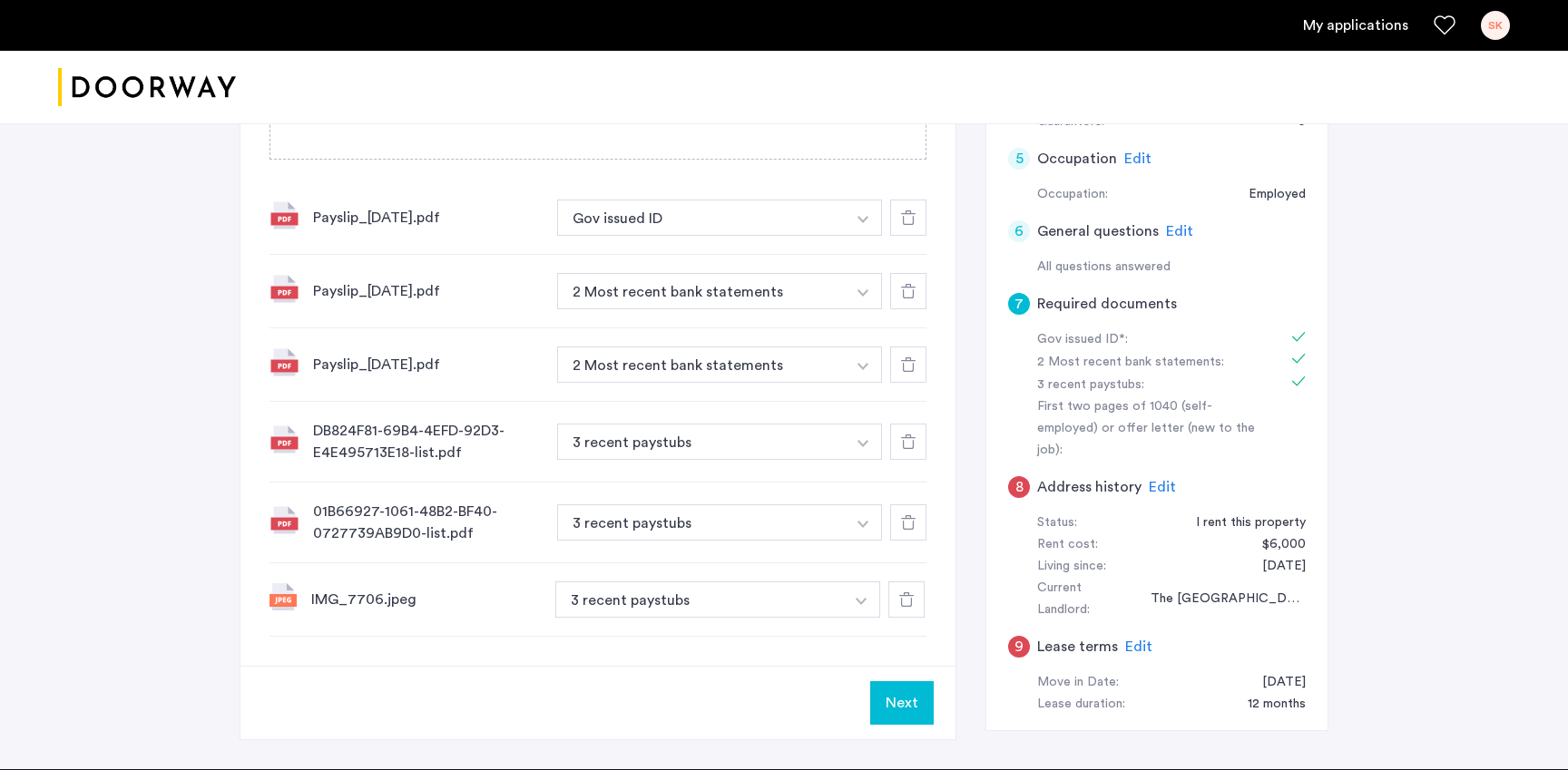
scroll to position [757, 0]
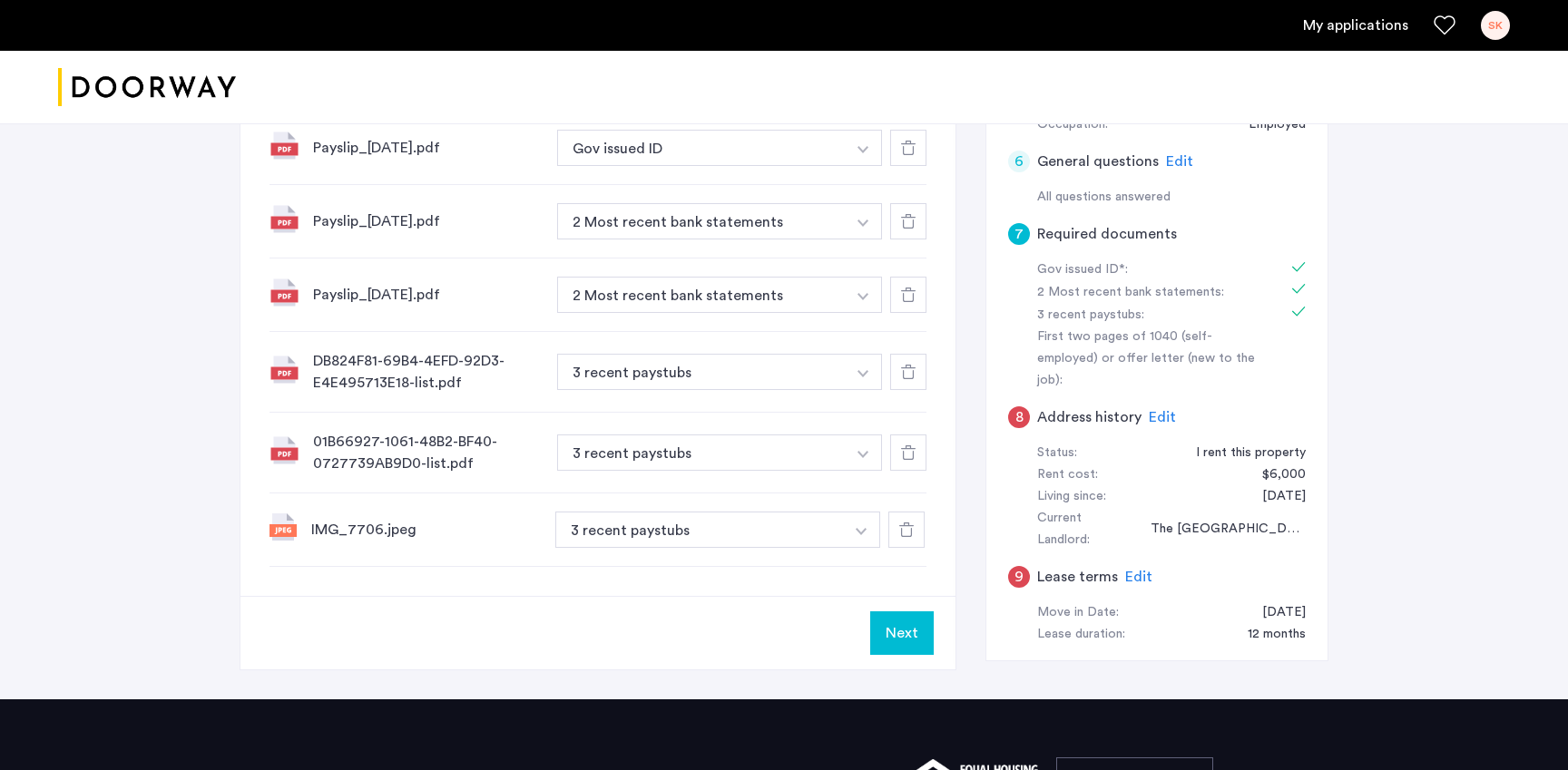
click at [916, 612] on button "Next" at bounding box center [901, 633] width 64 height 43
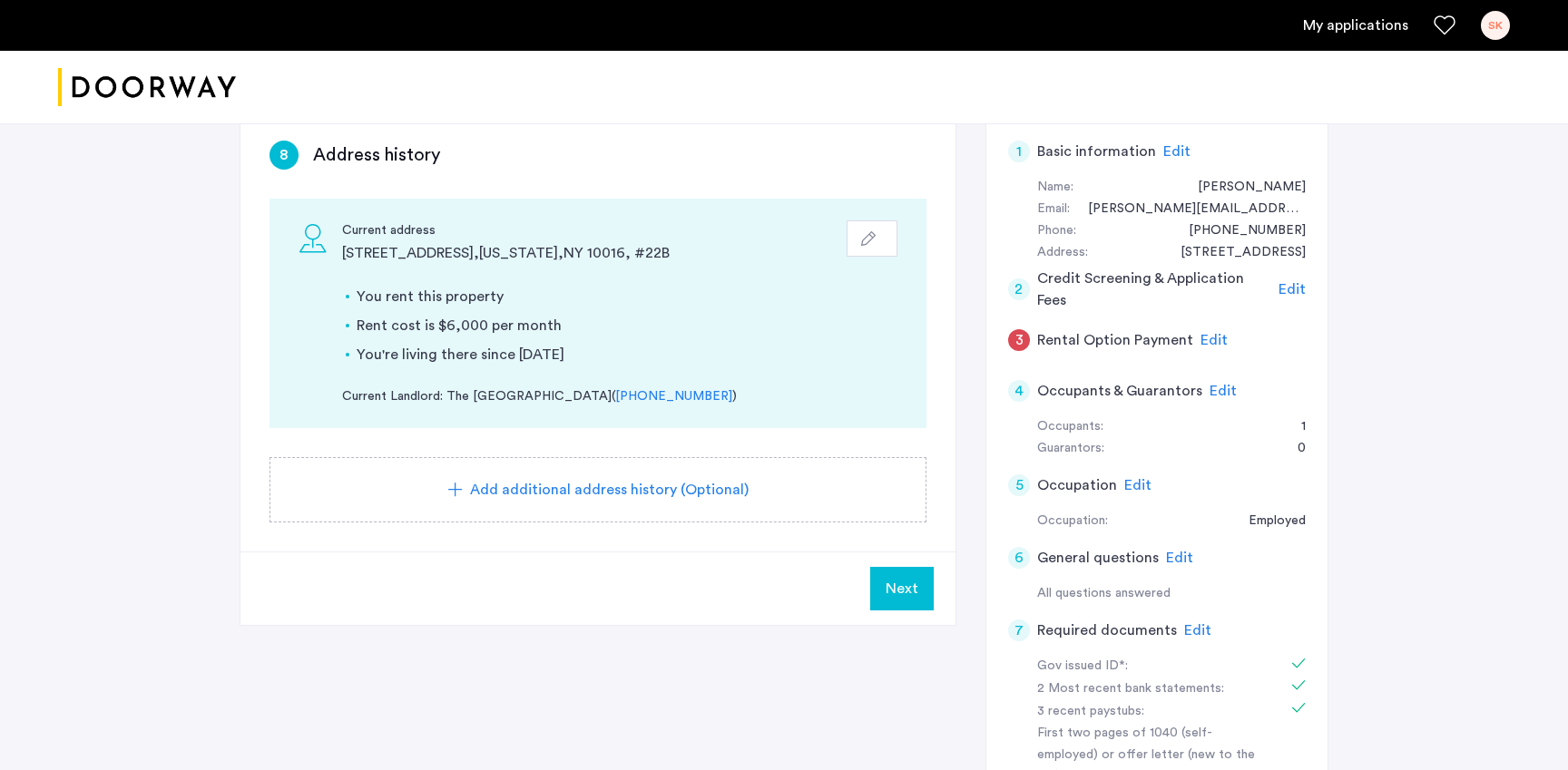
scroll to position [364, 0]
click at [1132, 475] on span "Edit" at bounding box center [1138, 482] width 28 height 15
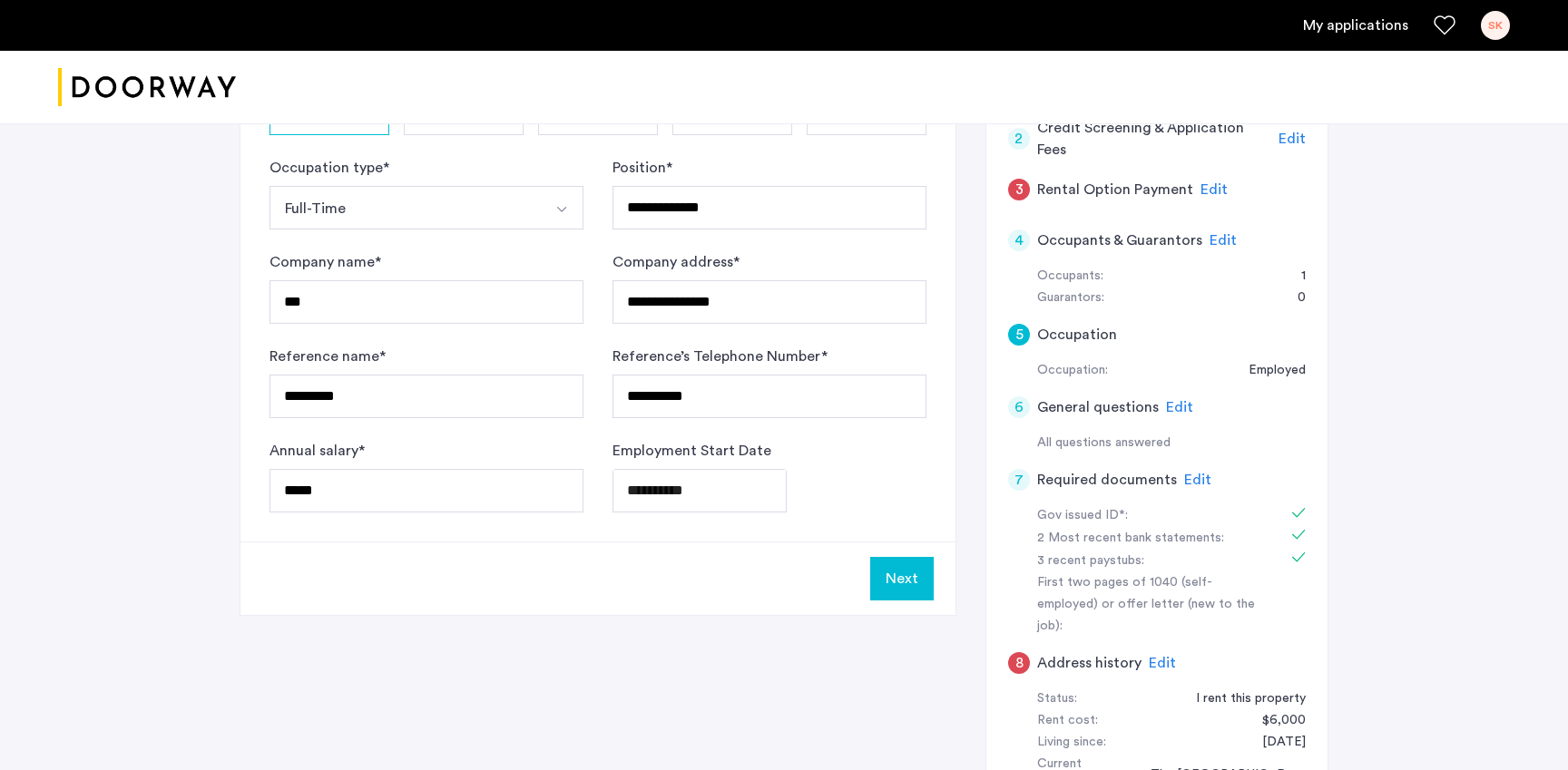
scroll to position [558, 0]
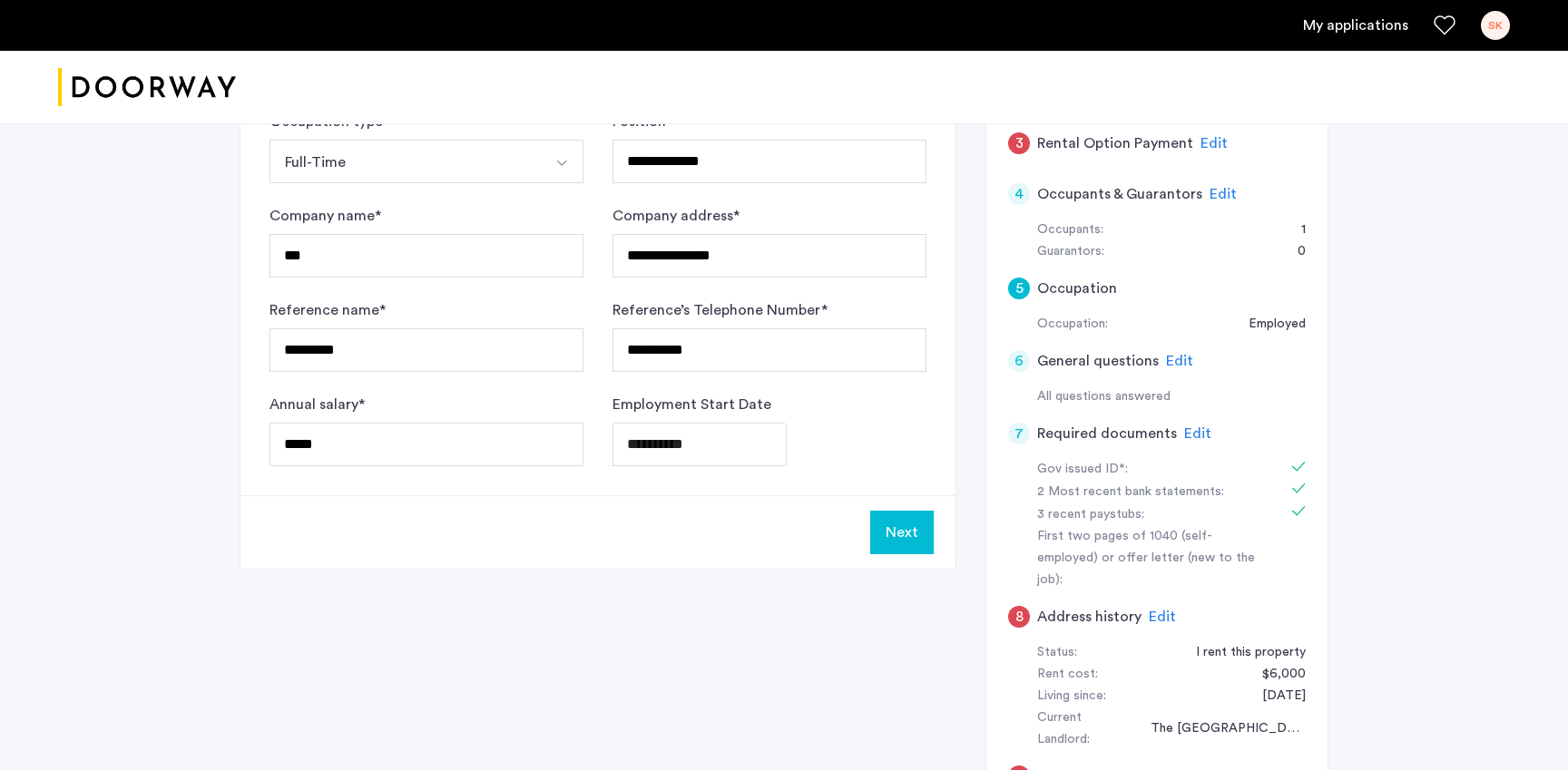
click at [908, 510] on button "Next" at bounding box center [901, 532] width 64 height 43
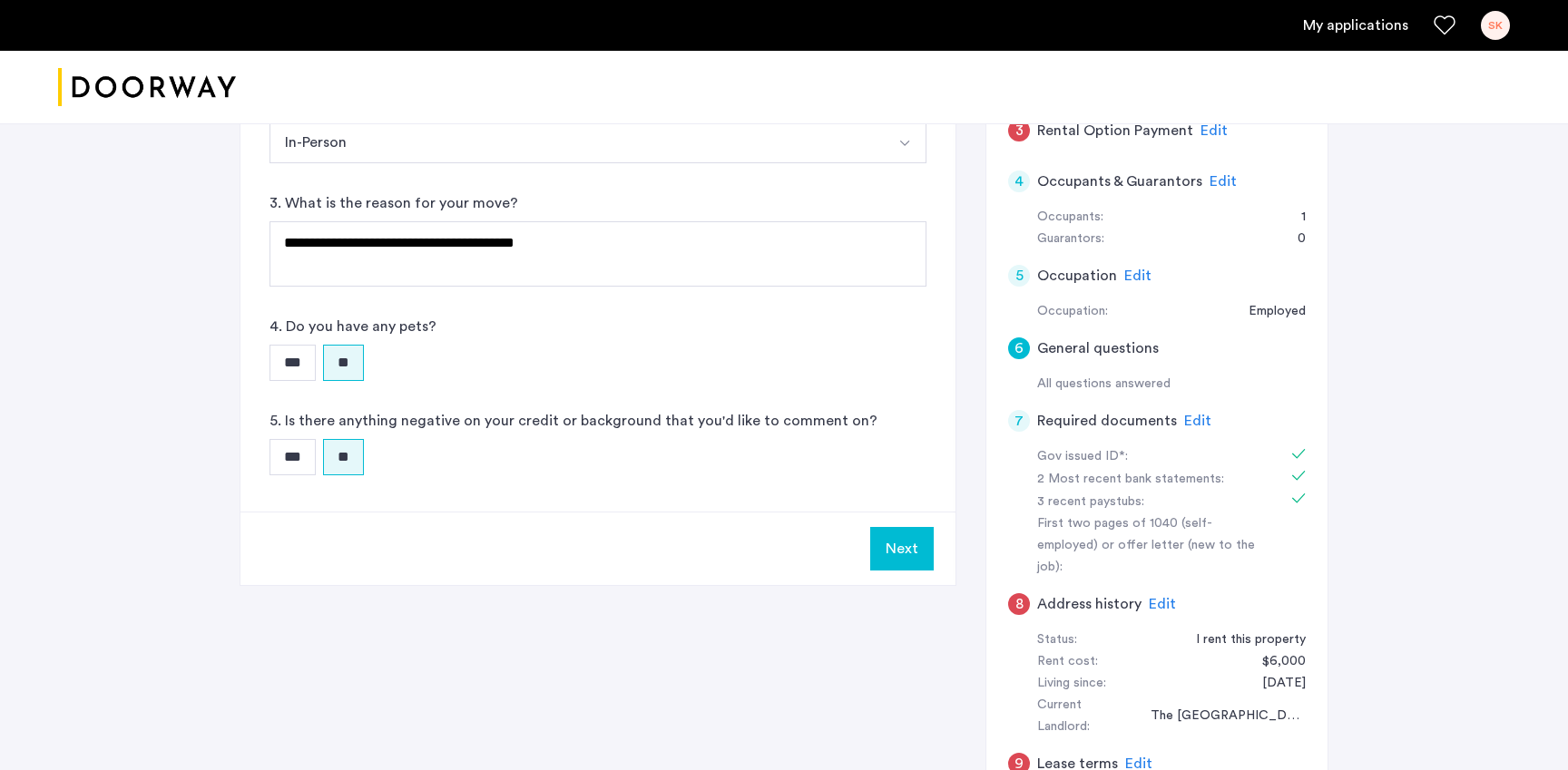
scroll to position [607, 0]
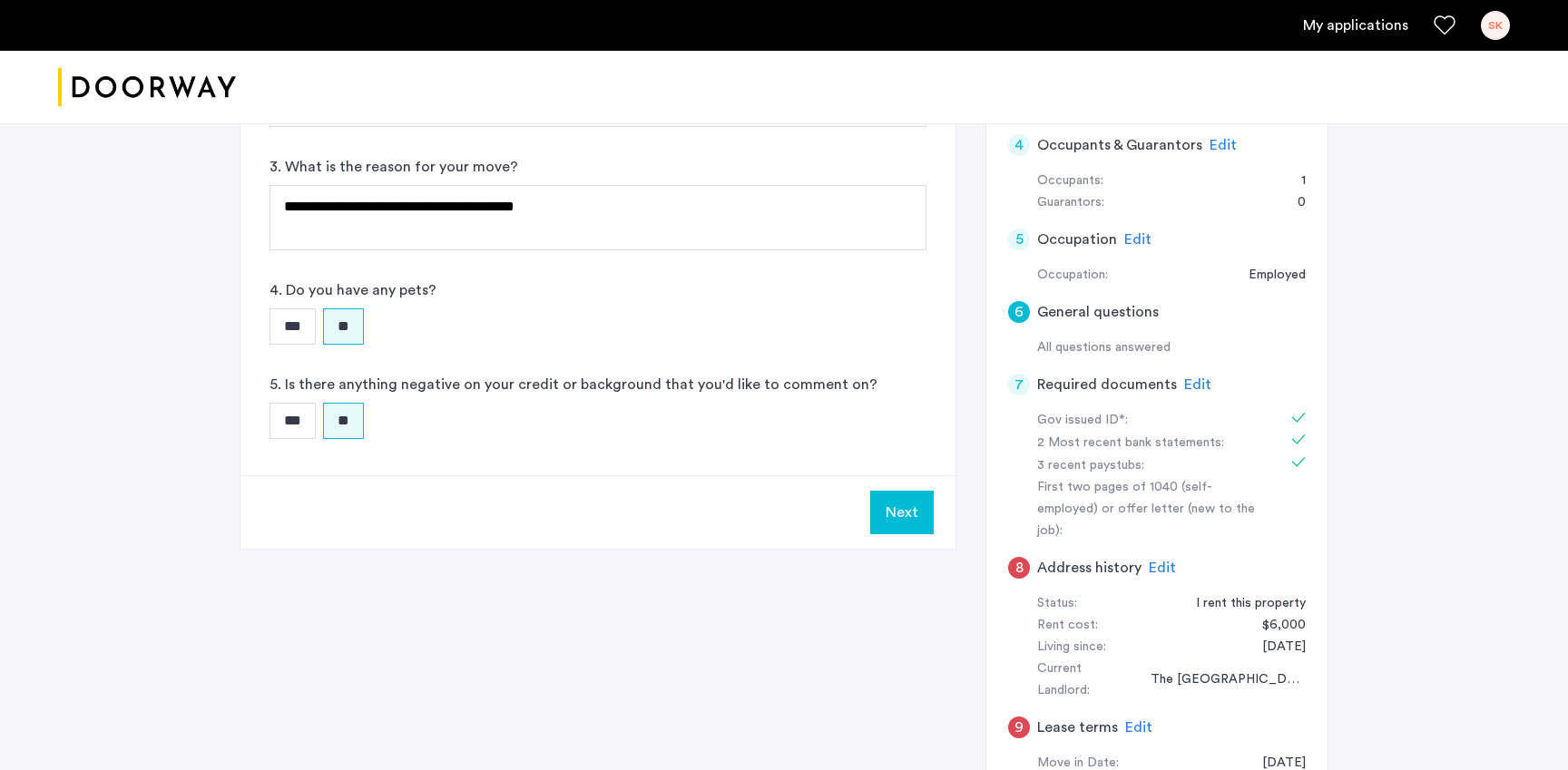
click at [899, 491] on button "Next" at bounding box center [901, 512] width 64 height 43
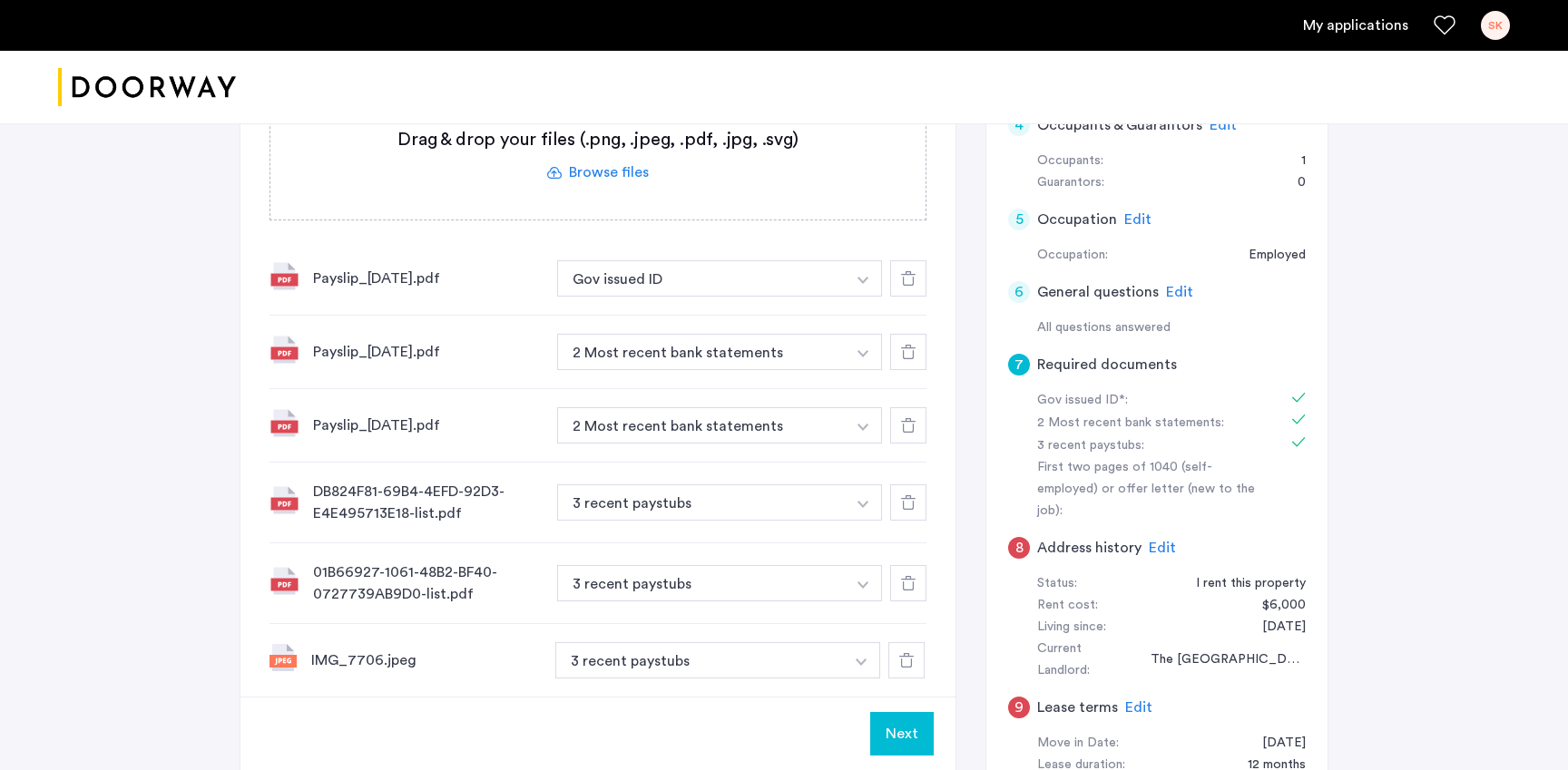
scroll to position [636, 0]
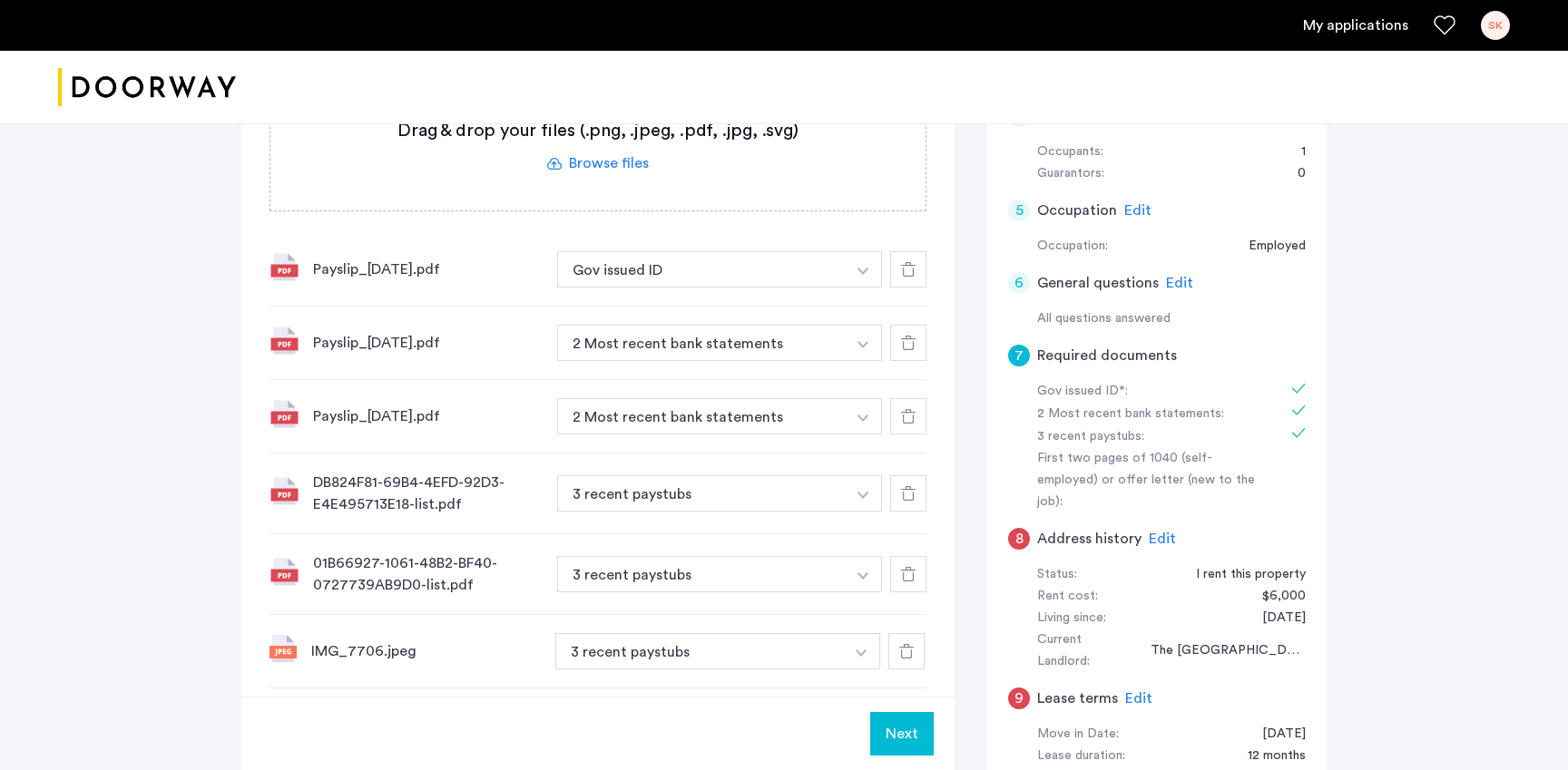
click at [867, 251] on button "button" at bounding box center [864, 268] width 37 height 36
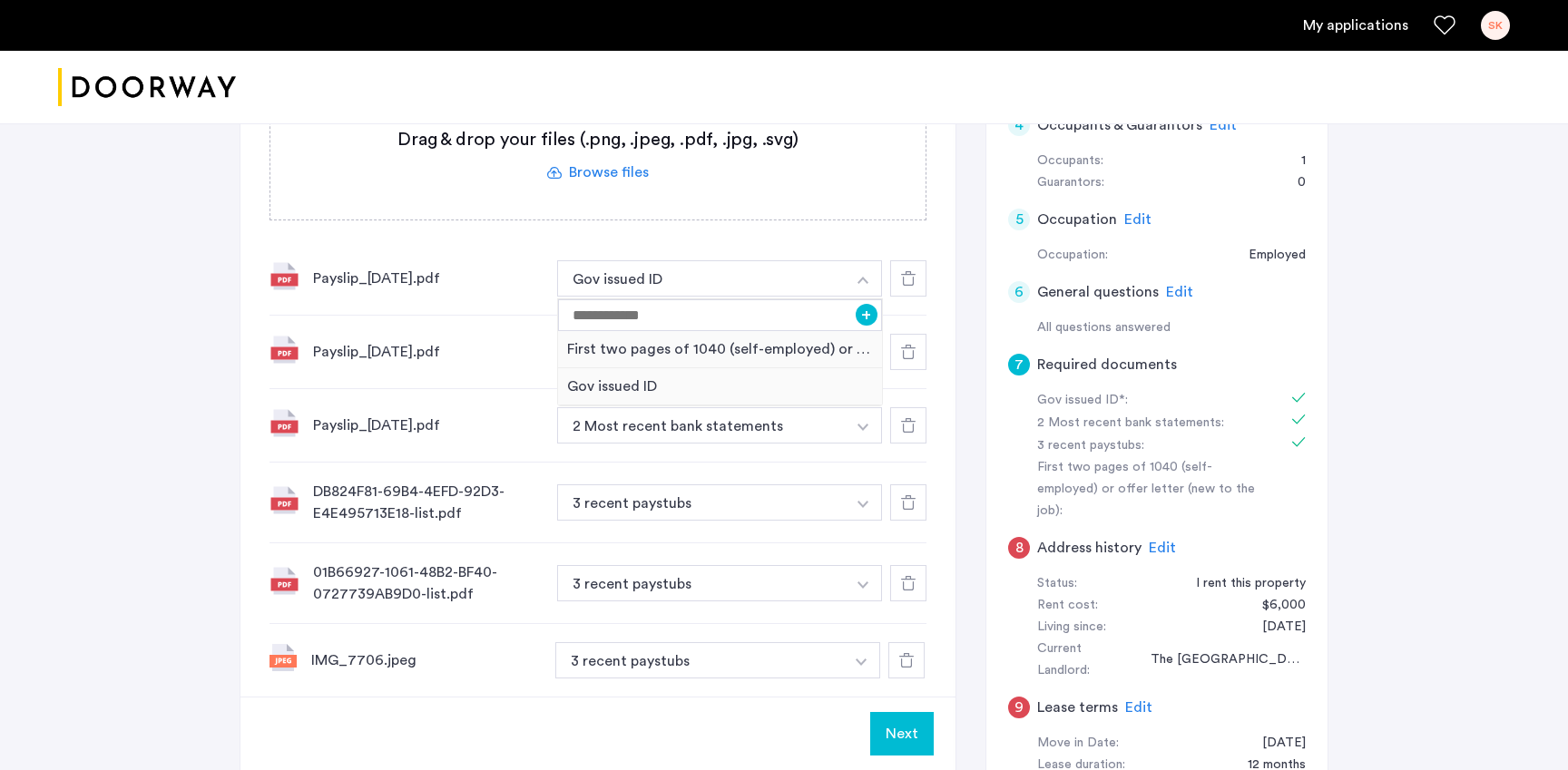
scroll to position [617, 0]
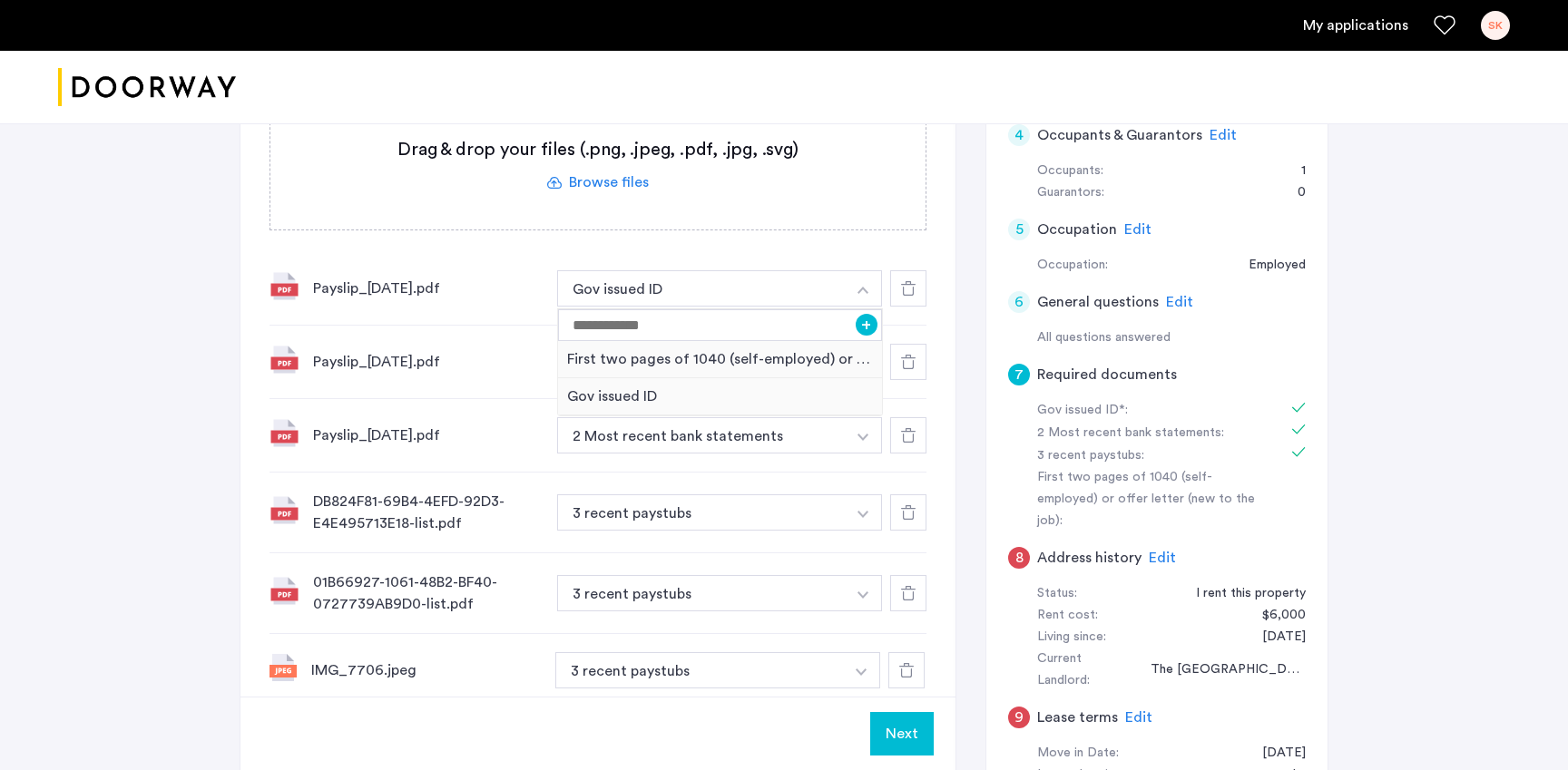
click at [166, 422] on div "[STREET_ADDRESS][US_STATE] | Application Id: #8359 $5300 /month Agent Select ag…" at bounding box center [784, 173] width 1568 height 1333
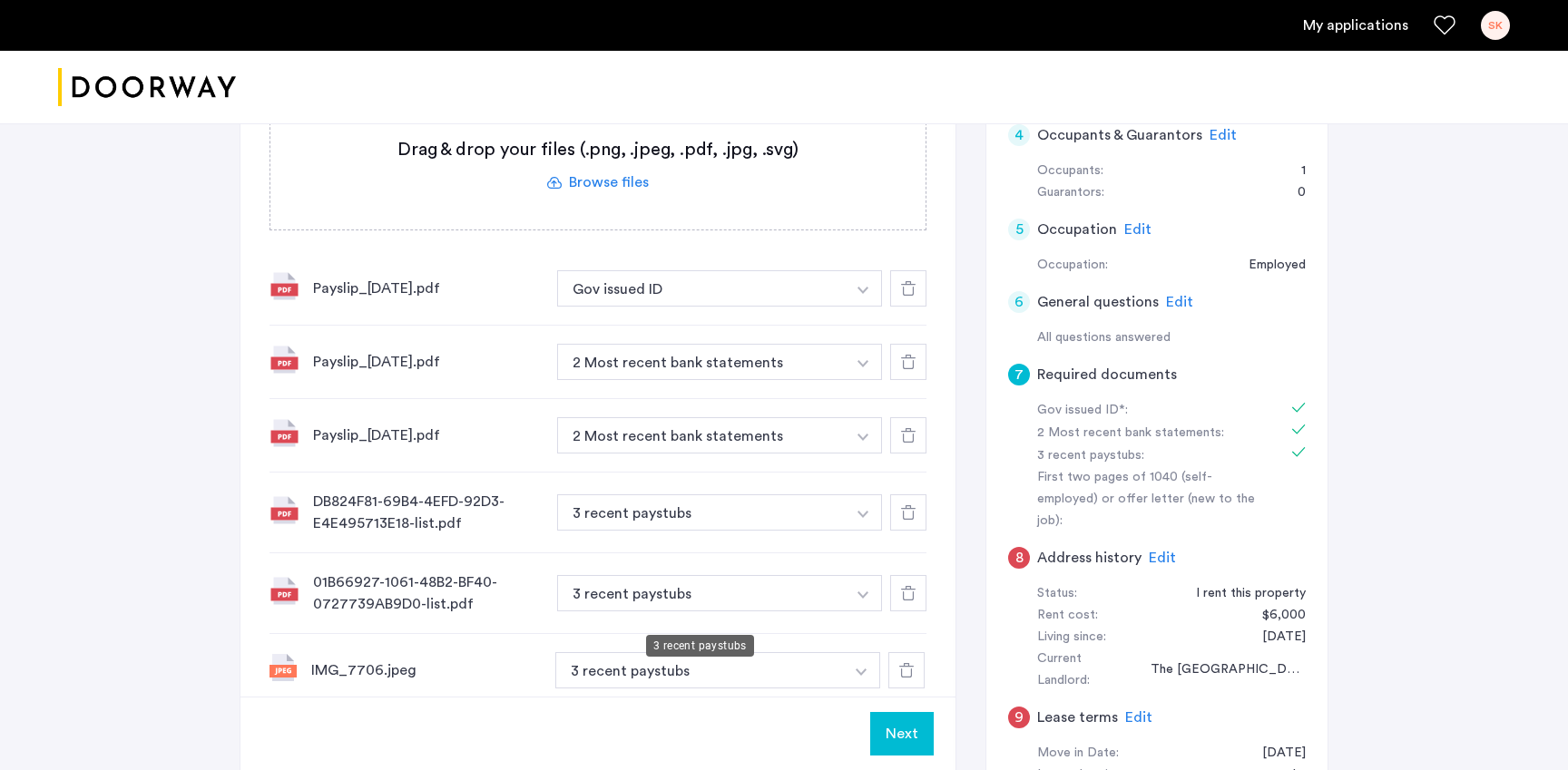
click at [684, 531] on button "3 recent paystubs" at bounding box center [700, 512] width 288 height 36
click at [859, 307] on button "button" at bounding box center [864, 288] width 37 height 36
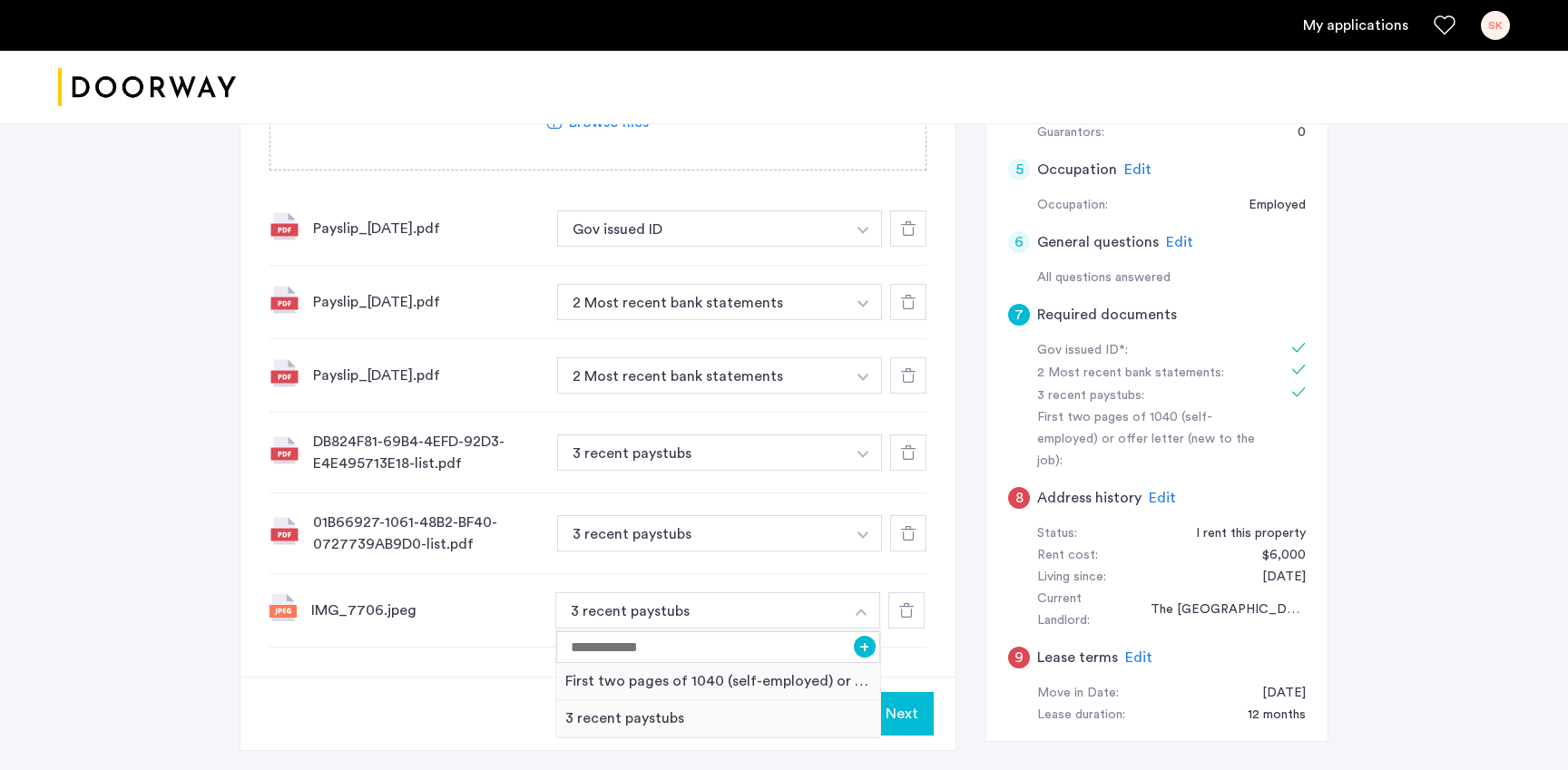
scroll to position [684, 0]
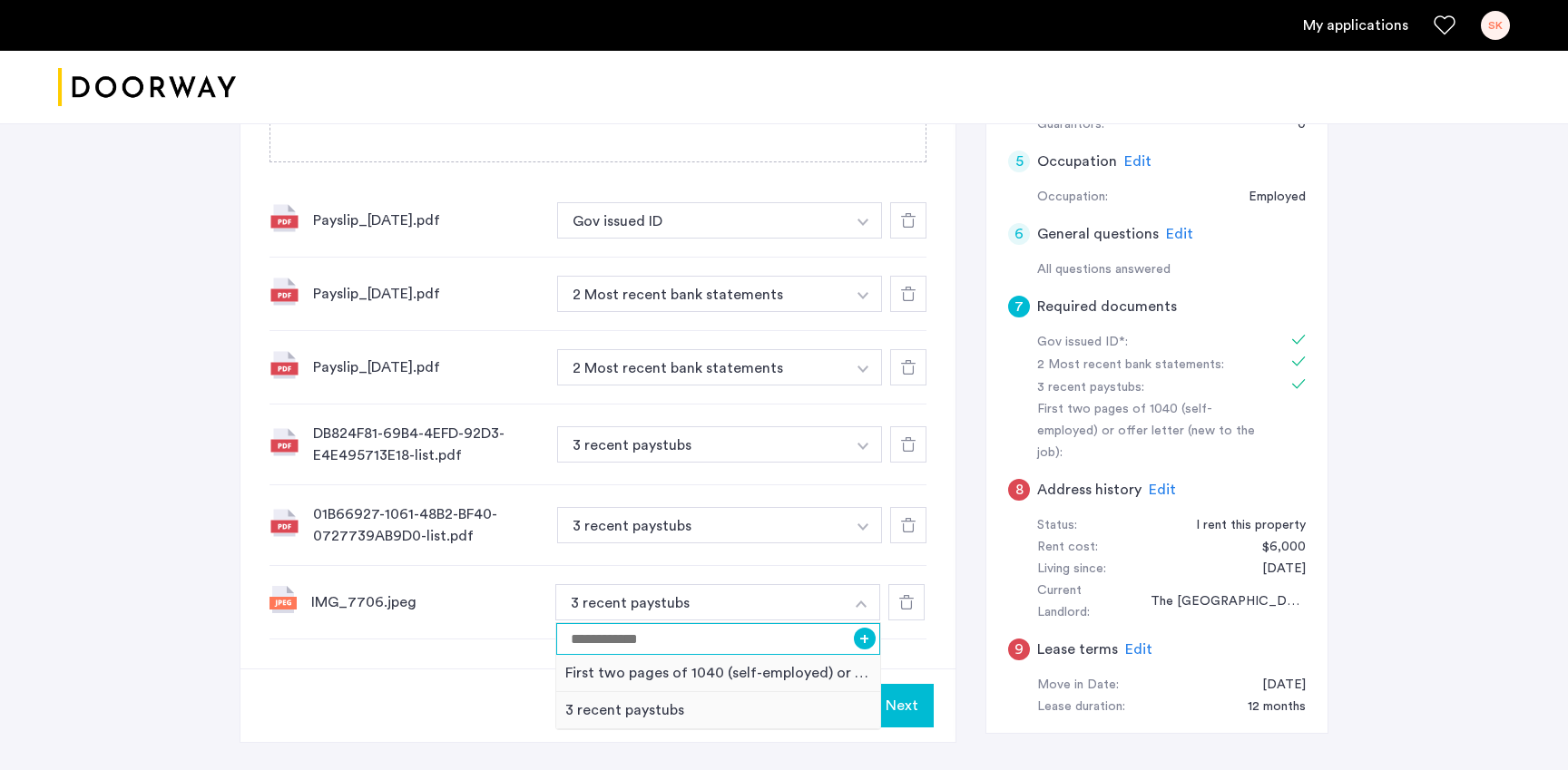
click at [648, 623] on input at bounding box center [717, 639] width 324 height 31
type input "*"
type input "*******"
click at [863, 627] on button "+" at bounding box center [865, 638] width 22 height 22
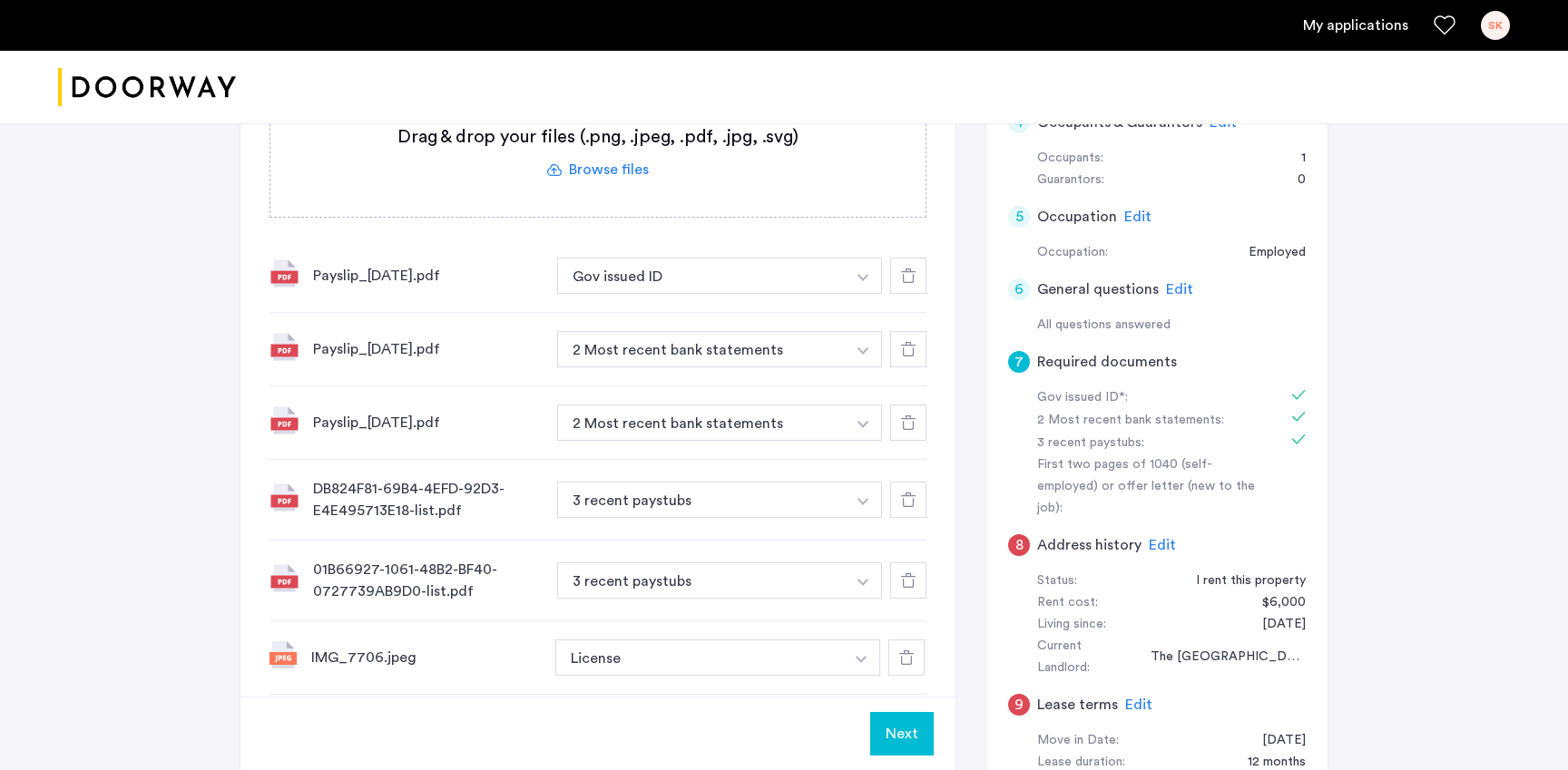
scroll to position [624, 0]
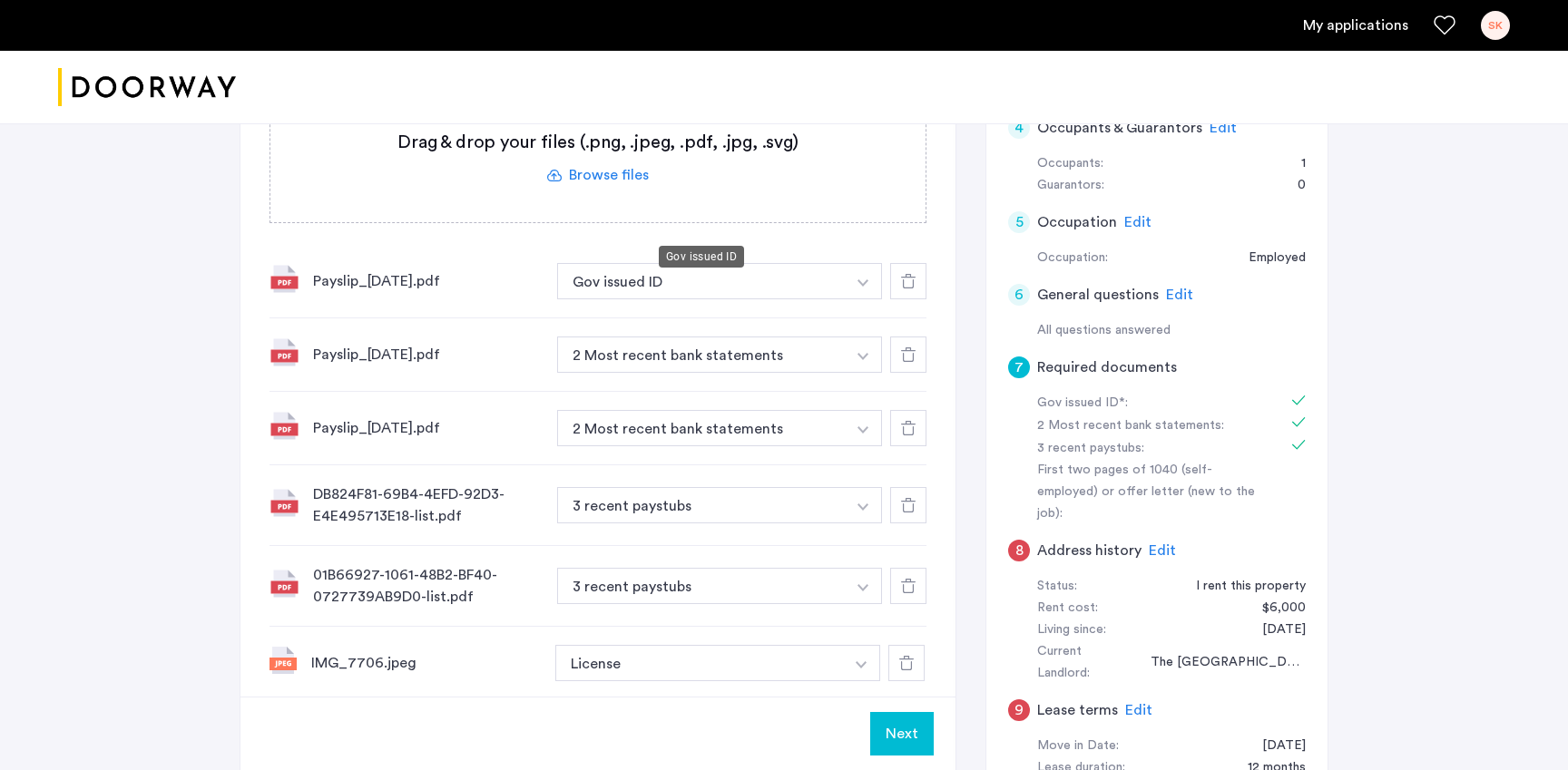
click at [641, 263] on button "Gov issued ID" at bounding box center [700, 280] width 288 height 36
click at [871, 263] on button "button" at bounding box center [864, 280] width 37 height 36
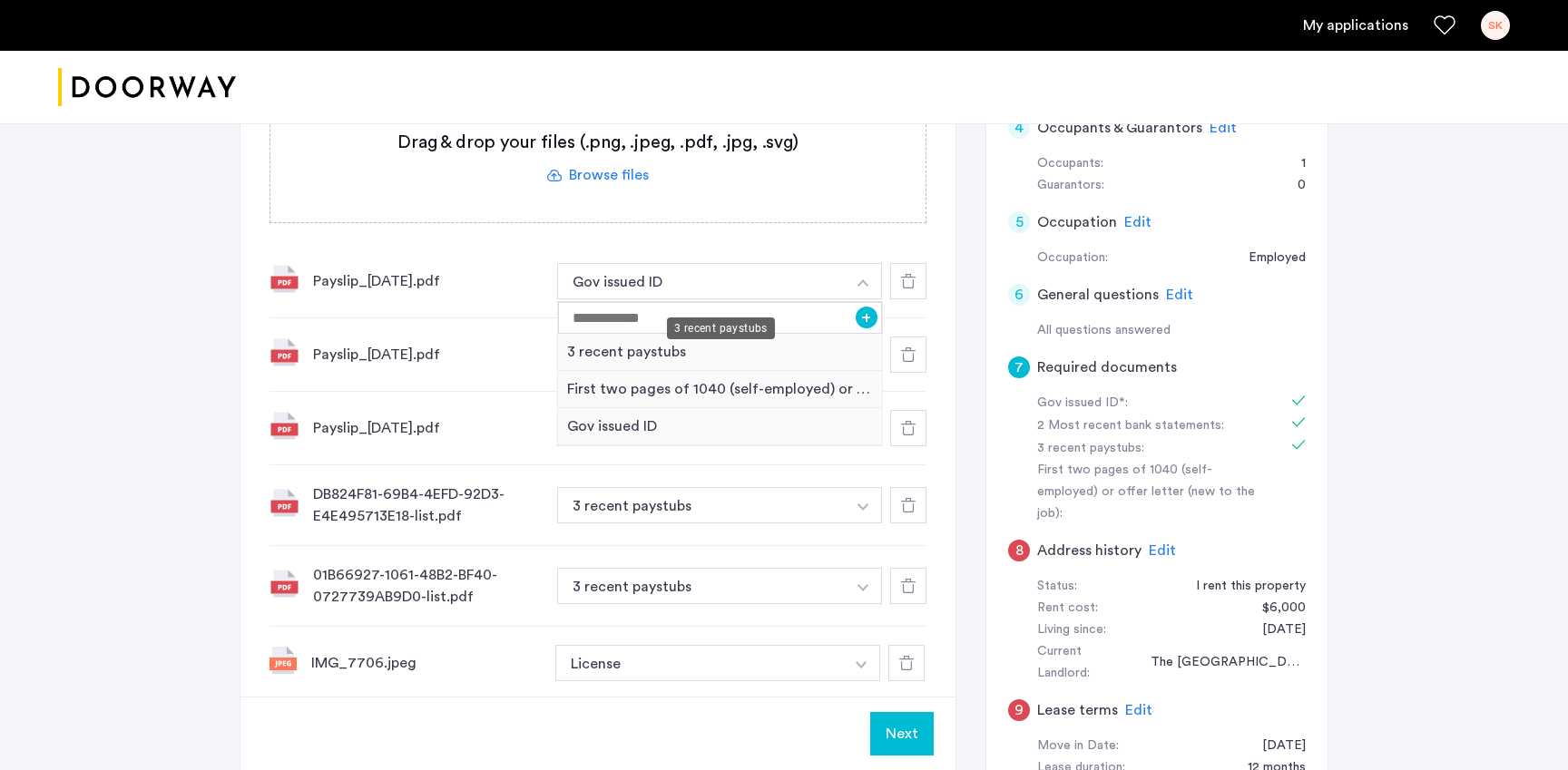
click at [654, 333] on div "3 recent paystubs" at bounding box center [719, 352] width 324 height 37
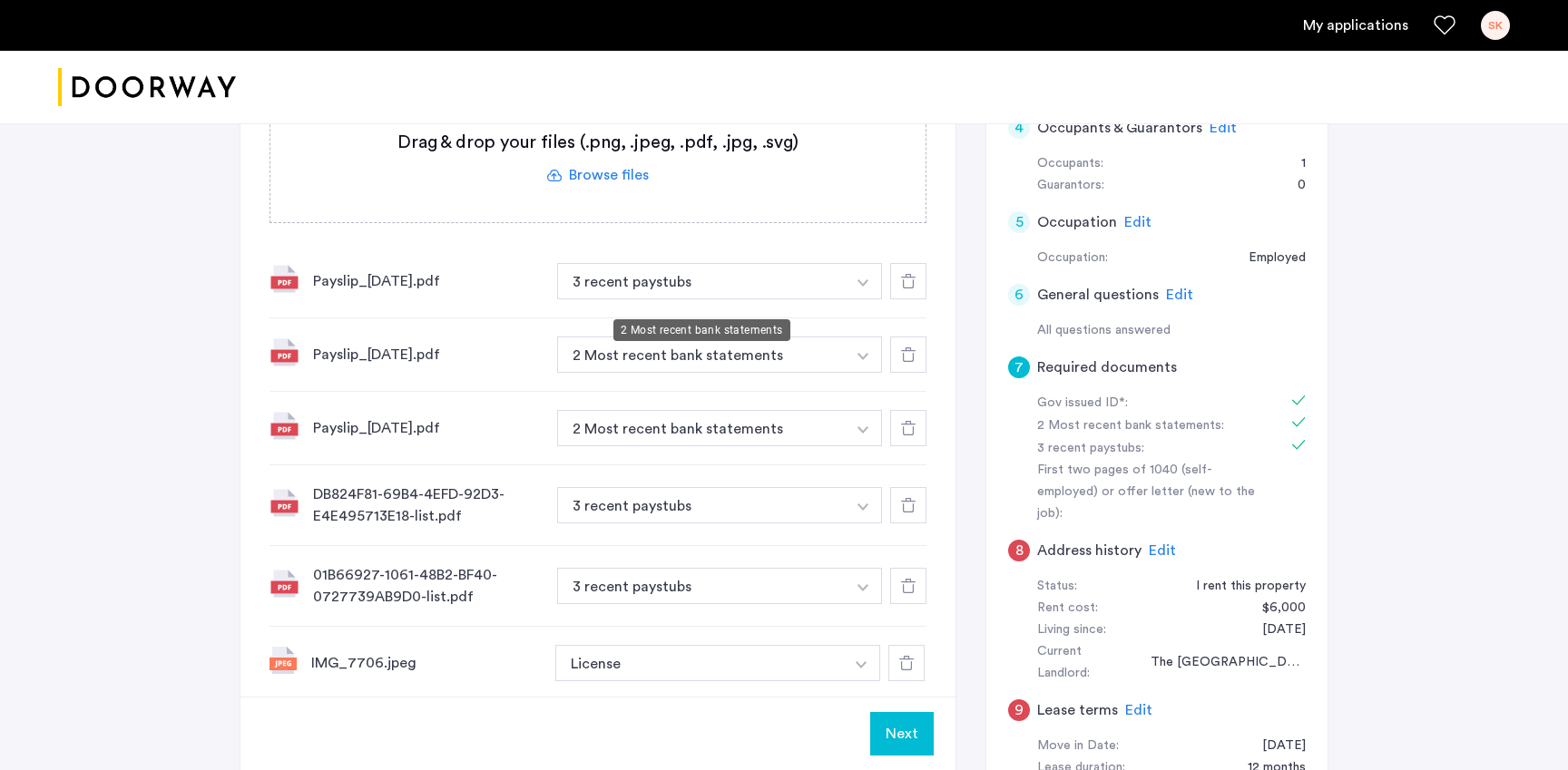
click at [704, 336] on button "2 Most recent bank statements" at bounding box center [700, 354] width 288 height 36
click at [682, 336] on button "2 Most recent bank statements" at bounding box center [700, 354] width 288 height 36
click at [868, 286] on img "button" at bounding box center [863, 282] width 11 height 7
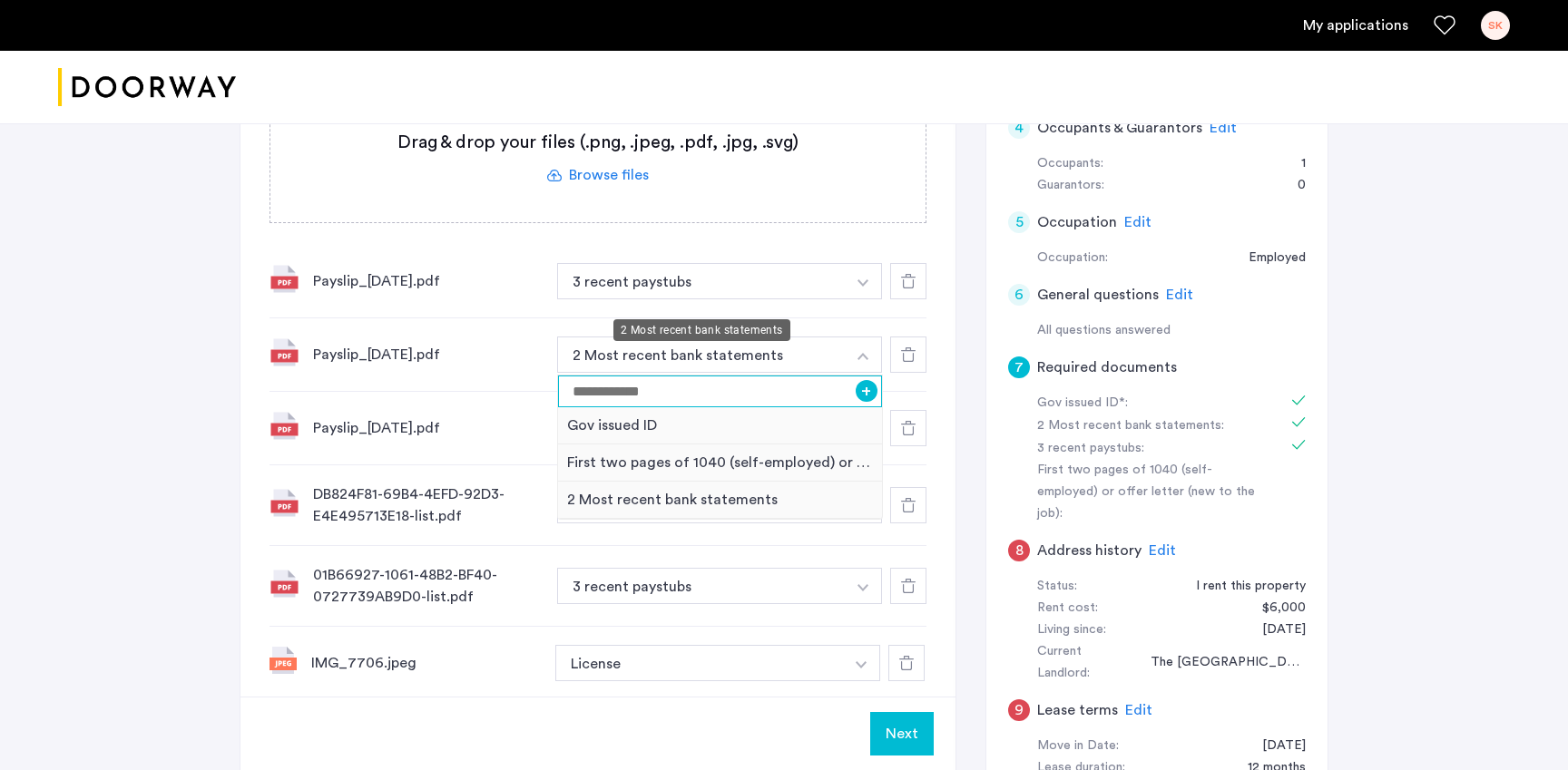
click at [605, 376] on input at bounding box center [719, 391] width 324 height 31
type input "*******"
click at [866, 380] on button "+" at bounding box center [867, 390] width 22 height 22
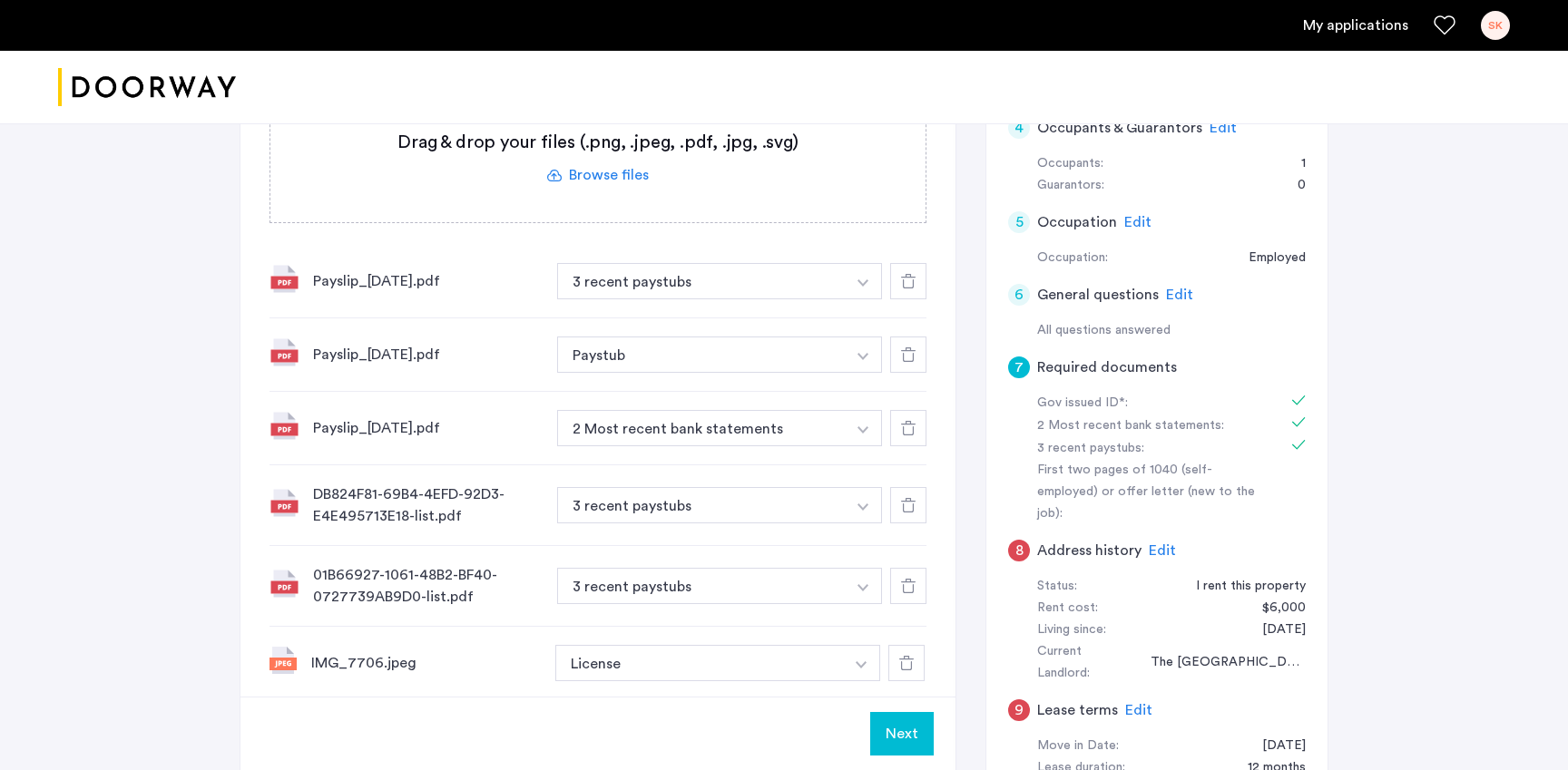
click at [786, 410] on button "2 Most recent bank statements" at bounding box center [700, 428] width 288 height 36
click at [867, 286] on img "button" at bounding box center [863, 282] width 11 height 7
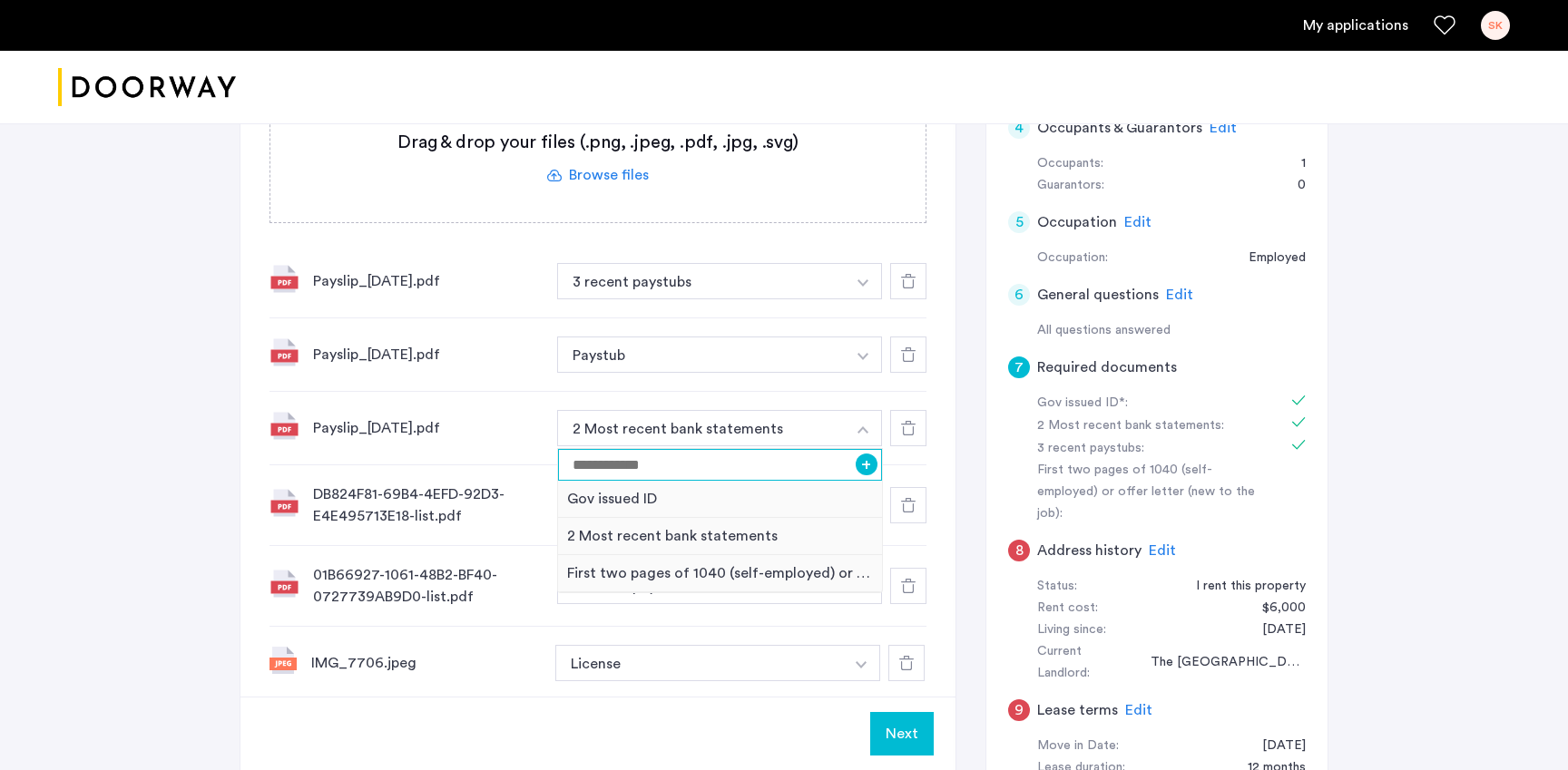
click at [672, 449] on input at bounding box center [719, 465] width 324 height 31
type input "*******"
click at [867, 453] on button "+" at bounding box center [867, 464] width 22 height 22
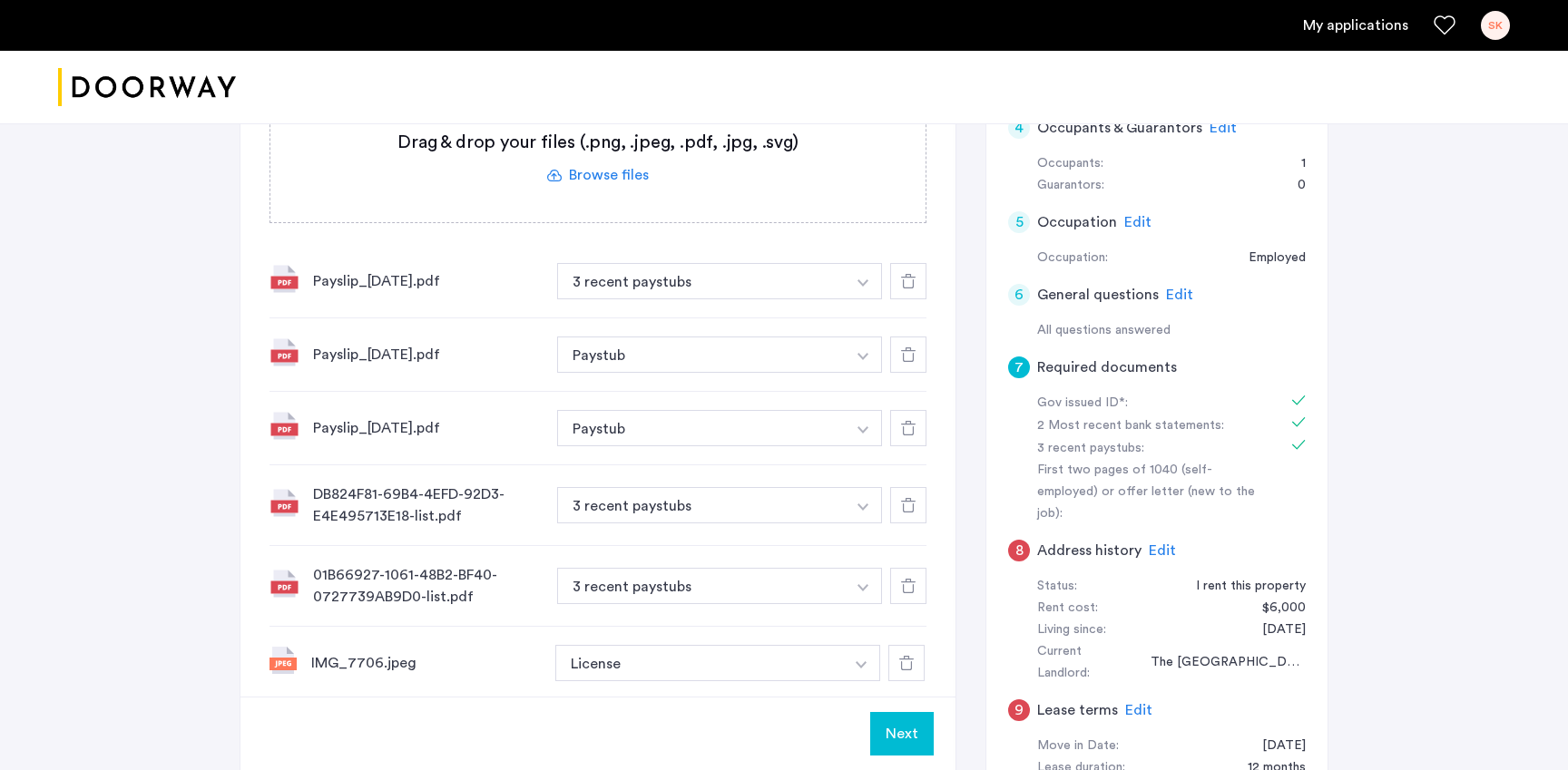
click at [867, 299] on button "button" at bounding box center [864, 280] width 37 height 36
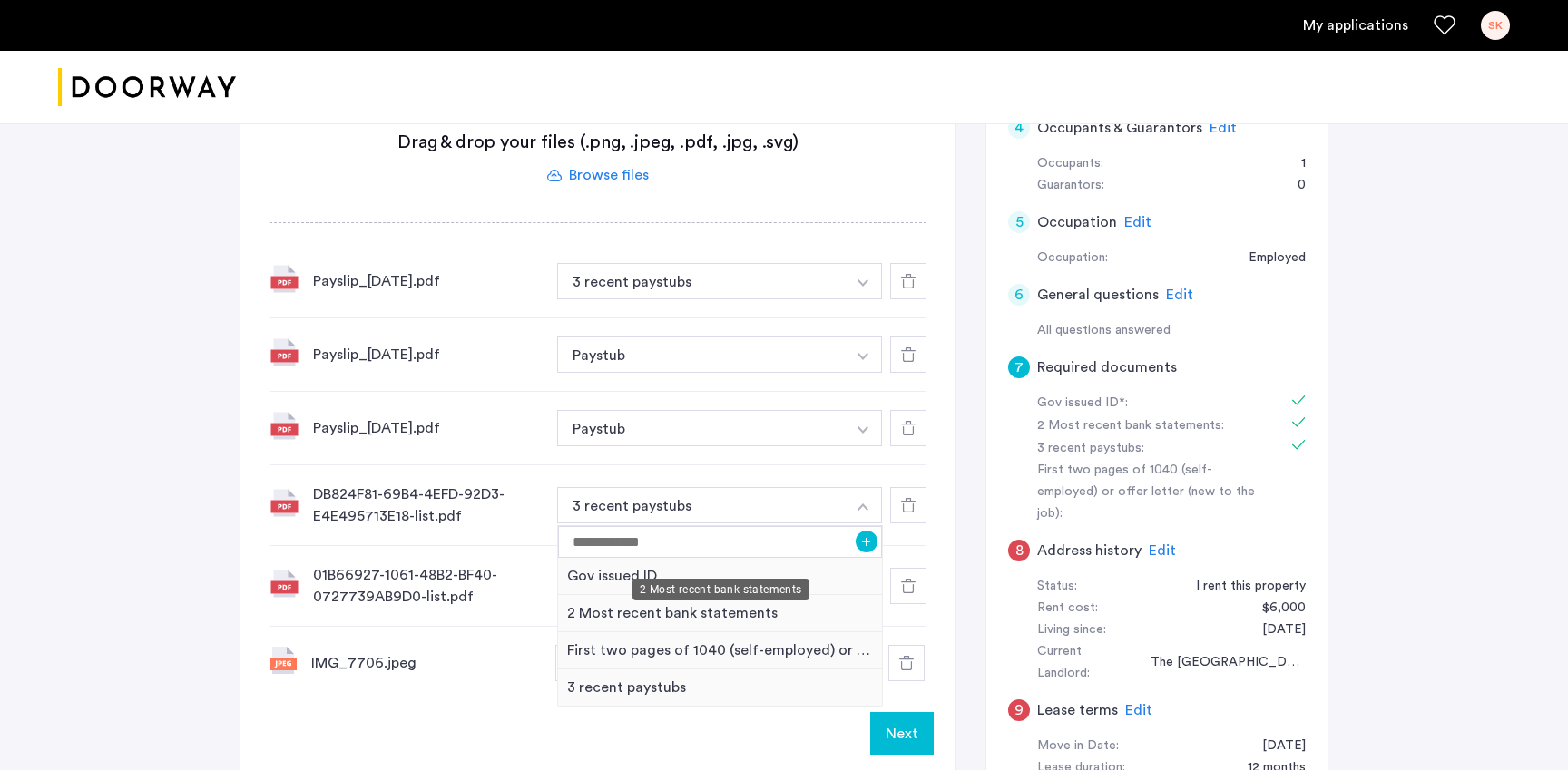
click at [666, 595] on div "2 Most recent bank statements" at bounding box center [719, 614] width 324 height 37
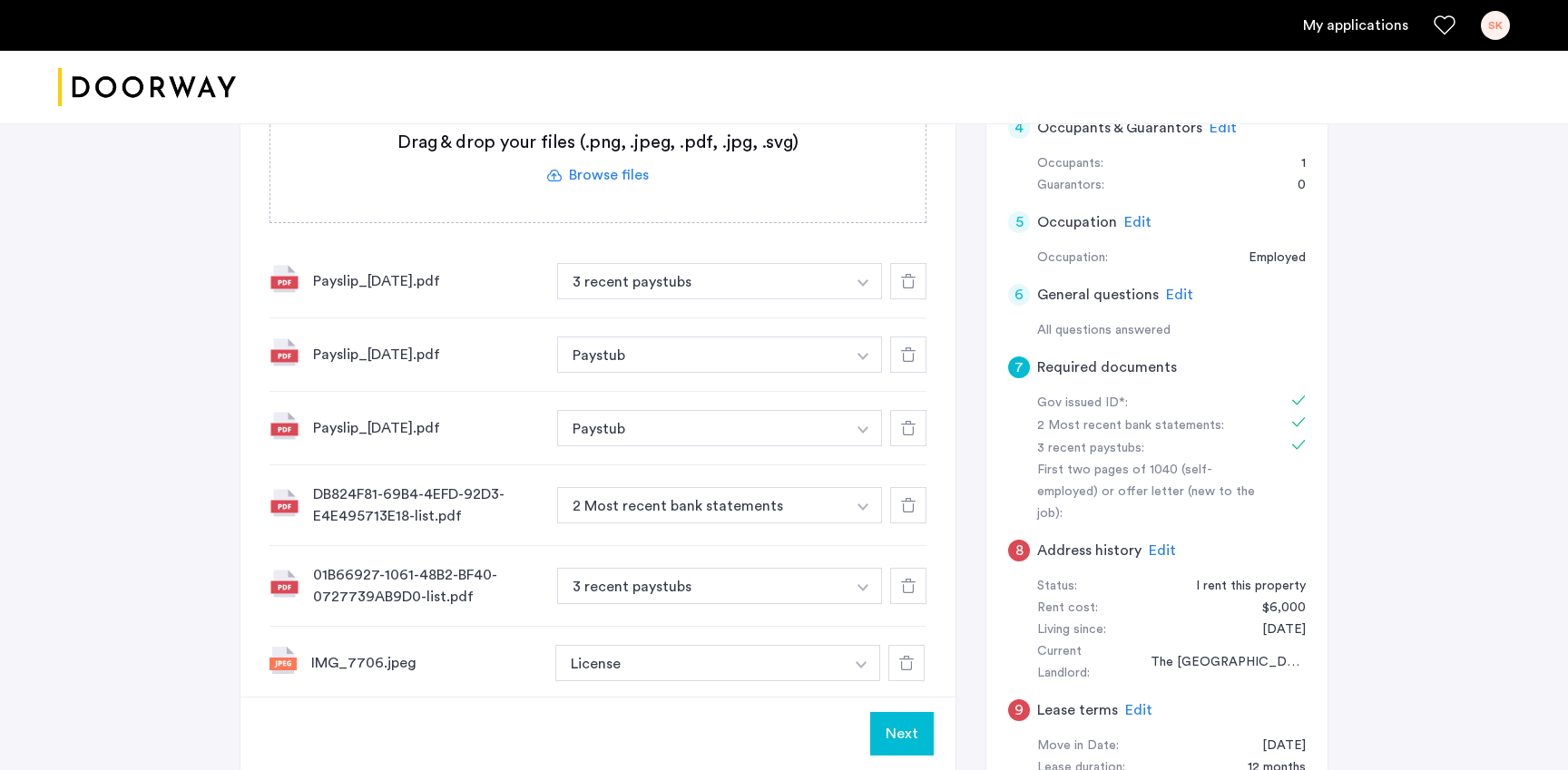
click at [858, 286] on img "button" at bounding box center [863, 282] width 11 height 7
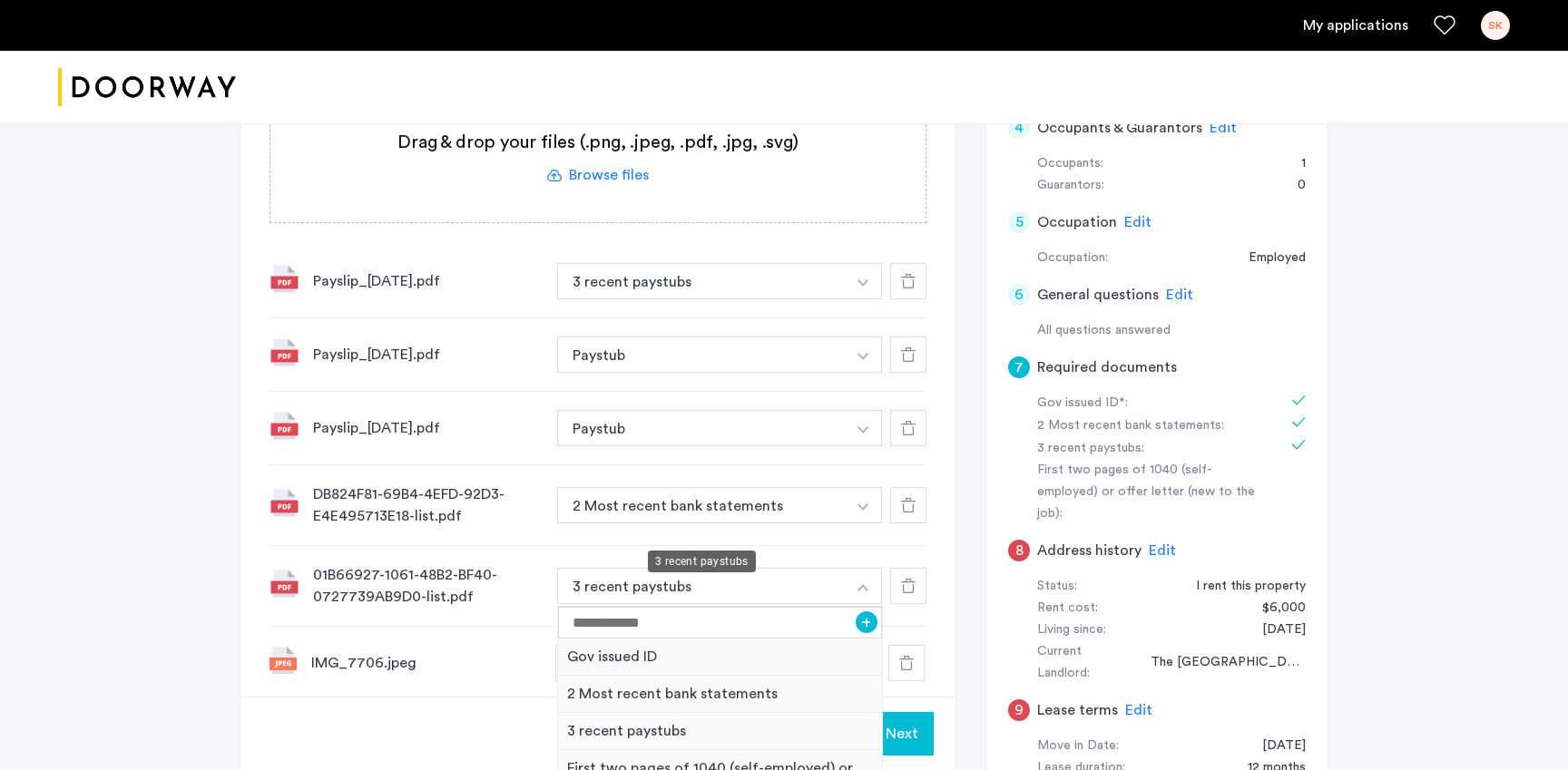
click at [655, 563] on div "3 recent paystubs" at bounding box center [702, 562] width 108 height 22
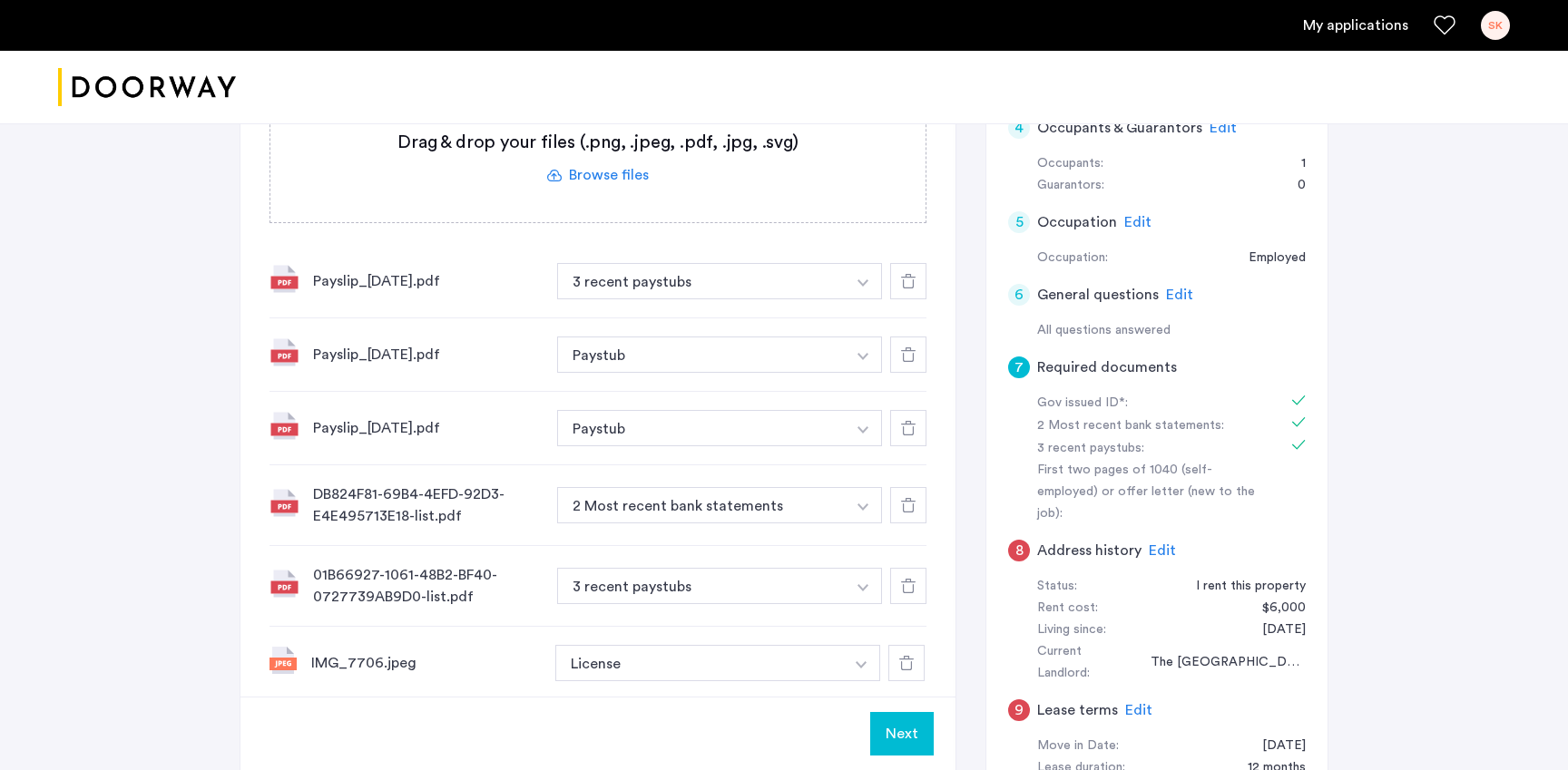
click at [615, 299] on button "3 recent paystubs" at bounding box center [700, 280] width 288 height 36
click at [857, 299] on button "button" at bounding box center [864, 280] width 37 height 36
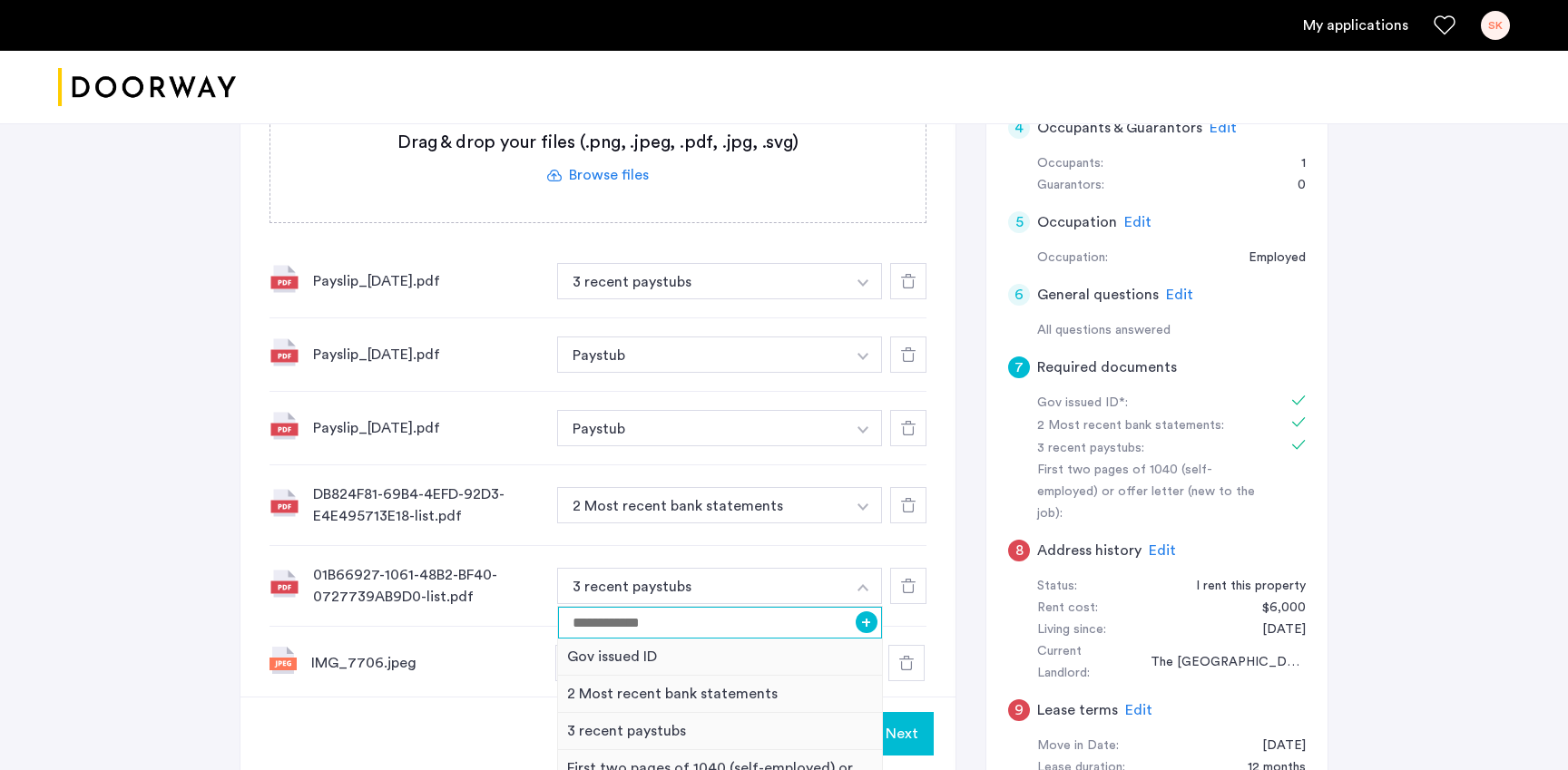
click at [793, 607] on input at bounding box center [719, 622] width 324 height 31
type input "**********"
click at [871, 612] on button "+" at bounding box center [867, 622] width 22 height 22
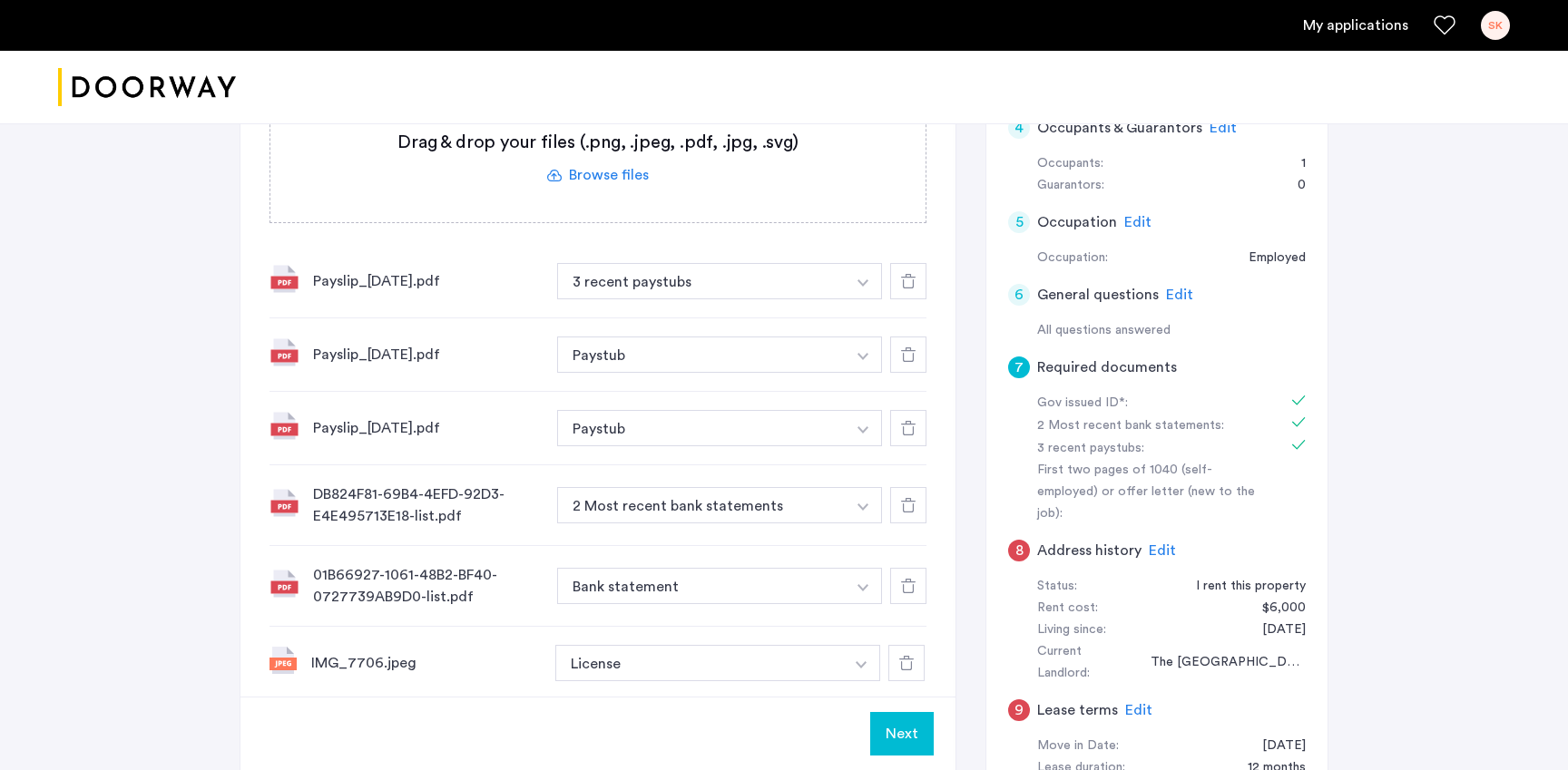
click at [901, 712] on button "Next" at bounding box center [901, 734] width 64 height 43
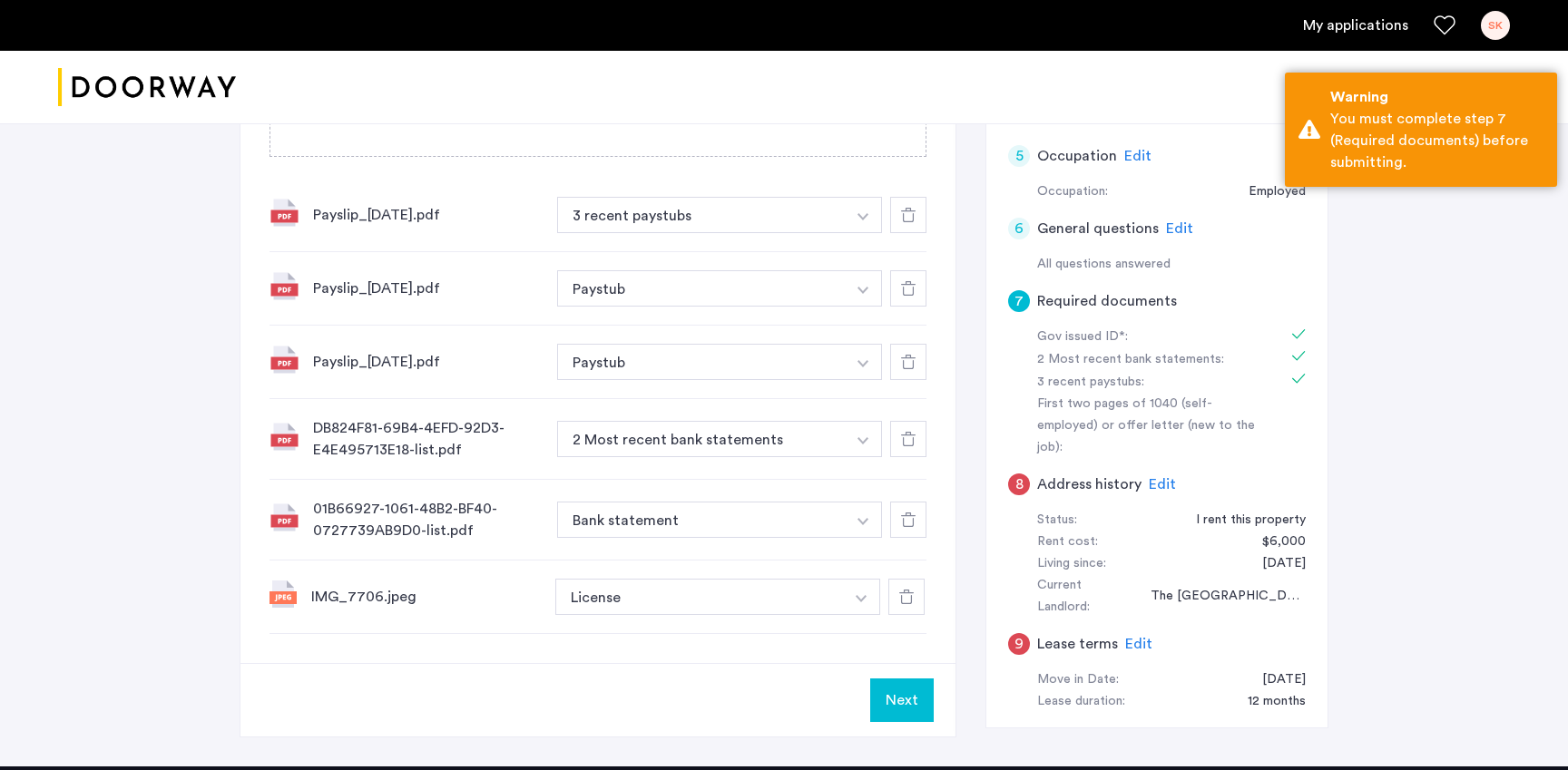
scroll to position [716, 0]
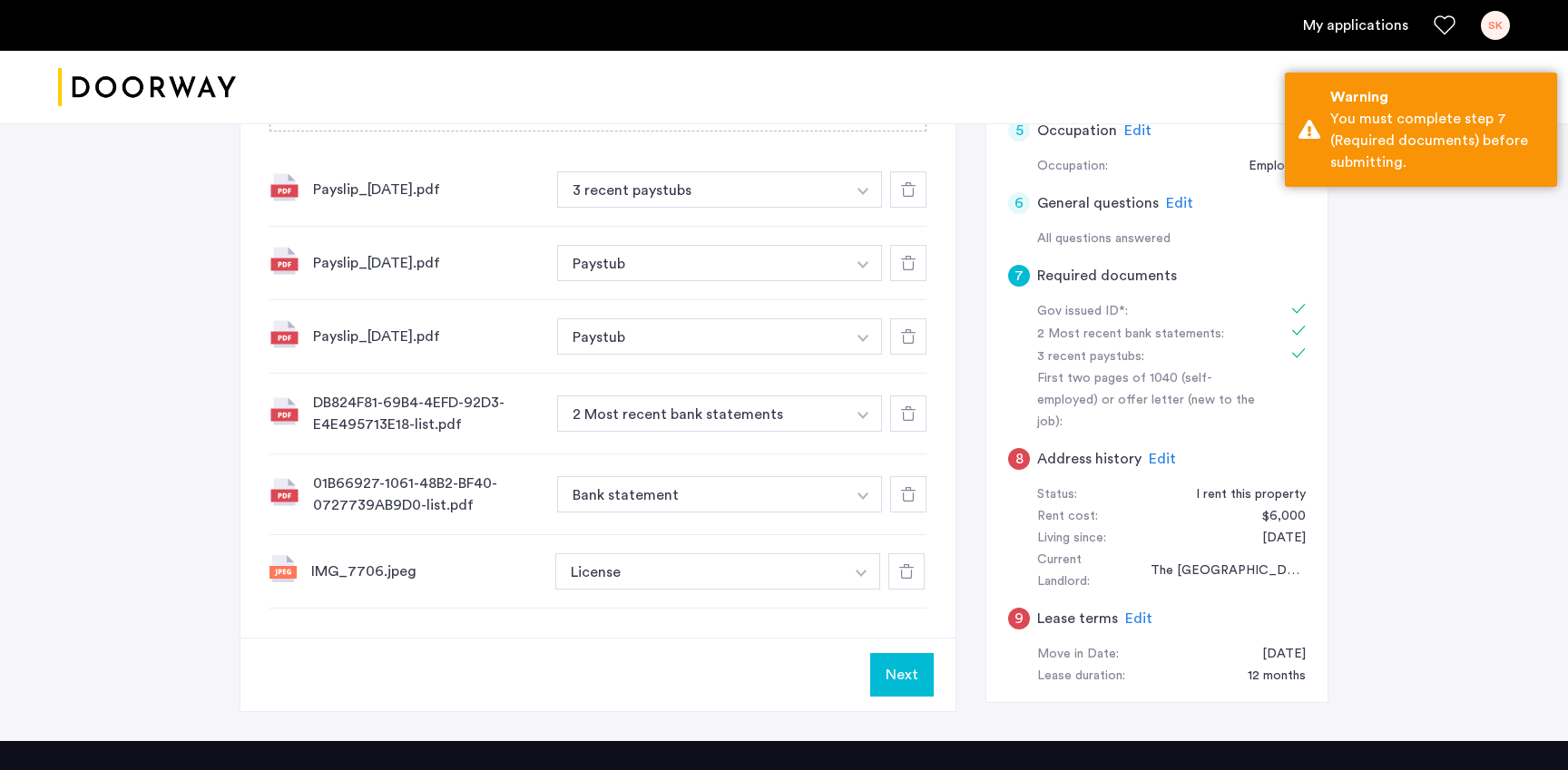
click at [885, 653] on button "Next" at bounding box center [901, 675] width 64 height 43
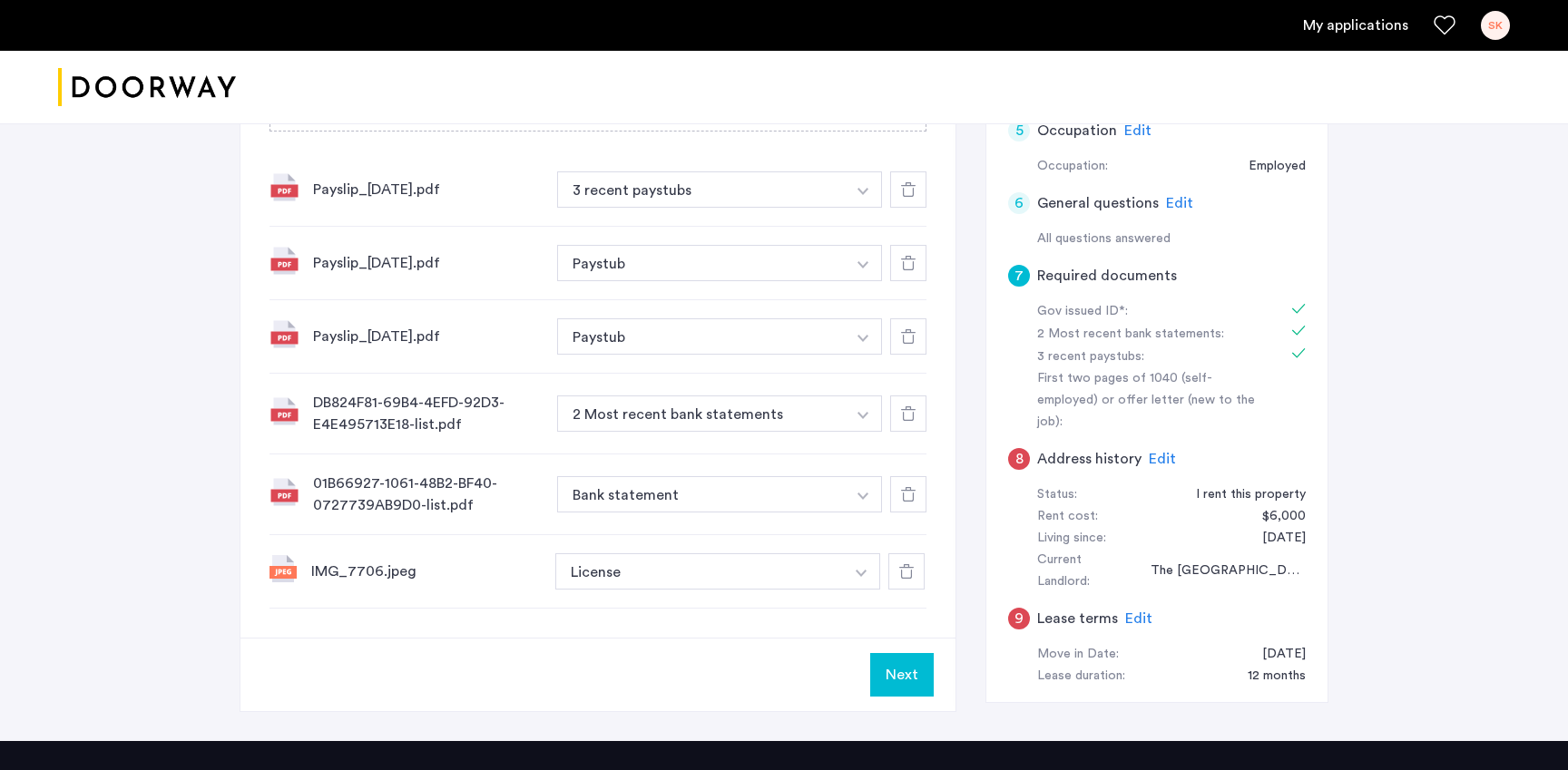
click at [893, 653] on button "Next" at bounding box center [901, 675] width 64 height 43
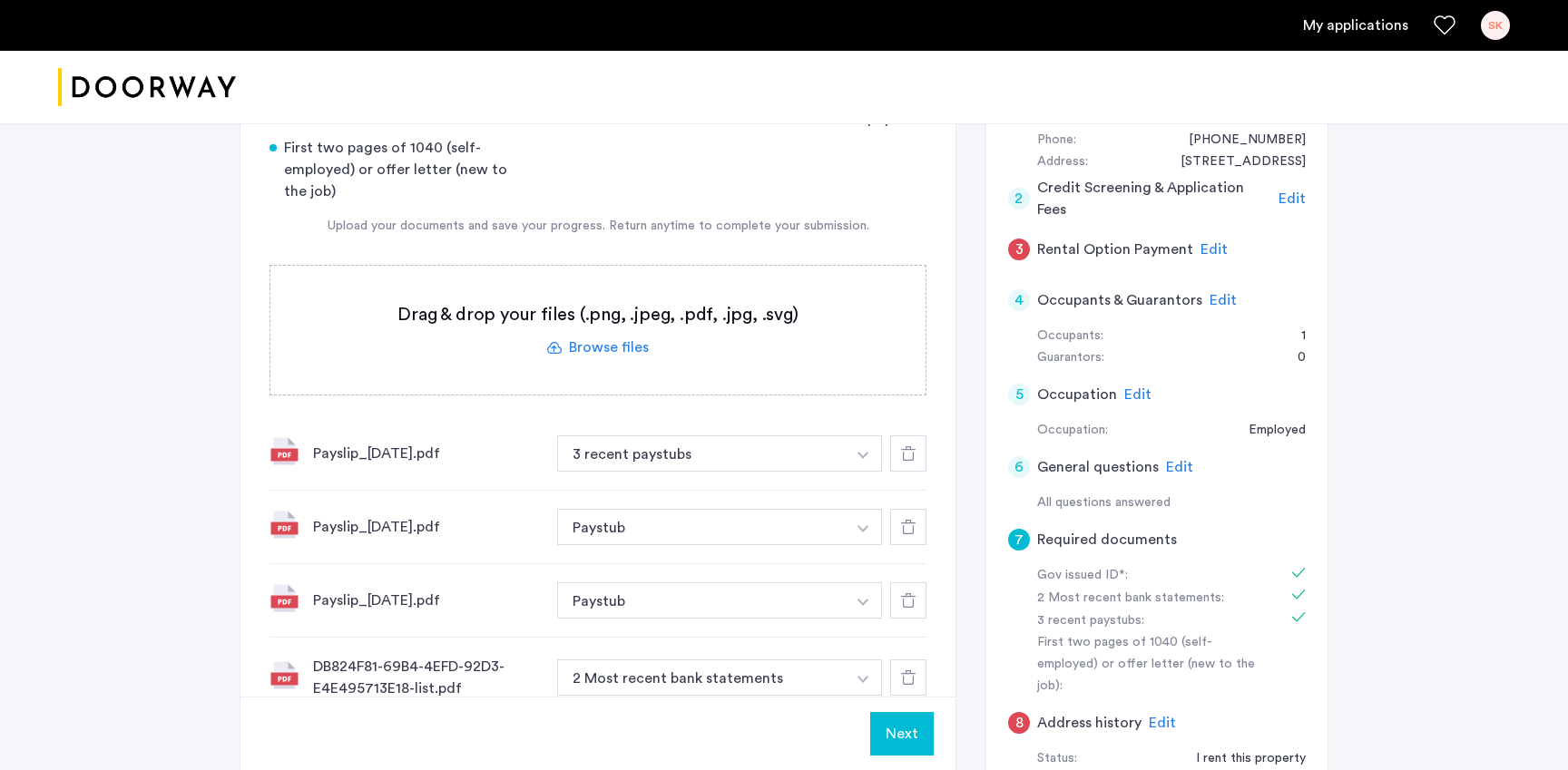
scroll to position [438, 0]
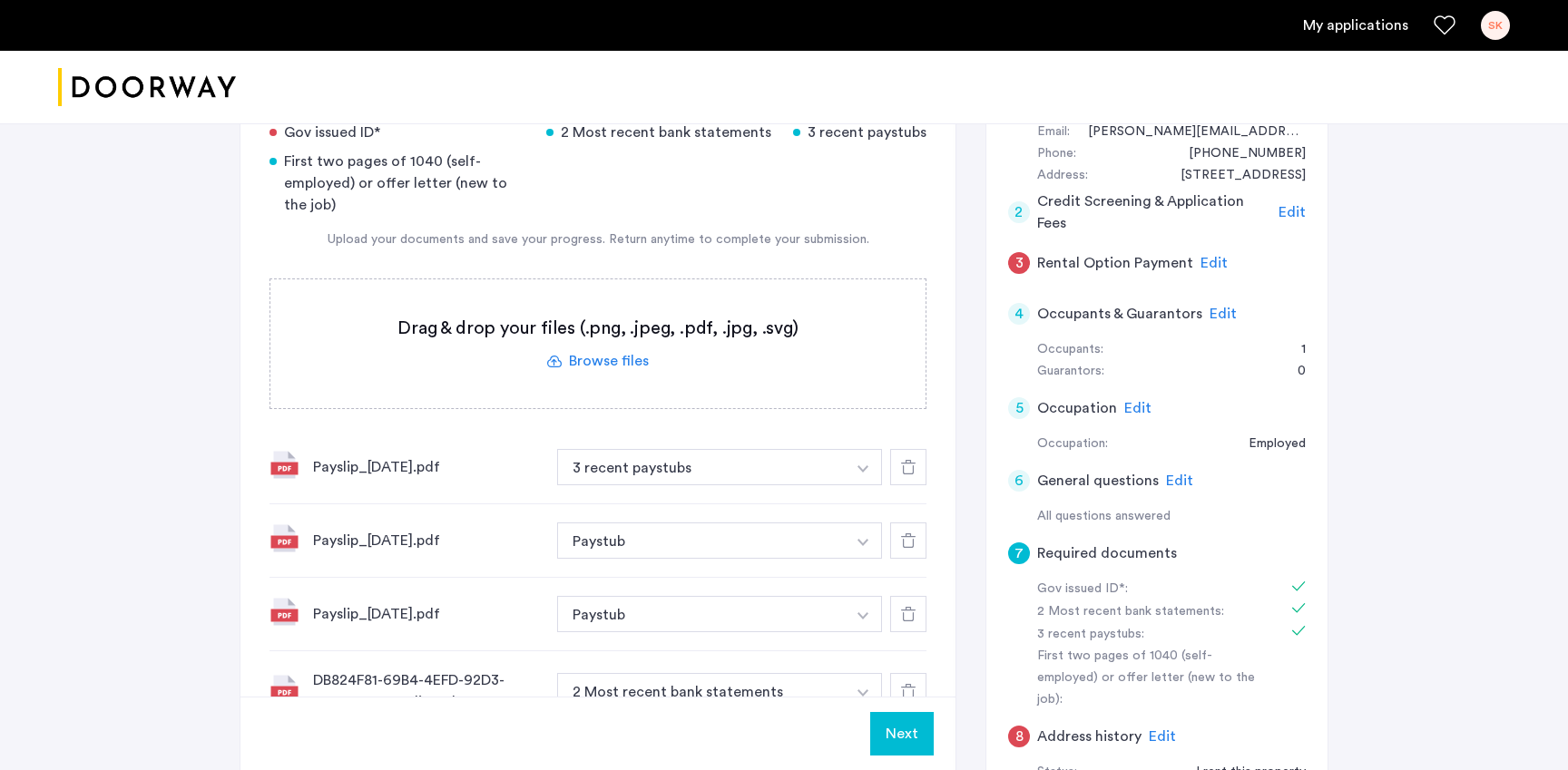
click at [1170, 473] on span "Edit" at bounding box center [1179, 480] width 28 height 15
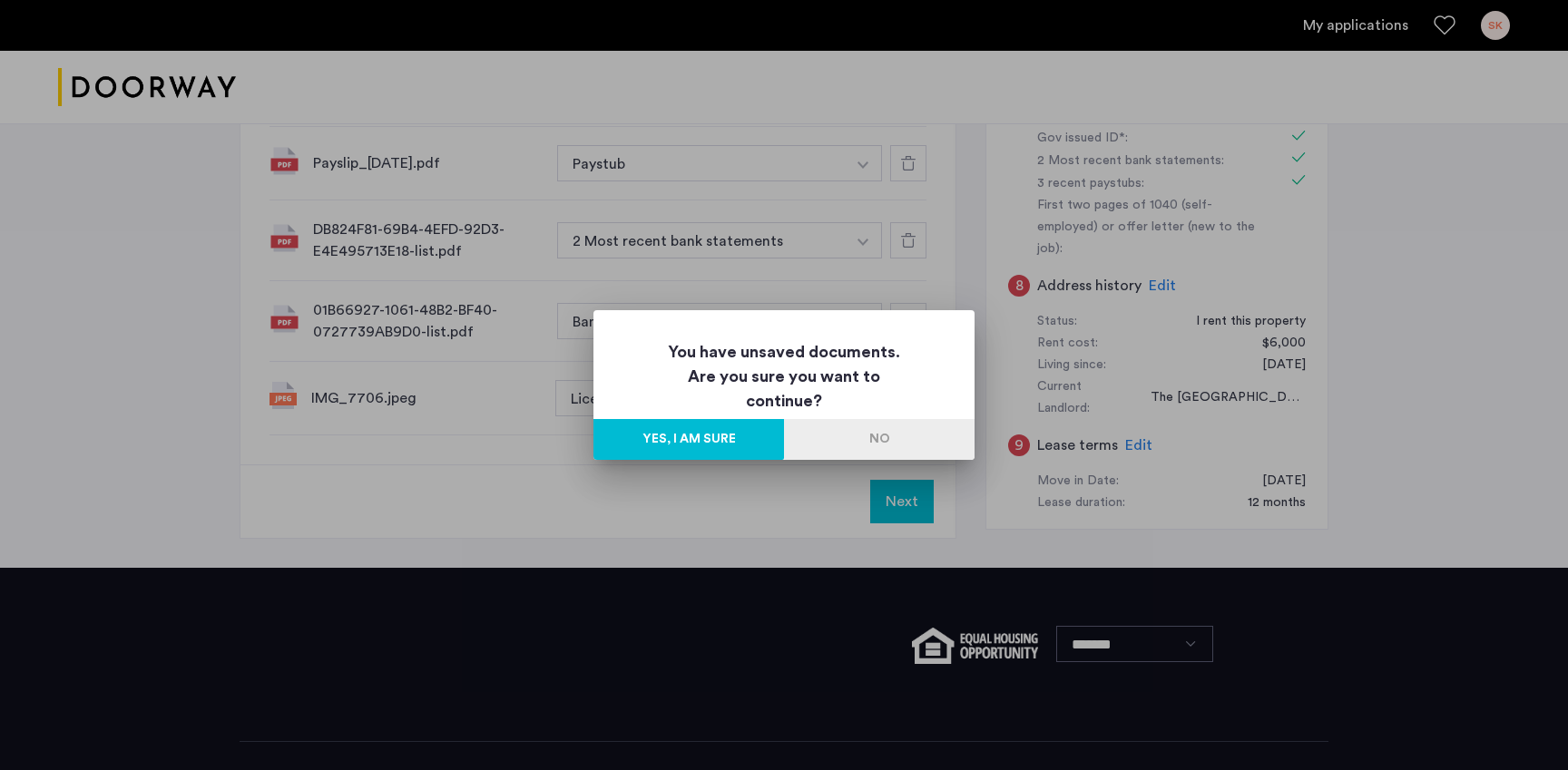
click at [879, 431] on button "No" at bounding box center [879, 440] width 191 height 41
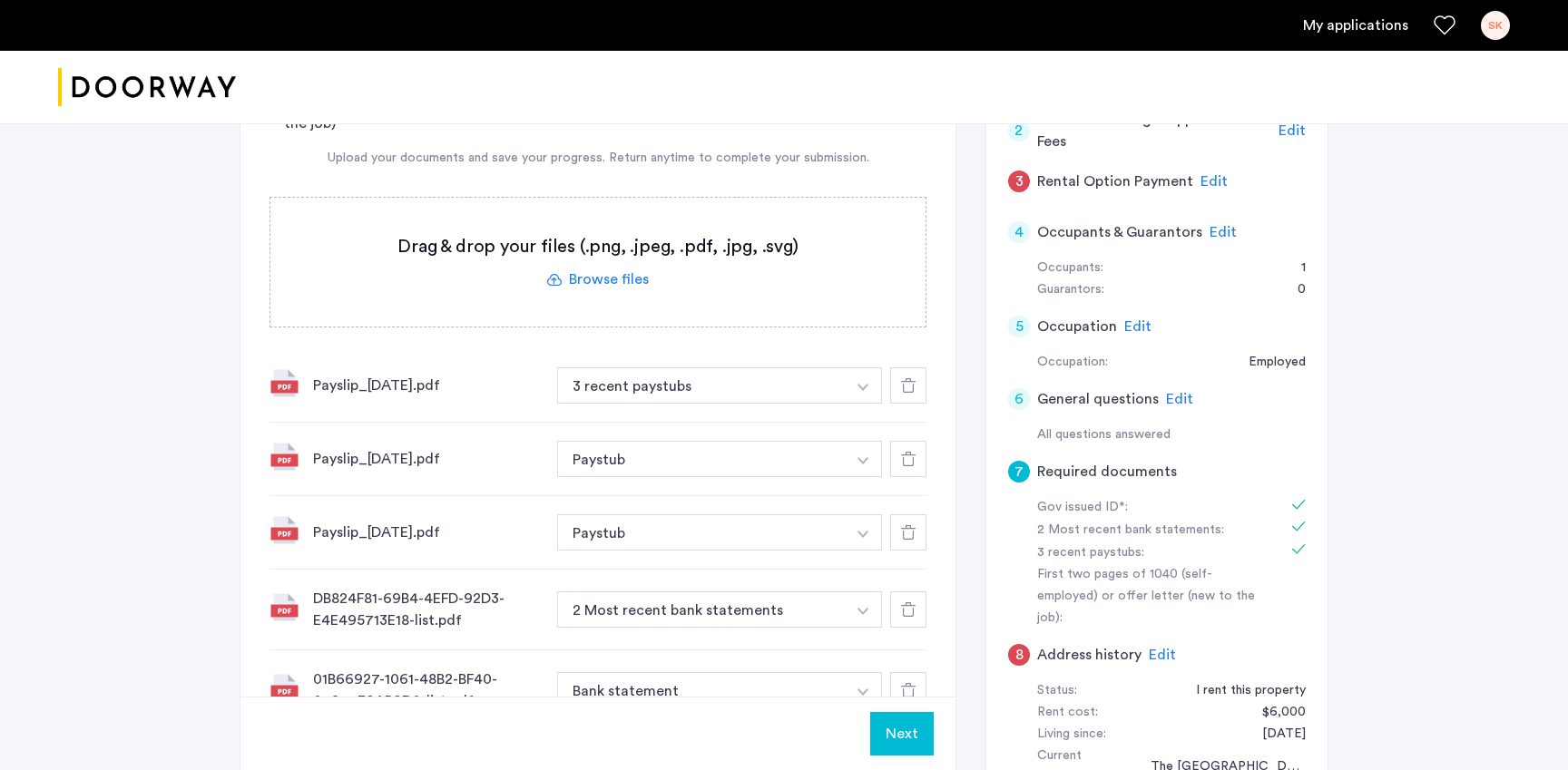
scroll to position [555, 0]
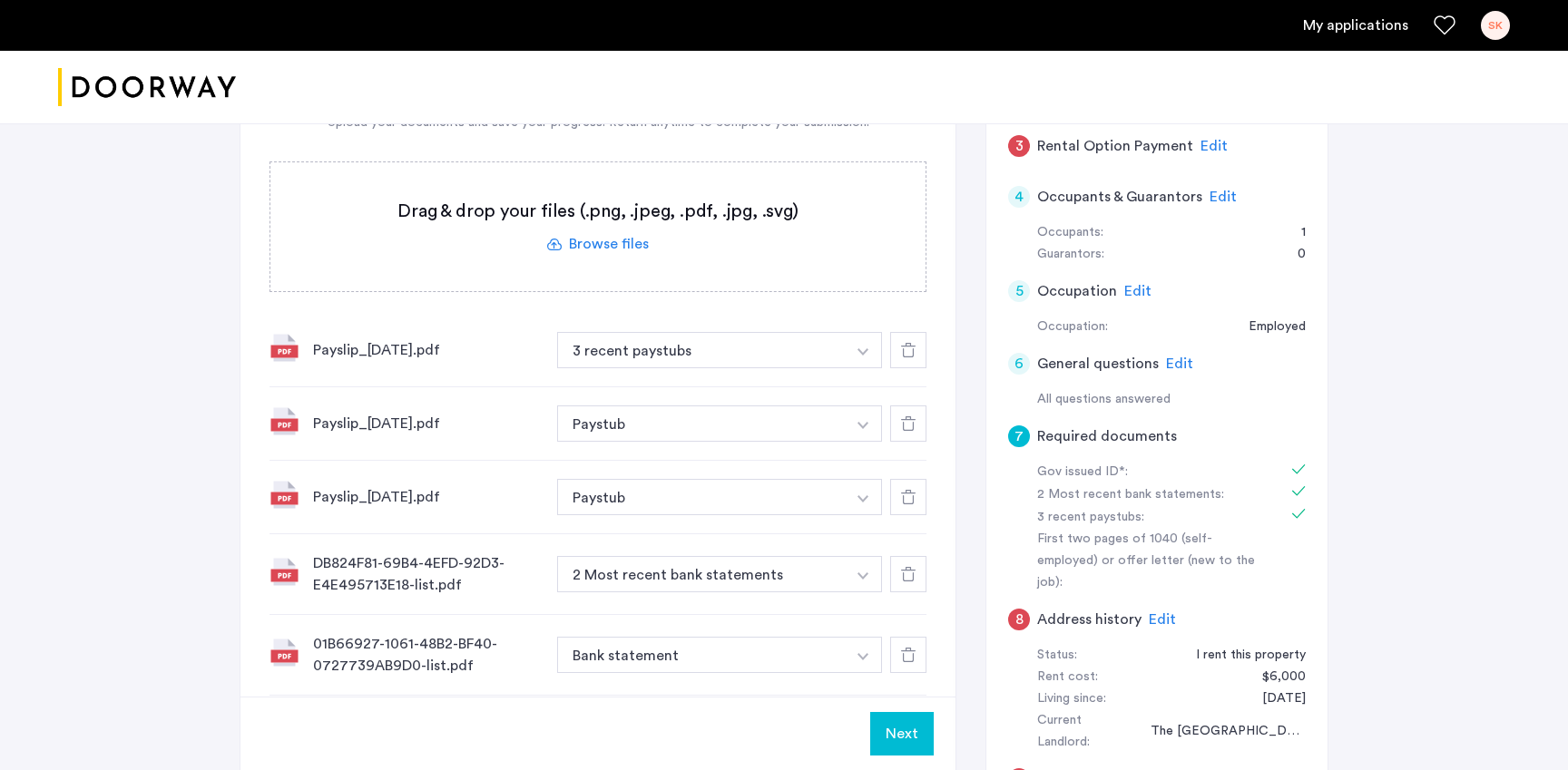
click at [905, 735] on button "Next" at bounding box center [901, 734] width 64 height 43
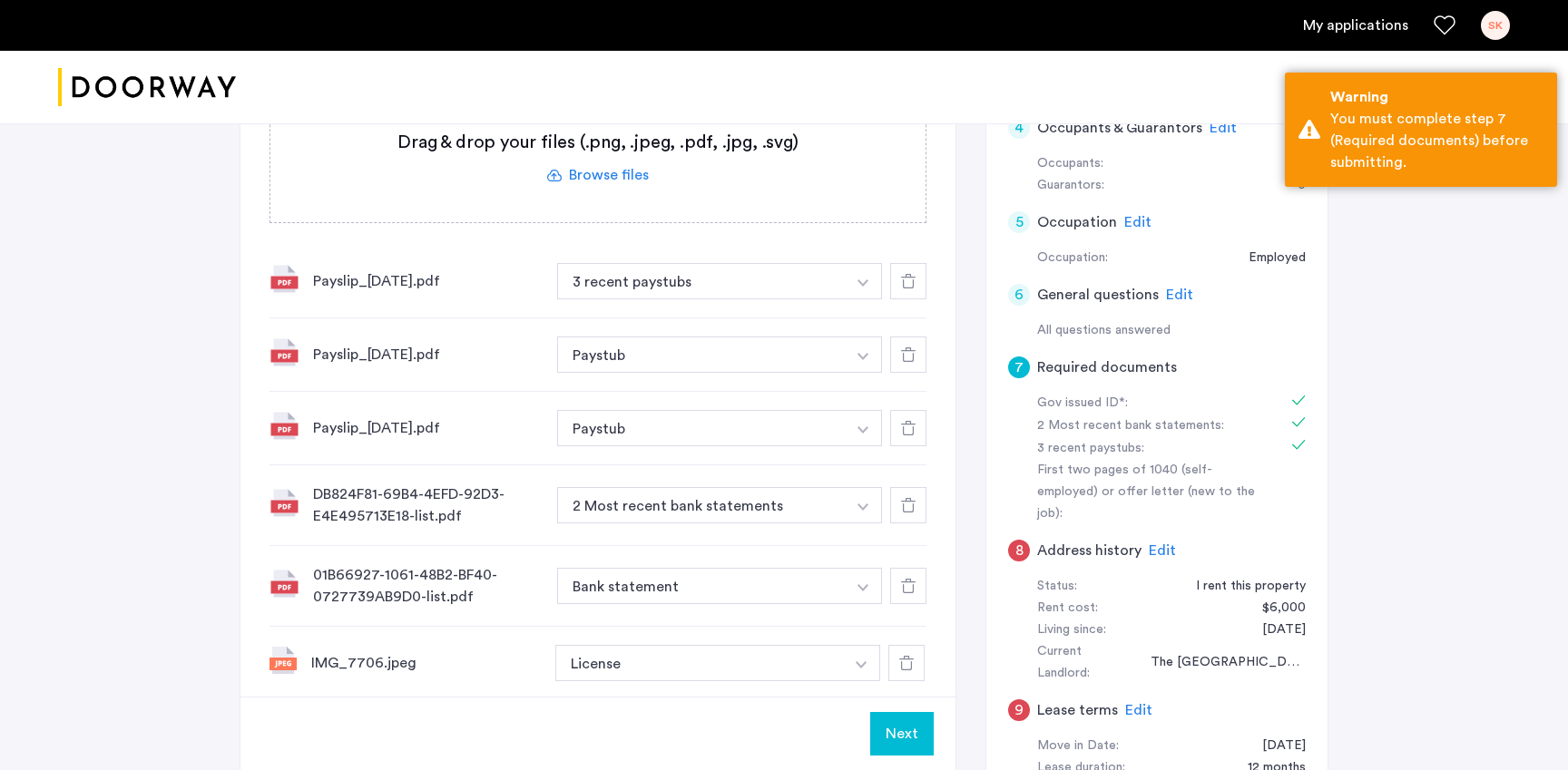
scroll to position [632, 0]
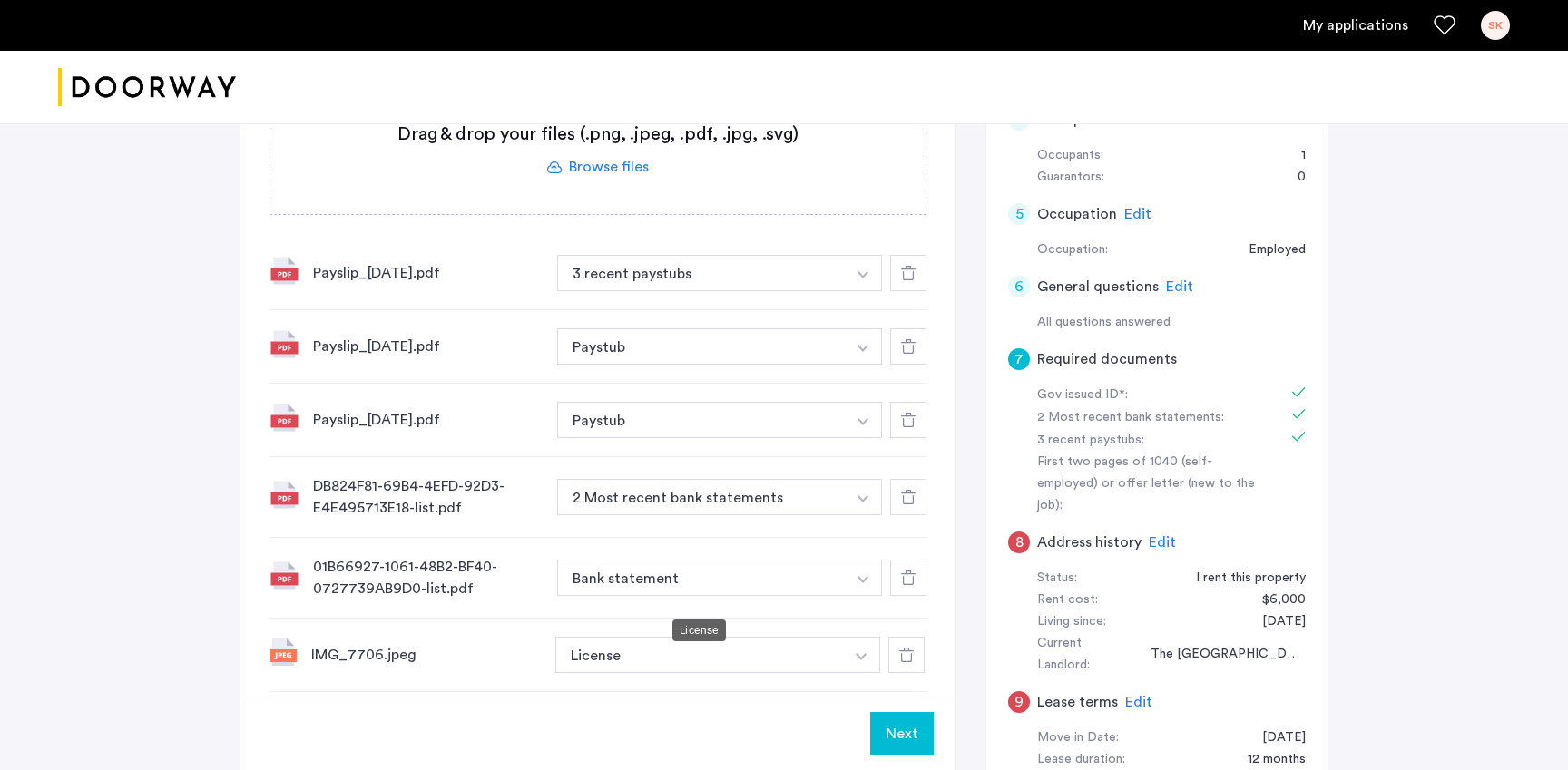
click at [640, 636] on button "License" at bounding box center [698, 654] width 288 height 36
click at [862, 278] on img "button" at bounding box center [863, 274] width 11 height 7
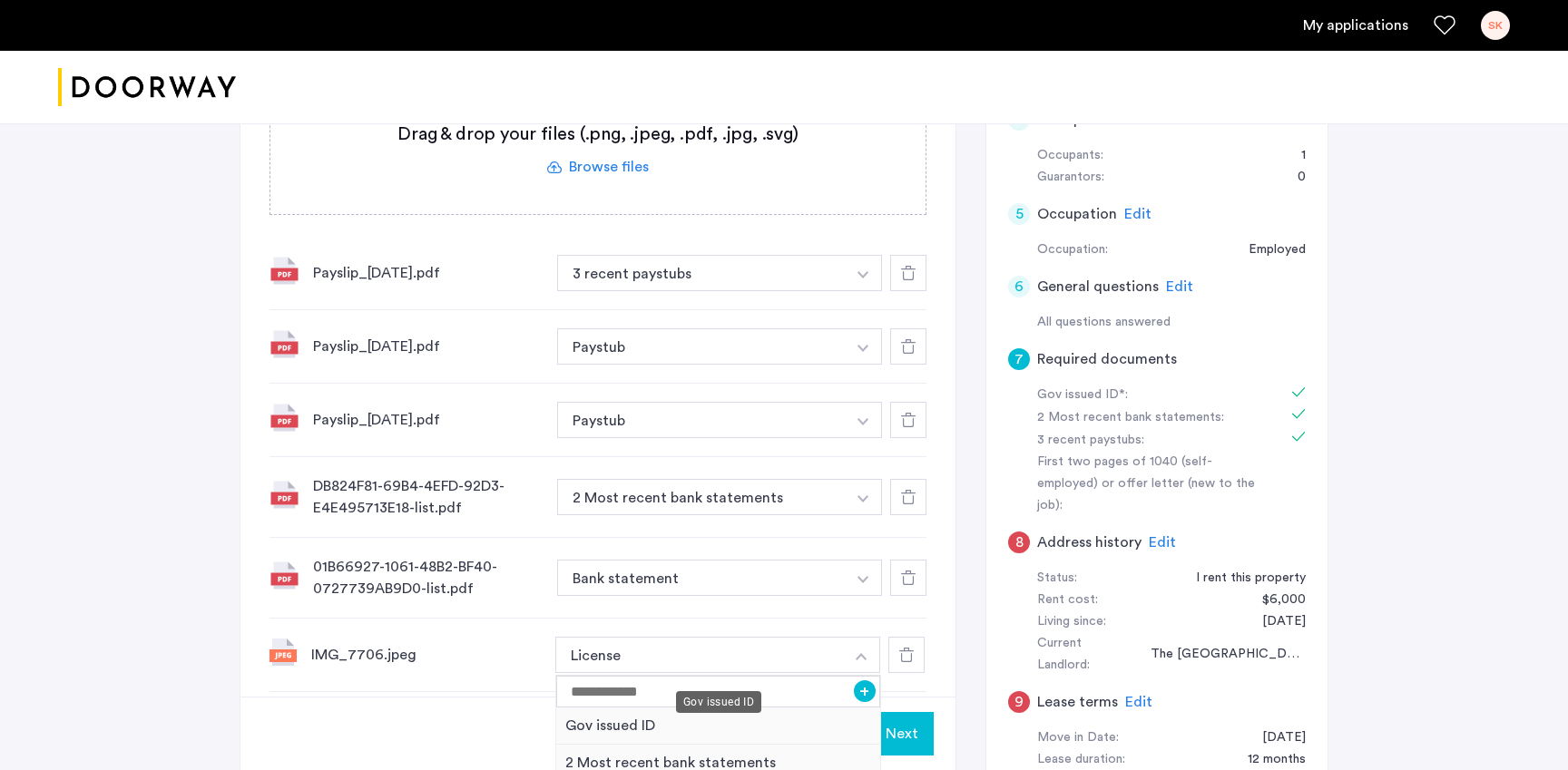
click at [659, 707] on div "Gov issued ID" at bounding box center [717, 726] width 324 height 37
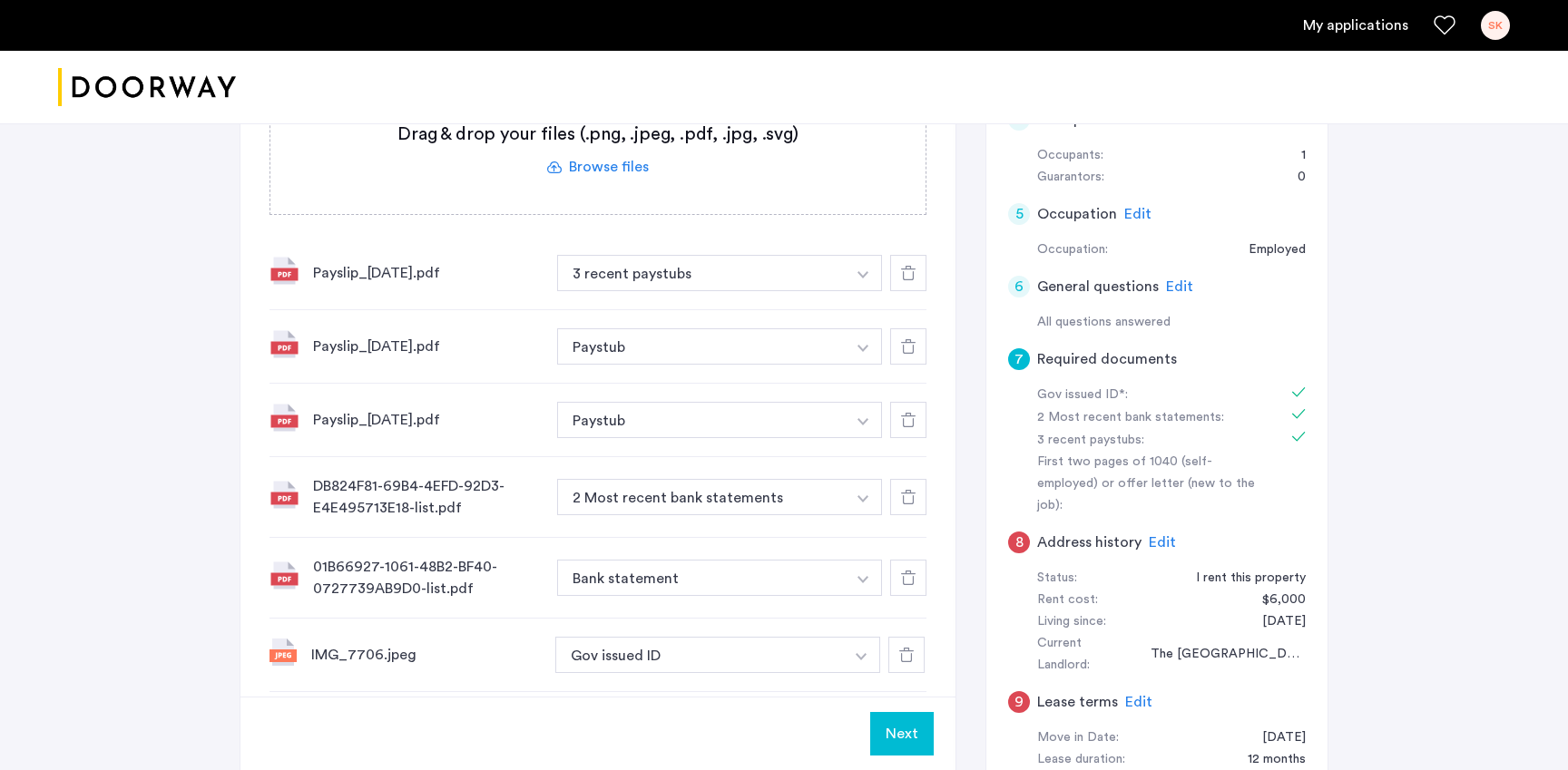
click at [898, 712] on button "Next" at bounding box center [901, 734] width 64 height 43
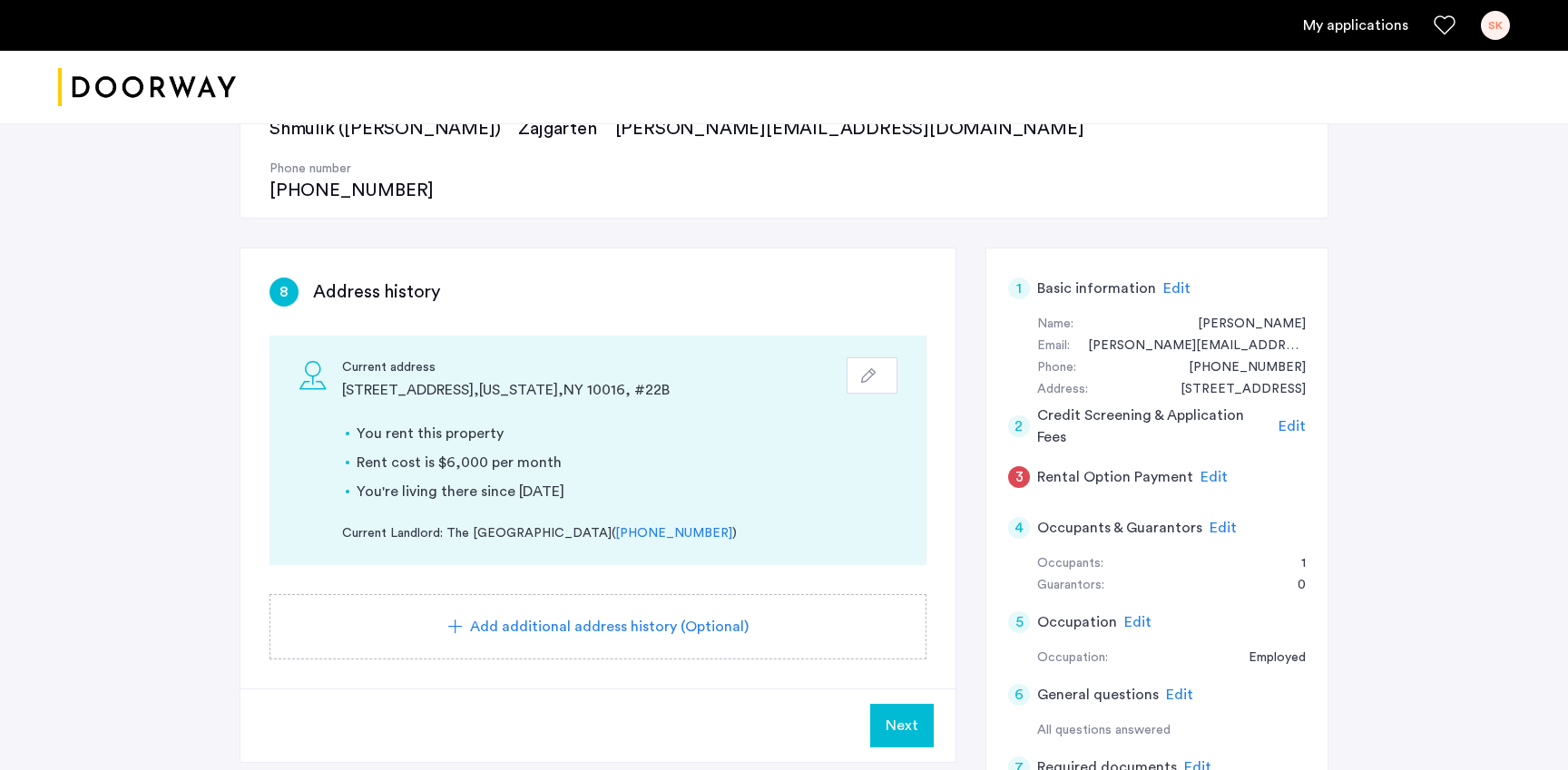
scroll to position [263, 0]
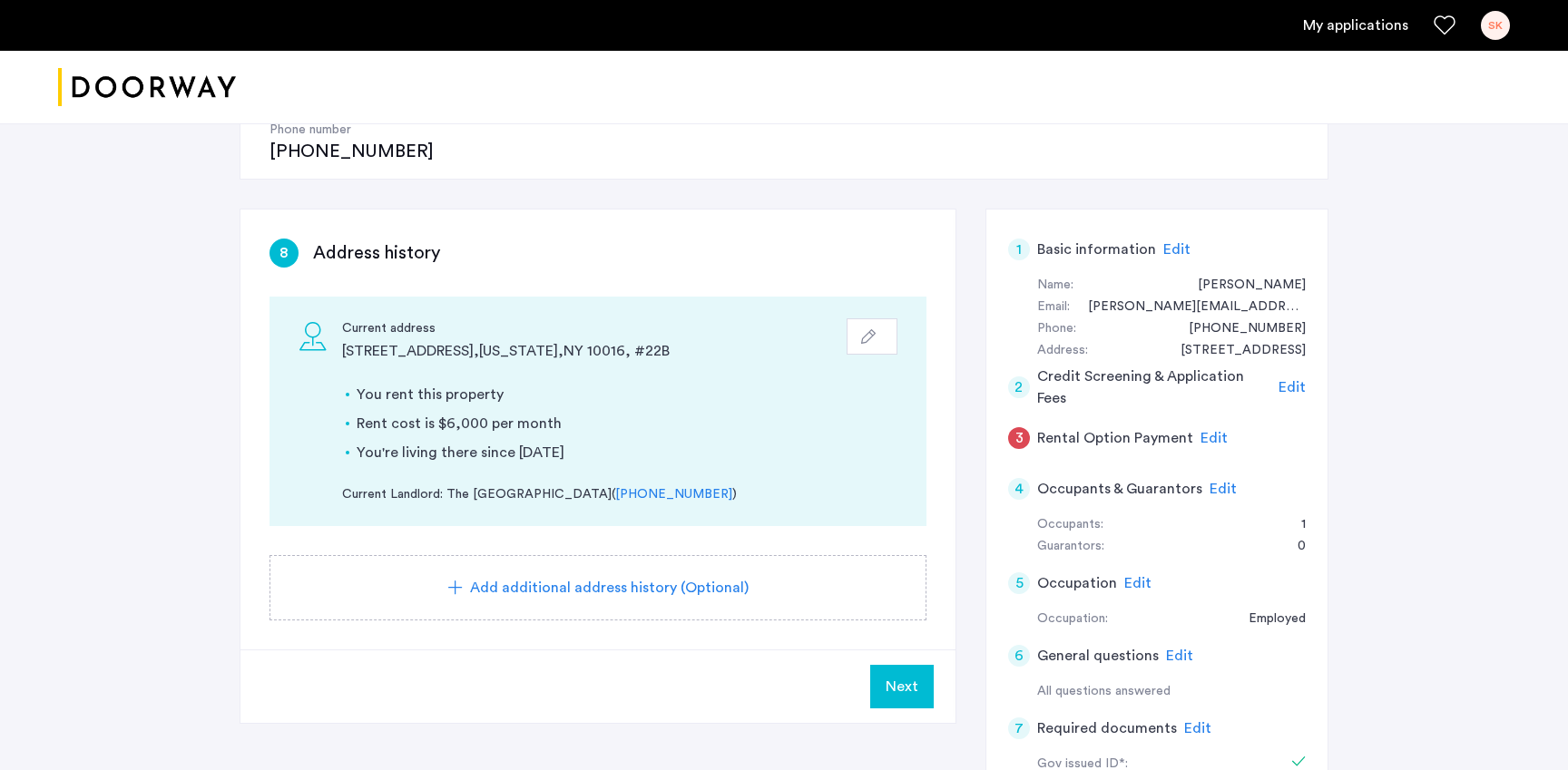
click at [899, 676] on span "Next" at bounding box center [901, 686] width 32 height 22
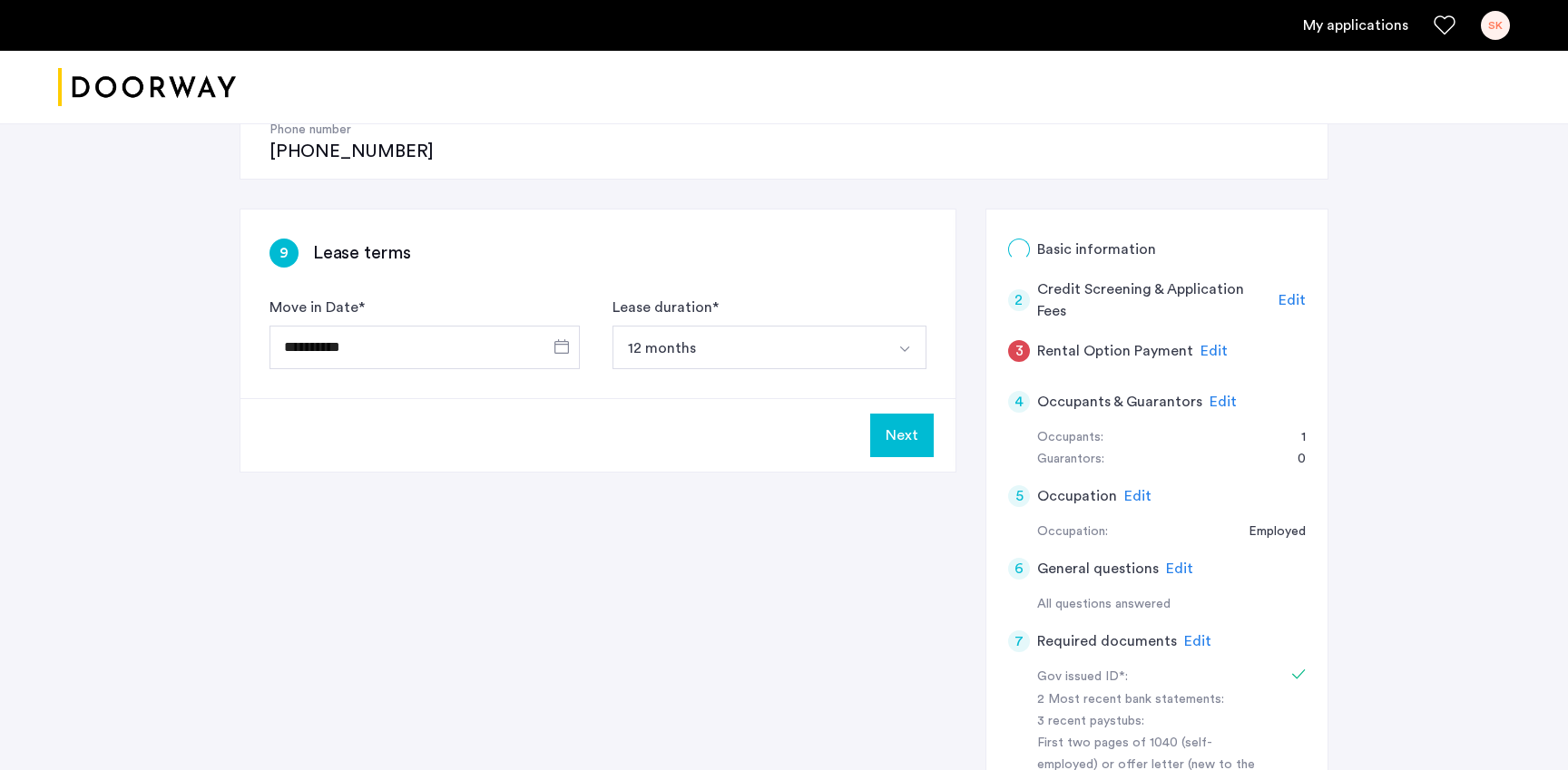
scroll to position [0, 0]
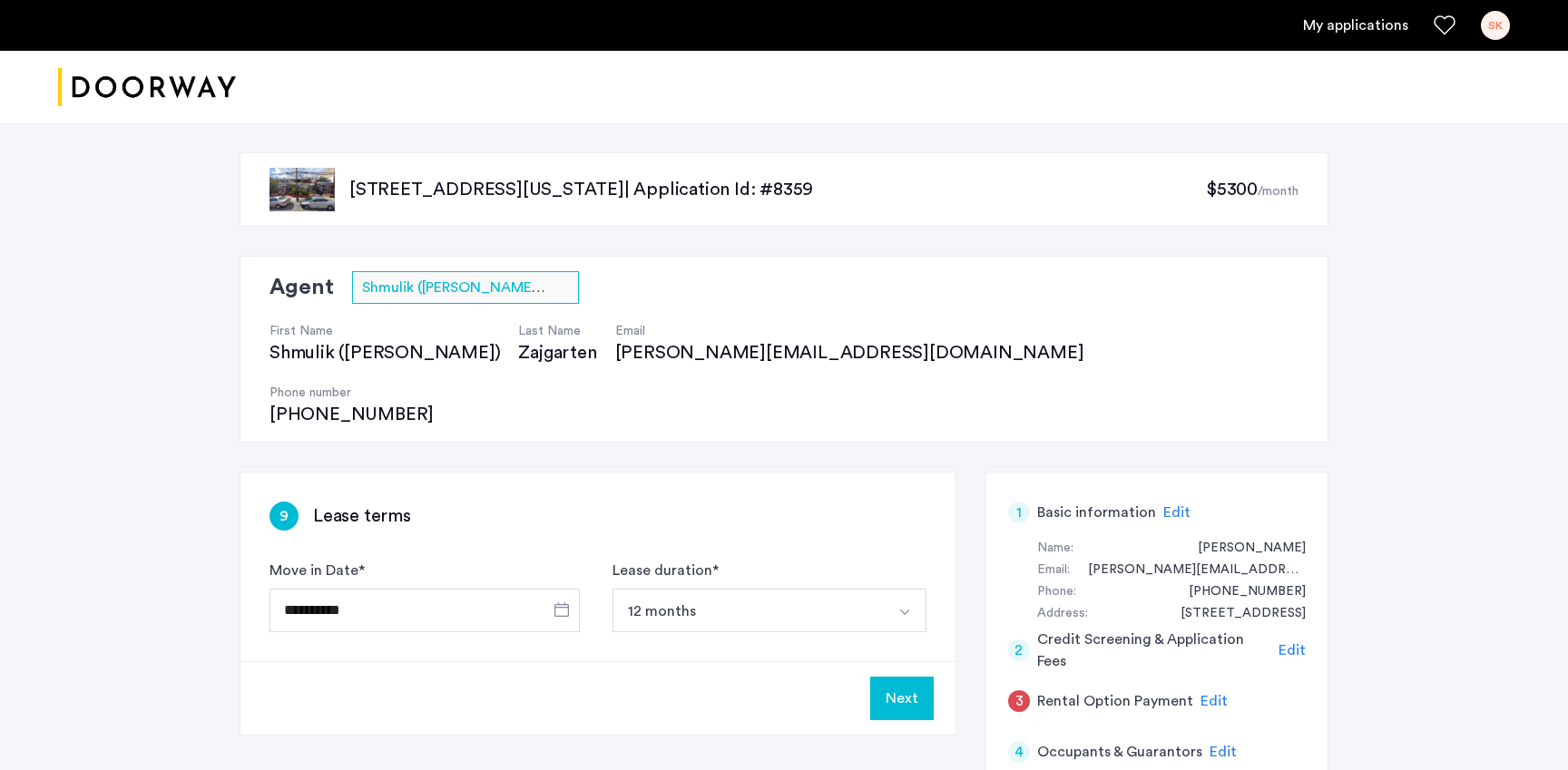
click at [902, 605] on img "Select option" at bounding box center [904, 612] width 15 height 15
click at [917, 473] on div "**********" at bounding box center [597, 567] width 715 height 189
click at [902, 677] on button "Next" at bounding box center [901, 698] width 64 height 43
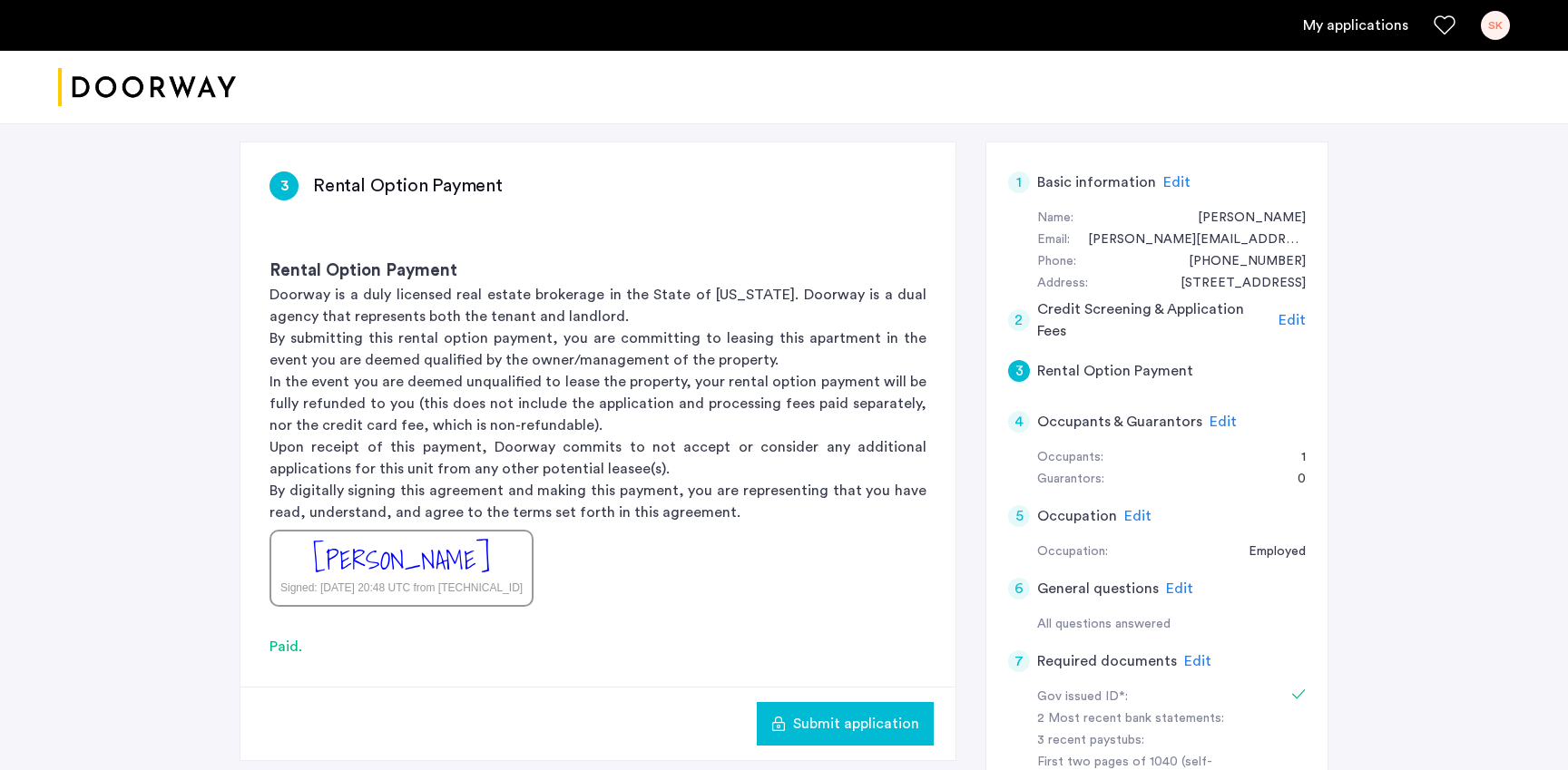
scroll to position [347, 0]
